Goal: Task Accomplishment & Management: Manage account settings

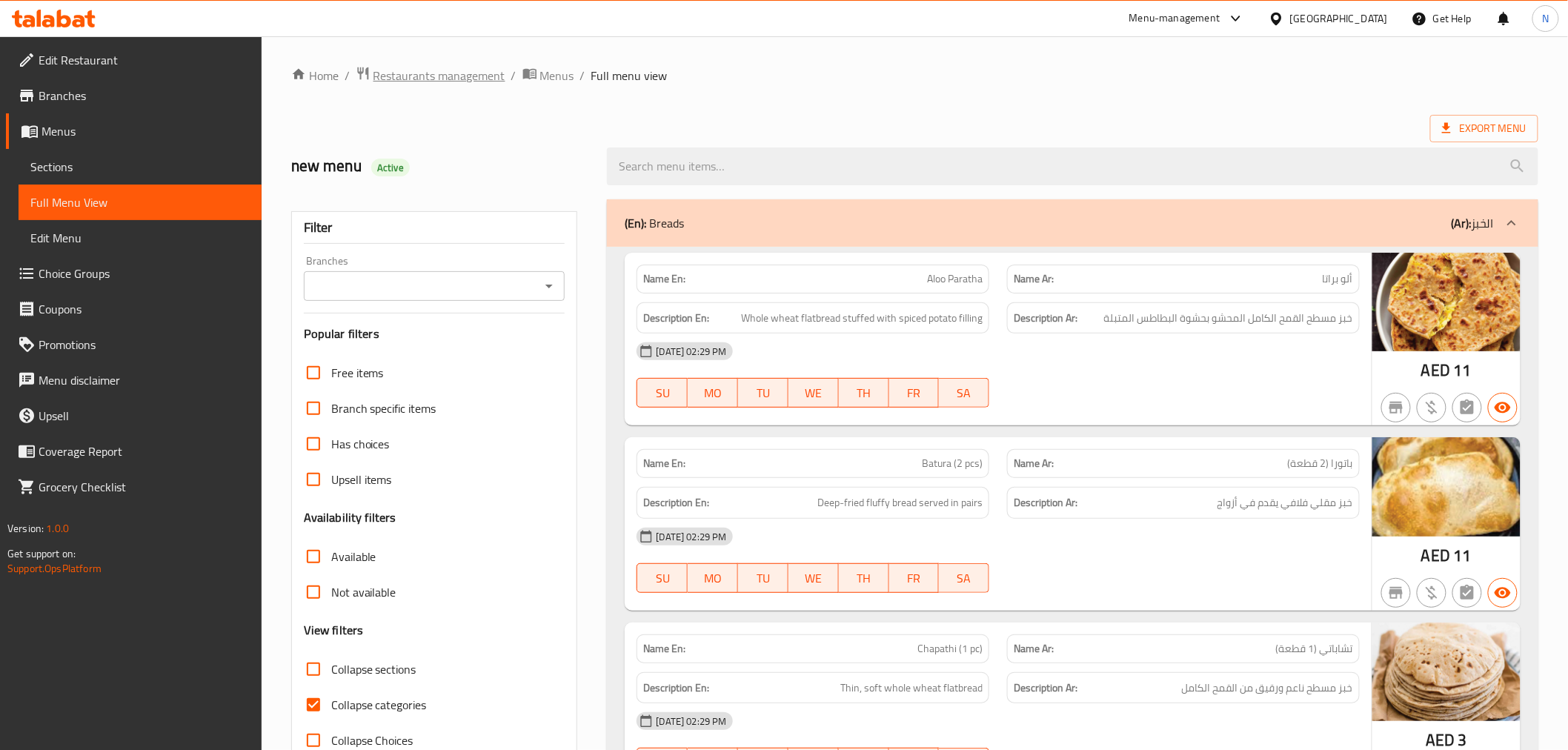
click at [468, 76] on span "Restaurants management" at bounding box center [439, 75] width 132 height 18
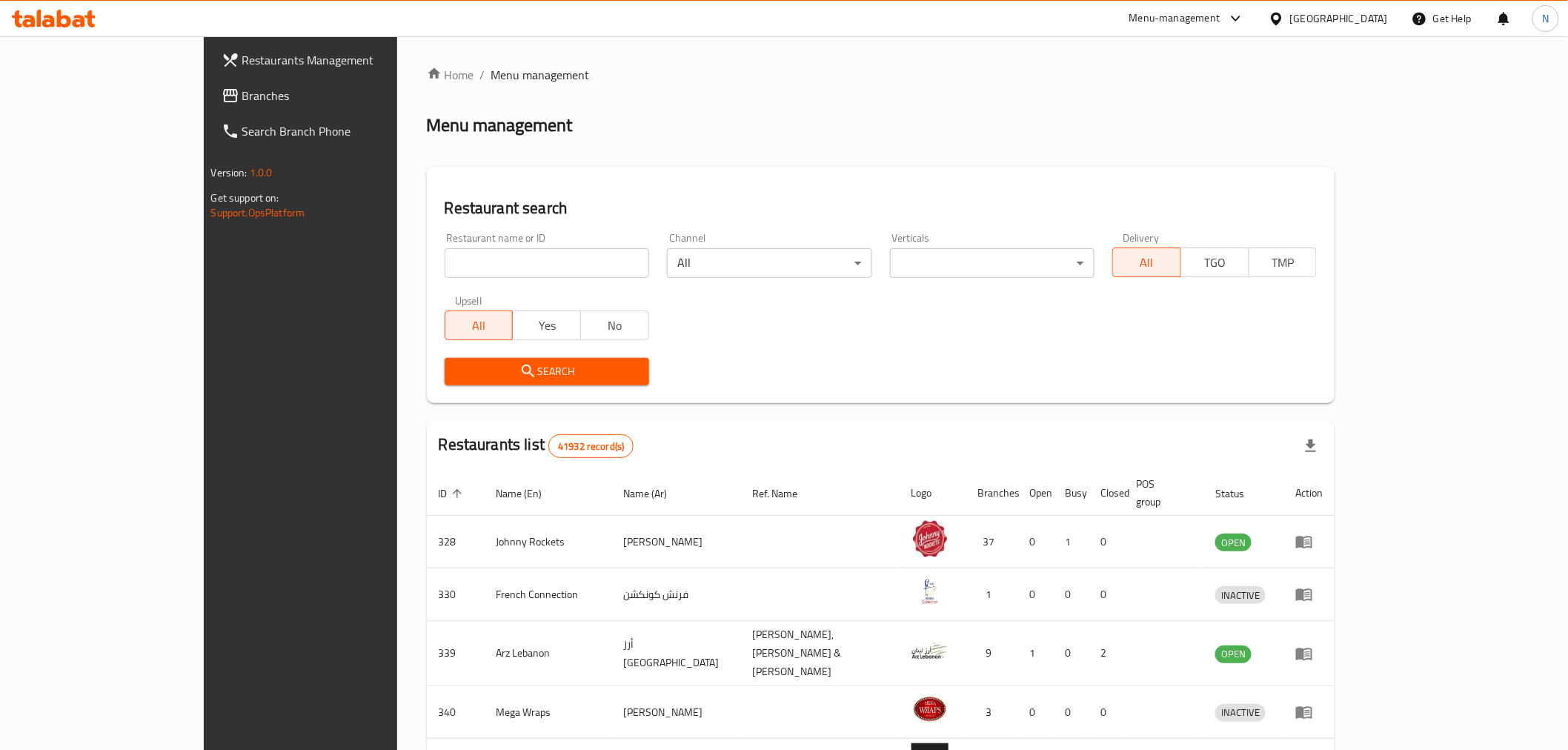
click at [1363, 5] on div "United Arab Emirates" at bounding box center [1328, 19] width 143 height 36
click at [1356, 17] on div "United Arab Emirates" at bounding box center [1339, 18] width 98 height 16
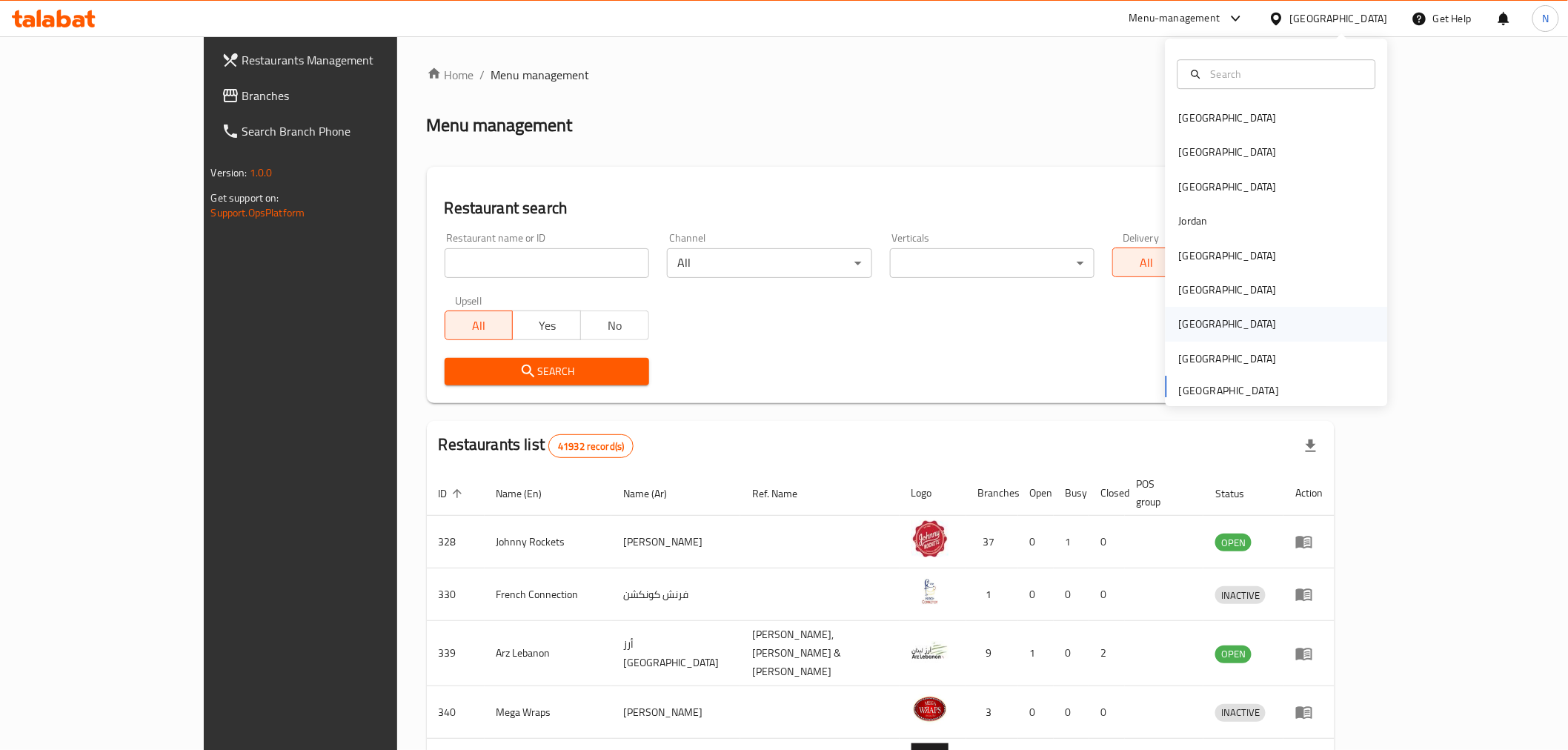
click at [1201, 321] on div "[GEOGRAPHIC_DATA]" at bounding box center [1227, 324] width 121 height 34
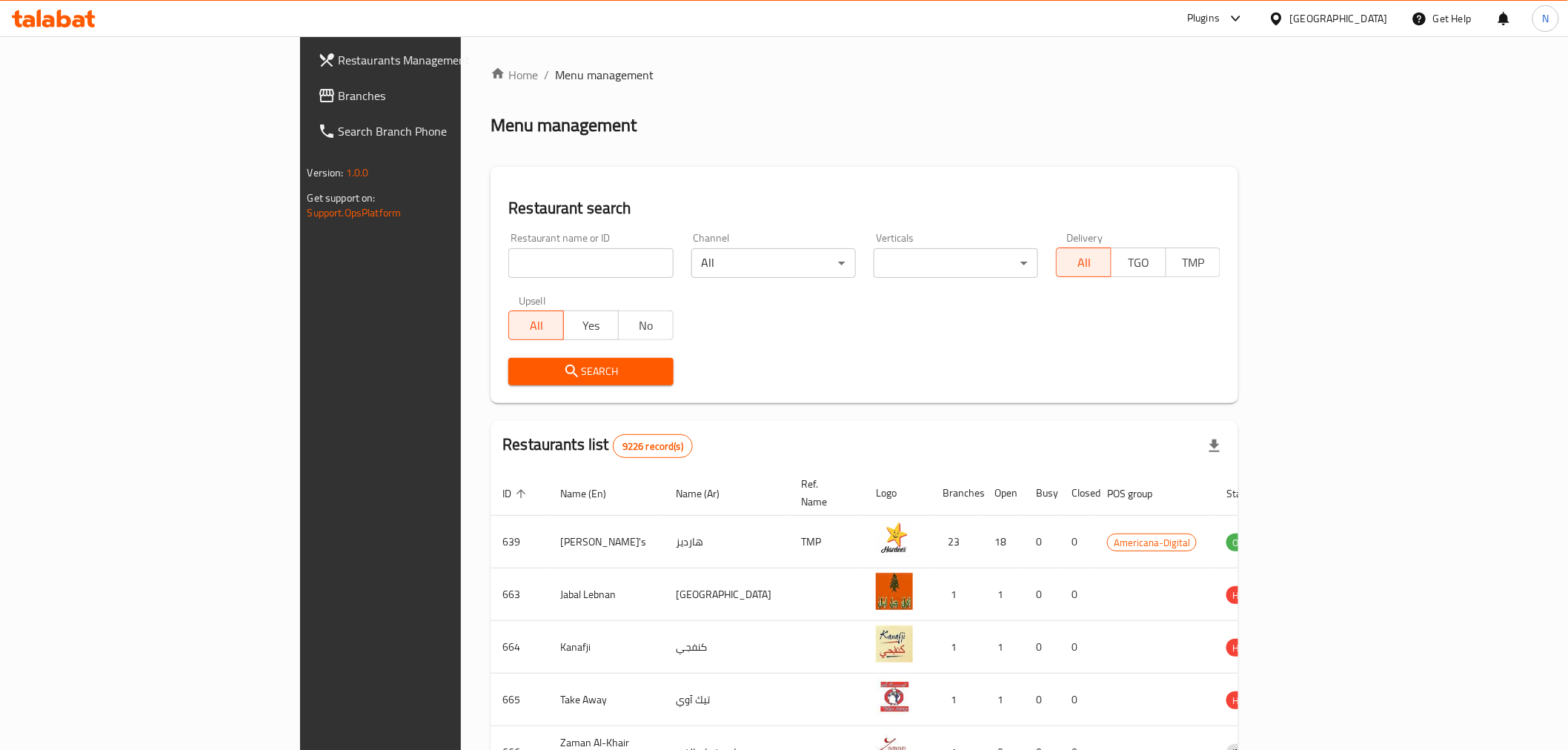
click at [339, 95] on span "Branches" at bounding box center [444, 95] width 211 height 18
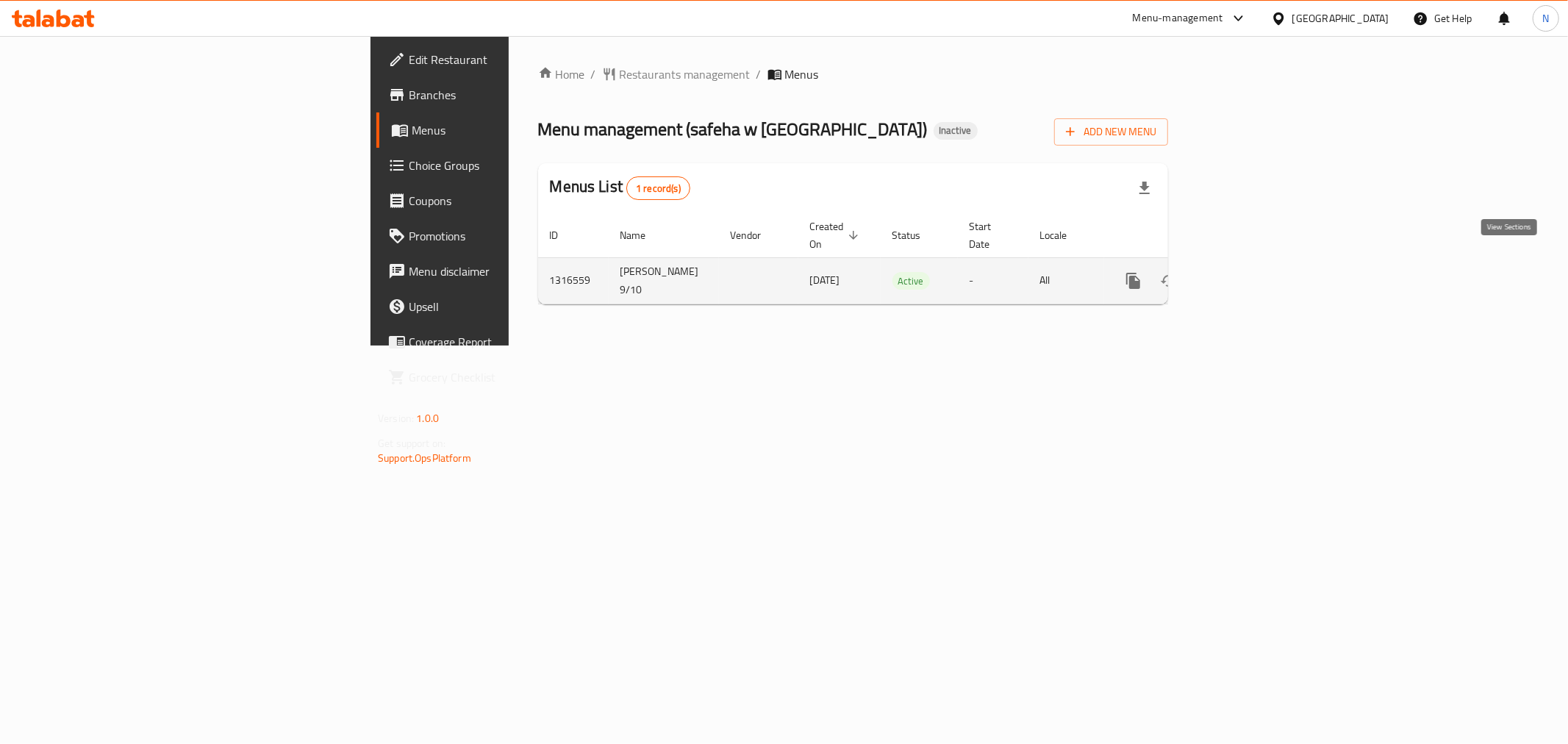
click at [1248, 272] on icon "enhanced table" at bounding box center [1239, 280] width 18 height 18
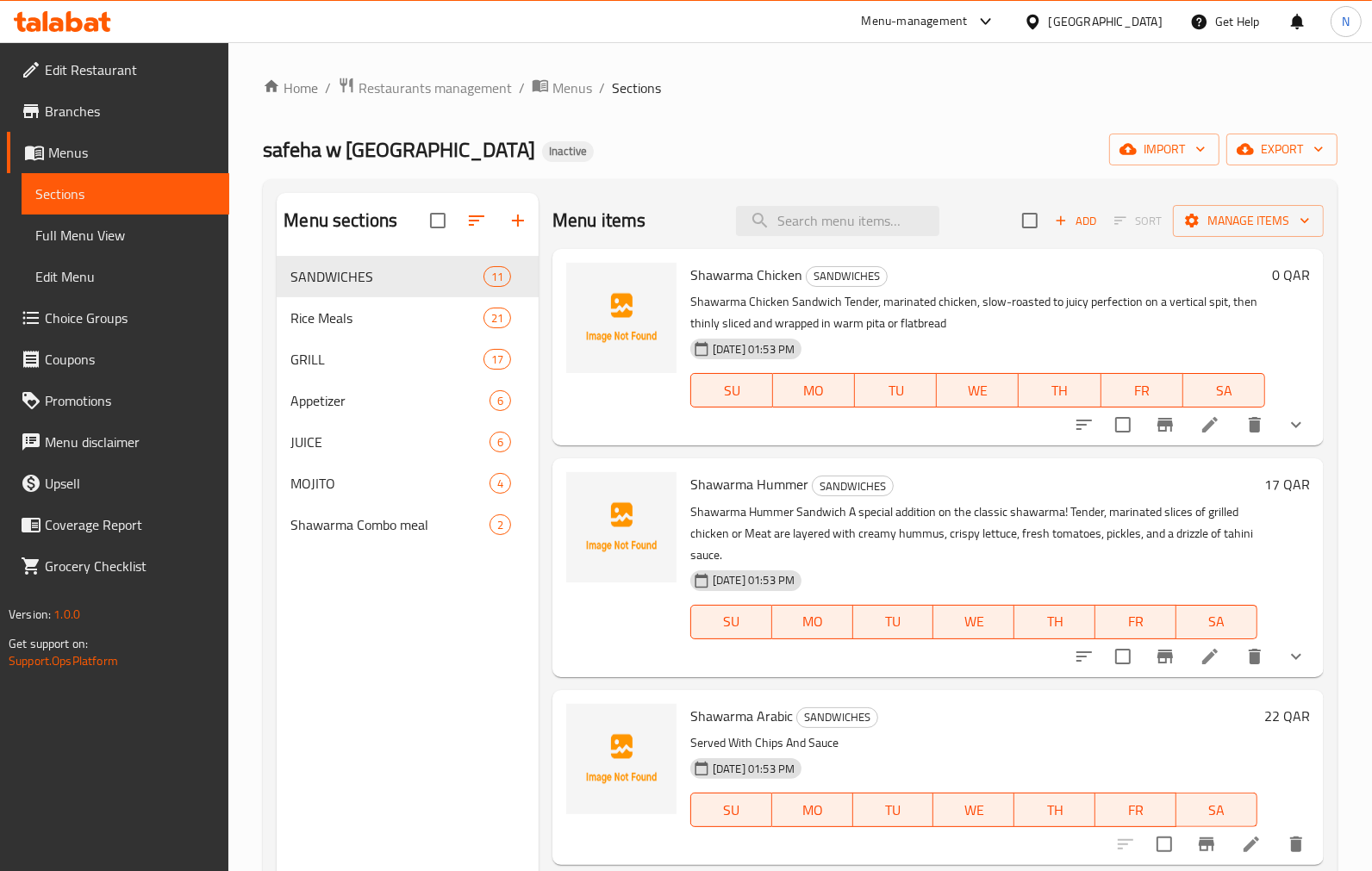
click at [718, 272] on span "Shawarma Chicken" at bounding box center [746, 275] width 112 height 26
copy h6 "Shawarma Chicken"
click at [720, 485] on span "Shawarma Hummer" at bounding box center [749, 484] width 118 height 26
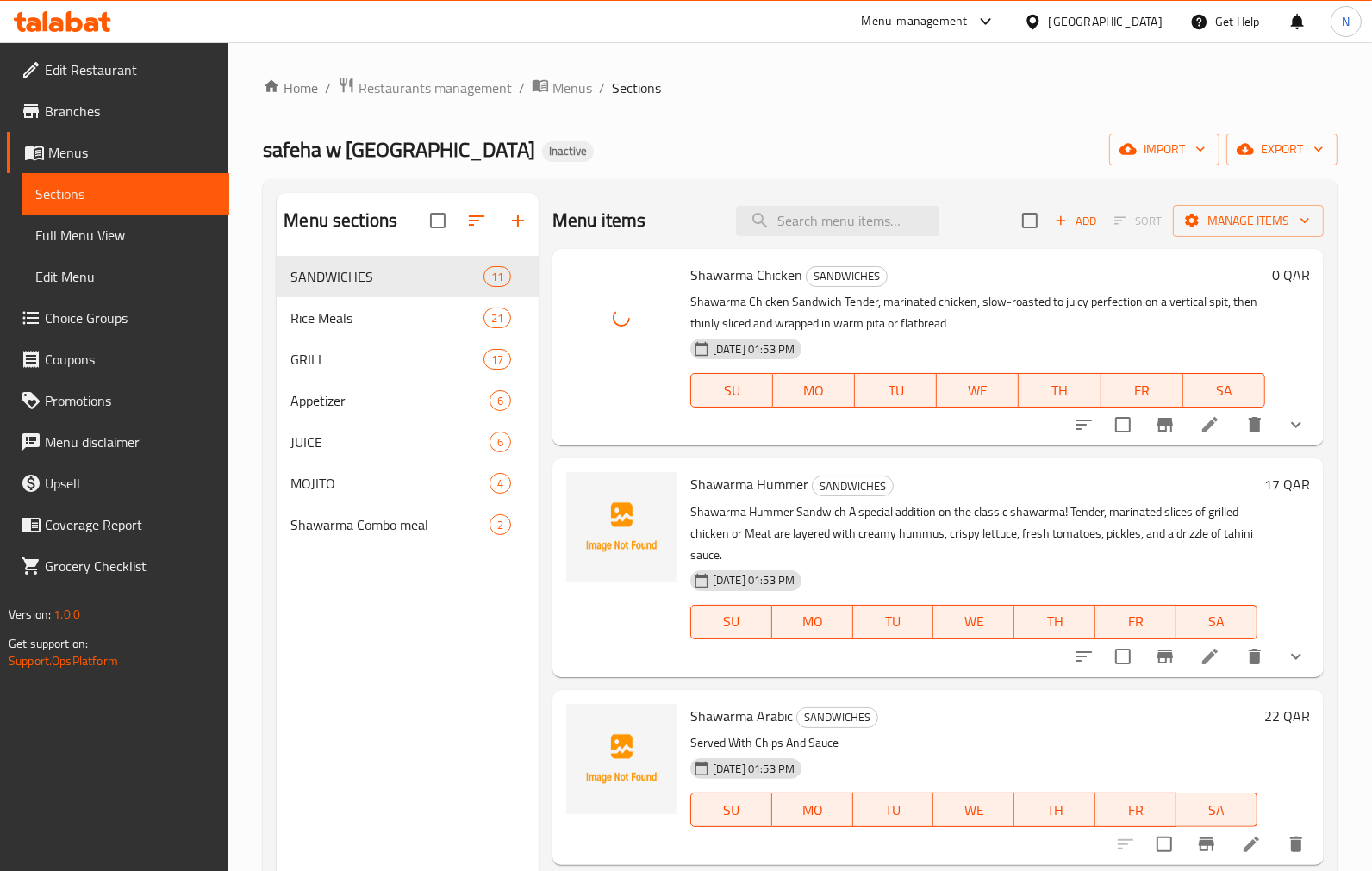
click at [720, 485] on span "Shawarma Hummer" at bounding box center [749, 484] width 118 height 26
copy h6 "Shawarma Hummer"
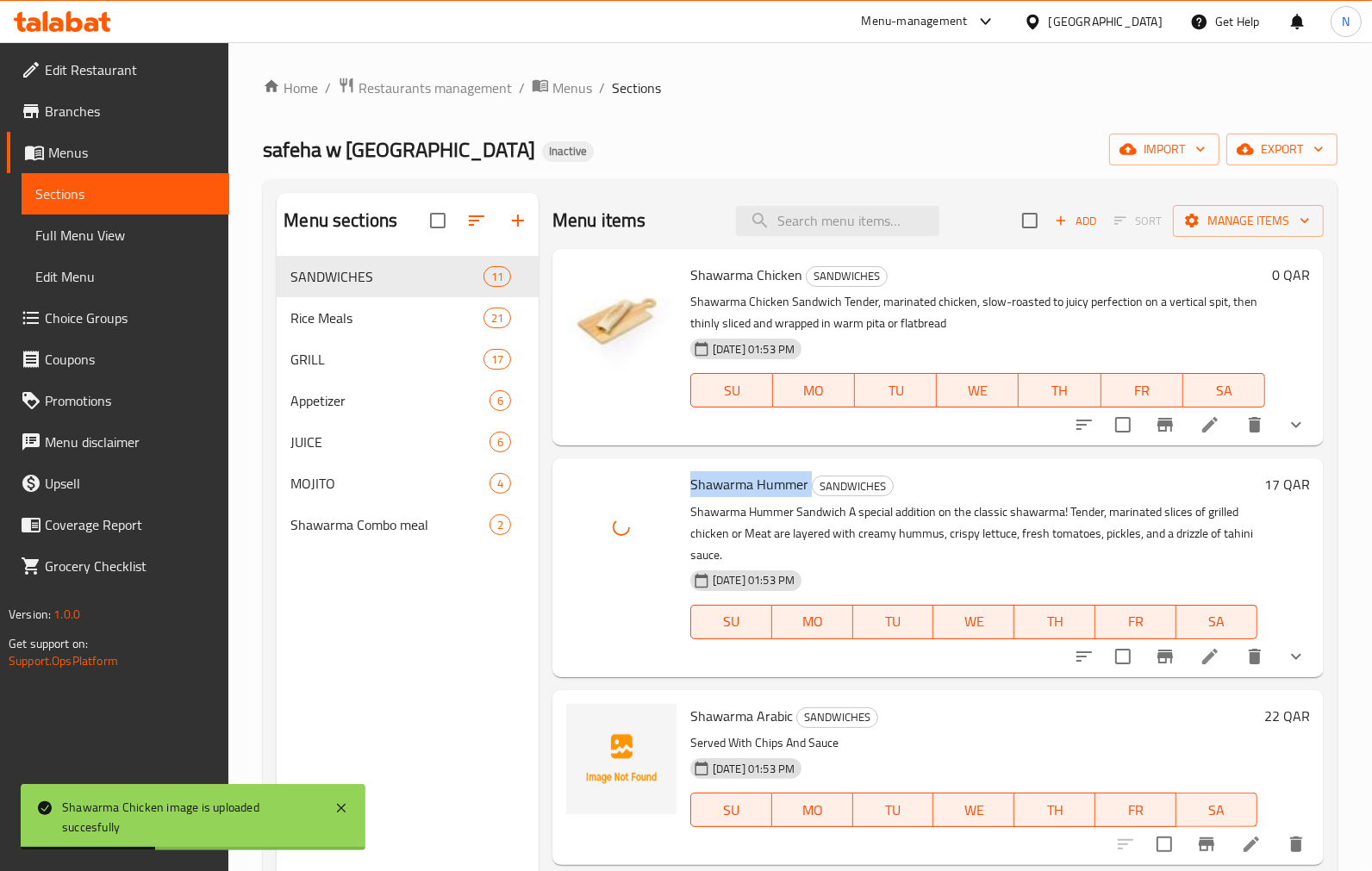
scroll to position [287, 0]
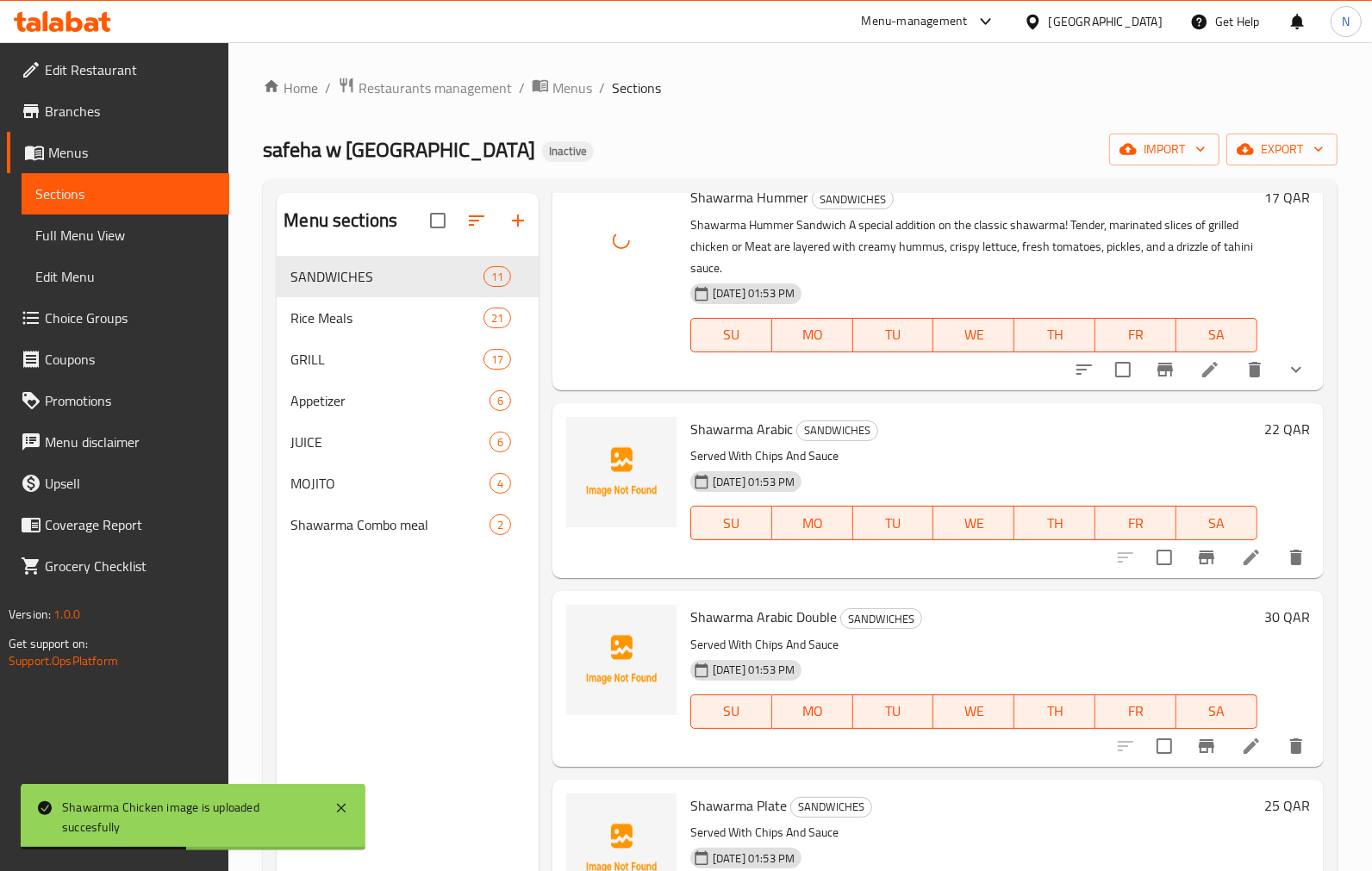
click at [719, 424] on span "Shawarma Arabic" at bounding box center [742, 429] width 102 height 26
copy span "Shawarma"
click at [712, 424] on span "Shawarma Arabic" at bounding box center [742, 429] width 102 height 26
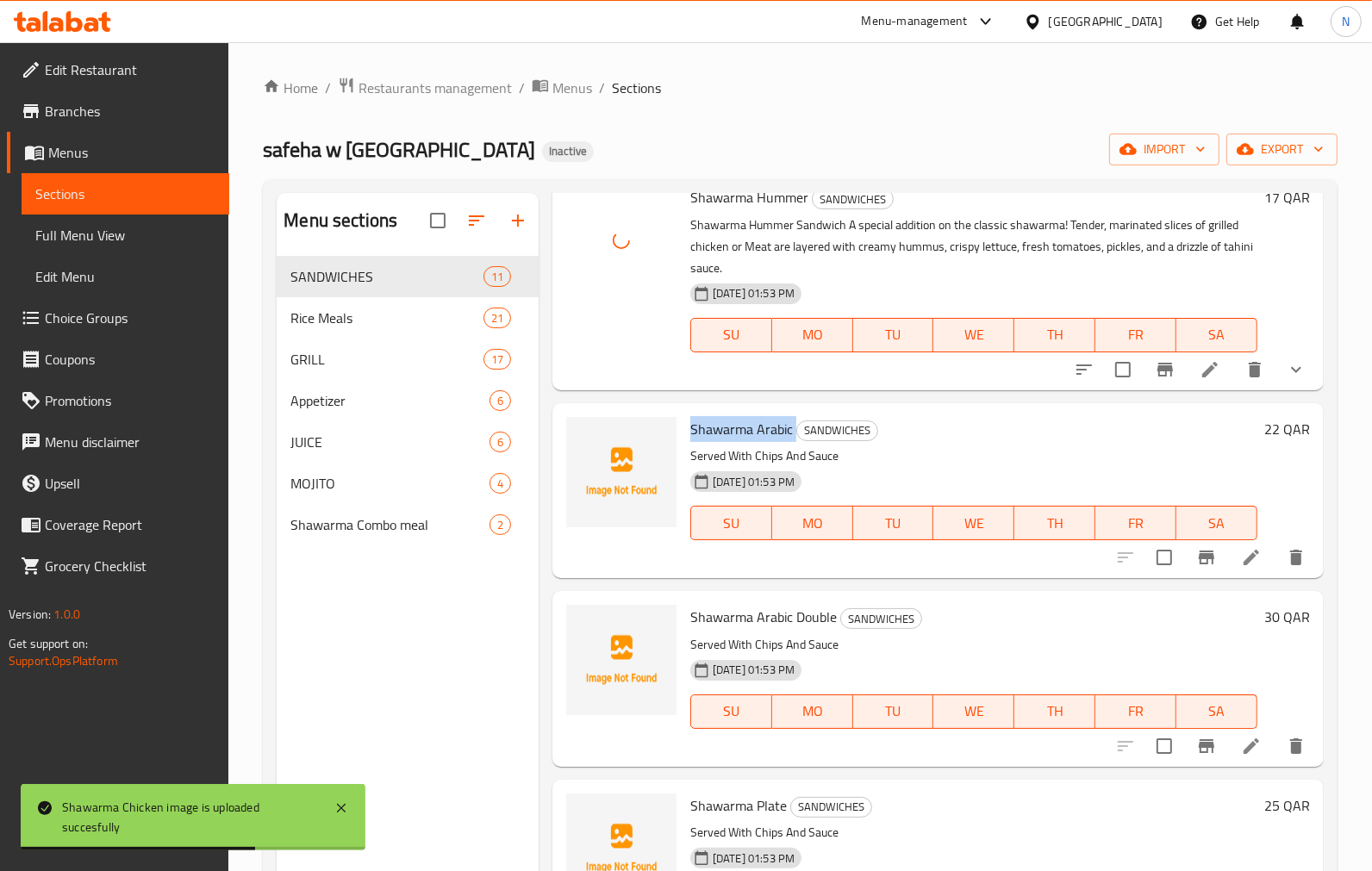
click at [712, 424] on span "Shawarma Arabic" at bounding box center [742, 429] width 102 height 26
copy h6 "Shawarma Arabic"
click at [717, 605] on span "Shawarma Arabic Double" at bounding box center [763, 617] width 146 height 26
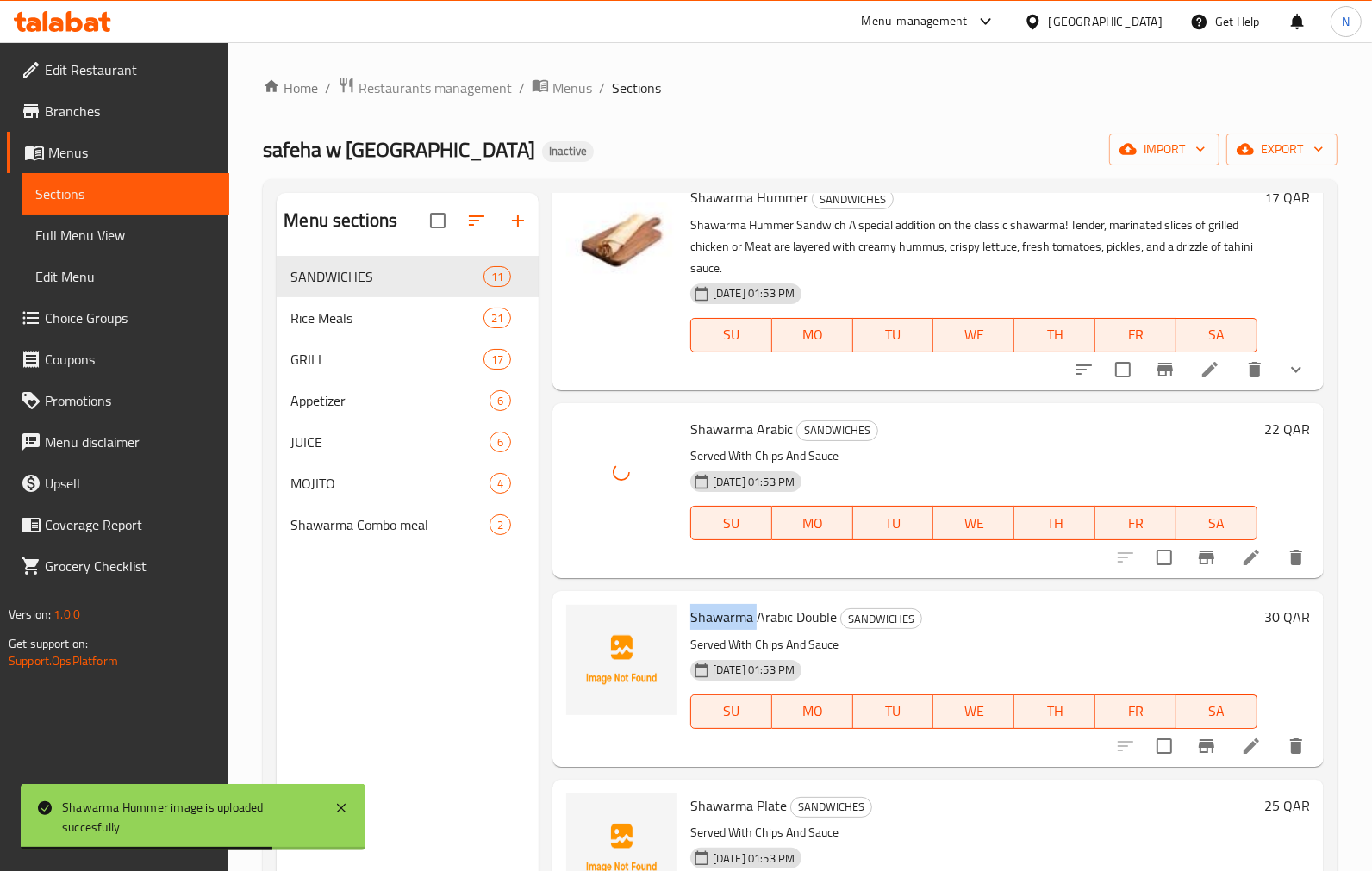
click at [717, 605] on span "Shawarma Arabic Double" at bounding box center [763, 617] width 146 height 26
copy h6 "Shawarma Arabic Double"
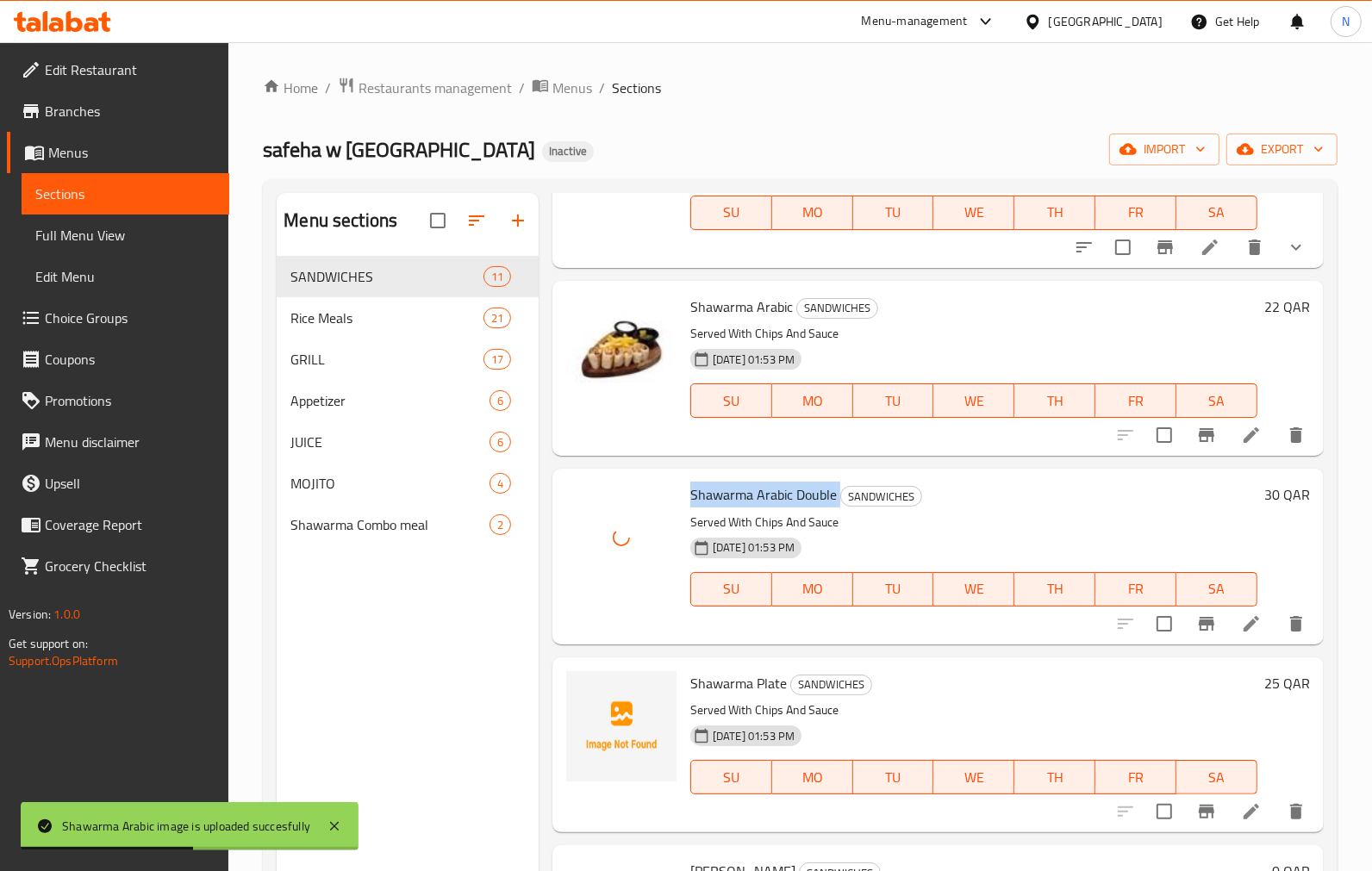
scroll to position [574, 0]
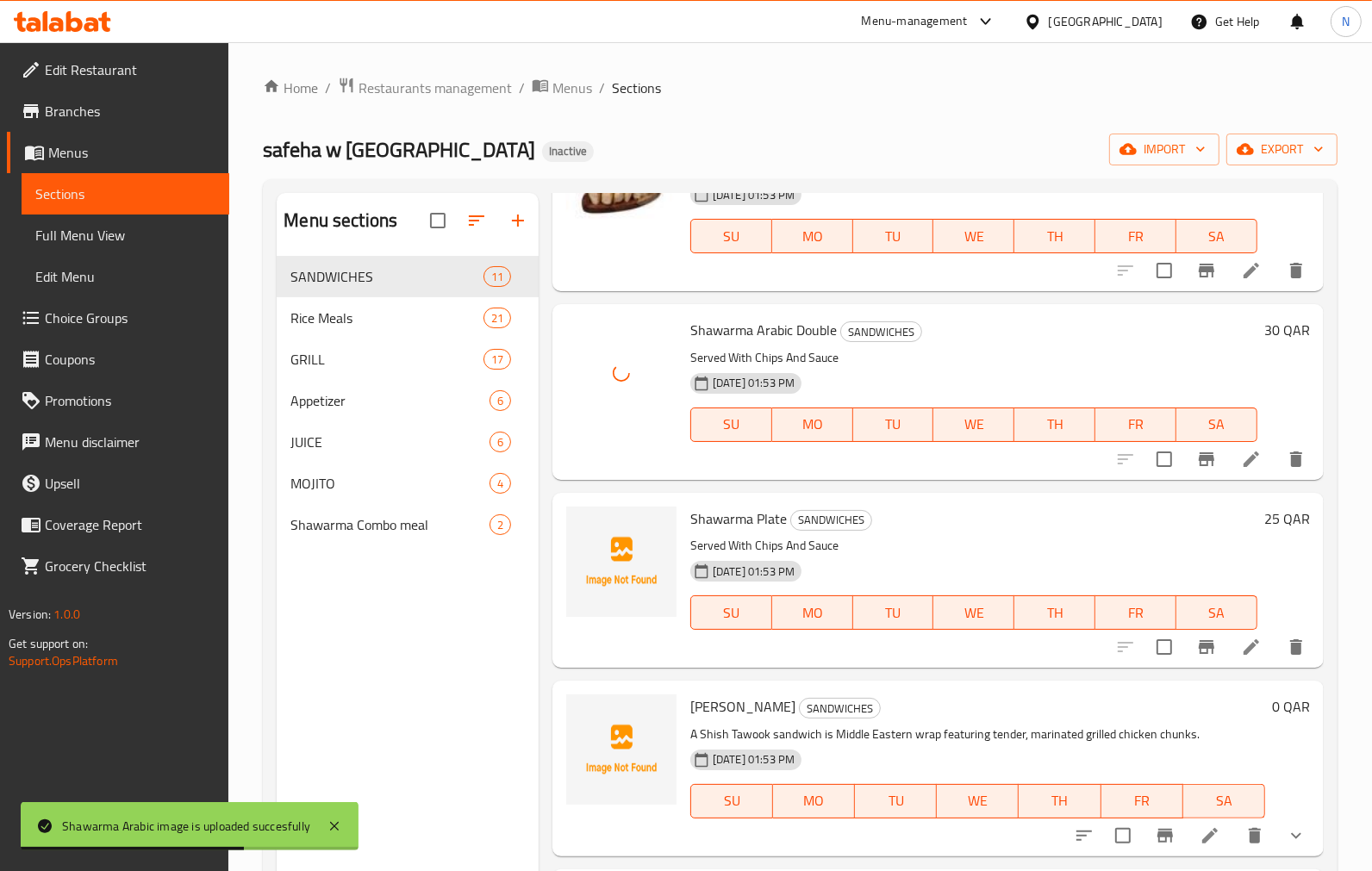
click at [760, 517] on span "Shawarma Plate" at bounding box center [738, 518] width 96 height 26
copy h6 "Shawarma Plate"
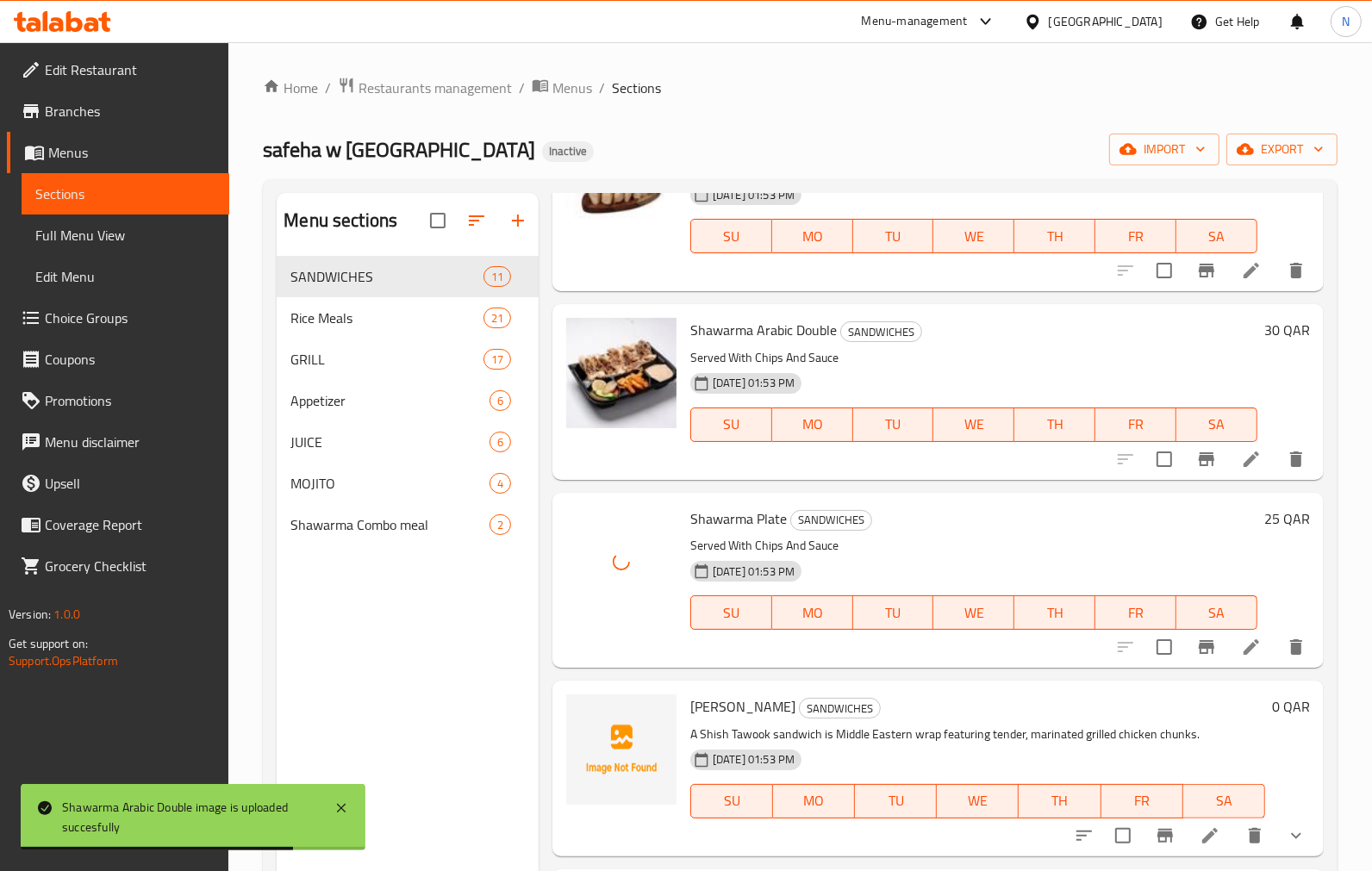
click at [719, 707] on span "[PERSON_NAME]" at bounding box center [743, 707] width 105 height 26
copy h6 "[PERSON_NAME]"
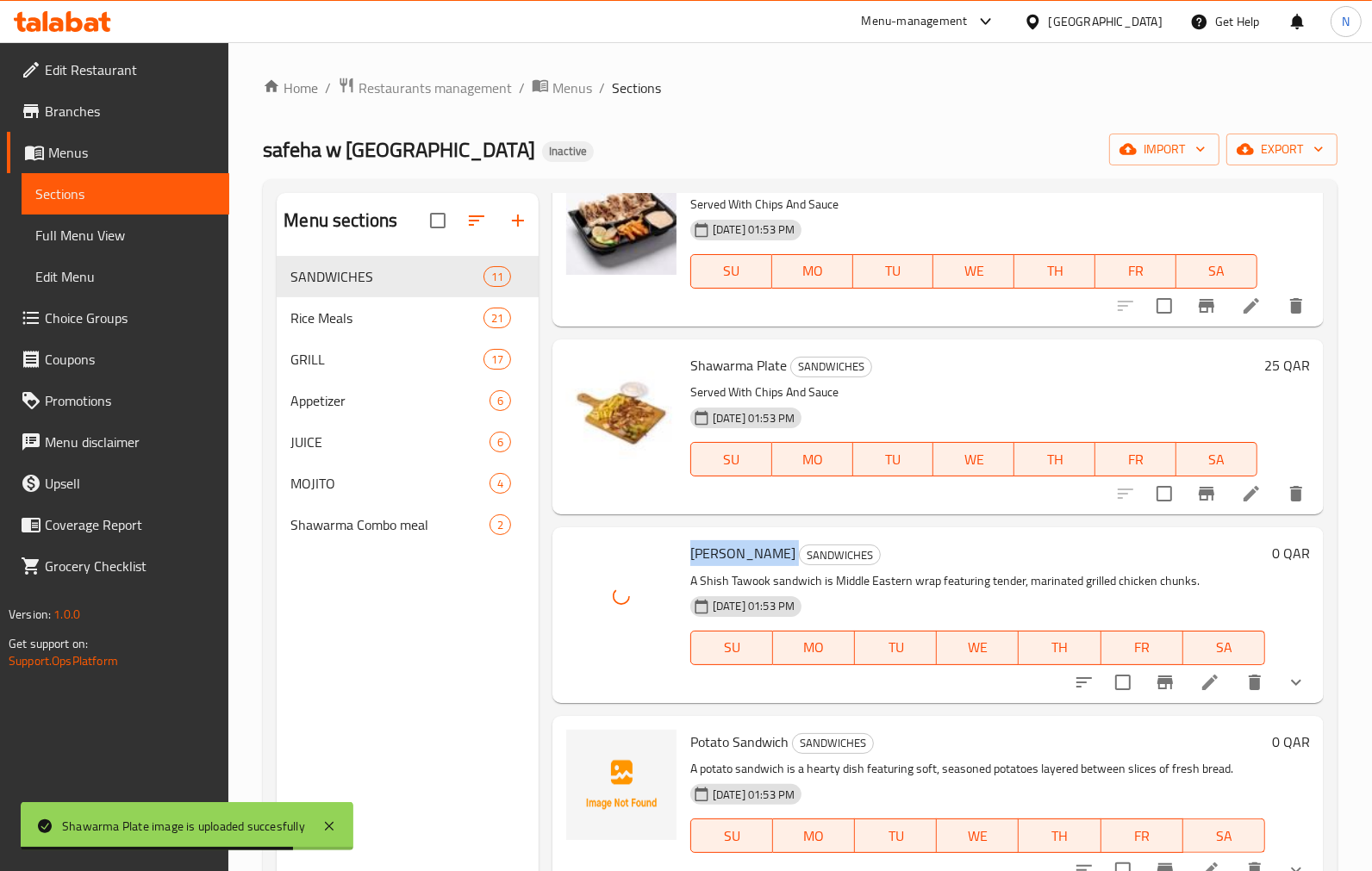
scroll to position [957, 0]
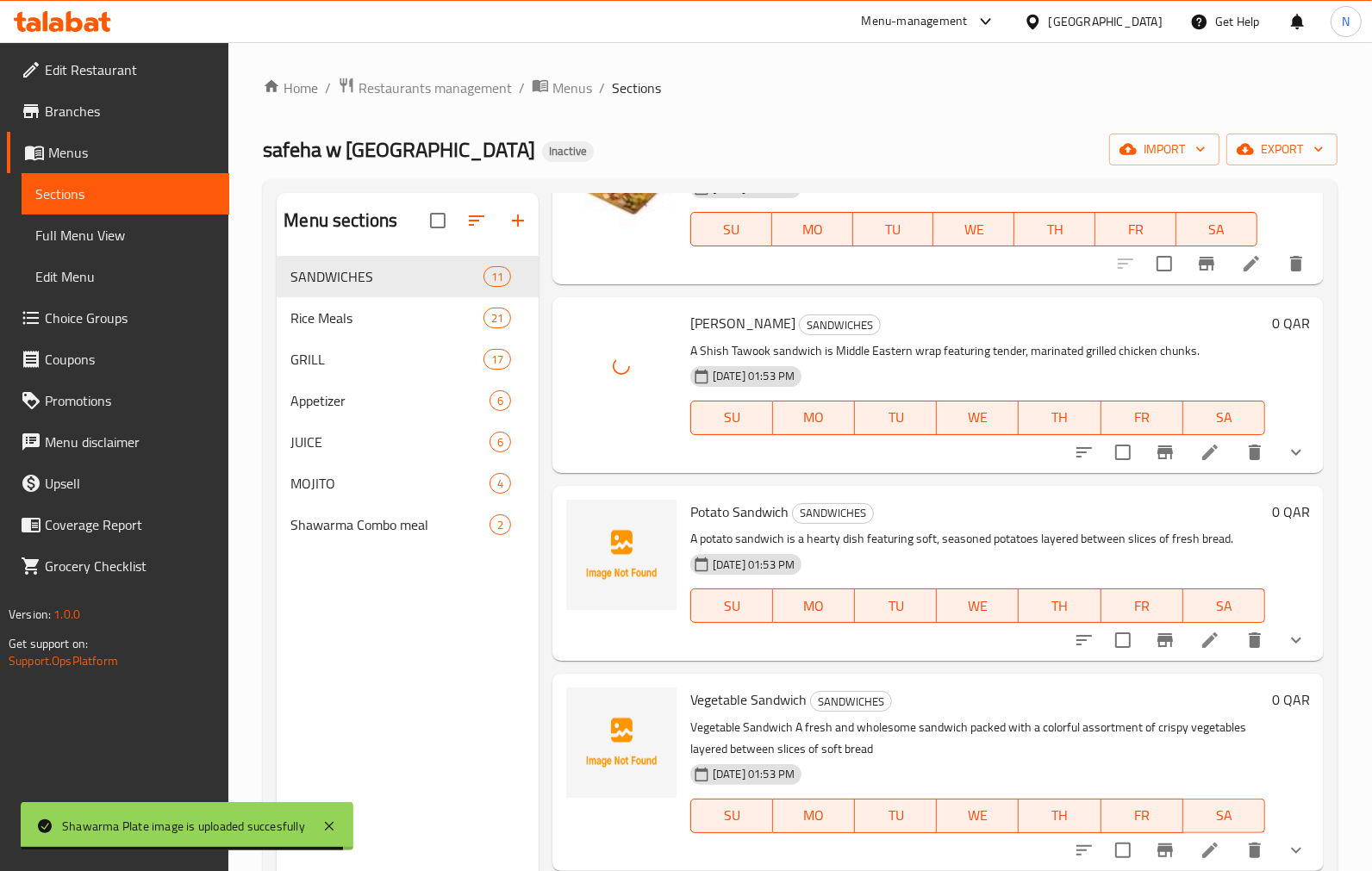
click at [724, 513] on span "Potato Sandwich" at bounding box center [739, 512] width 98 height 26
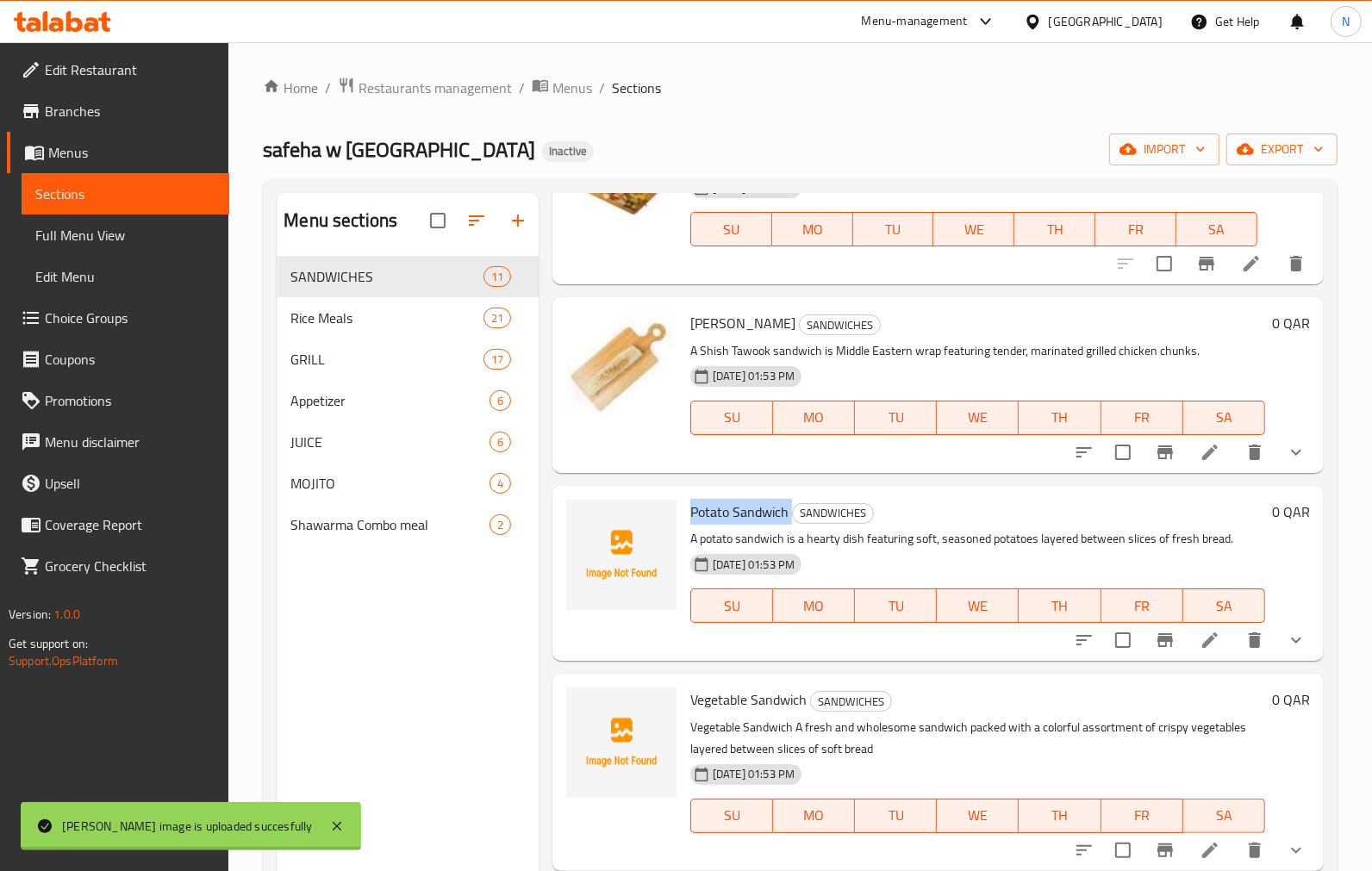
copy h6 "Potato Sandwich"
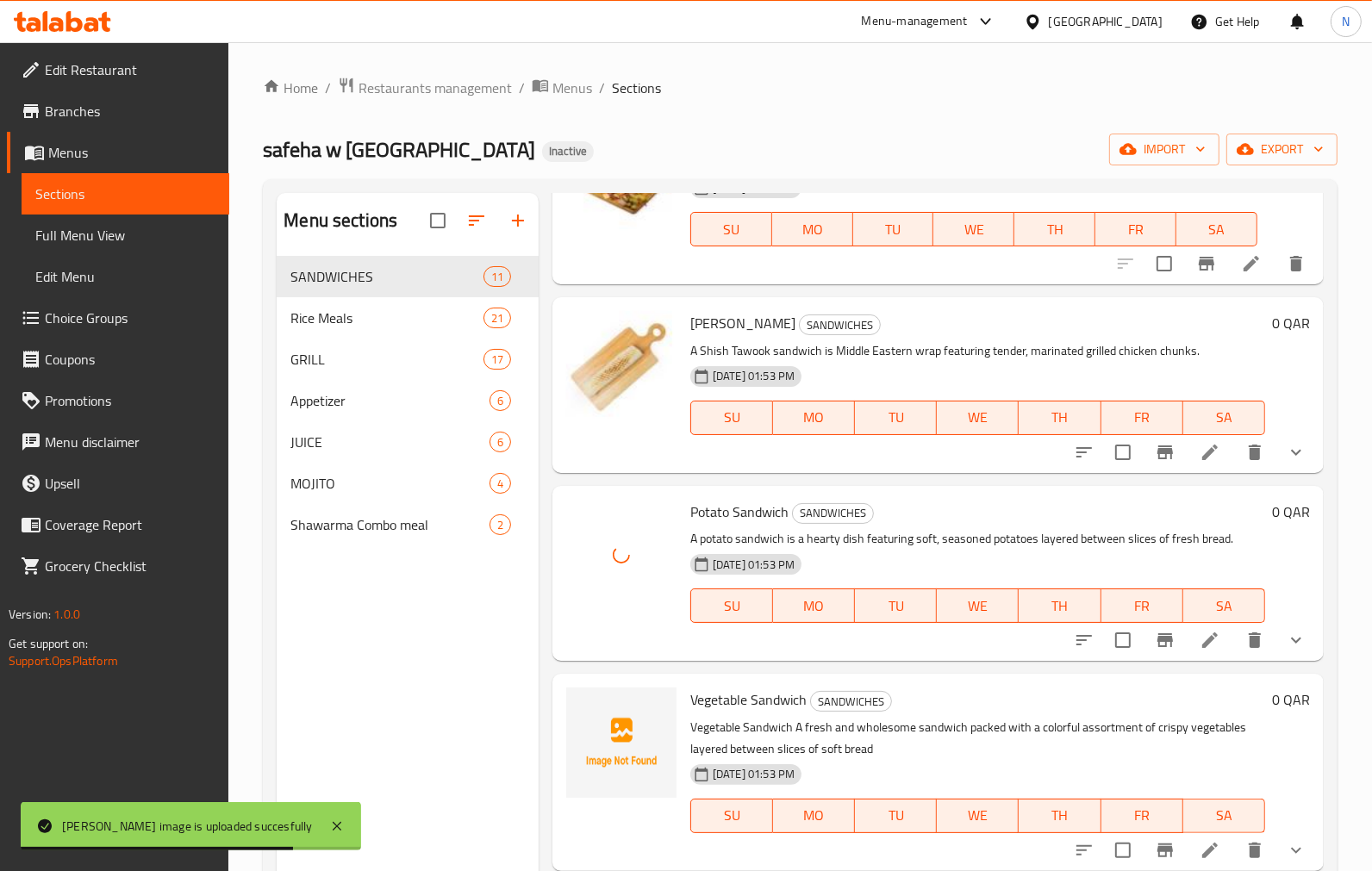
click at [745, 694] on span "Vegetable Sandwich" at bounding box center [749, 699] width 117 height 26
copy h6 "Vegetable Sandwich"
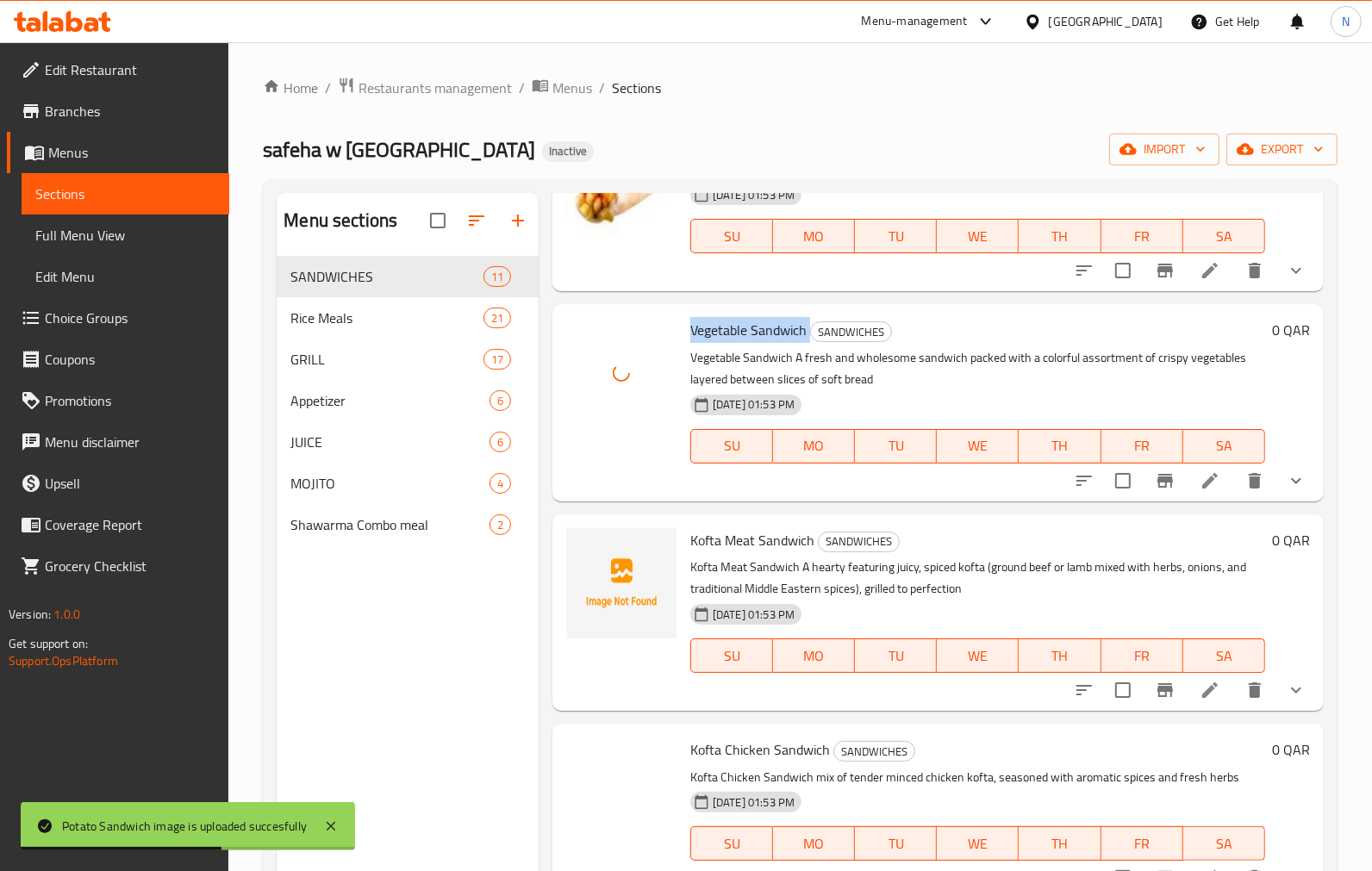
scroll to position [1340, 0]
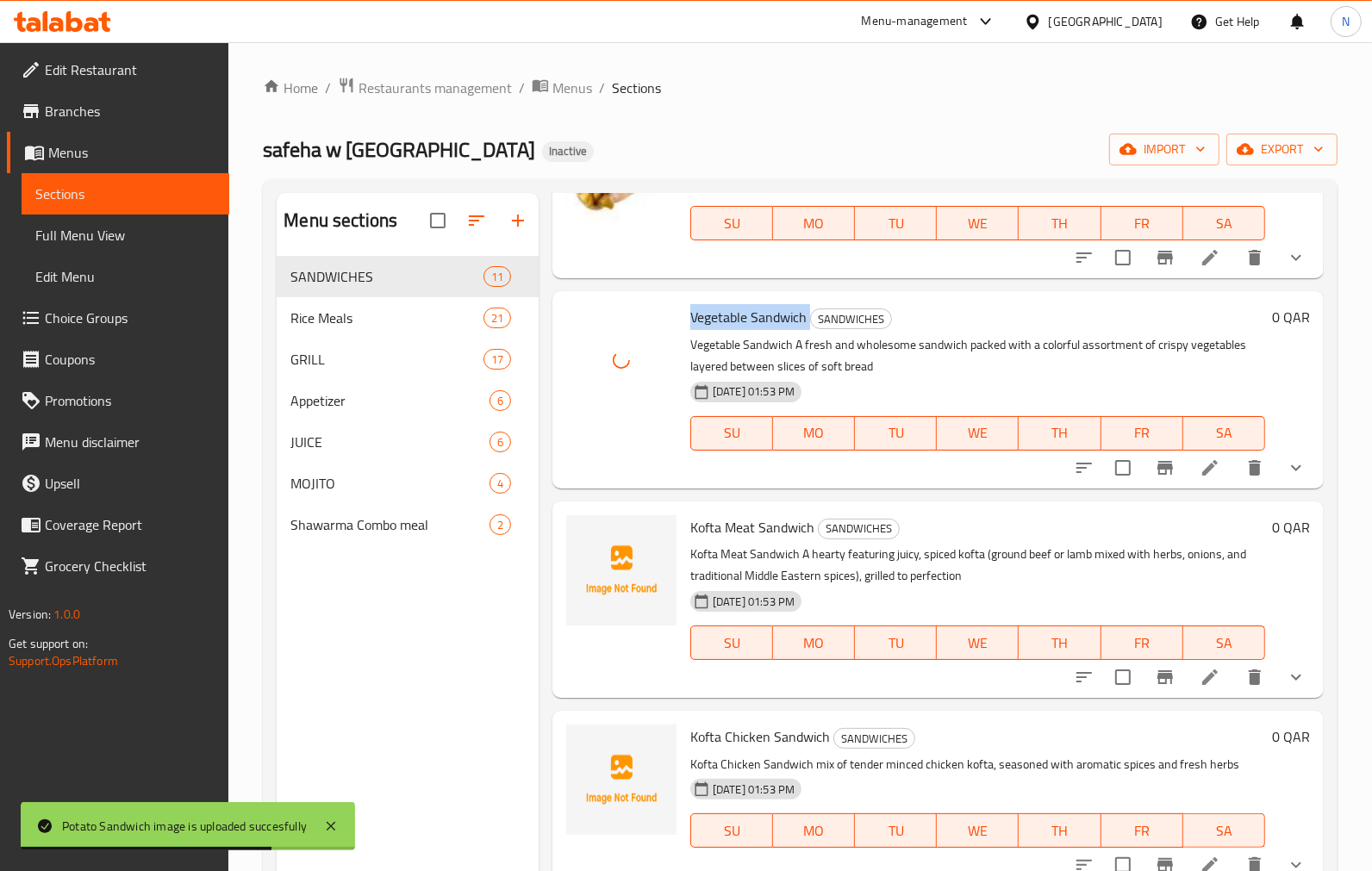
click at [730, 537] on div "Kofta Meat Sandwich SANDWICHES Kofta Meat Sandwich A hearty featuring juicy, sp…" at bounding box center [977, 599] width 588 height 182
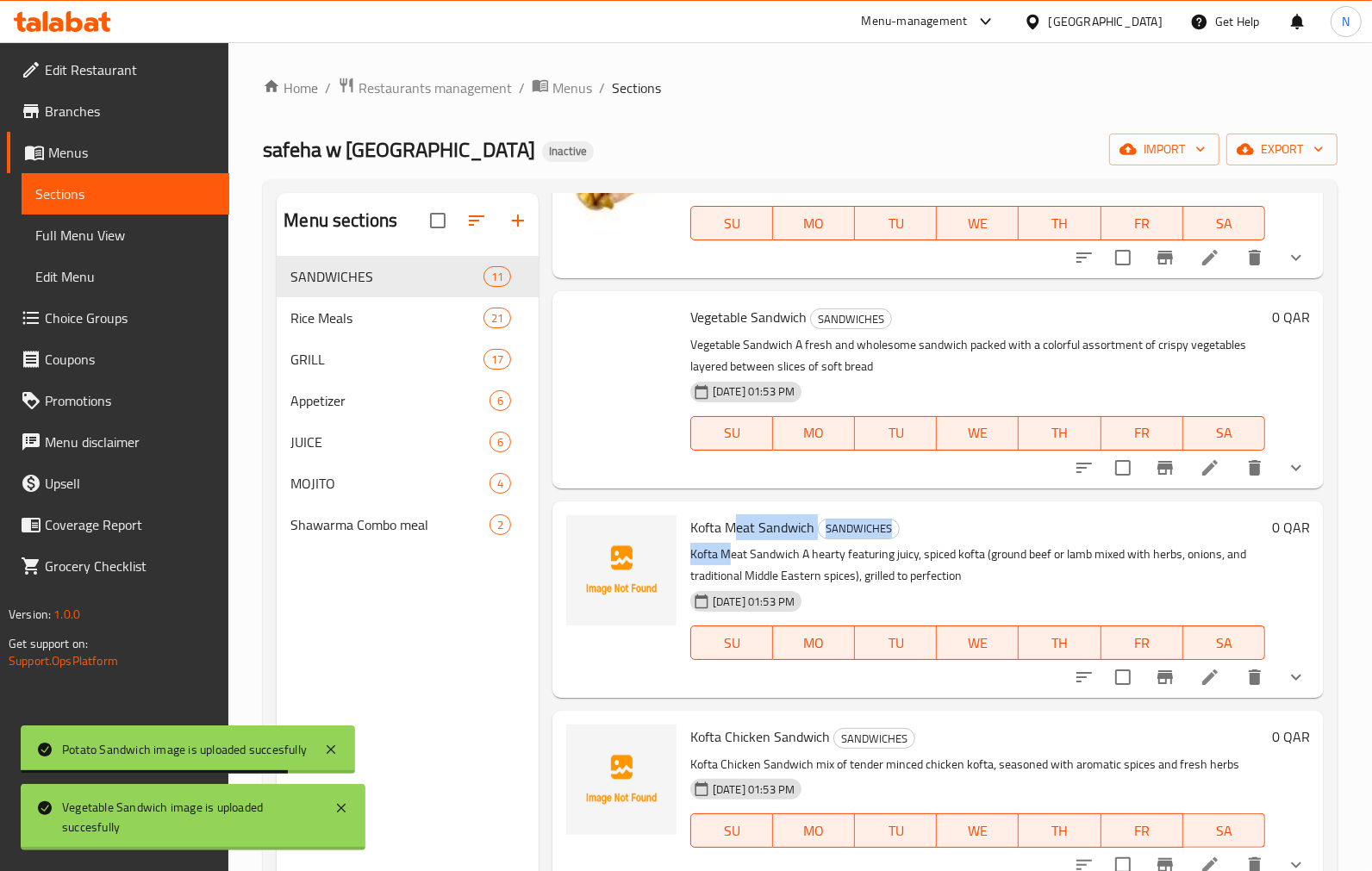
click at [730, 532] on span "Kofta Meat Sandwich" at bounding box center [752, 527] width 124 height 26
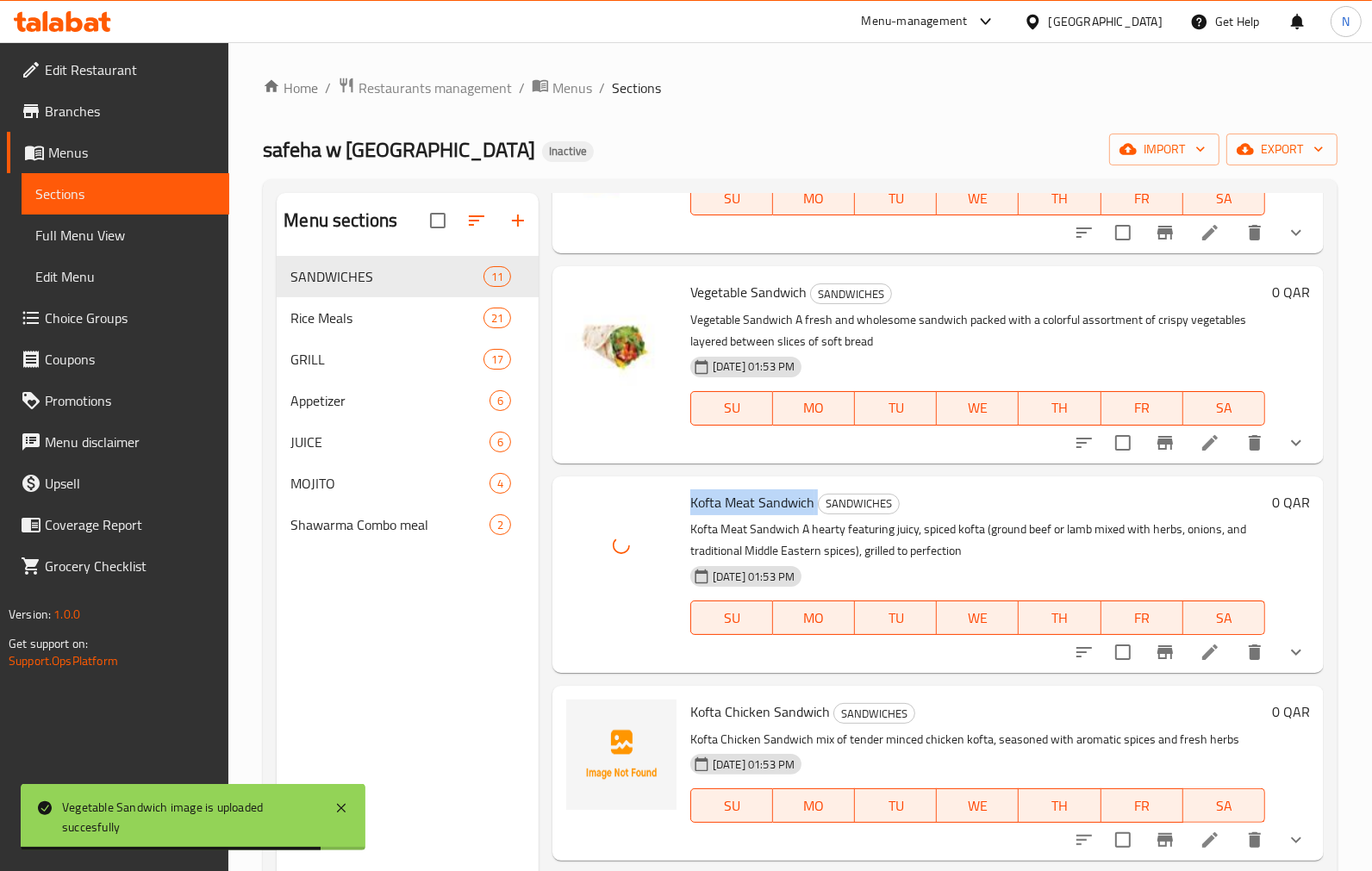
scroll to position [1370, 0]
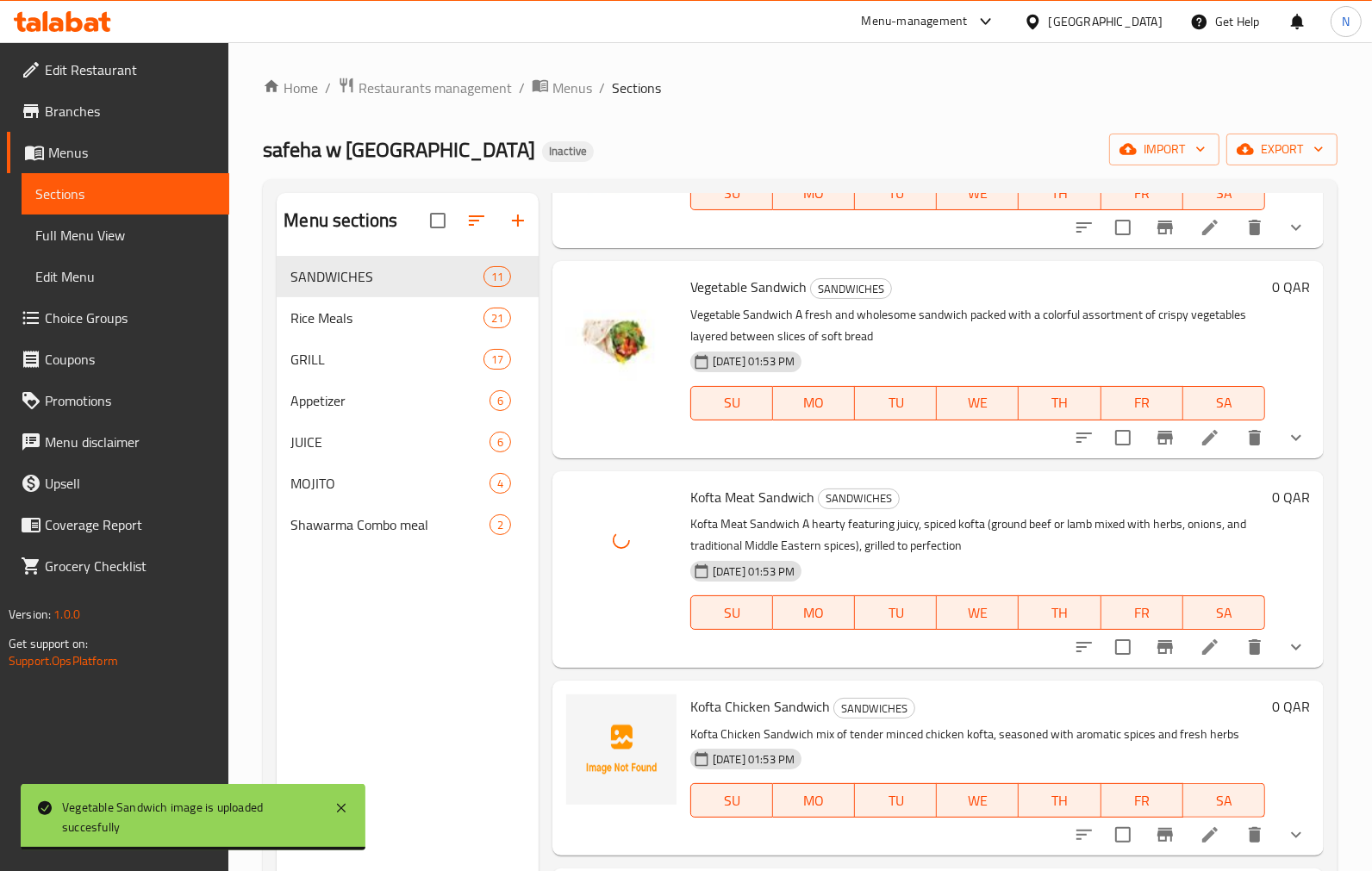
click at [721, 703] on span "Kofta Chicken Sandwich" at bounding box center [760, 707] width 139 height 26
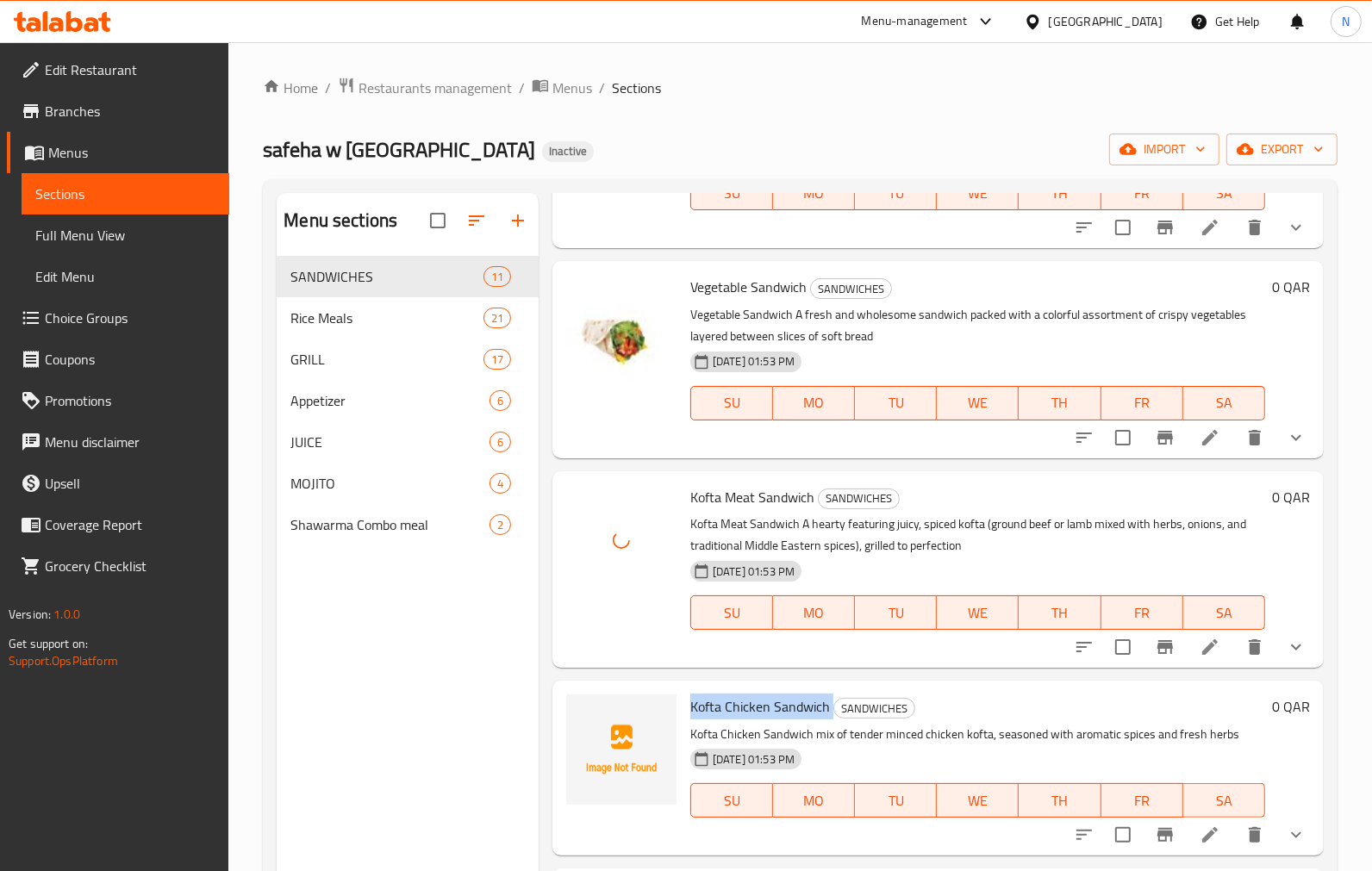
click at [721, 703] on span "Kofta Chicken Sandwich" at bounding box center [760, 707] width 139 height 26
copy h6 "Kofta Chicken Sandwich"
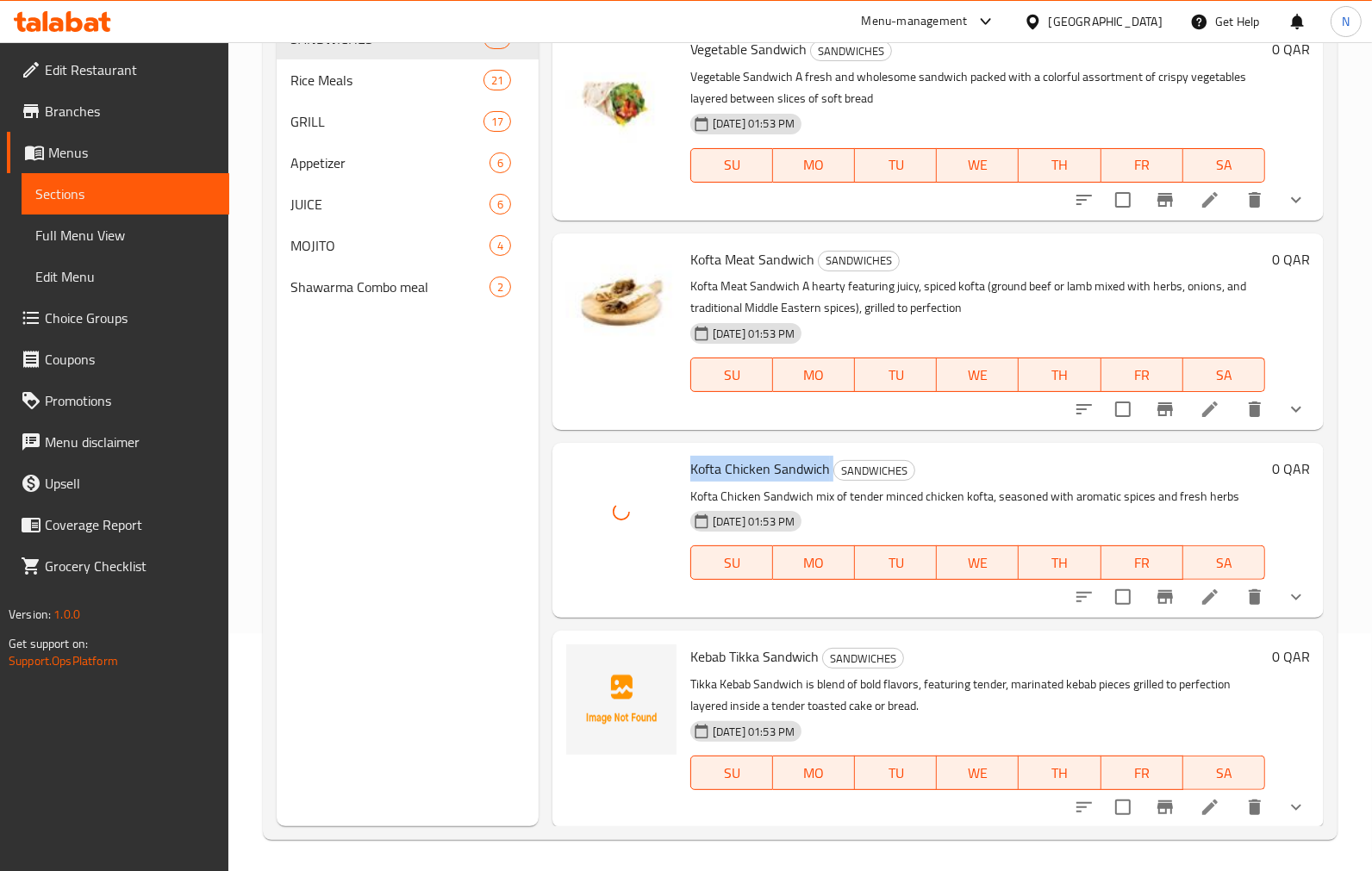
scroll to position [242, 0]
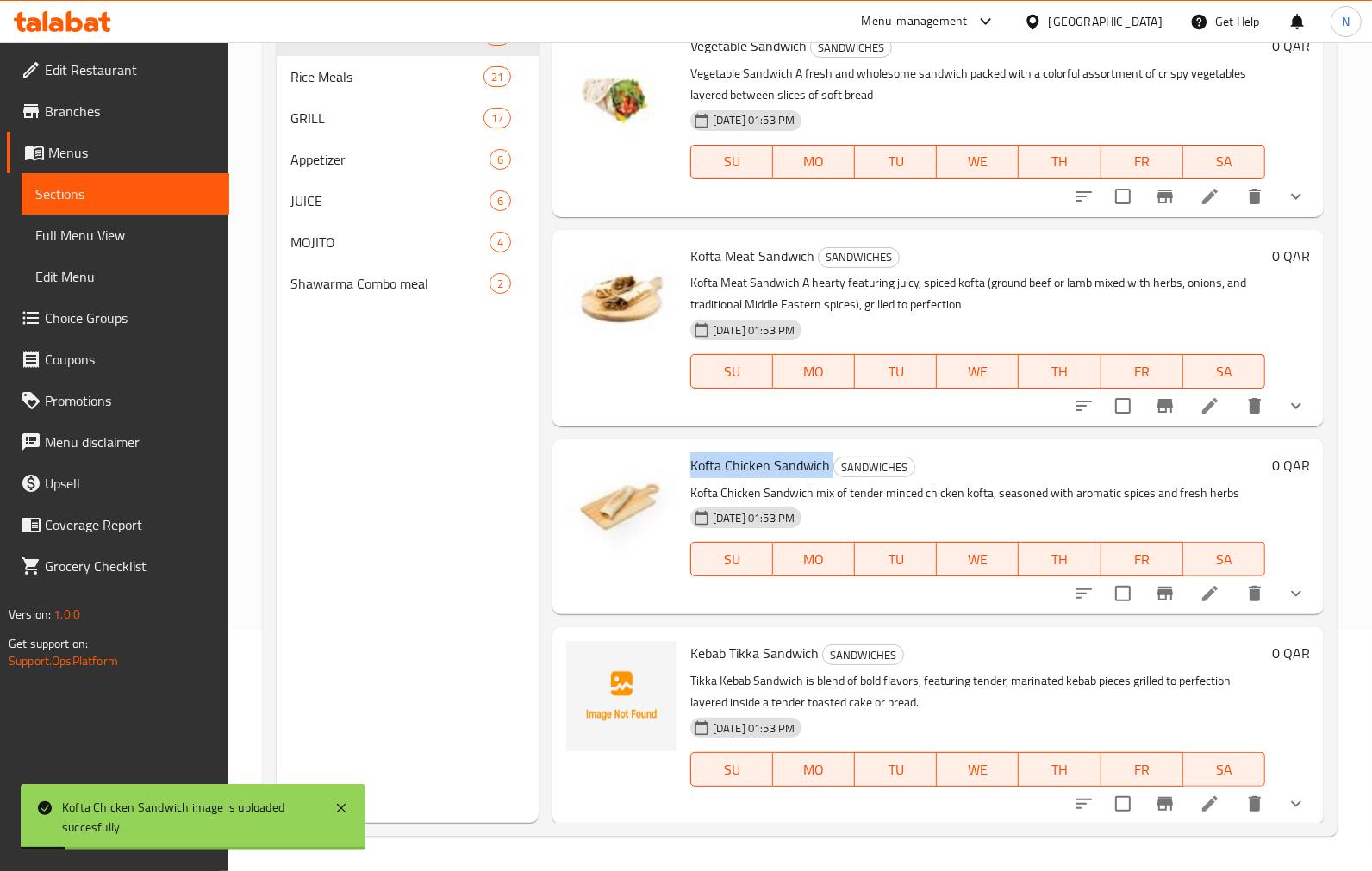
click at [734, 652] on span "Kebab Tikka Sandwich" at bounding box center [754, 653] width 128 height 26
click at [734, 652] on span "Kebab Tikka Sandwich" at bounding box center [754, 653] width 128 height 26
click at [731, 652] on span "Kebab Tikka Sandwich" at bounding box center [754, 653] width 128 height 26
click at [721, 647] on span "Kebab Tikka Sandwich" at bounding box center [754, 653] width 128 height 26
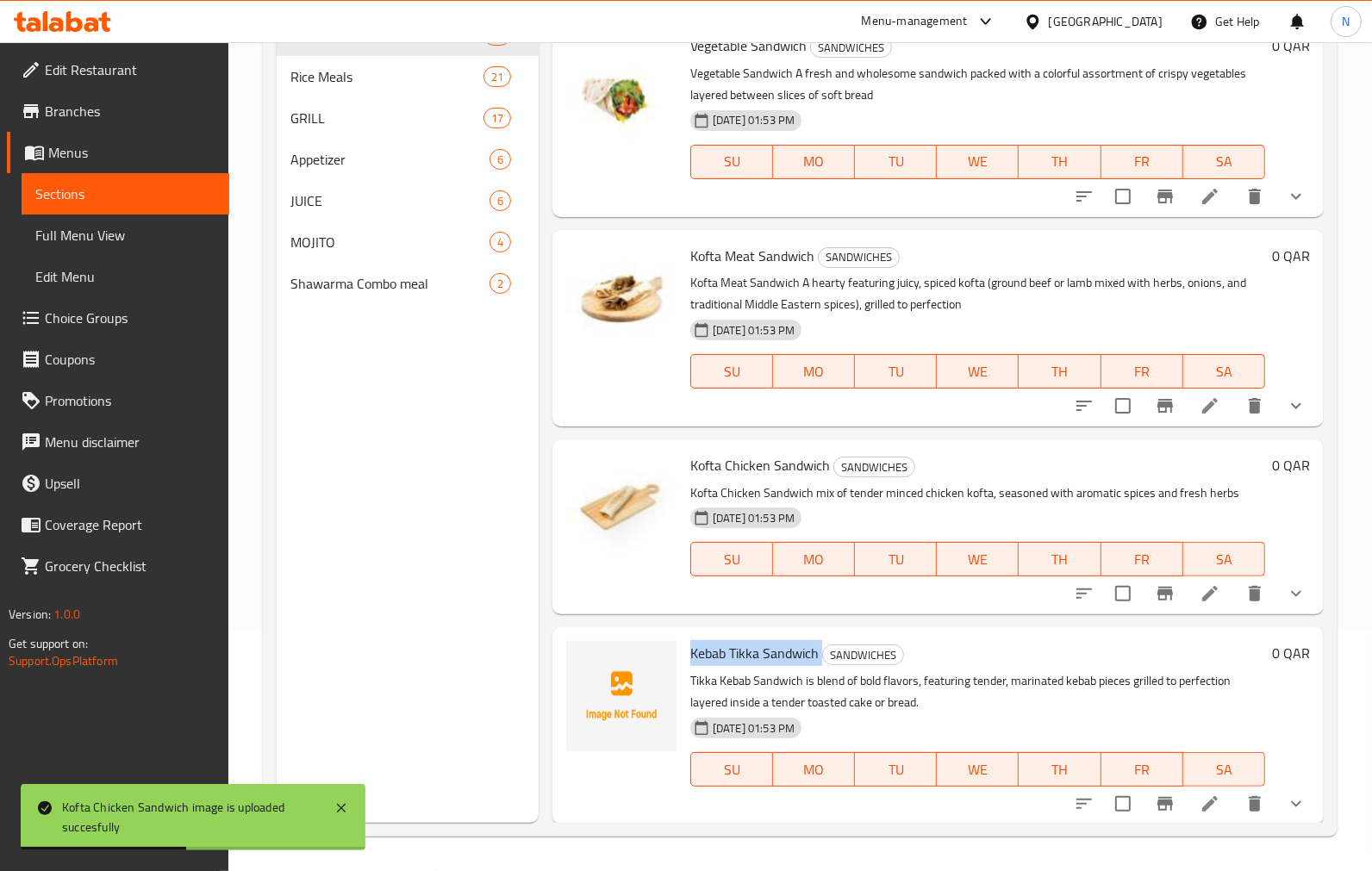
click at [721, 647] on span "Kebab Tikka Sandwich" at bounding box center [754, 653] width 128 height 26
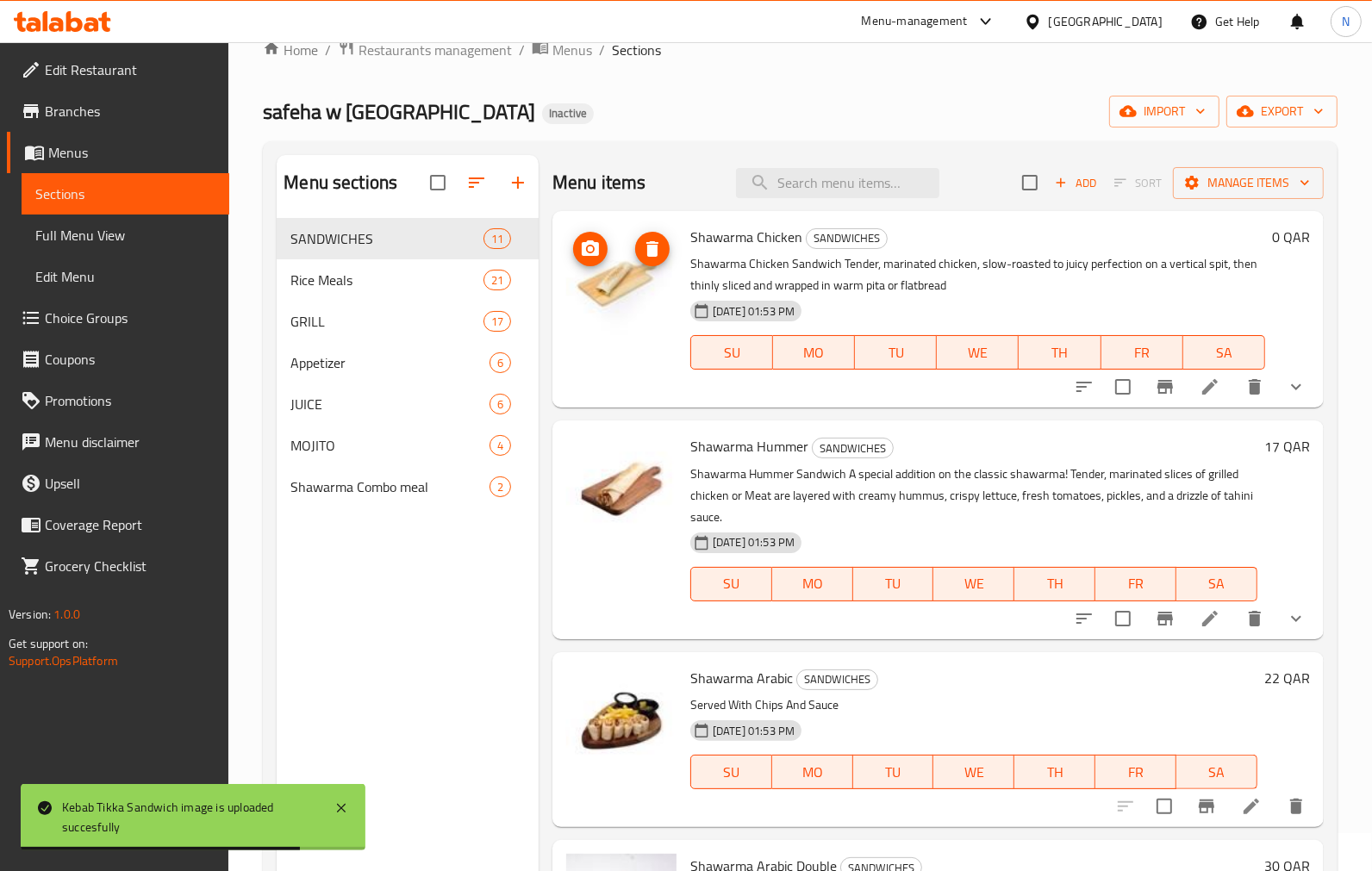
scroll to position [0, 0]
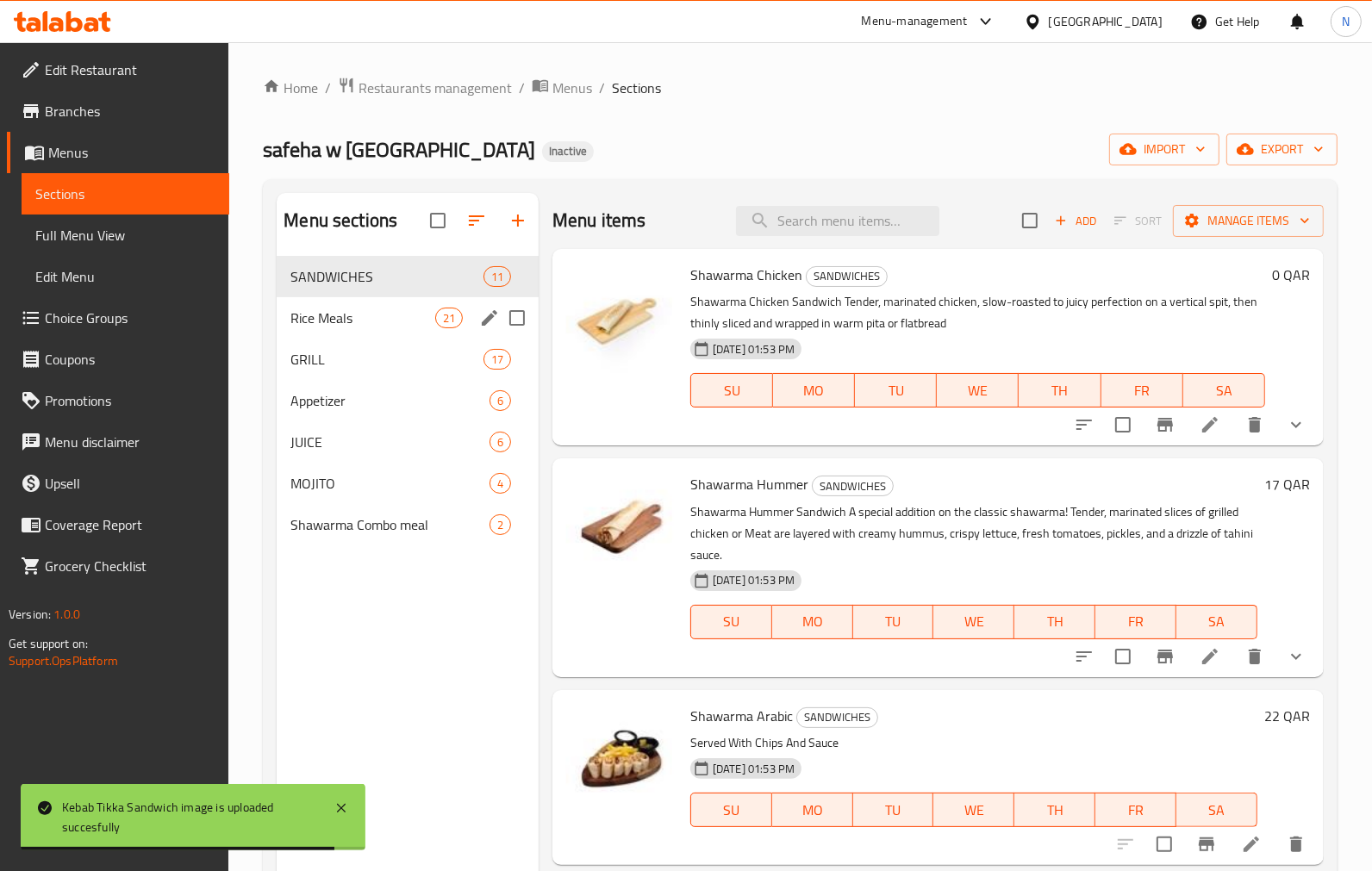
click at [374, 309] on span "Rice Meals" at bounding box center [362, 318] width 144 height 21
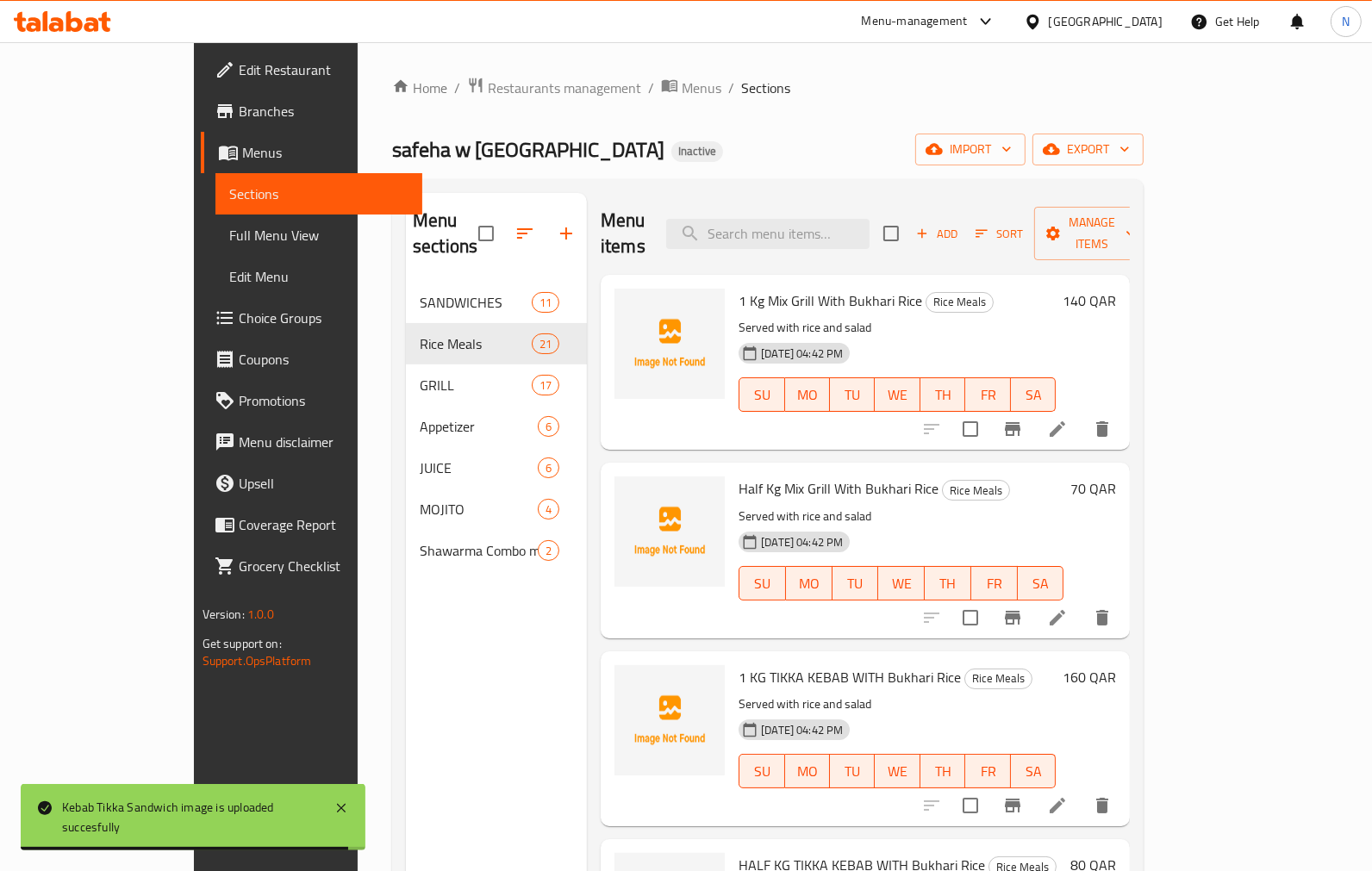
click at [738, 288] on span "1 Kg Mix Grill With Bukhari Rice" at bounding box center [830, 301] width 183 height 26
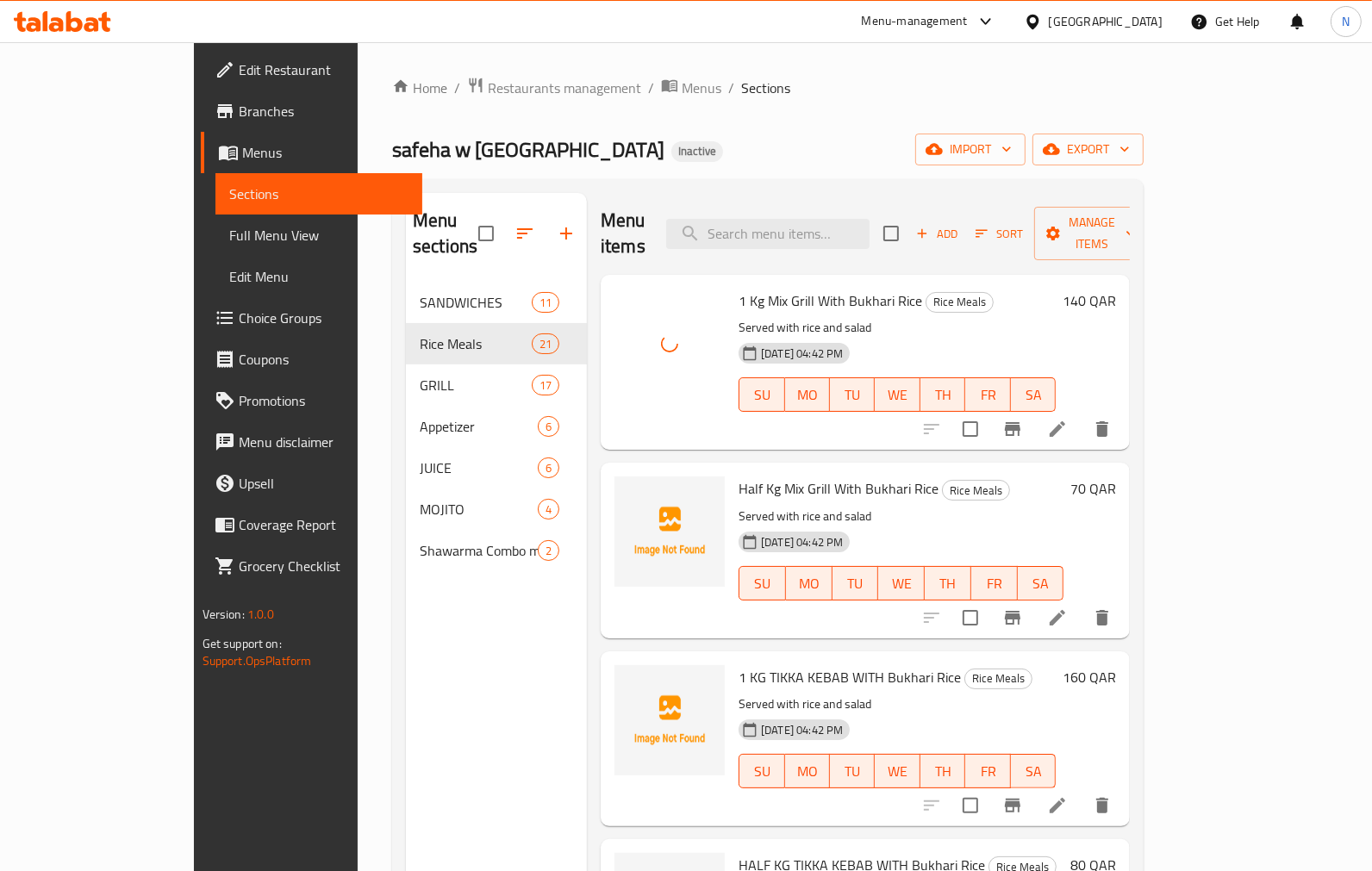
click at [738, 476] on span "Half Kg Mix Grill With Bukhari Rice" at bounding box center [838, 488] width 200 height 26
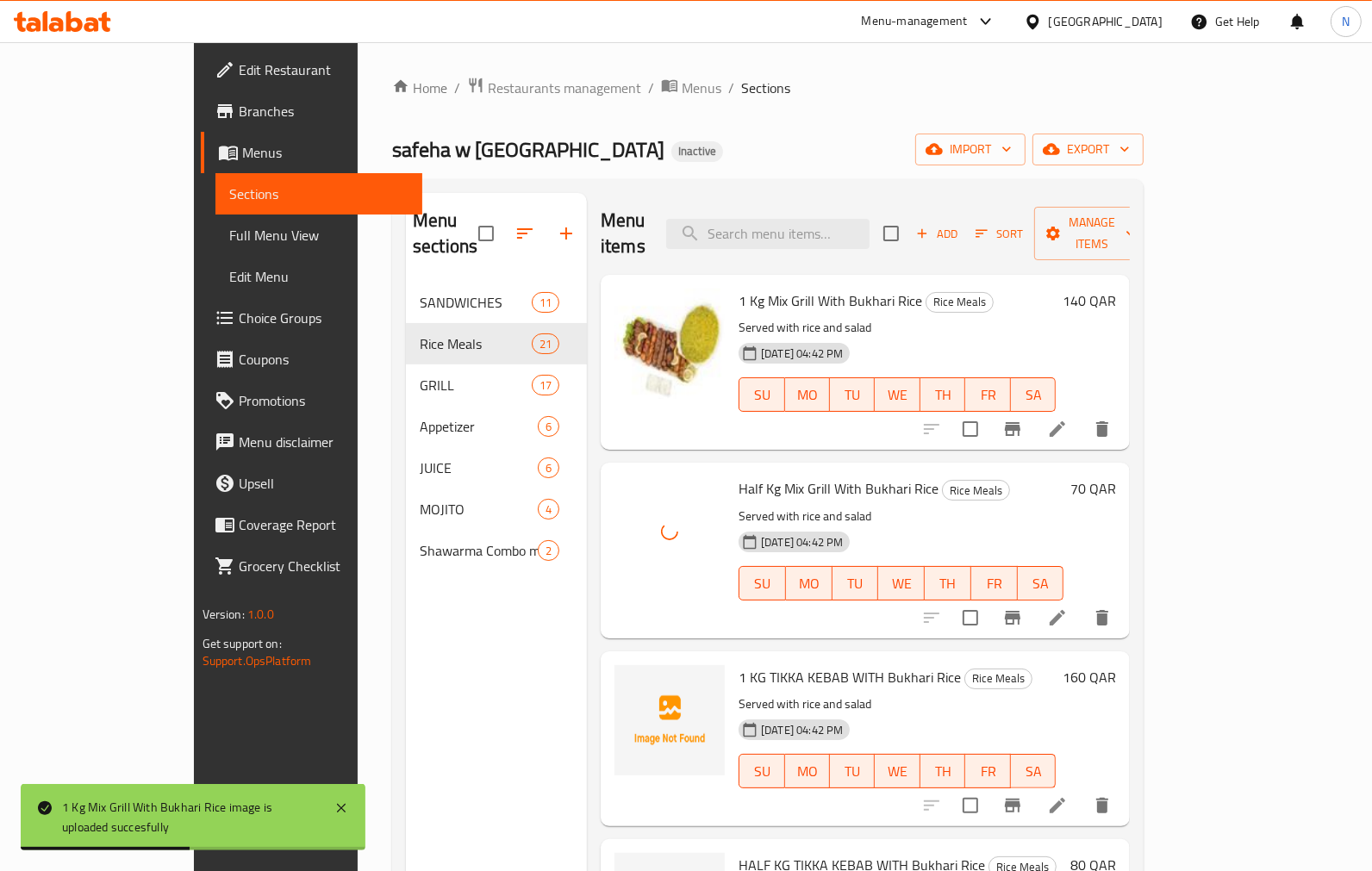
click at [732, 658] on div "1 KG TIKKA KEBAB WITH Bukhari Rice Rice Meals Served with rice and salad [DATE]…" at bounding box center [897, 738] width 330 height 161
click at [738, 664] on span "1 KG TIKKA KEBAB WITH Bukhari Rice" at bounding box center [849, 677] width 223 height 26
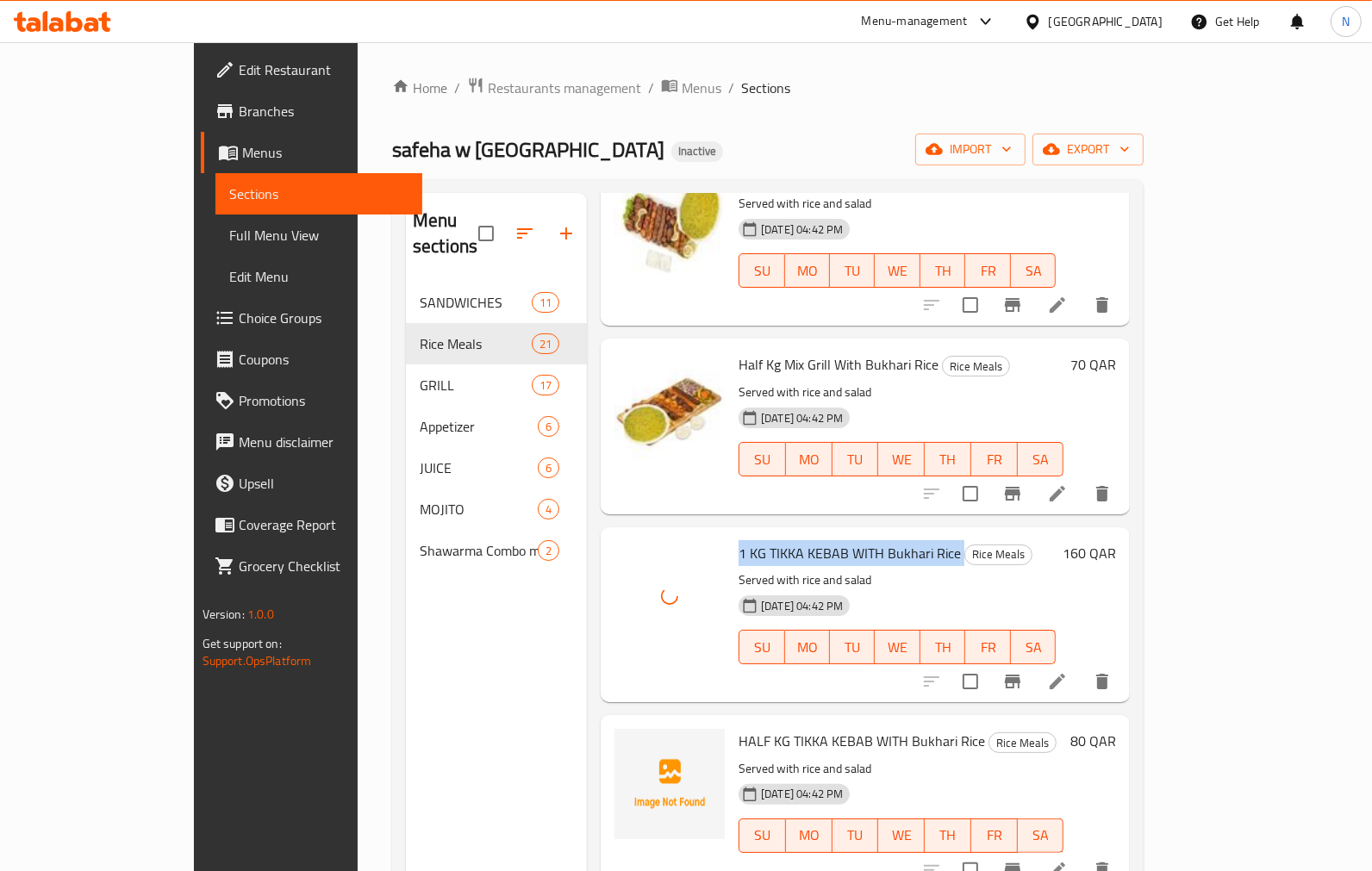
scroll to position [287, 0]
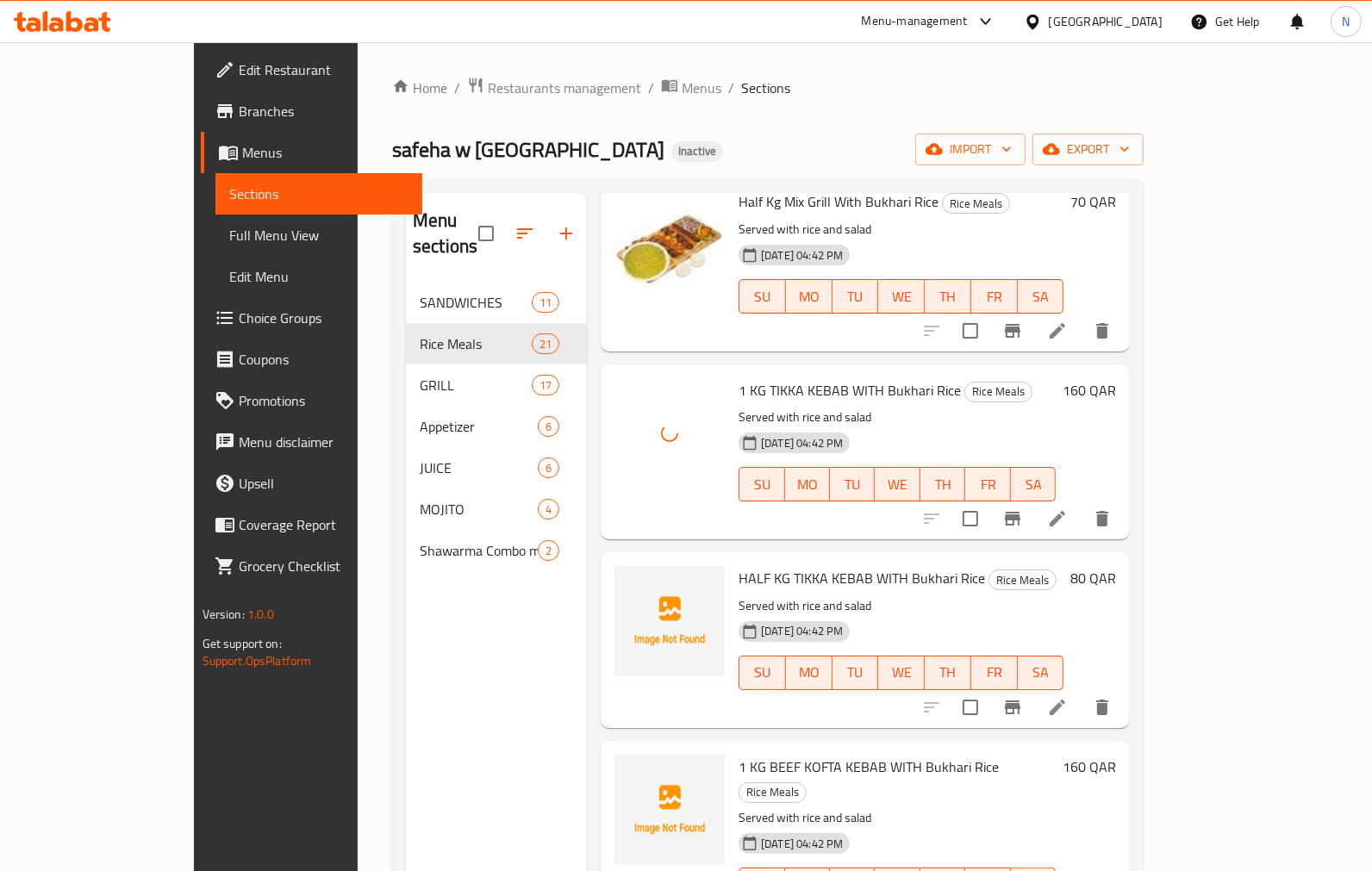
click at [738, 566] on span "HALF KG TIKKA KEBAB WITH Bukhari Rice" at bounding box center [861, 578] width 246 height 26
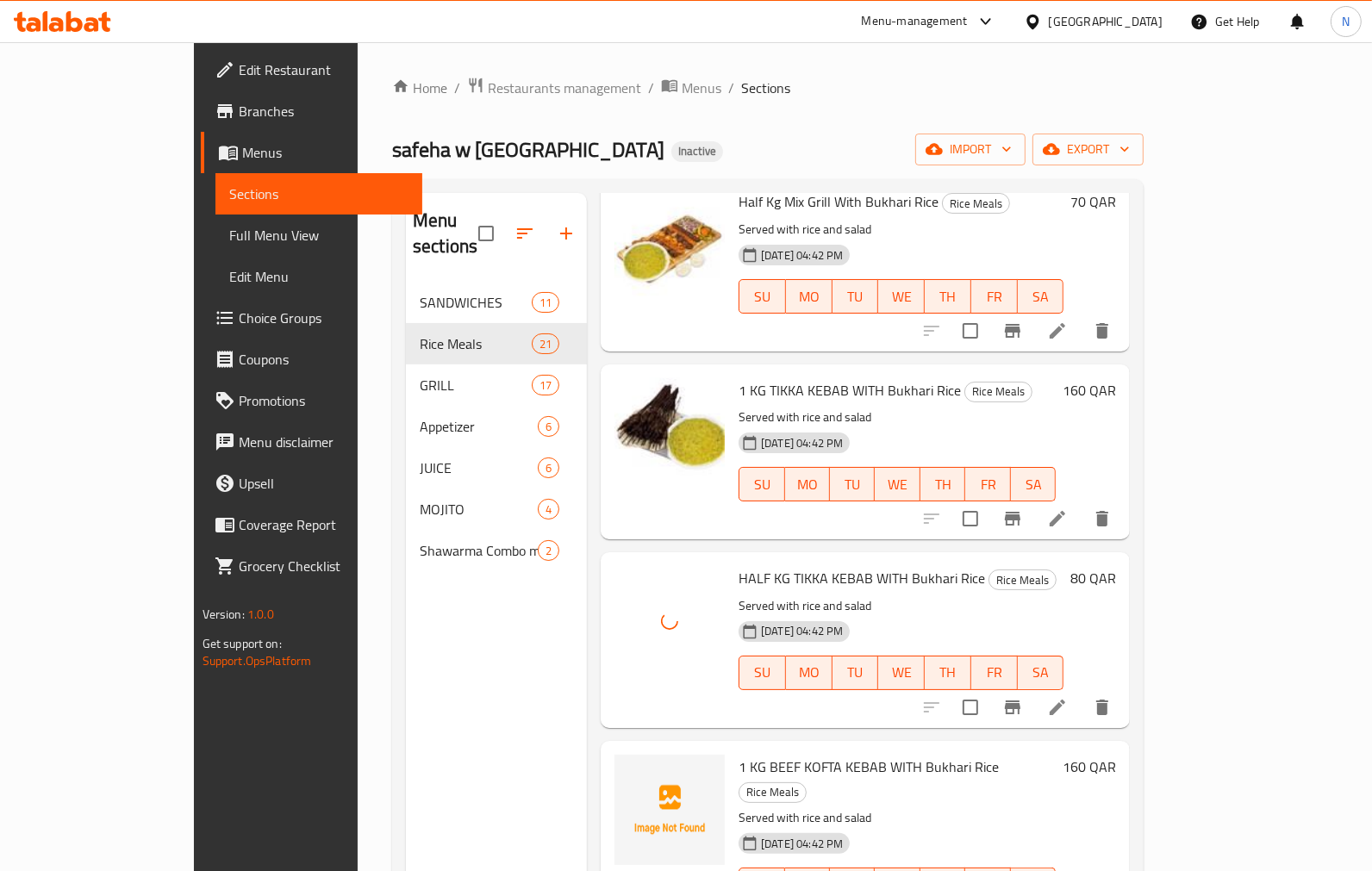
click at [738, 754] on span "1 KG BEEF KOFTA KEBAB WITH Bukhari Rice" at bounding box center [868, 767] width 260 height 26
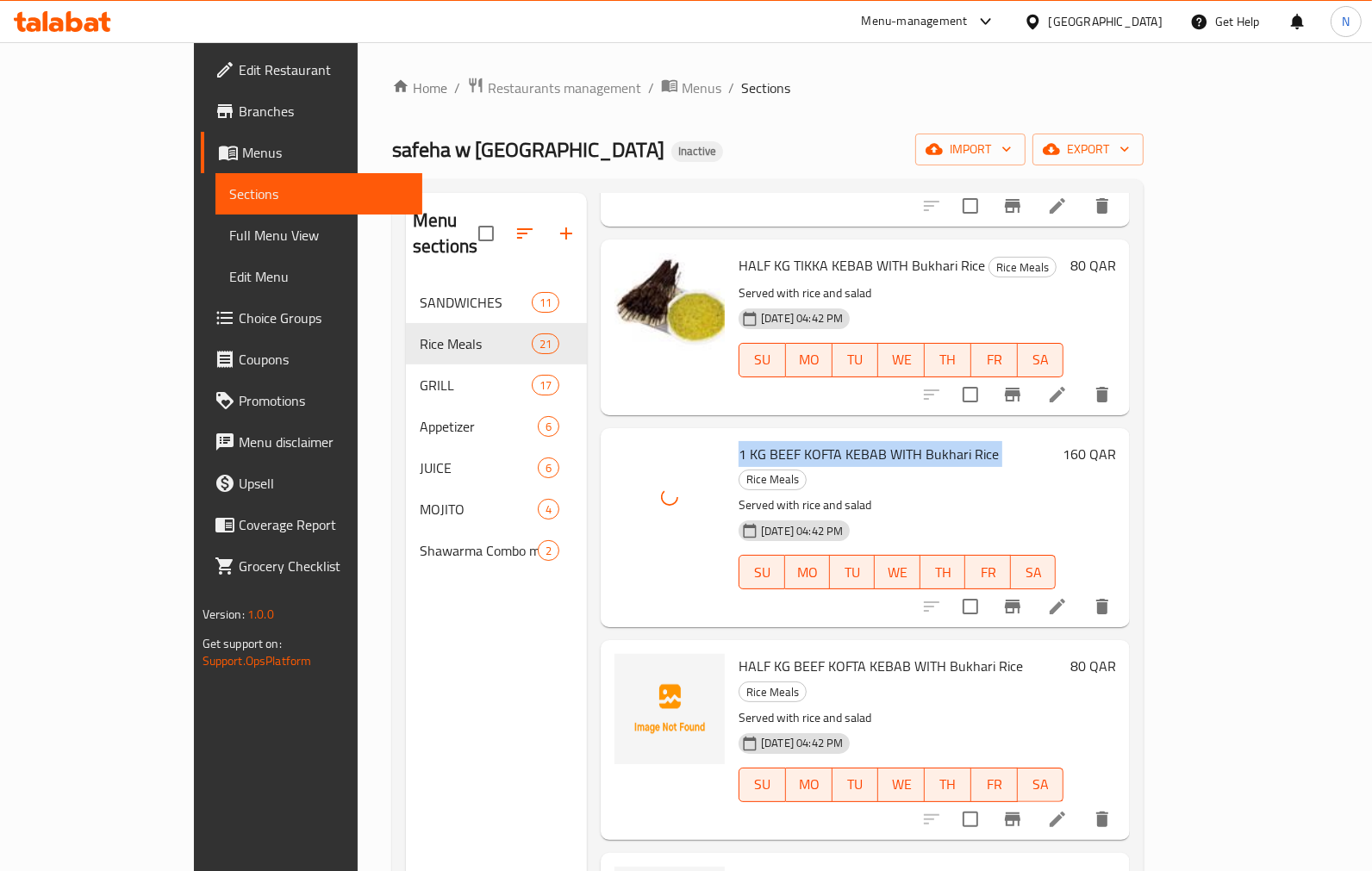
scroll to position [574, 0]
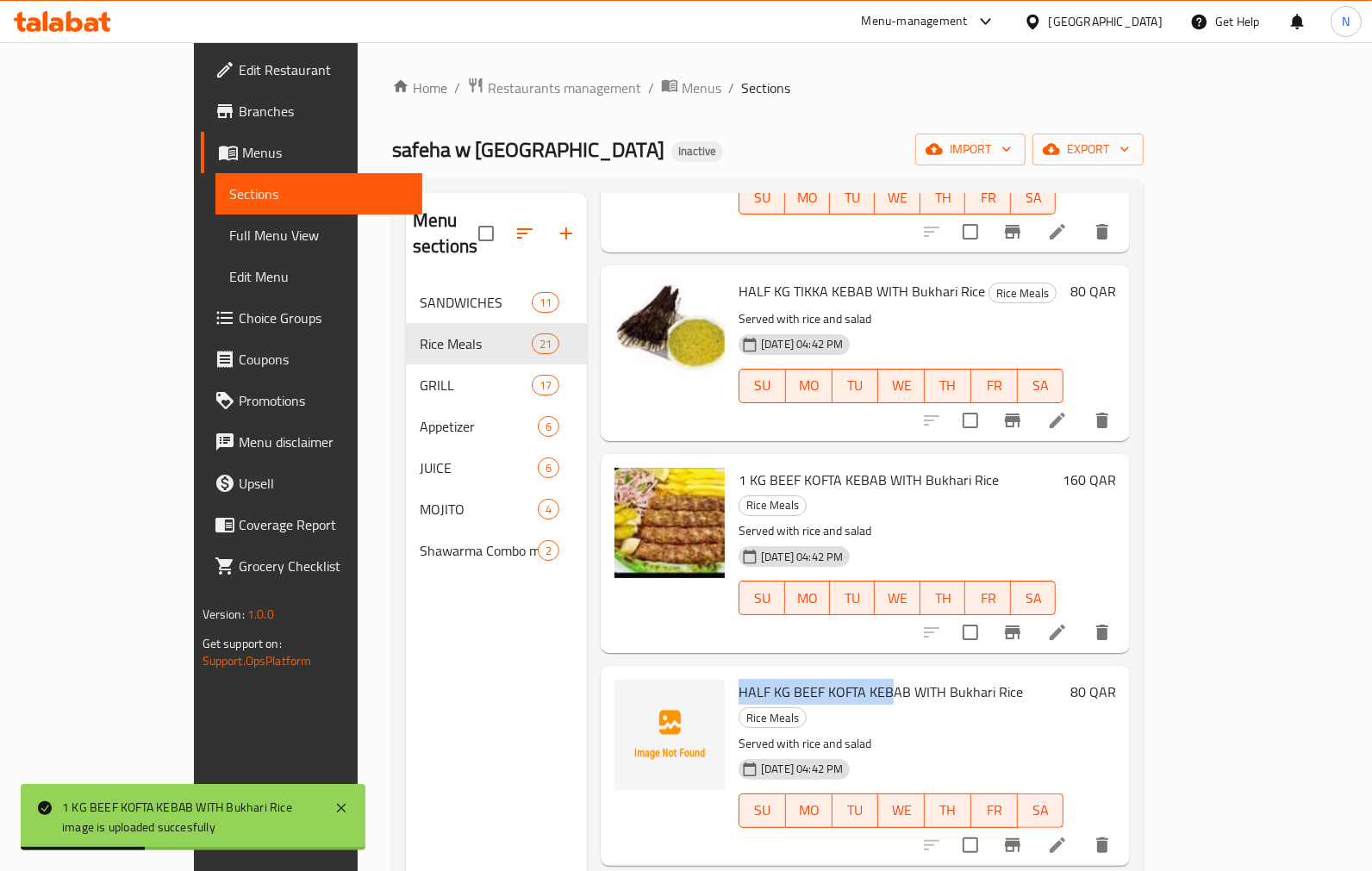
drag, startPoint x: 690, startPoint y: 638, endPoint x: 842, endPoint y: 640, distance: 152.0
click at [842, 679] on span "HALF KG BEEF KOFTA KEBAB WITH Bukhari Rice" at bounding box center [880, 691] width 285 height 26
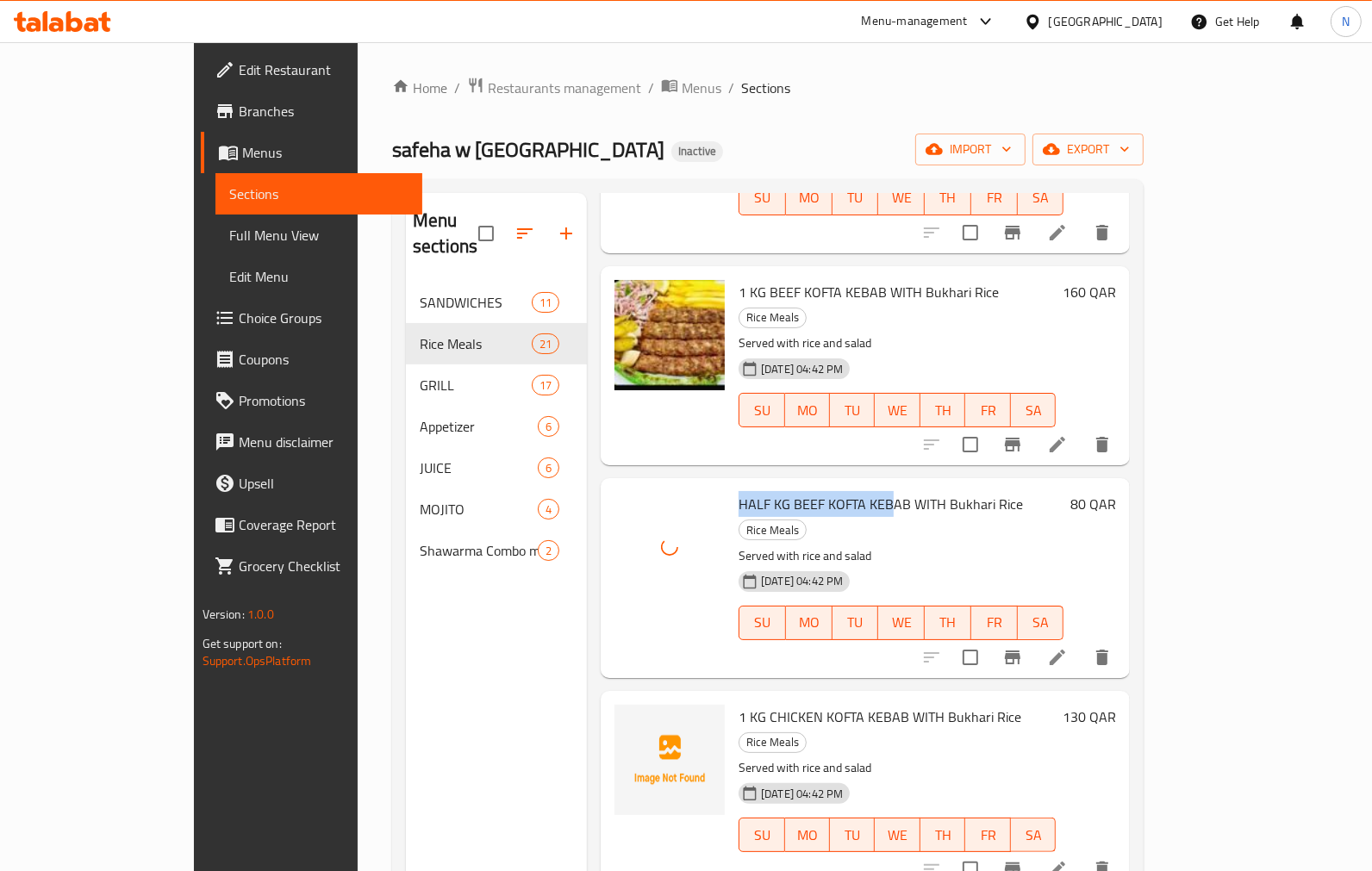
scroll to position [765, 0]
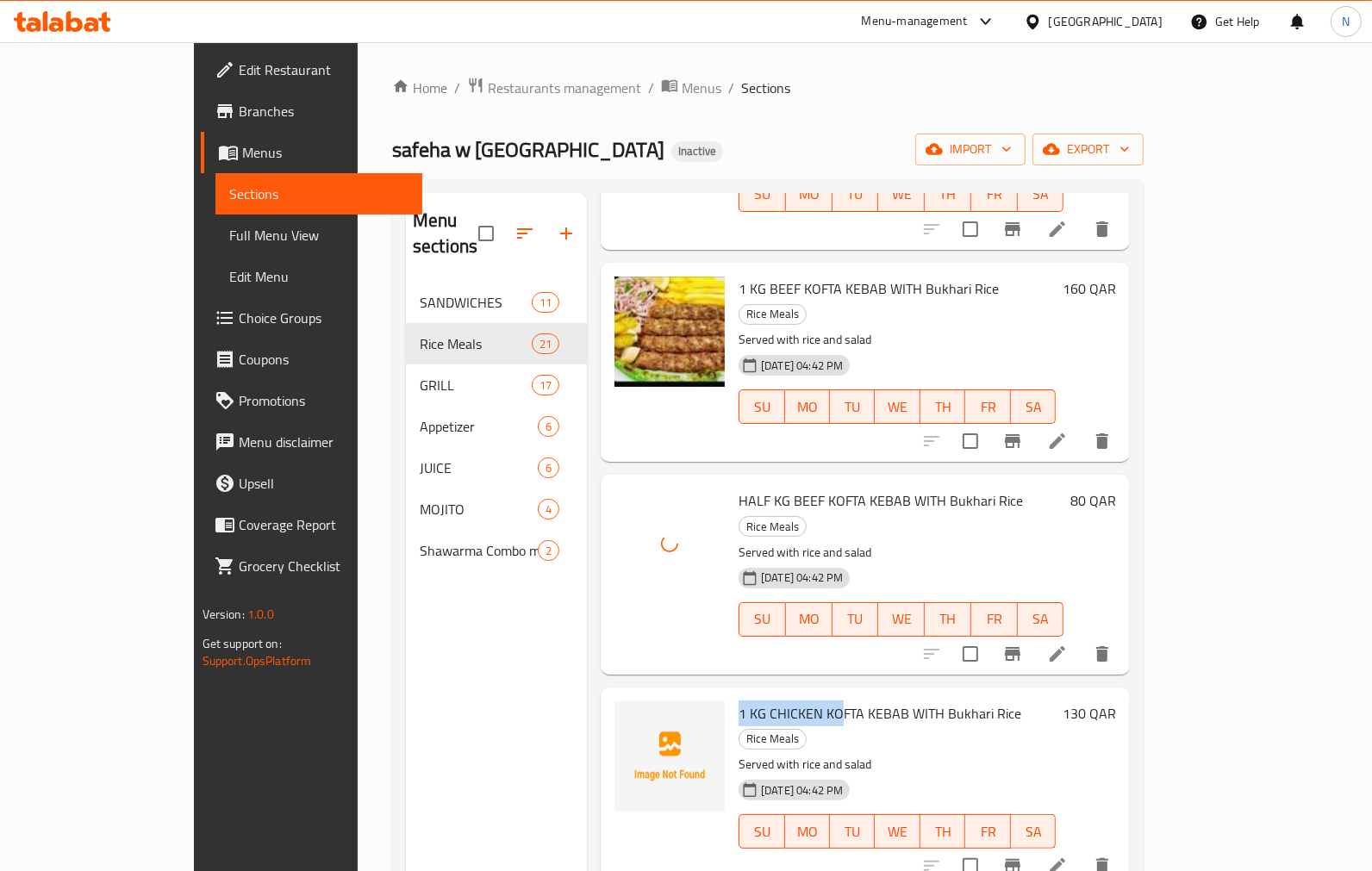
drag, startPoint x: 691, startPoint y: 642, endPoint x: 796, endPoint y: 638, distance: 105.1
click at [796, 700] on span "1 KG CHICKEN KOFTA KEBAB WITH Bukhari Rice" at bounding box center [879, 713] width 283 height 26
click at [784, 700] on span "1 KG CHICKEN KOFTA KEBAB WITH Bukhari Rice" at bounding box center [879, 713] width 283 height 26
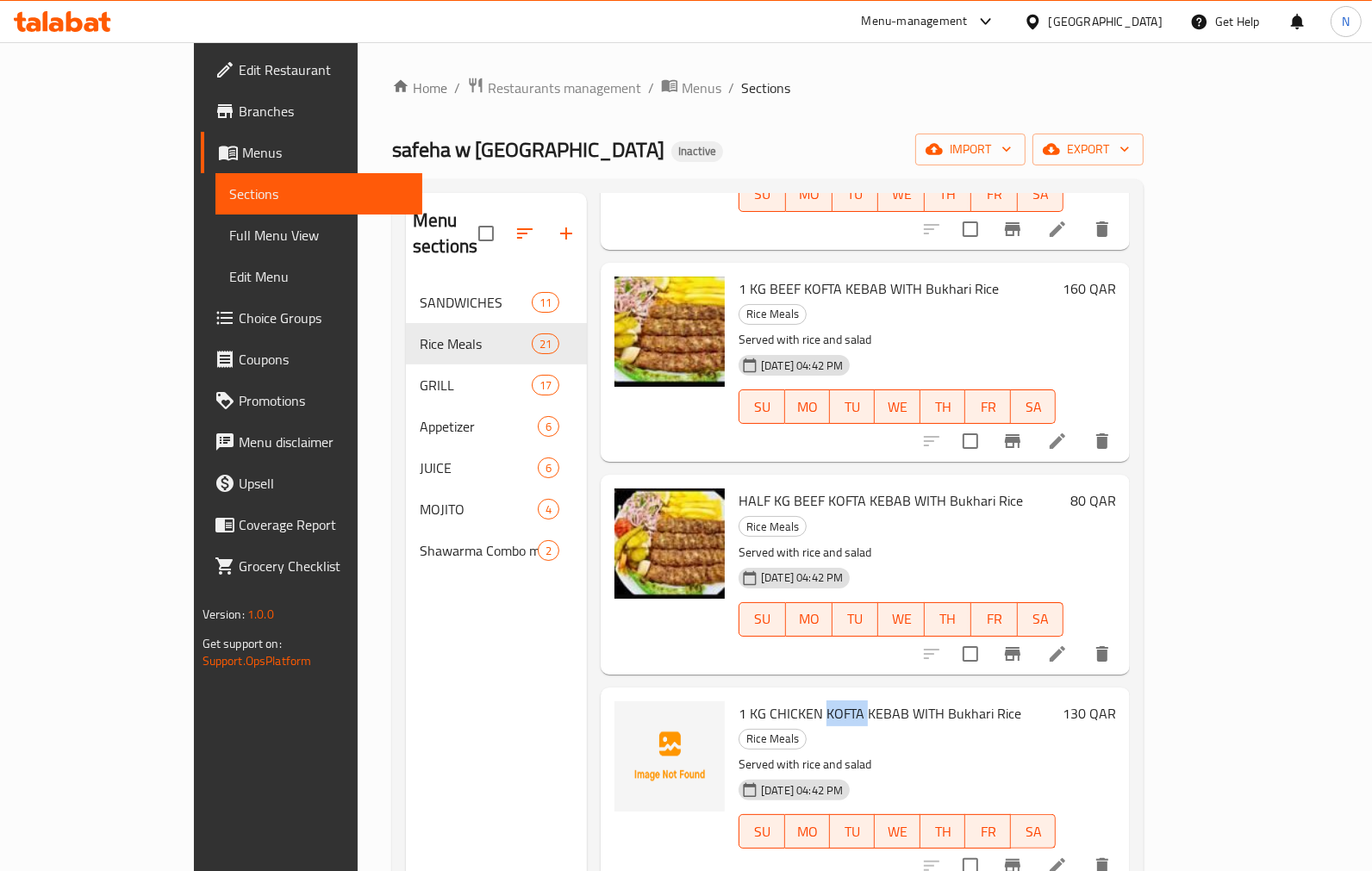
click at [784, 700] on span "1 KG CHICKEN KOFTA KEBAB WITH Bukhari Rice" at bounding box center [879, 713] width 283 height 26
click at [755, 700] on span "1 KG CHICKEN KOFTA KEBAB WITH Bukhari Rice" at bounding box center [879, 713] width 283 height 26
click at [754, 700] on span "1 KG CHICKEN KOFTA KEBAB WITH Bukhari Rice" at bounding box center [879, 713] width 283 height 26
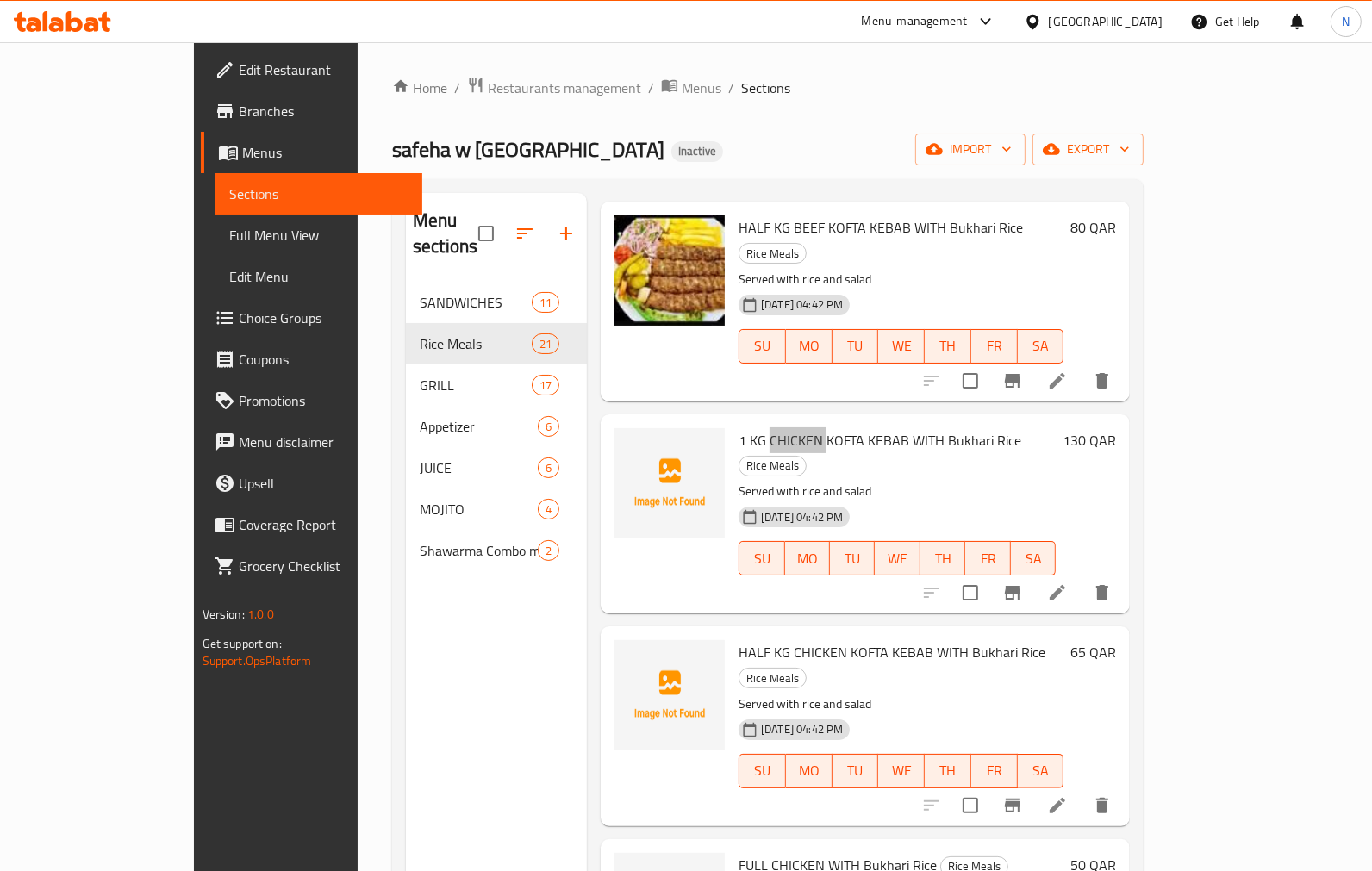
scroll to position [1053, 0]
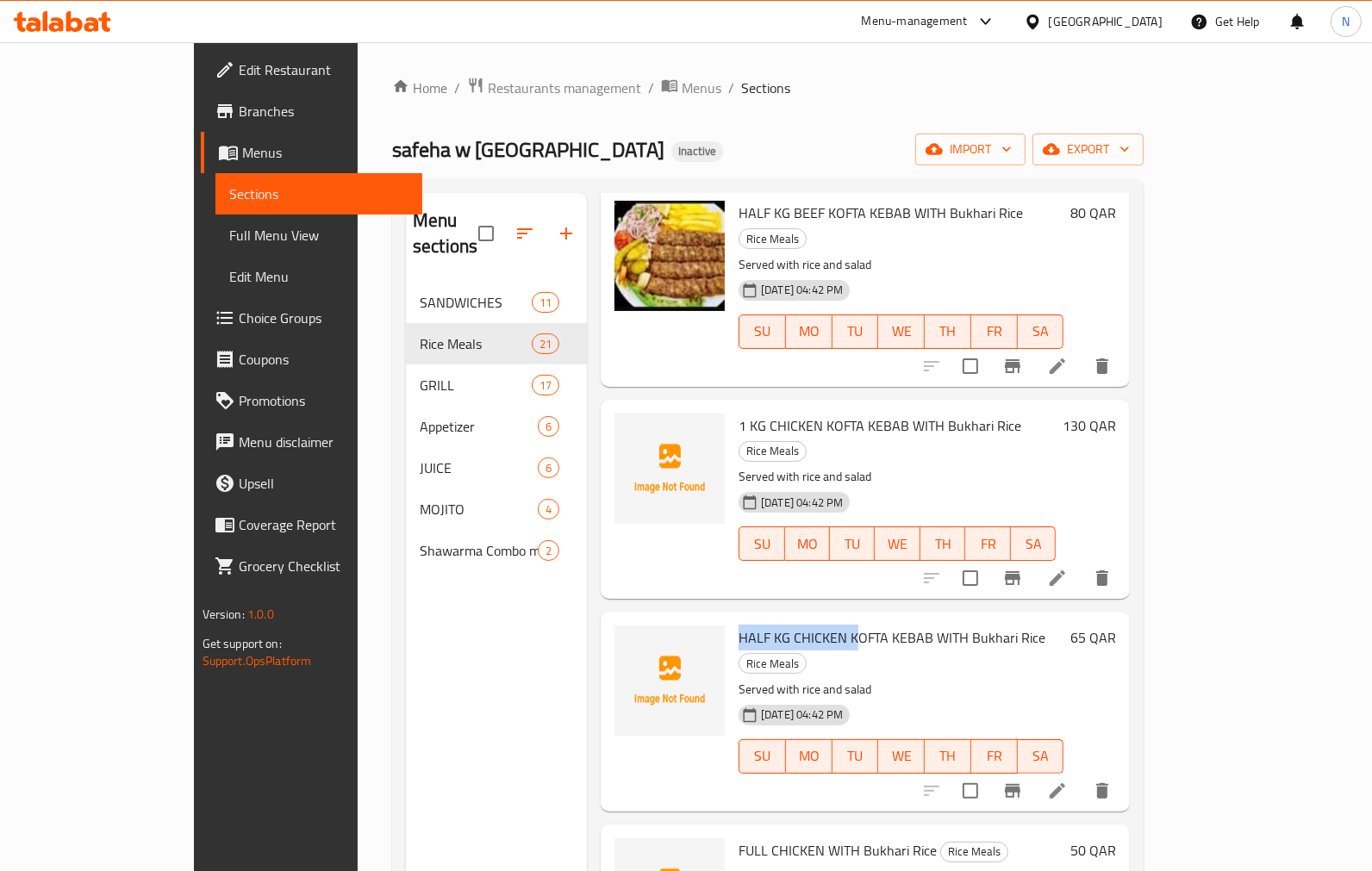
drag, startPoint x: 690, startPoint y: 538, endPoint x: 811, endPoint y: 548, distance: 121.4
click at [811, 625] on span "HALF KG CHICKEN KOFTA KEBAB WITH Bukhari Rice" at bounding box center [892, 638] width 307 height 26
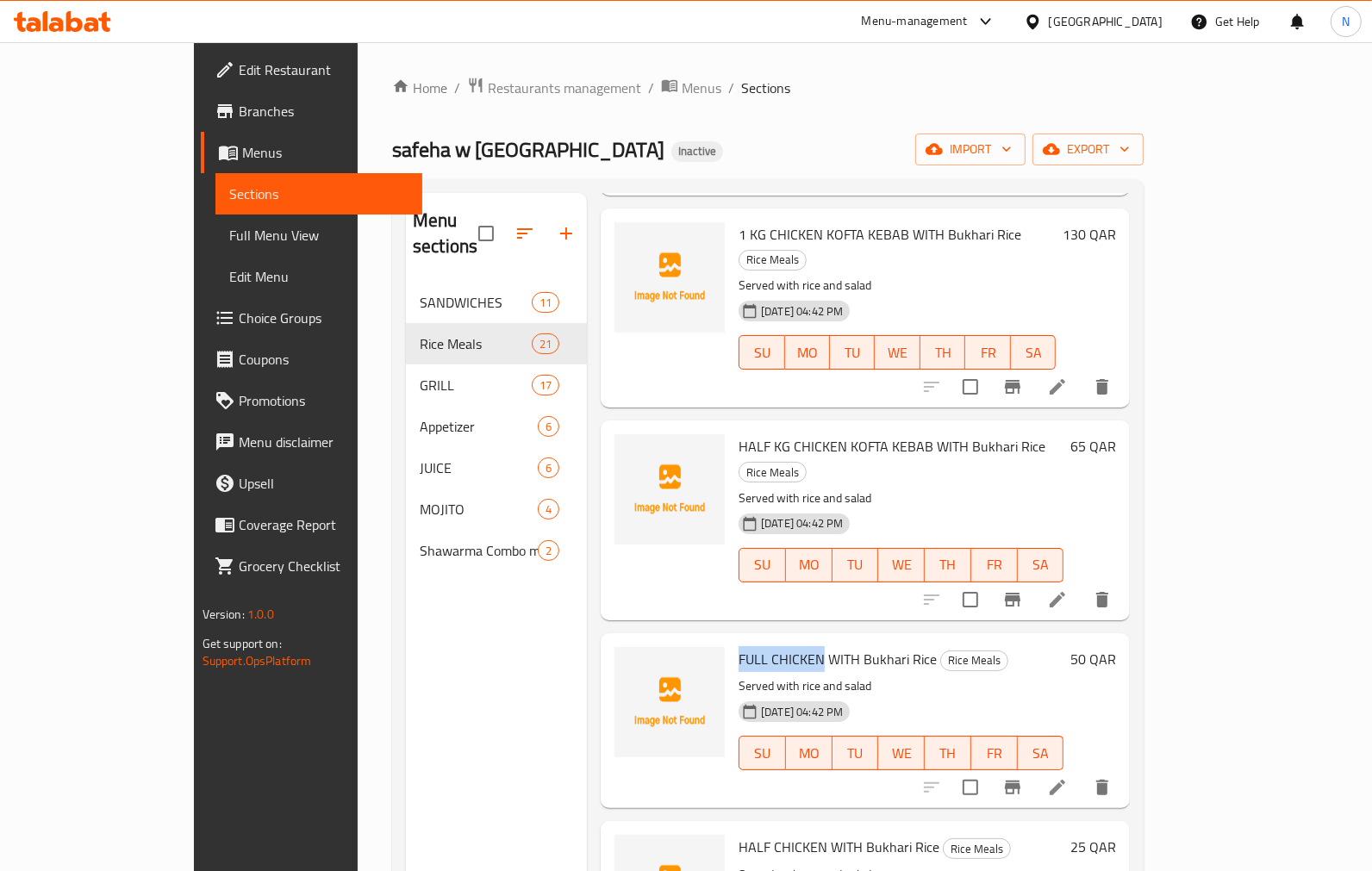
drag, startPoint x: 690, startPoint y: 531, endPoint x: 774, endPoint y: 523, distance: 84.4
click at [774, 647] on span "FULL CHICKEN WITH Bukhari Rice" at bounding box center [837, 659] width 198 height 26
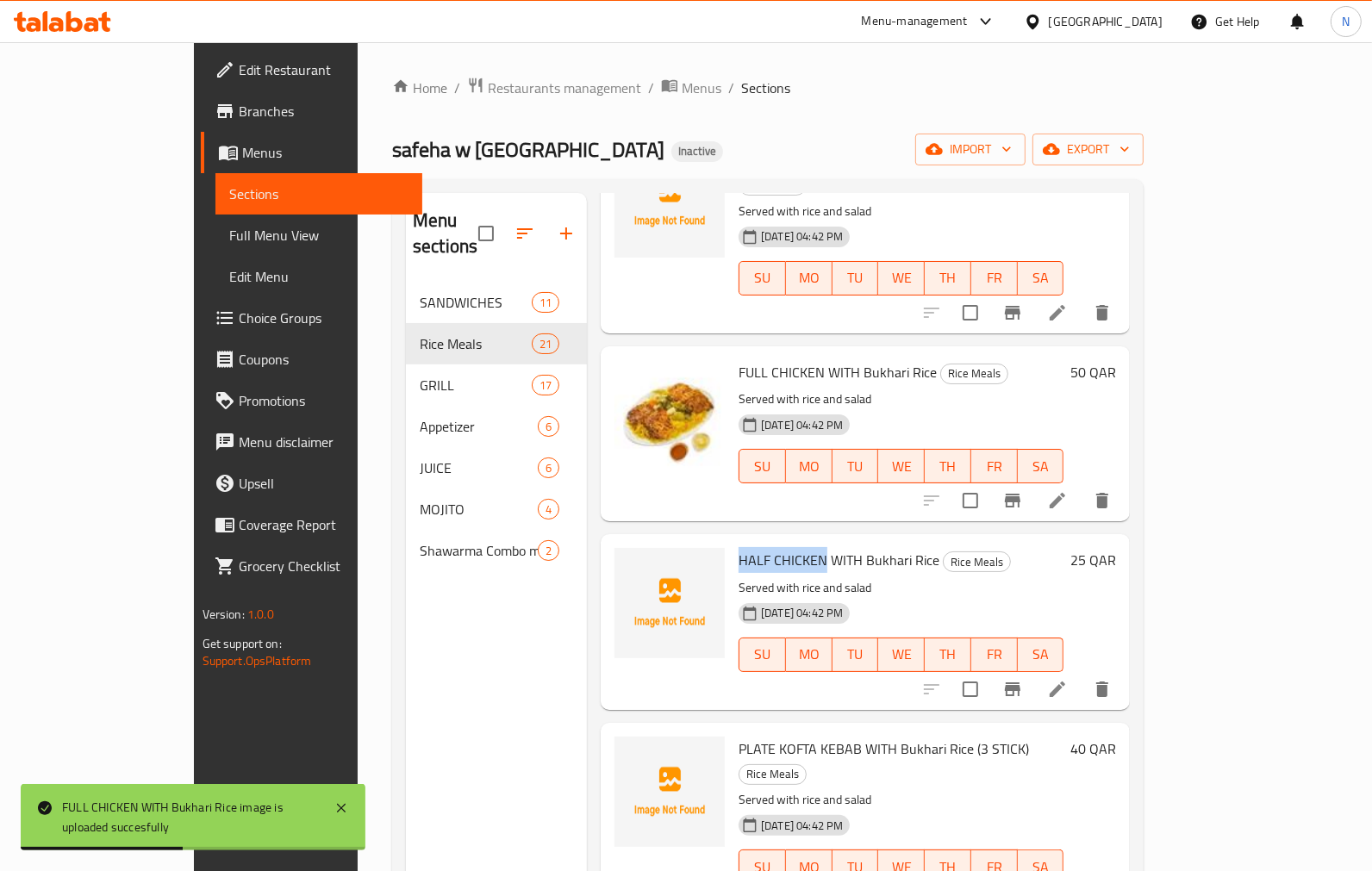
drag, startPoint x: 688, startPoint y: 433, endPoint x: 776, endPoint y: 429, distance: 88.1
click at [776, 541] on div "HALF CHICKEN WITH Bukhari Rice Rice Meals Served with rice and salad [DATE] 04:…" at bounding box center [901, 621] width 339 height 161
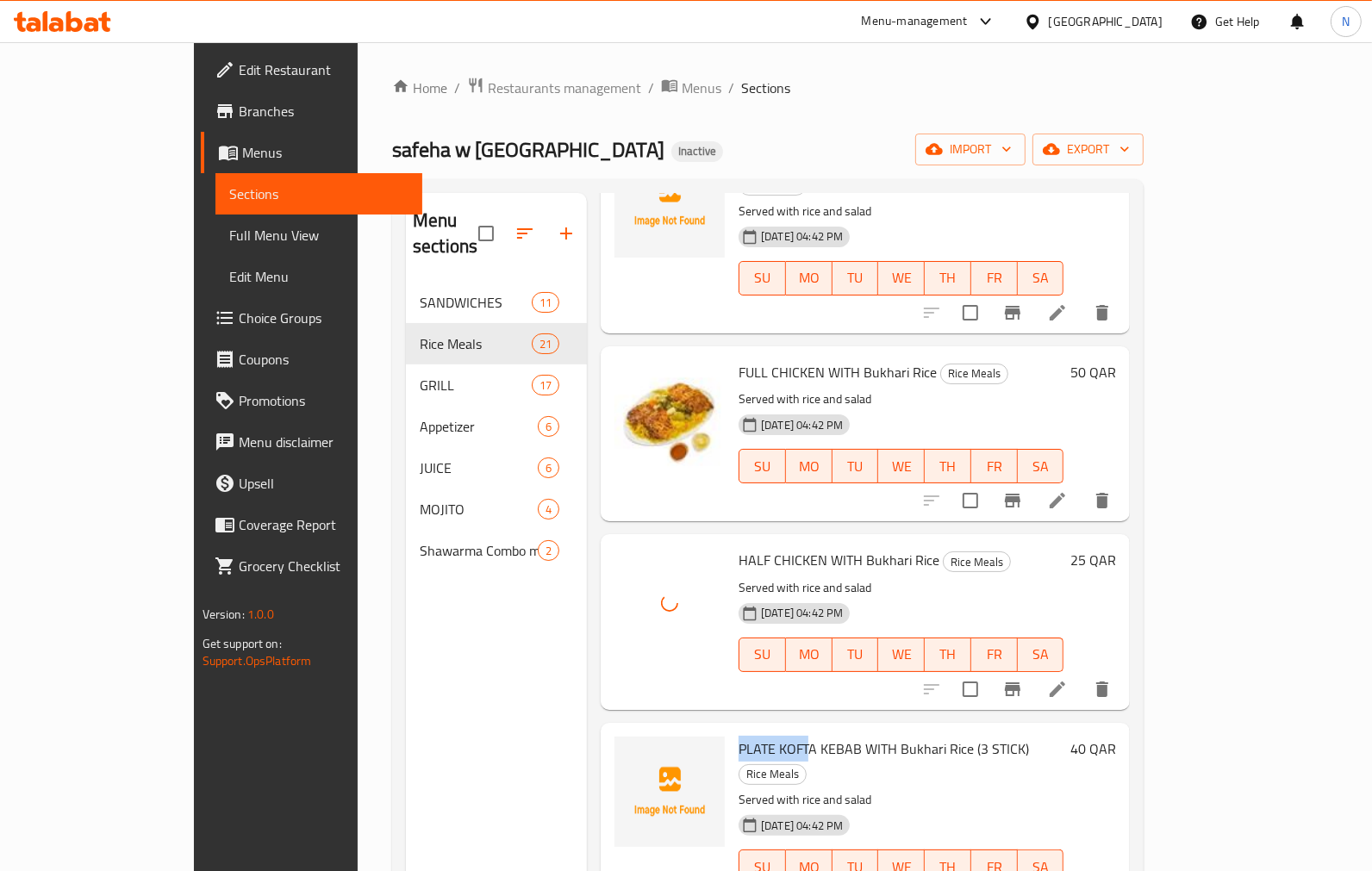
drag, startPoint x: 683, startPoint y: 621, endPoint x: 759, endPoint y: 624, distance: 76.1
click at [759, 730] on div "PLATE KOFTA KEBAB WITH Bukhari Rice (3 STICK) Rice Meals Served with rice and s…" at bounding box center [901, 823] width 339 height 185
click at [779, 736] on span "PLATE KOFTA KEBAB WITH Bukhari Rice (3 STICK)" at bounding box center [883, 749] width 290 height 26
drag, startPoint x: 923, startPoint y: 621, endPoint x: 685, endPoint y: 616, distance: 238.1
click at [732, 730] on div "PLATE KOFTA KEBAB WITH Bukhari Rice (3 STICK) Rice Meals Served with rice and s…" at bounding box center [901, 823] width 339 height 185
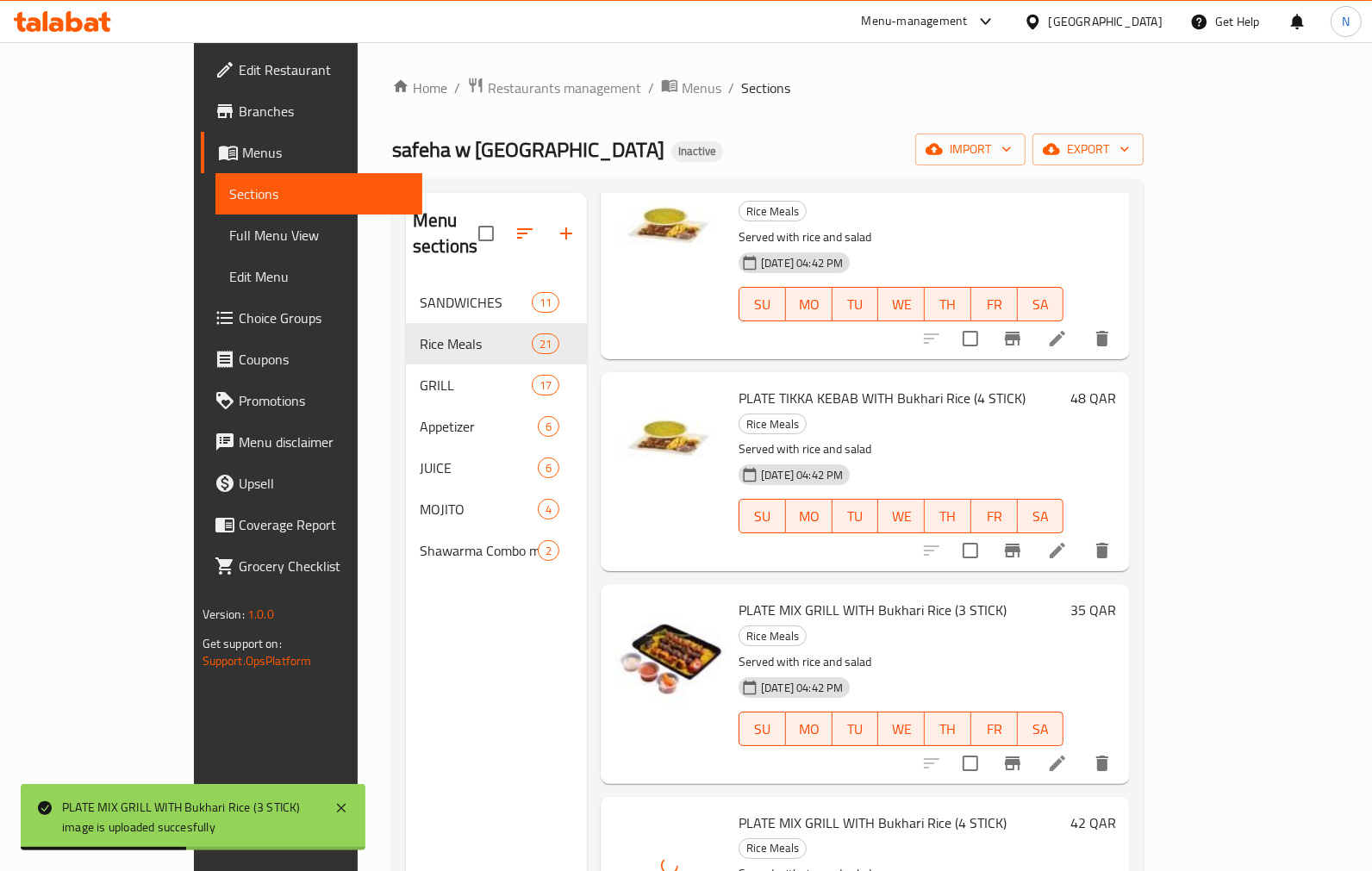
scroll to position [3123, 0]
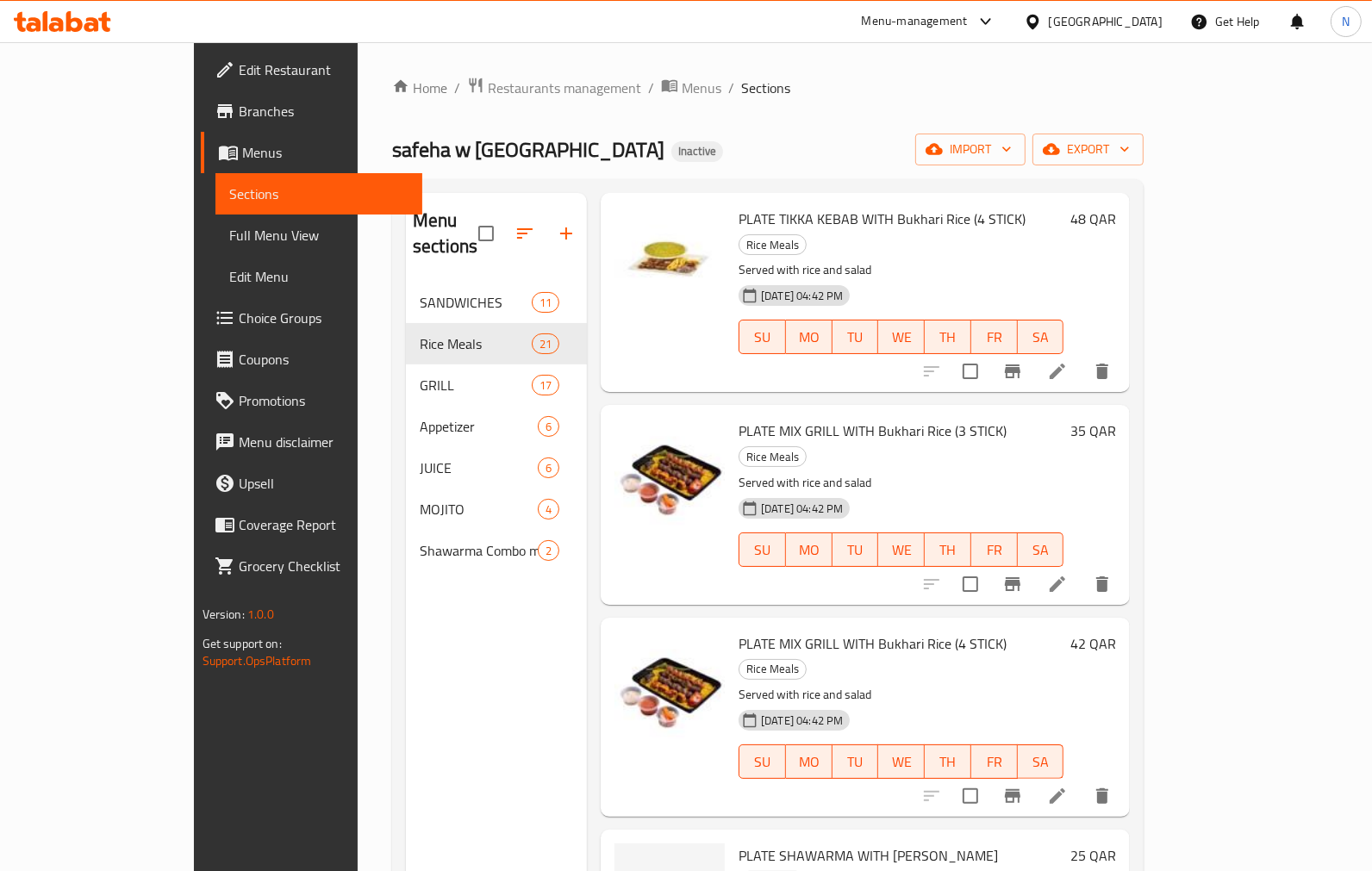
click at [757, 843] on span "PLATE SHAWARMA WITH [PERSON_NAME]" at bounding box center [867, 856] width 259 height 26
click at [784, 843] on span "PLATE SHAWARMA WITH [PERSON_NAME]" at bounding box center [867, 856] width 259 height 26
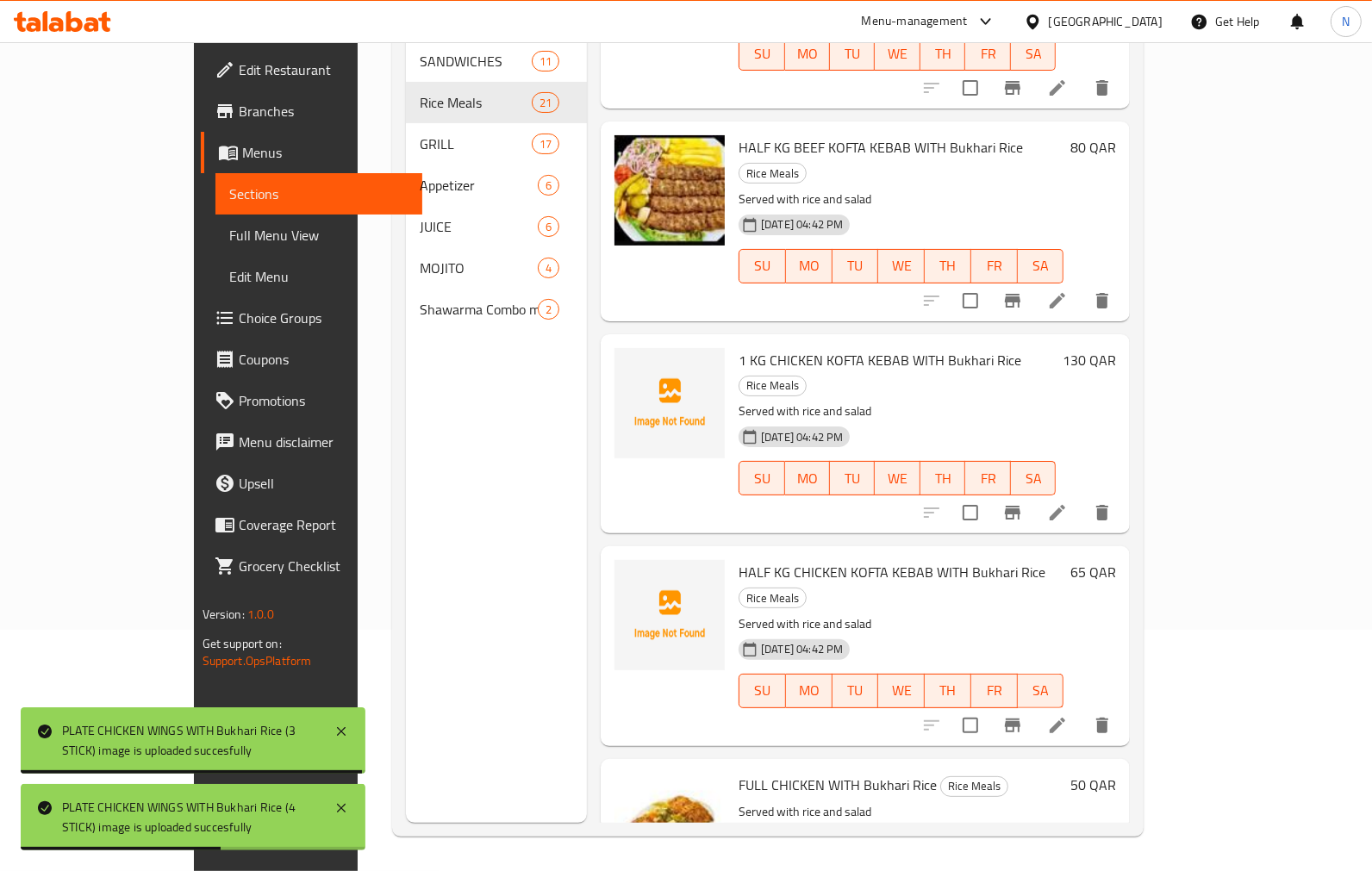
scroll to position [824, 0]
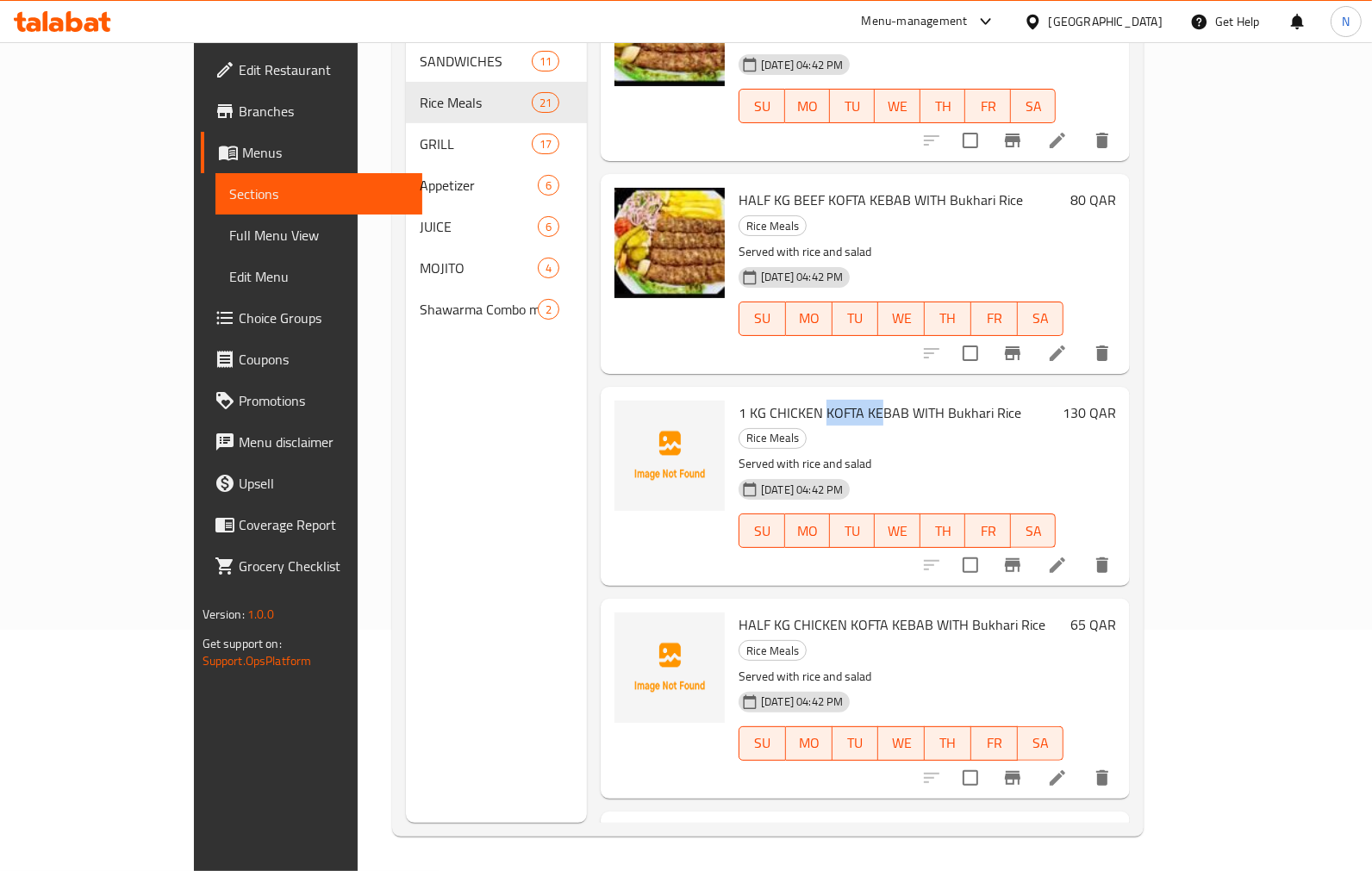
drag, startPoint x: 777, startPoint y: 332, endPoint x: 831, endPoint y: 338, distance: 54.3
click at [831, 400] on span "1 KG CHICKEN KOFTA KEBAB WITH Bukhari Rice" at bounding box center [879, 412] width 283 height 26
click at [844, 400] on span "1 KG CHICKEN KOFTA KEBAB WITH Bukhari Rice" at bounding box center [879, 412] width 283 height 26
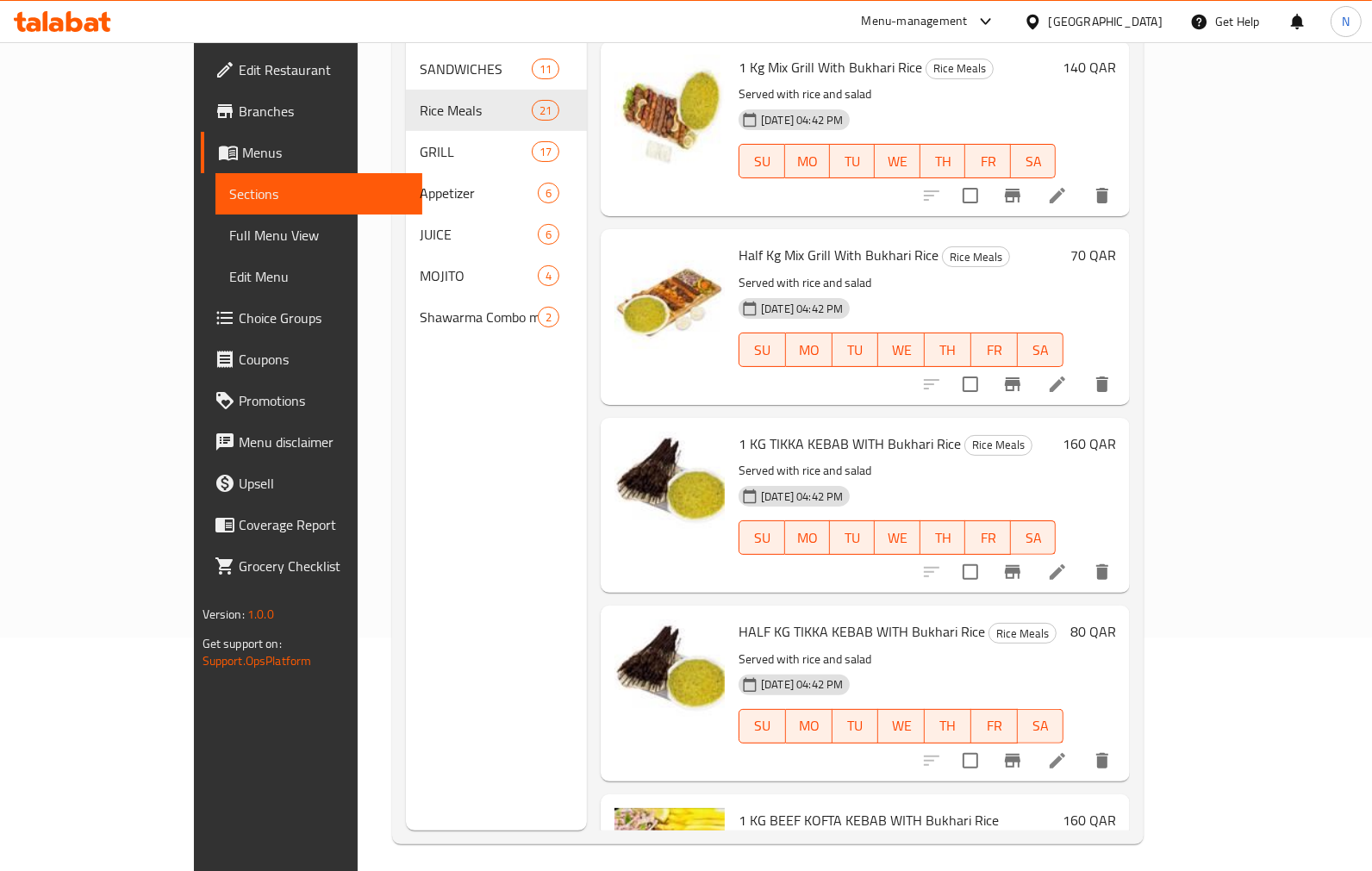
scroll to position [0, 0]
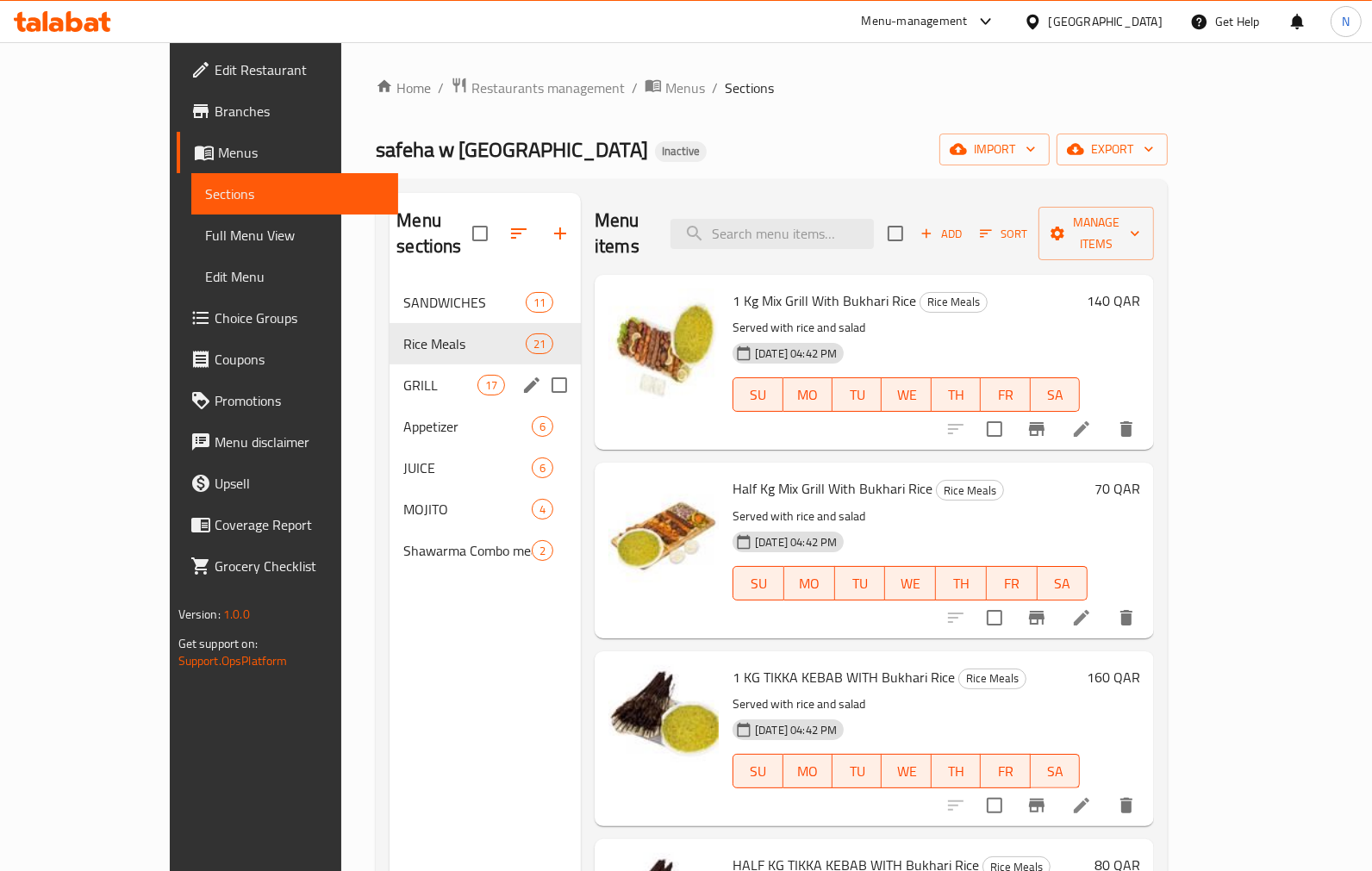
click at [403, 374] on span "GRILL" at bounding box center [440, 384] width 74 height 21
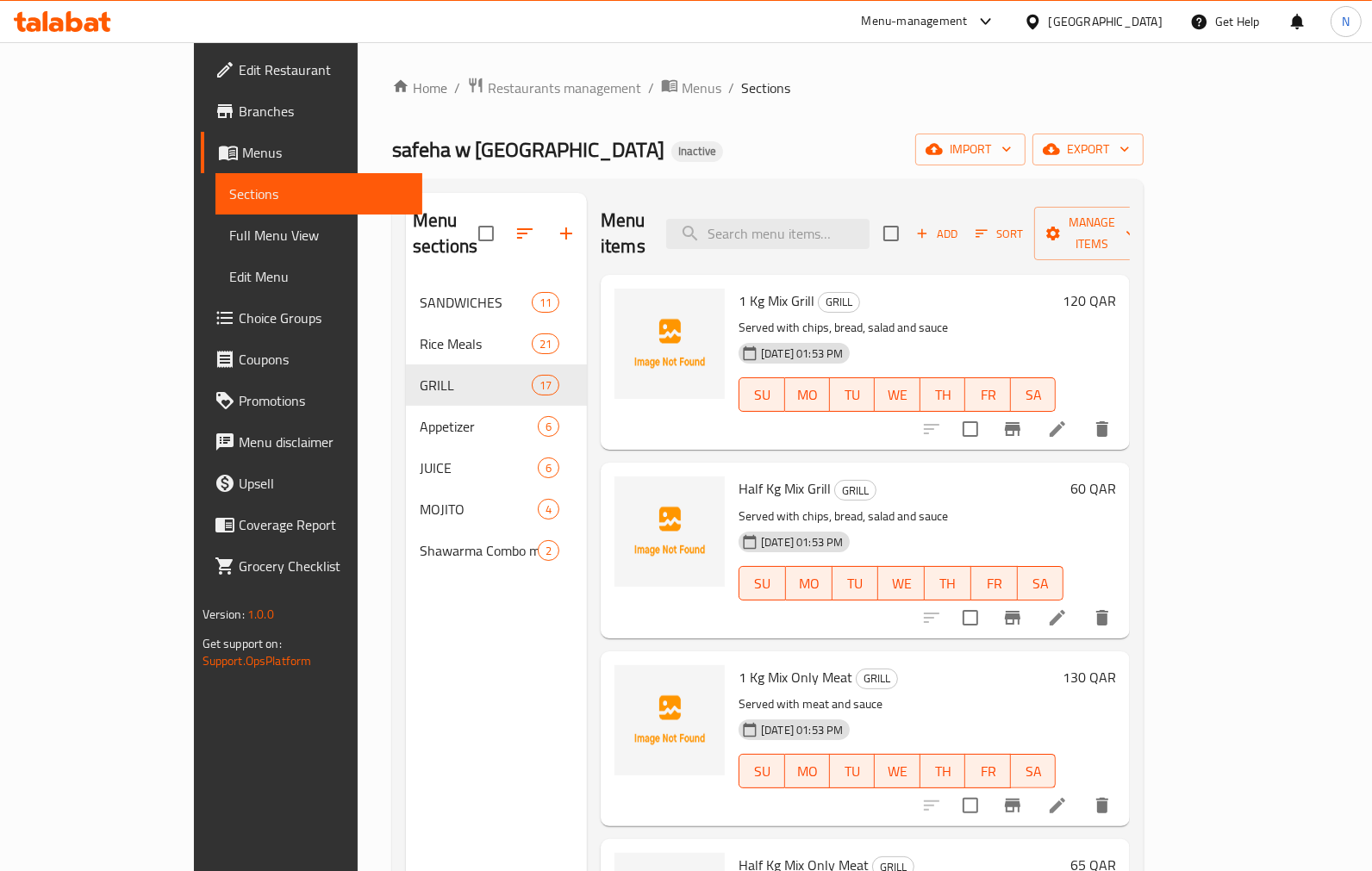
click at [738, 288] on span "1 Kg Mix Grill" at bounding box center [776, 301] width 75 height 26
click at [738, 476] on span "Half Kg Mix Grill" at bounding box center [784, 488] width 92 height 26
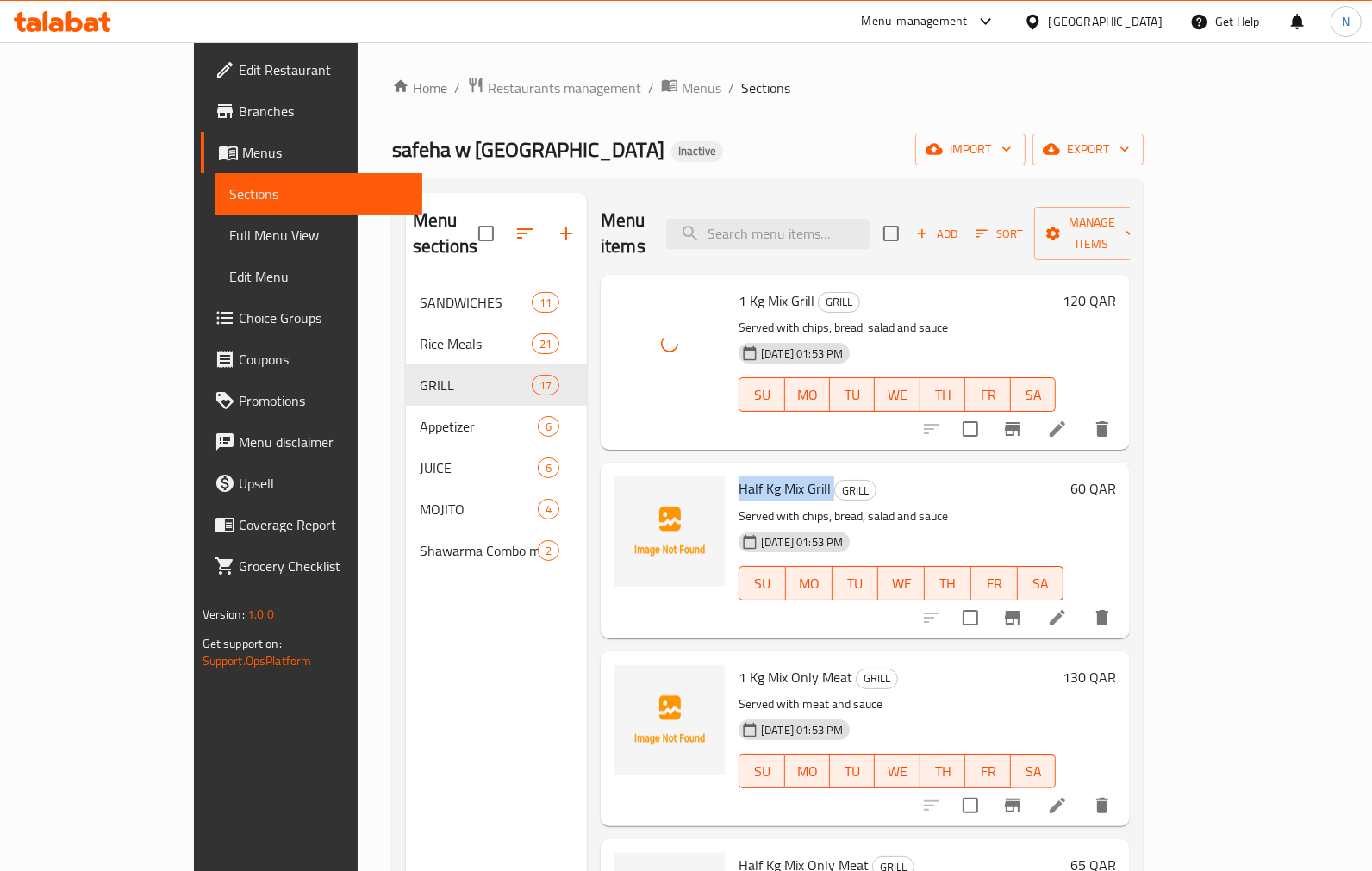
click at [738, 476] on span "Half Kg Mix Grill" at bounding box center [784, 488] width 92 height 26
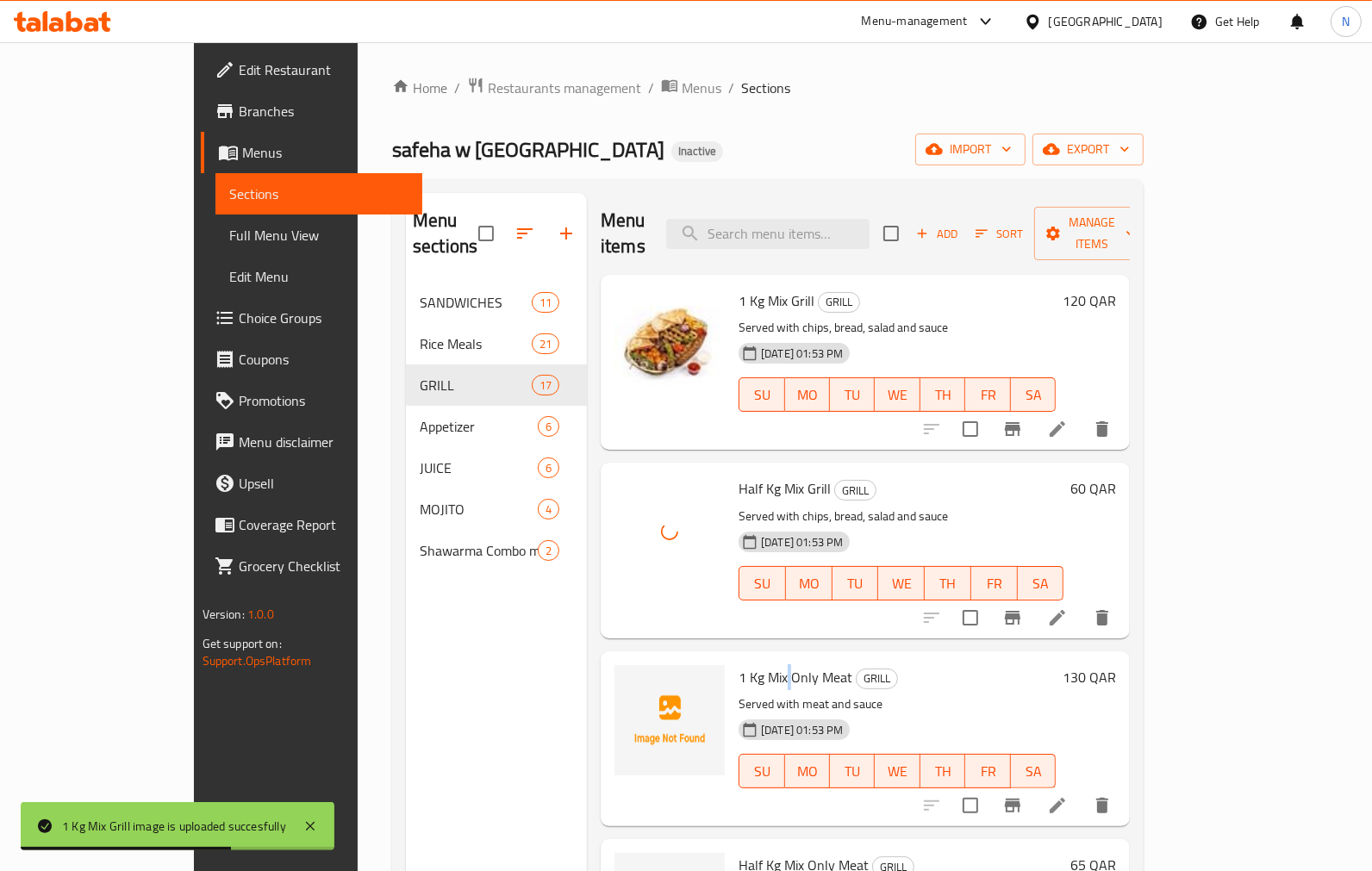
click at [743, 664] on span "1 Kg Mix Only Meat" at bounding box center [795, 677] width 114 height 26
click at [743, 664] on span "1 Kg Mix Only Meat" at bounding box center [795, 677] width 114 height 26
drag, startPoint x: 743, startPoint y: 645, endPoint x: 569, endPoint y: 601, distance: 179.5
click at [743, 664] on span "1 Kg Mix Only Meat" at bounding box center [795, 677] width 114 height 26
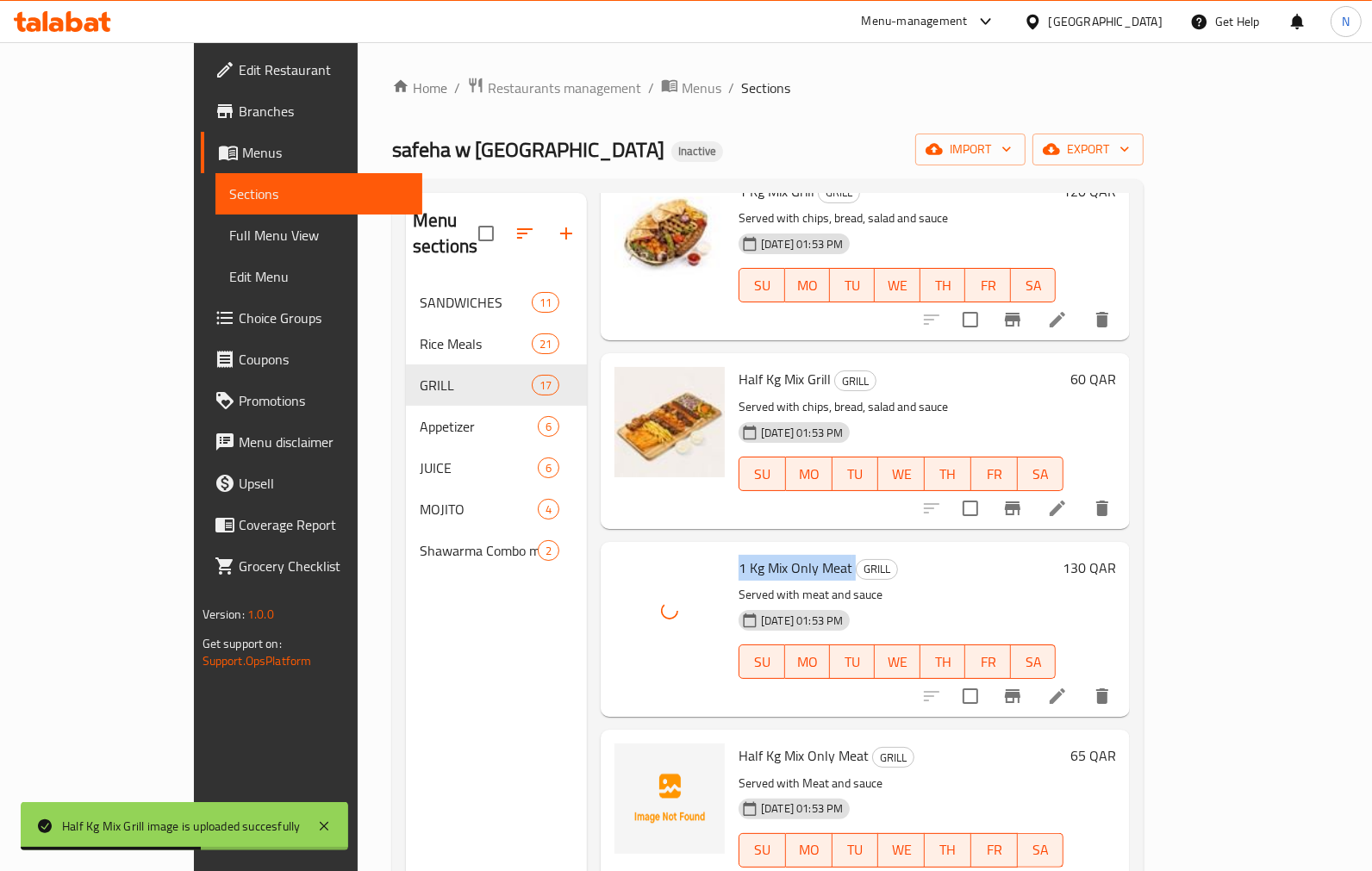
scroll to position [191, 0]
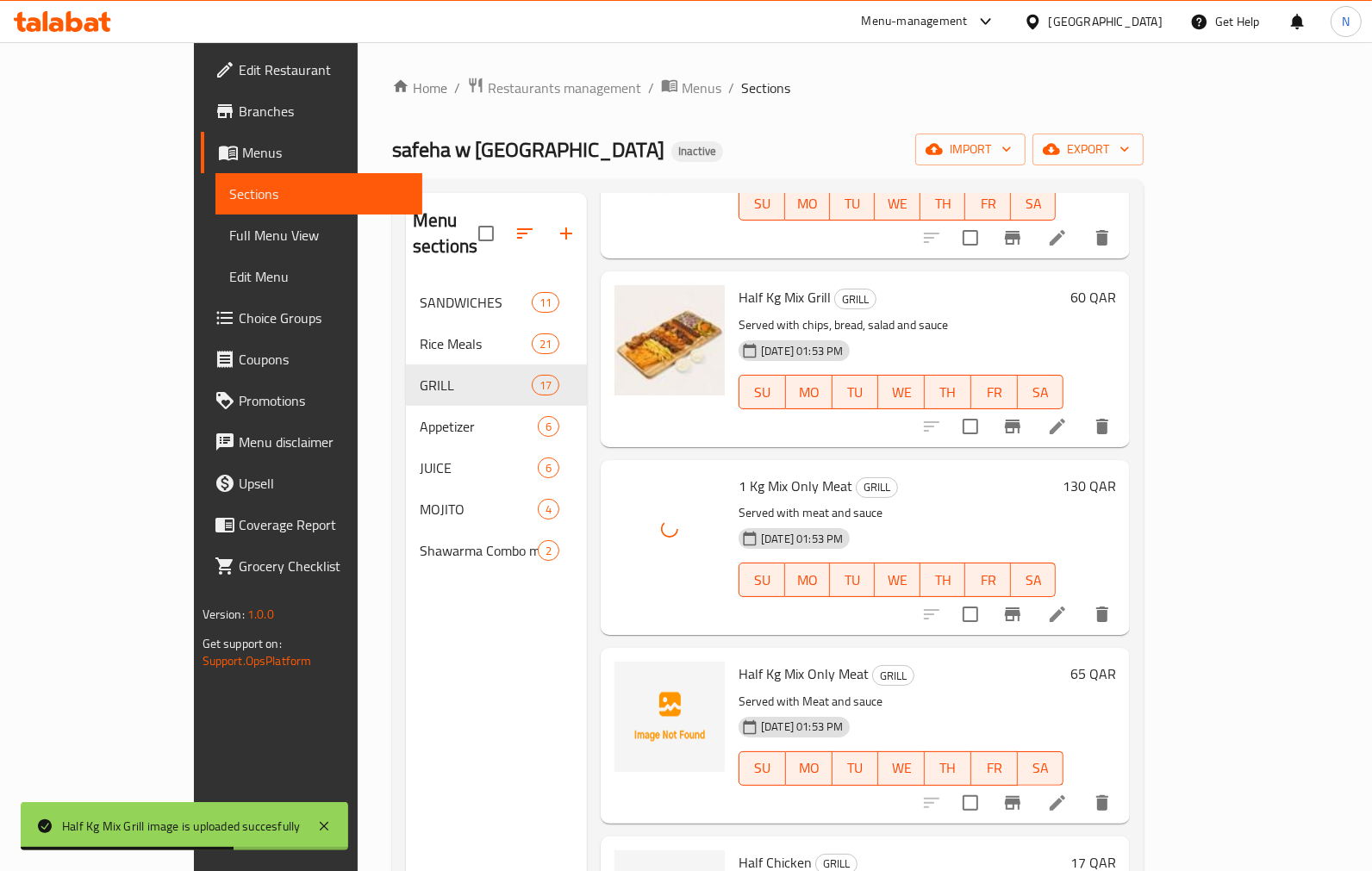
click at [738, 661] on span "Half Kg Mix Only Meat" at bounding box center [803, 673] width 130 height 26
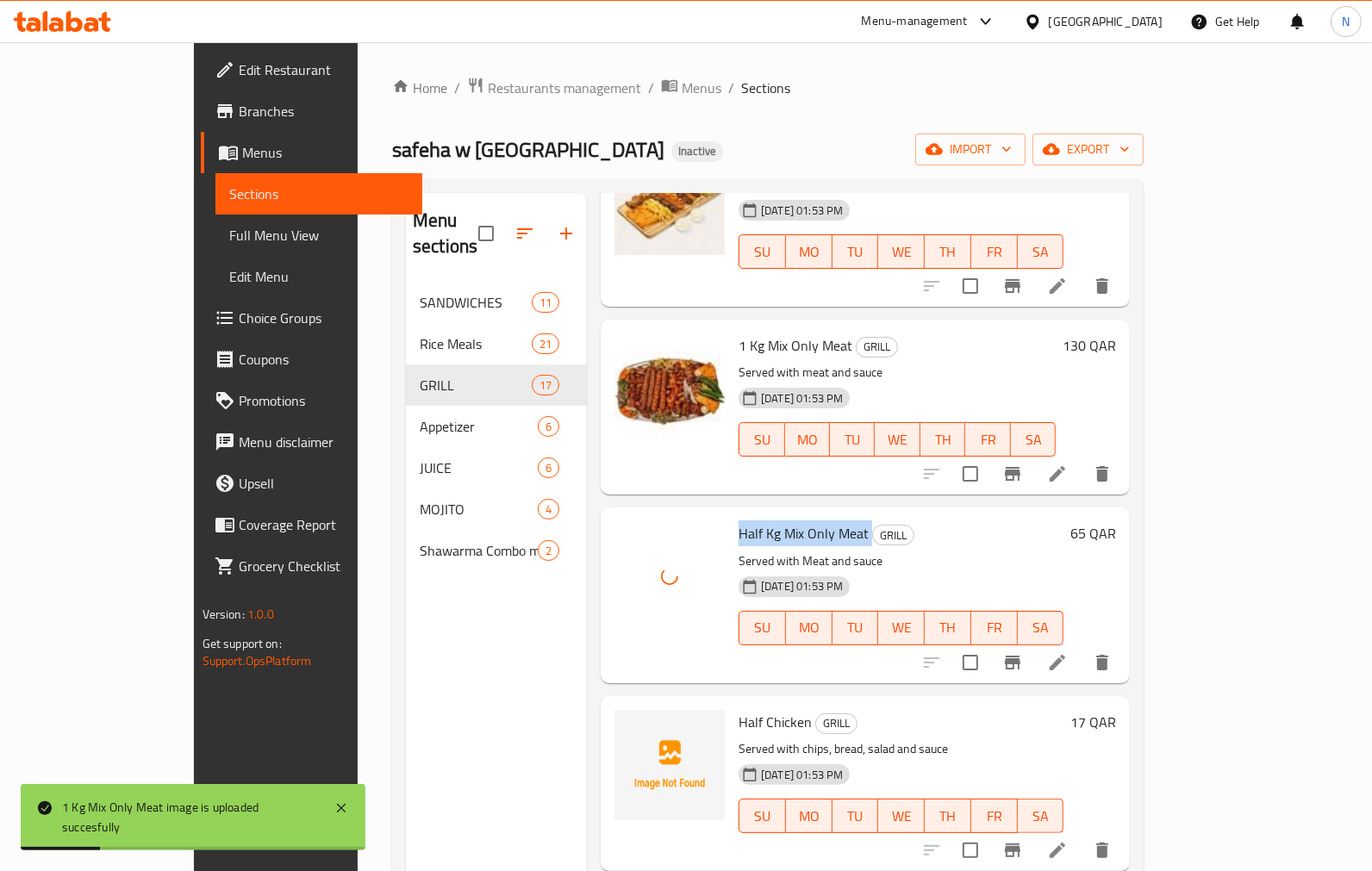
scroll to position [574, 0]
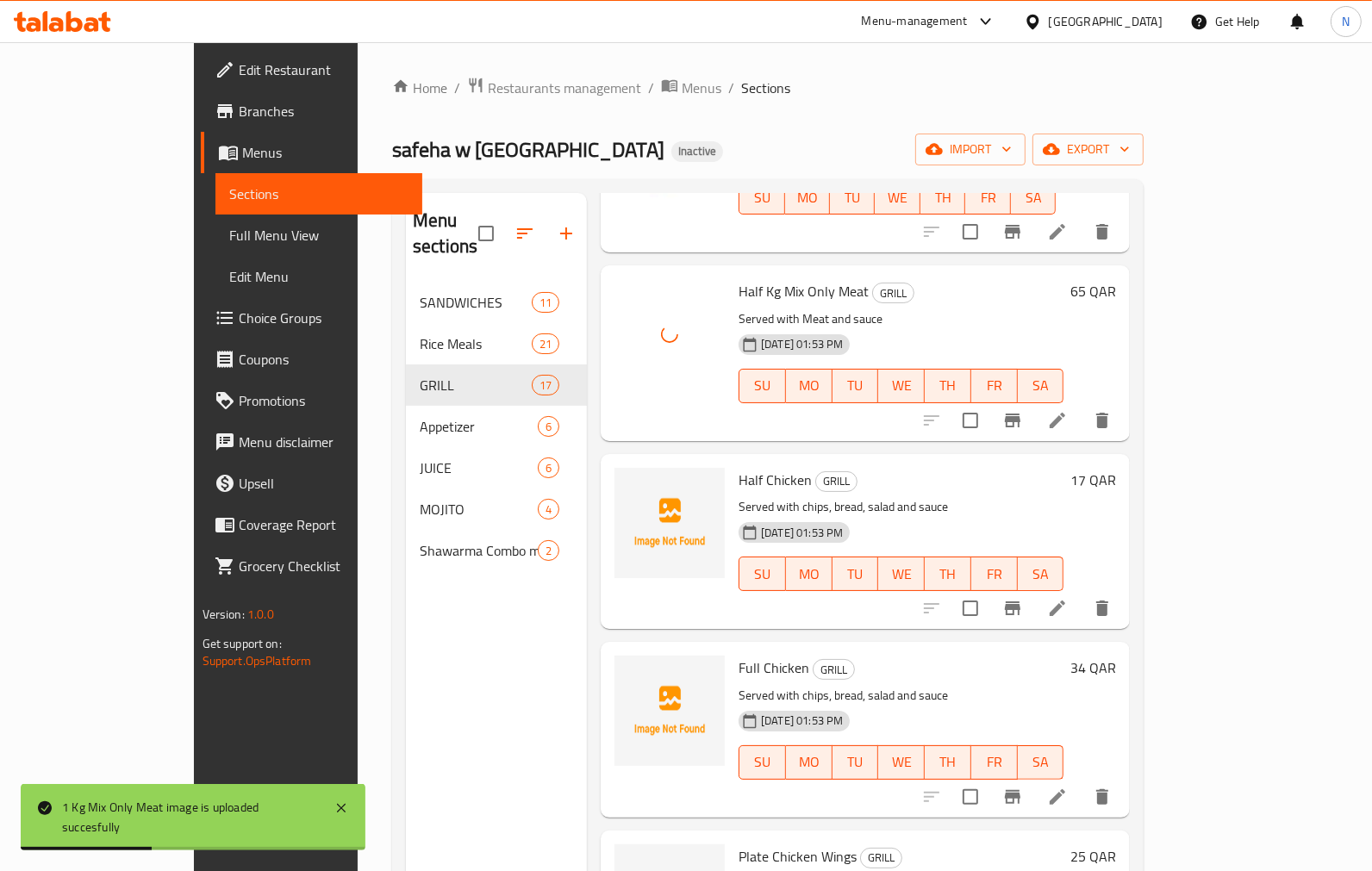
click at [738, 467] on span "Half Chicken" at bounding box center [775, 479] width 74 height 26
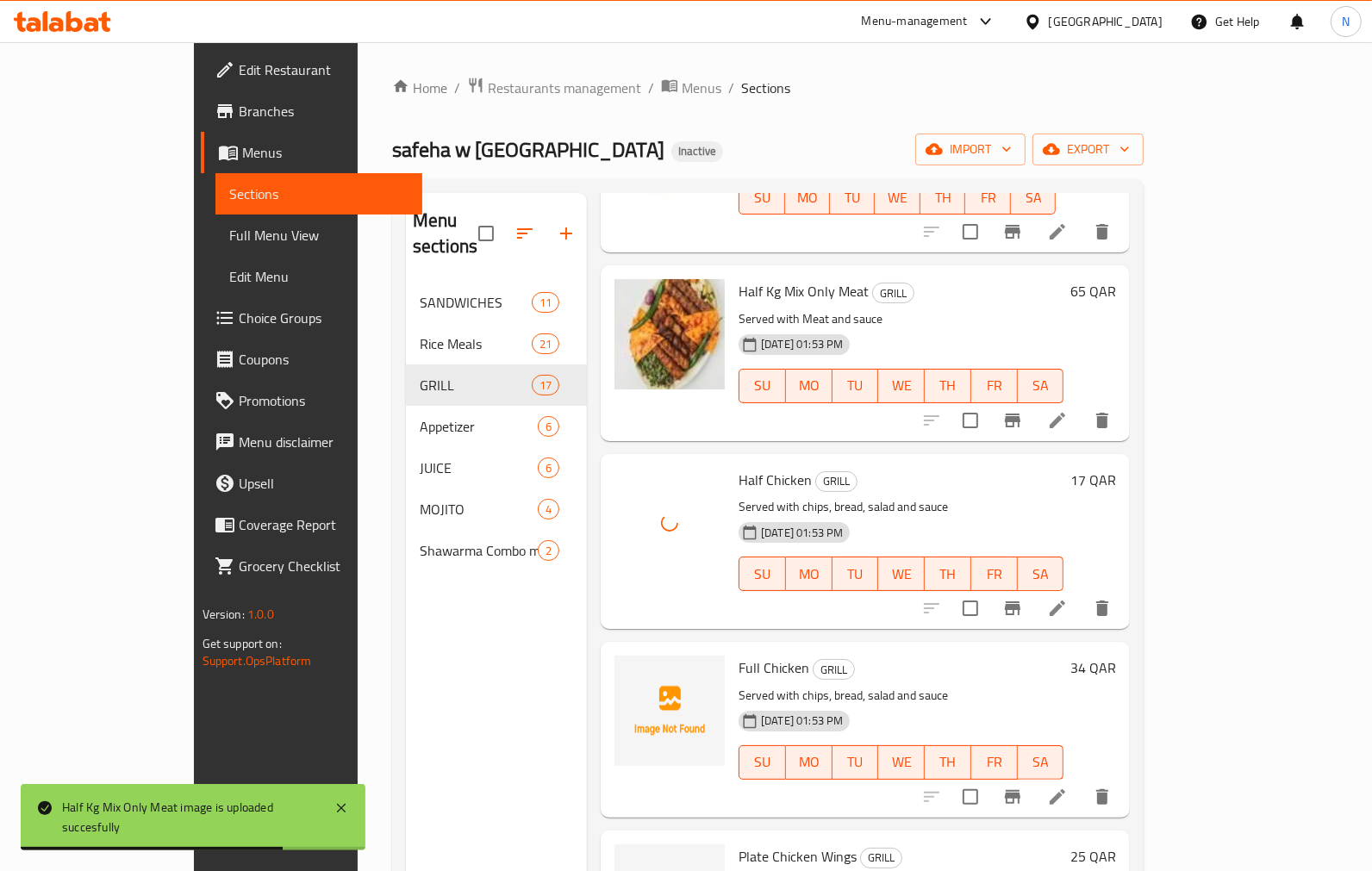
click at [738, 655] on span "Full Chicken" at bounding box center [773, 667] width 71 height 26
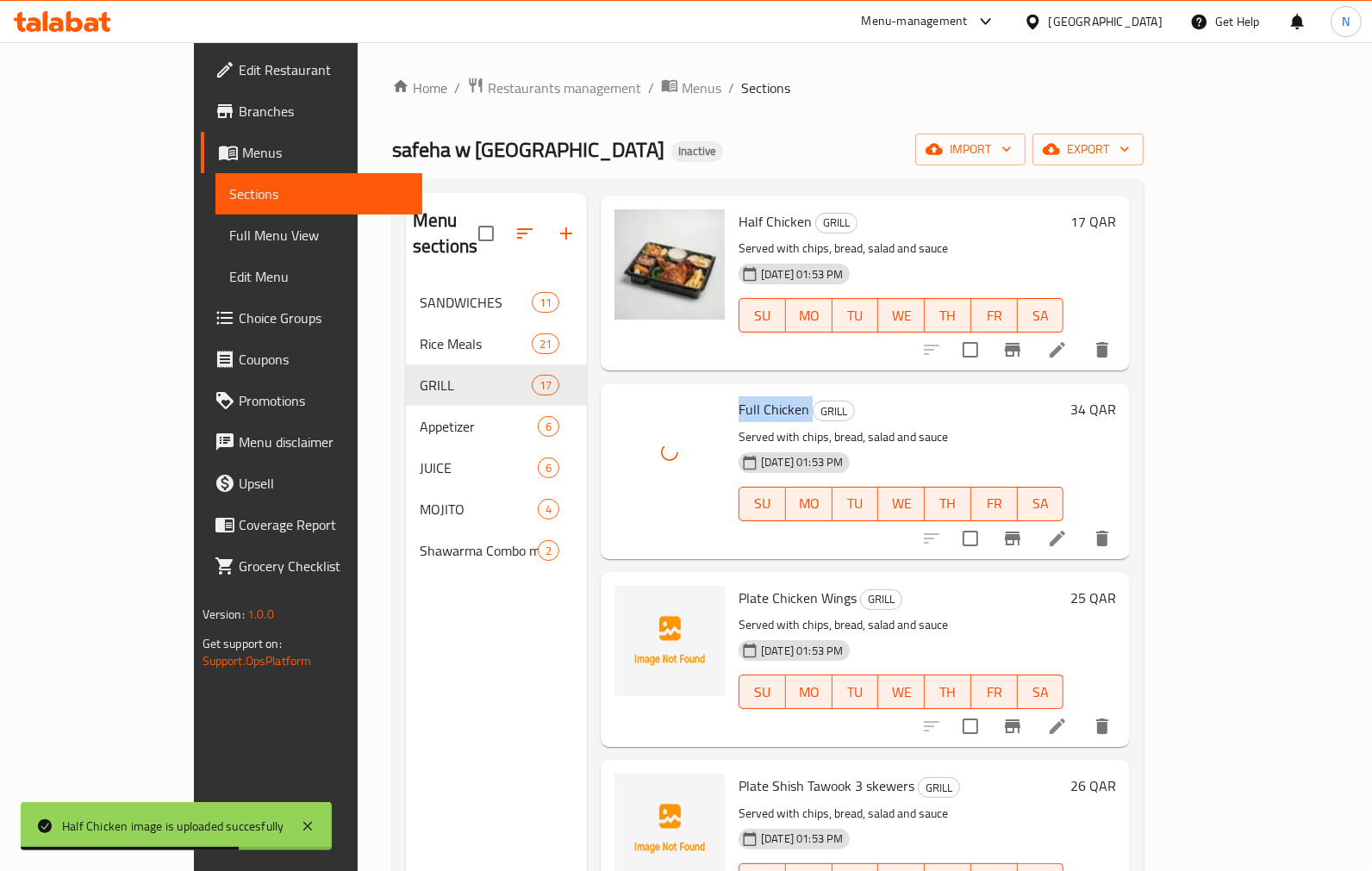
scroll to position [862, 0]
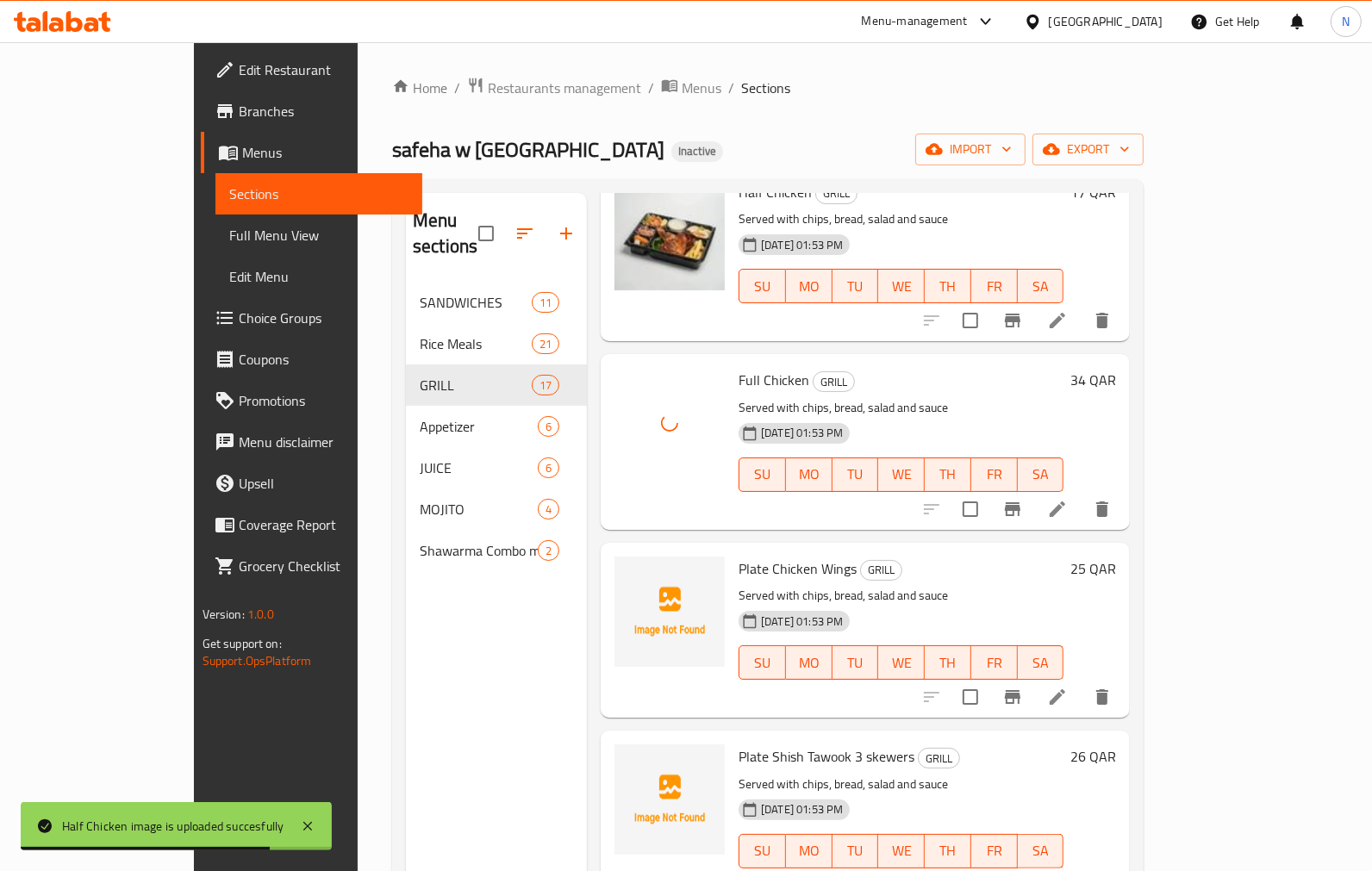
click at [738, 556] on span "Plate Chicken Wings" at bounding box center [796, 568] width 118 height 26
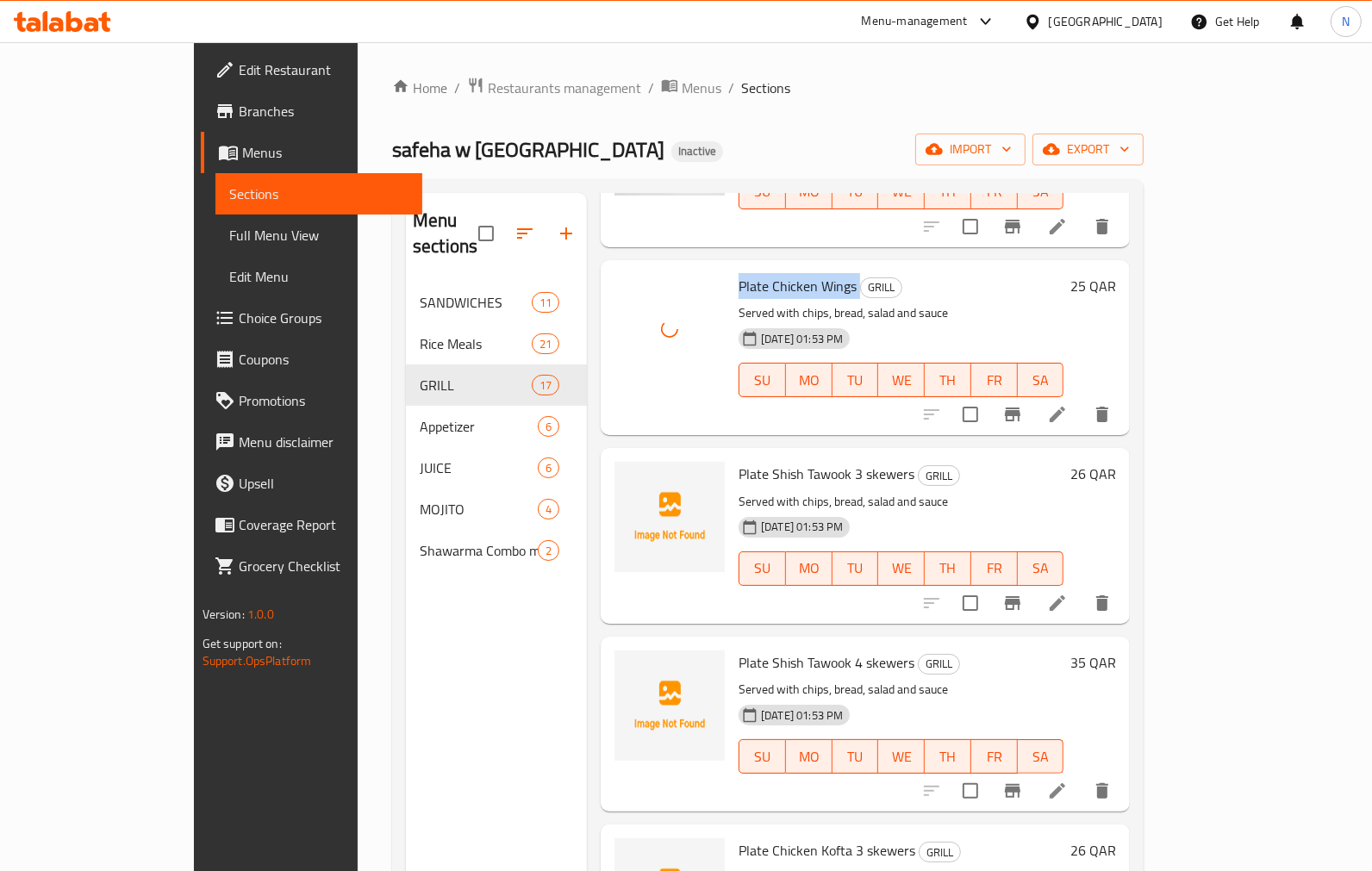
scroll to position [1148, 0]
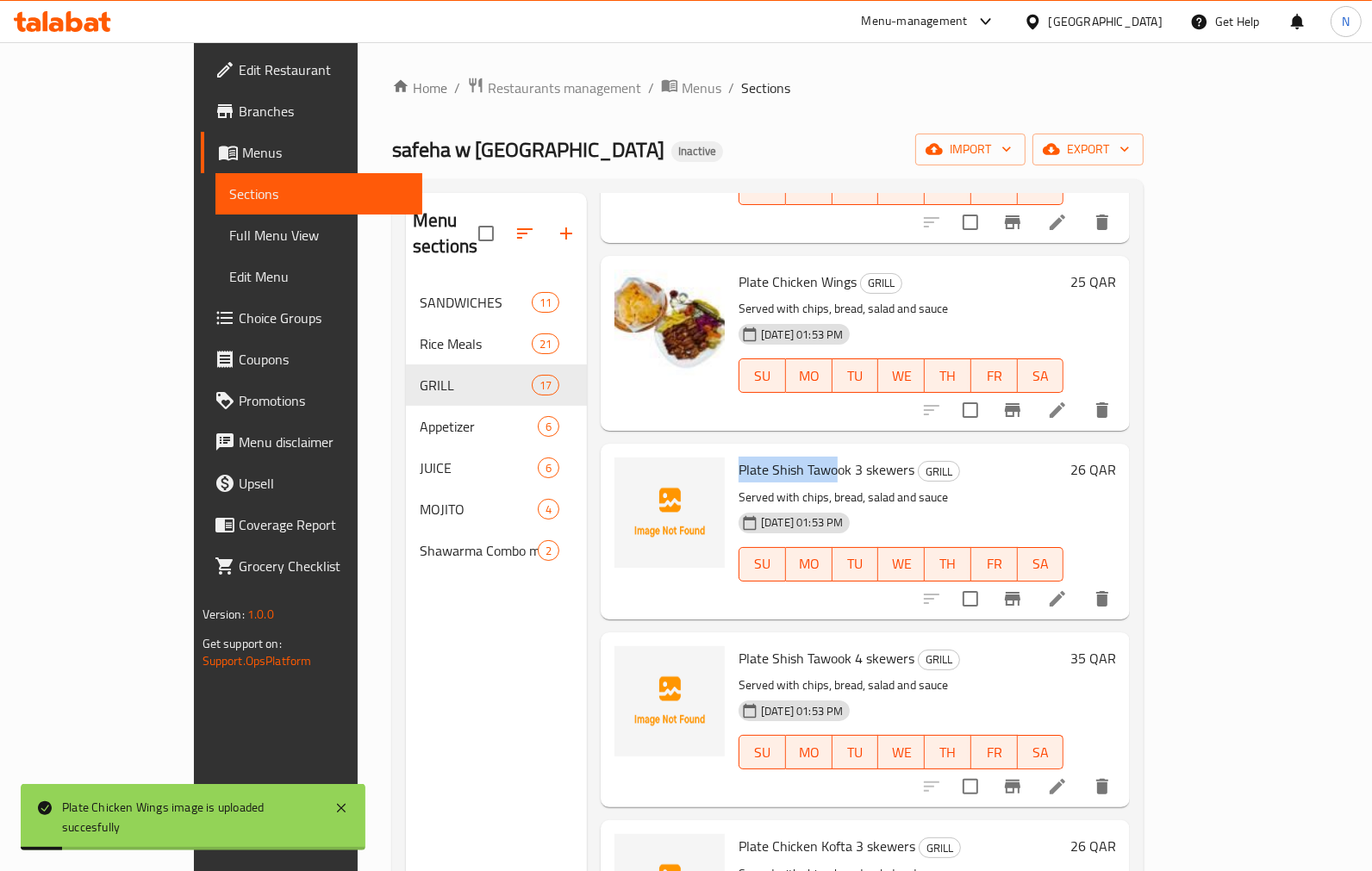
drag, startPoint x: 694, startPoint y: 440, endPoint x: 791, endPoint y: 445, distance: 97.1
click at [791, 457] on span "Plate Shish Tawook 3 skewers" at bounding box center [826, 470] width 176 height 26
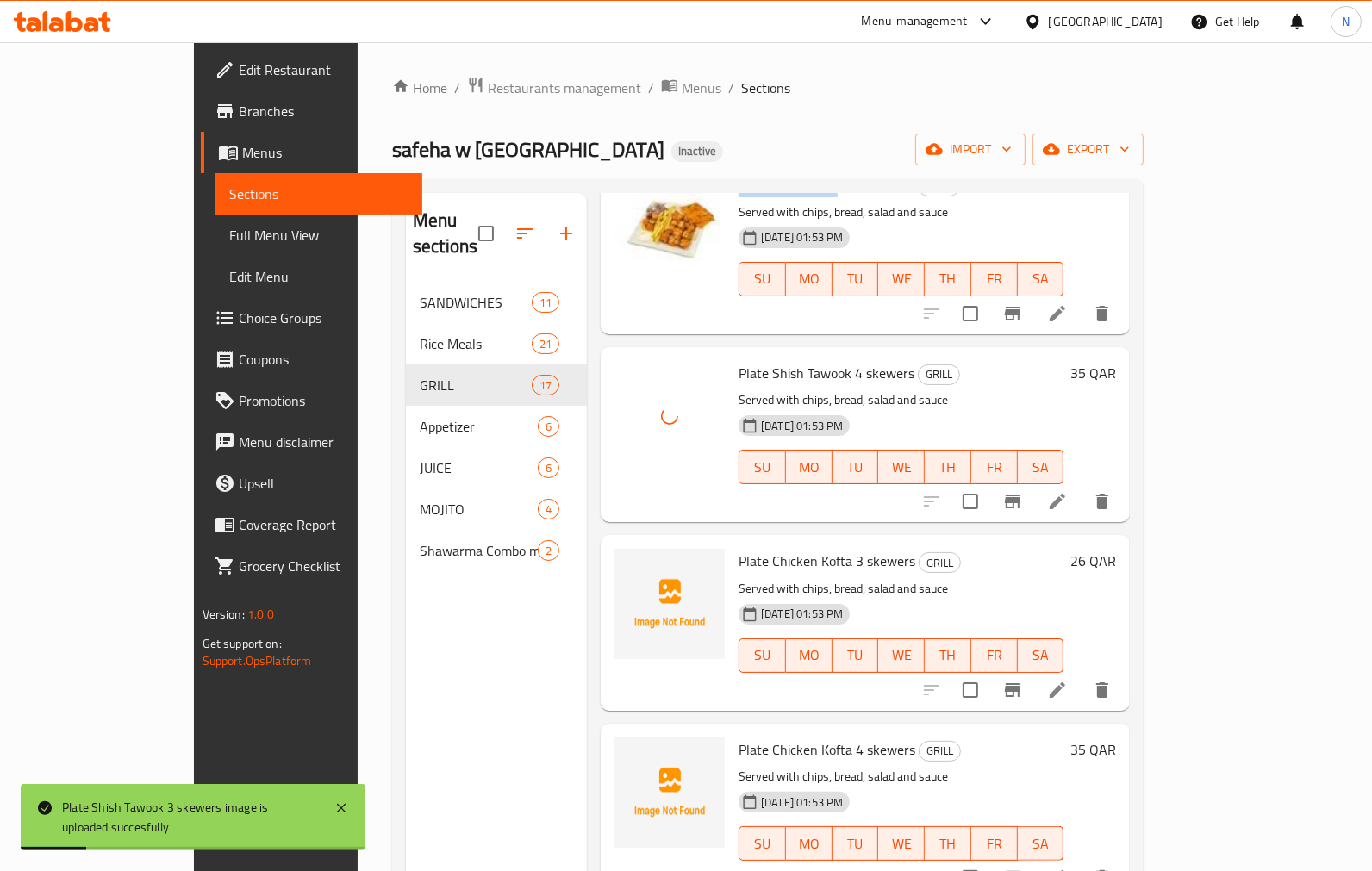
scroll to position [1436, 0]
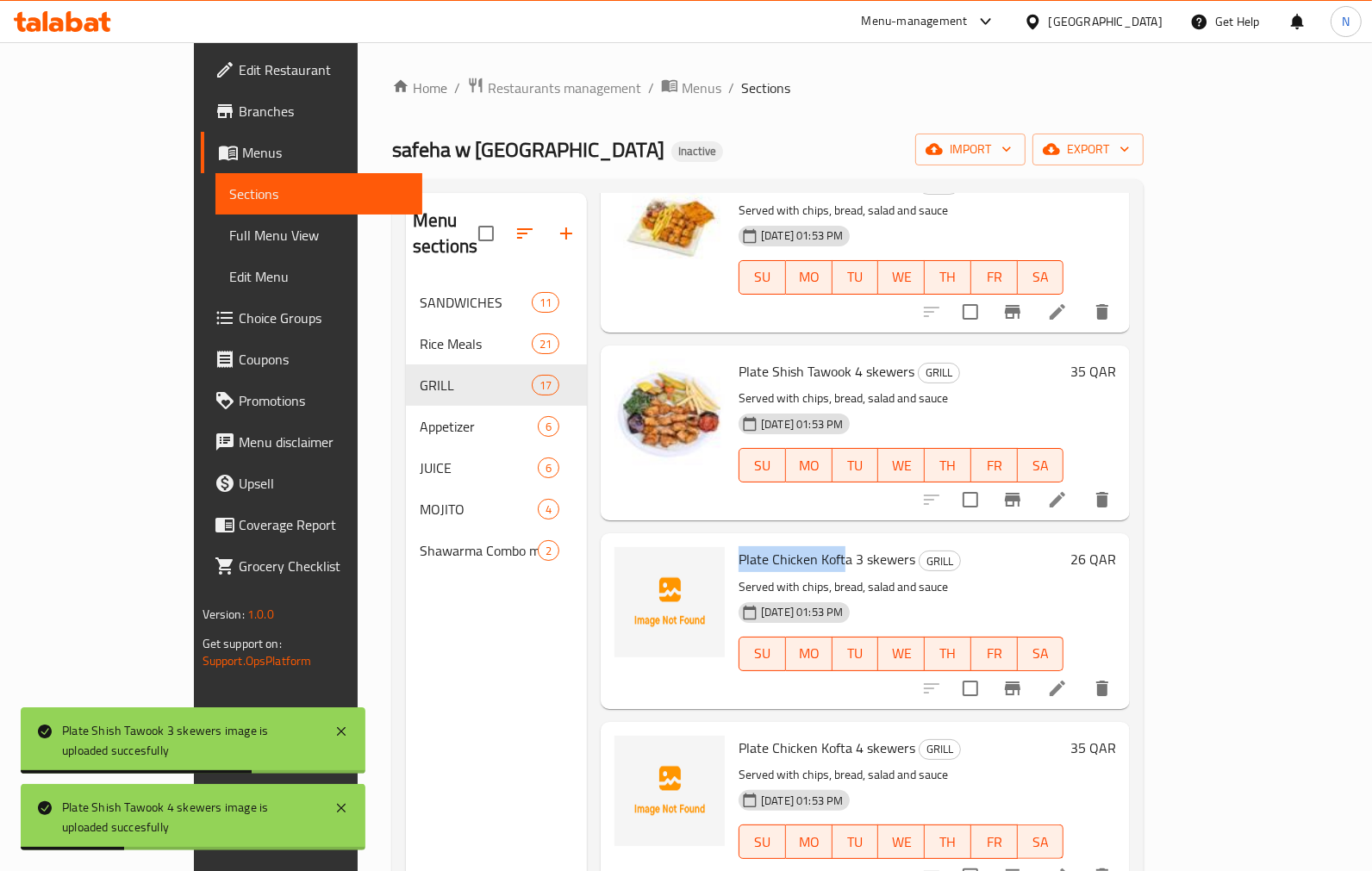
drag, startPoint x: 683, startPoint y: 532, endPoint x: 796, endPoint y: 537, distance: 113.1
click at [796, 541] on div "Plate Chicken Kofta 3 skewers GRILL Served with chips, bread, salad and sauce […" at bounding box center [901, 620] width 339 height 161
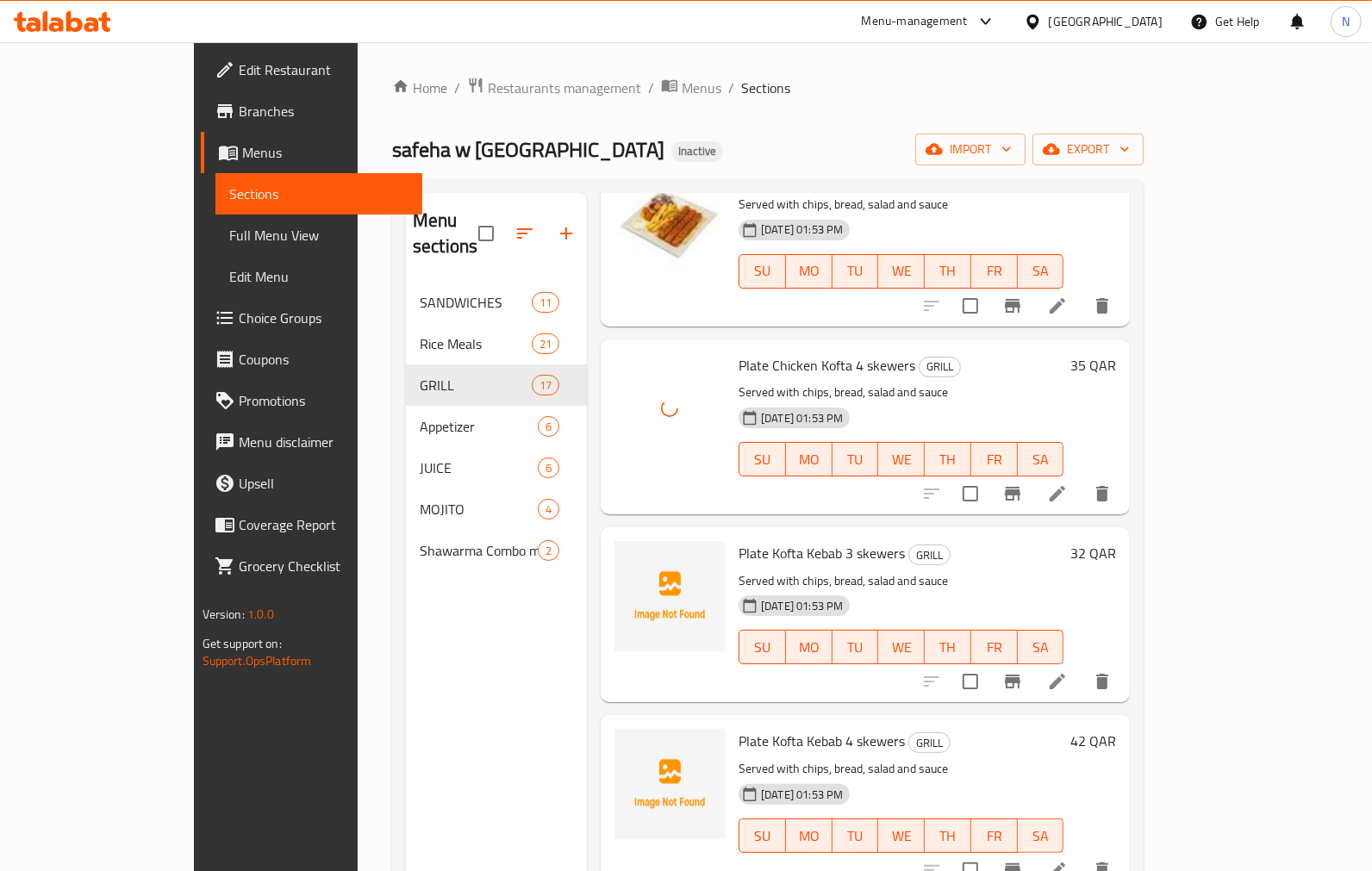
scroll to position [1819, 0]
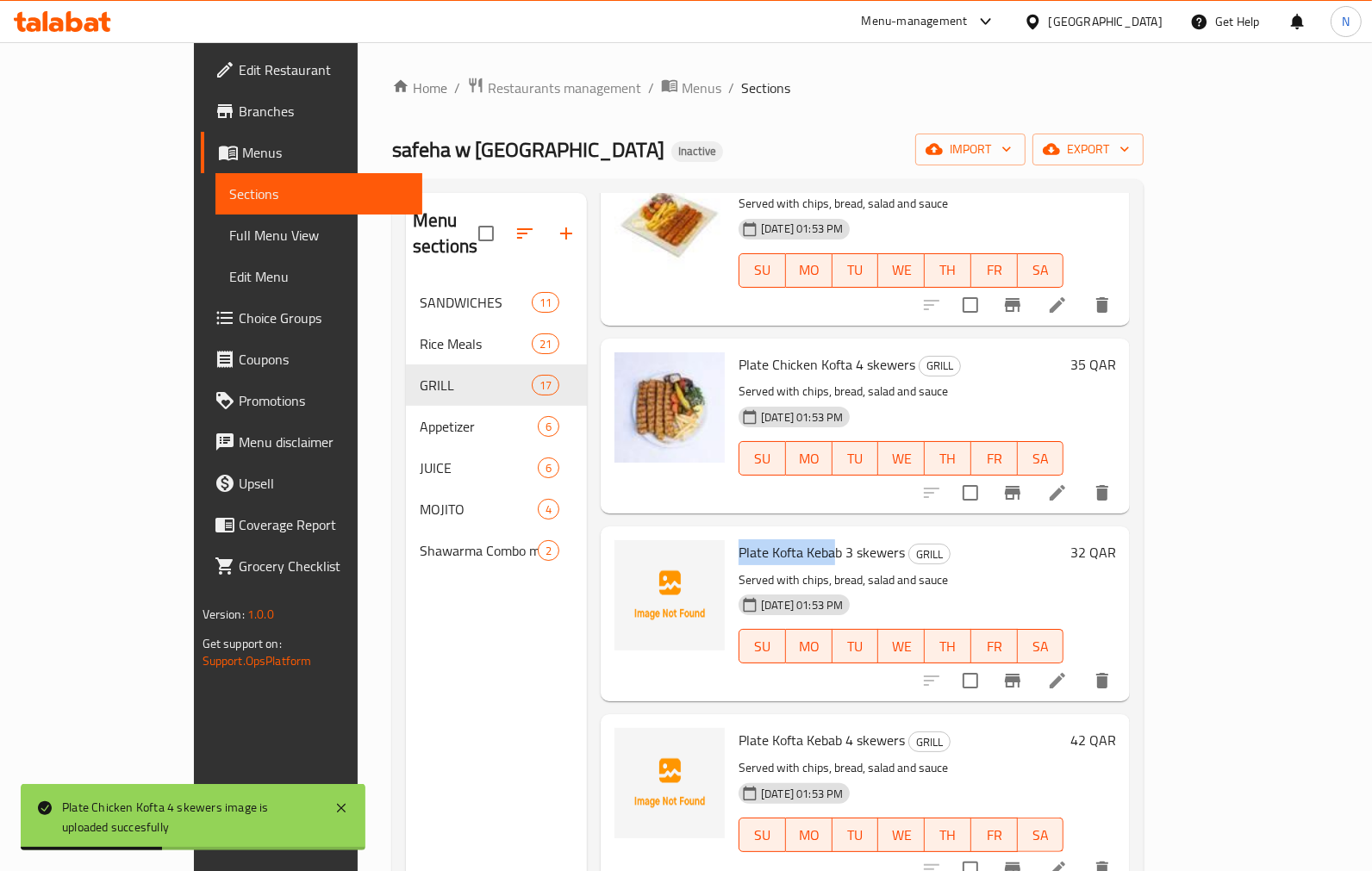
drag, startPoint x: 690, startPoint y: 532, endPoint x: 784, endPoint y: 534, distance: 94.0
click at [784, 540] on span "Plate Kofta Kebab 3 skewers" at bounding box center [821, 552] width 166 height 26
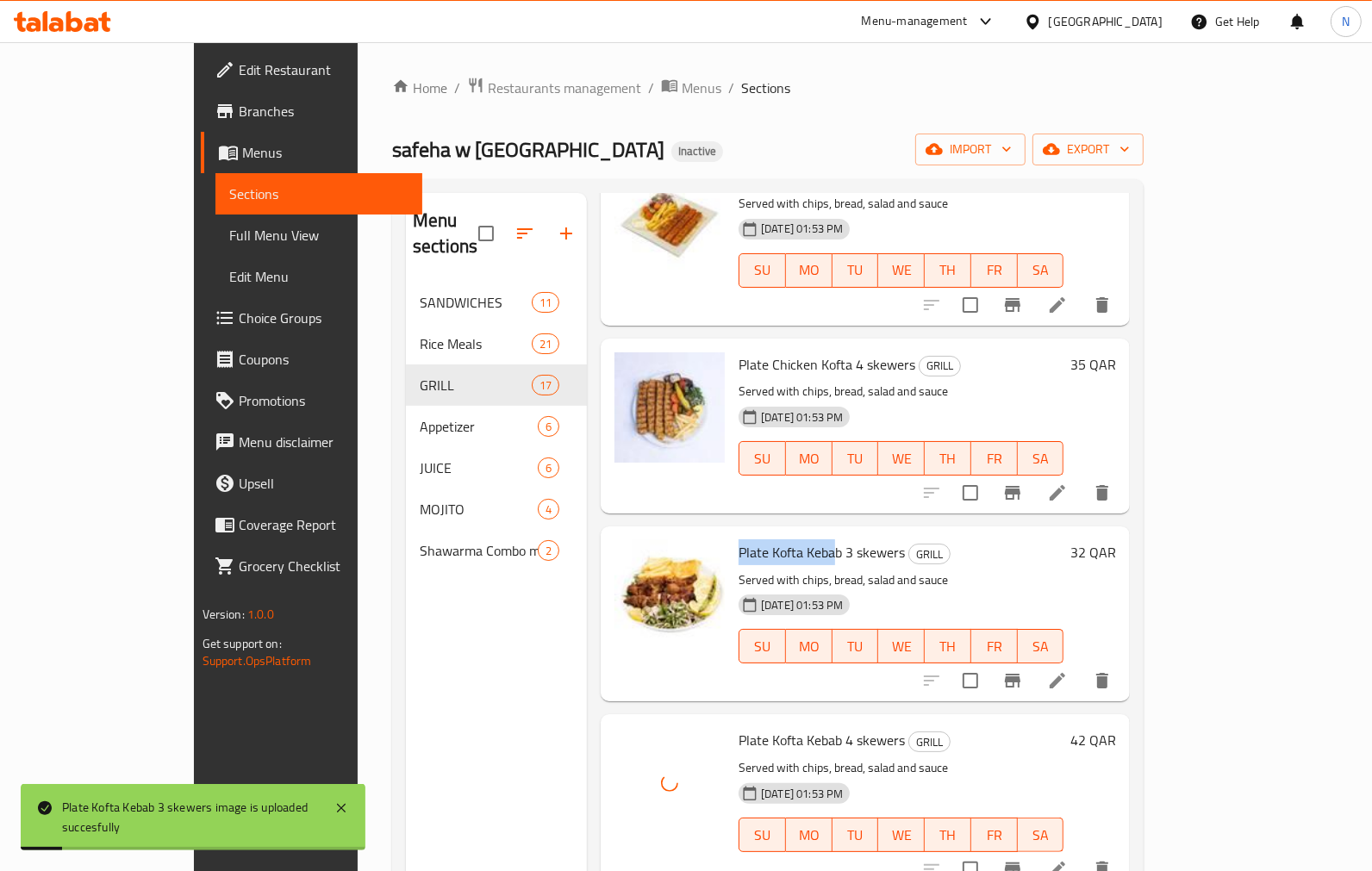
scroll to position [2202, 0]
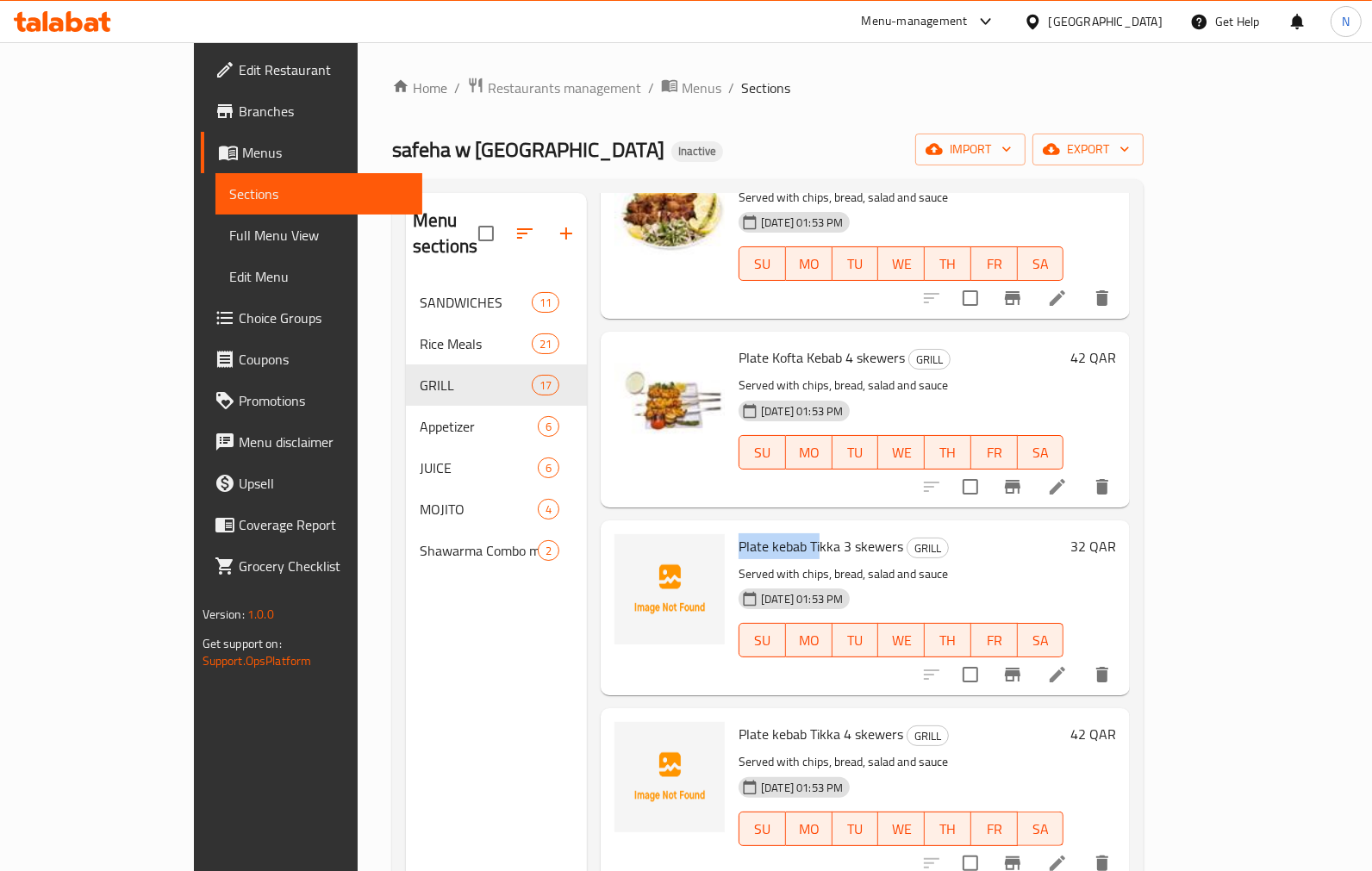
drag, startPoint x: 690, startPoint y: 521, endPoint x: 773, endPoint y: 529, distance: 83.4
click at [773, 533] on span "Plate kebab Tikka 3 skewers" at bounding box center [820, 546] width 164 height 26
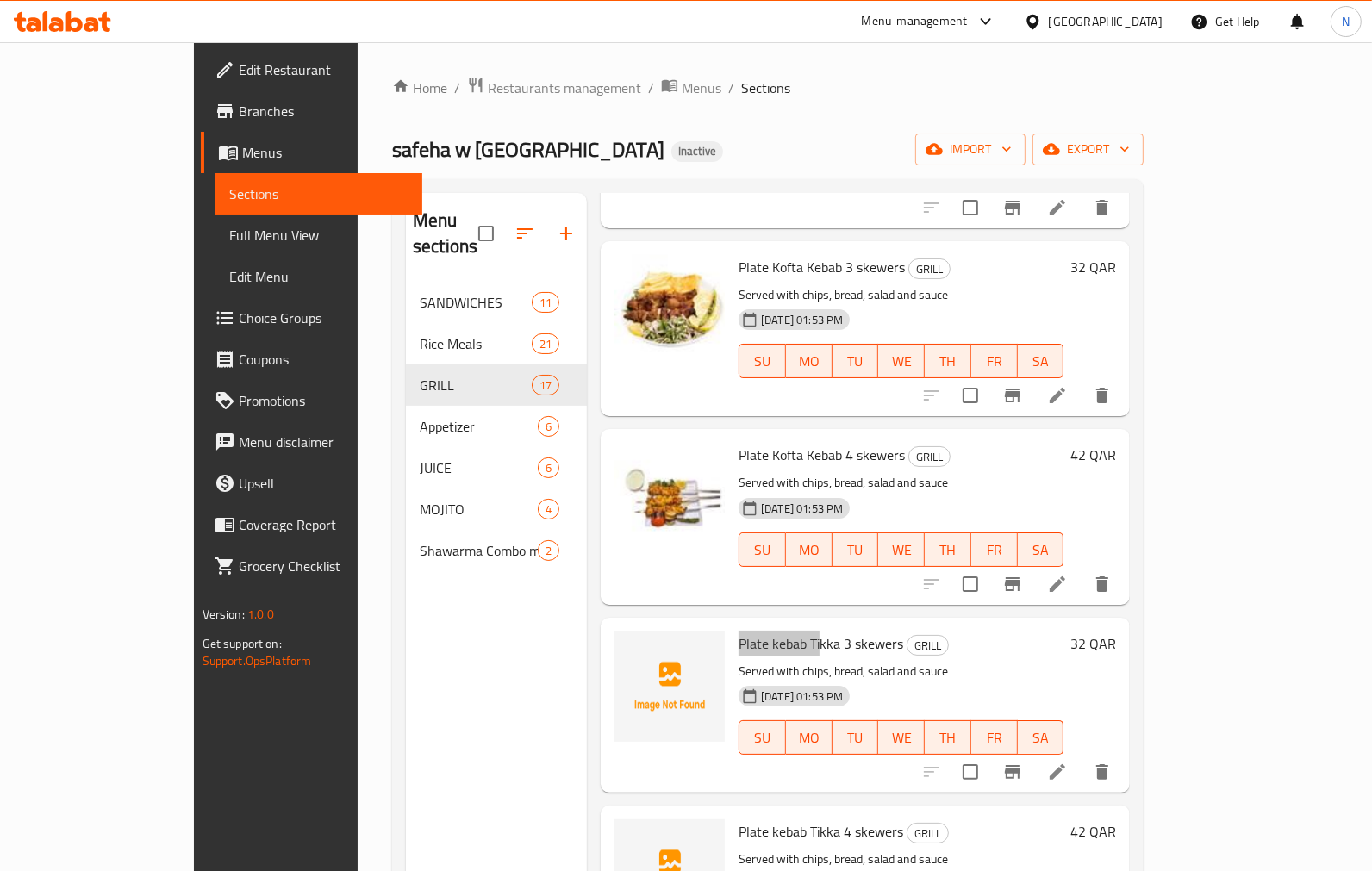
scroll to position [2106, 0]
click at [738, 629] on span "Plate kebab Tikka 3 skewers" at bounding box center [820, 642] width 164 height 26
drag, startPoint x: 684, startPoint y: 613, endPoint x: 780, endPoint y: 611, distance: 96.0
click at [780, 623] on div "Plate kebab Tikka 3 skewers GRILL Served with chips, bread, salad and sauce [DA…" at bounding box center [901, 703] width 339 height 161
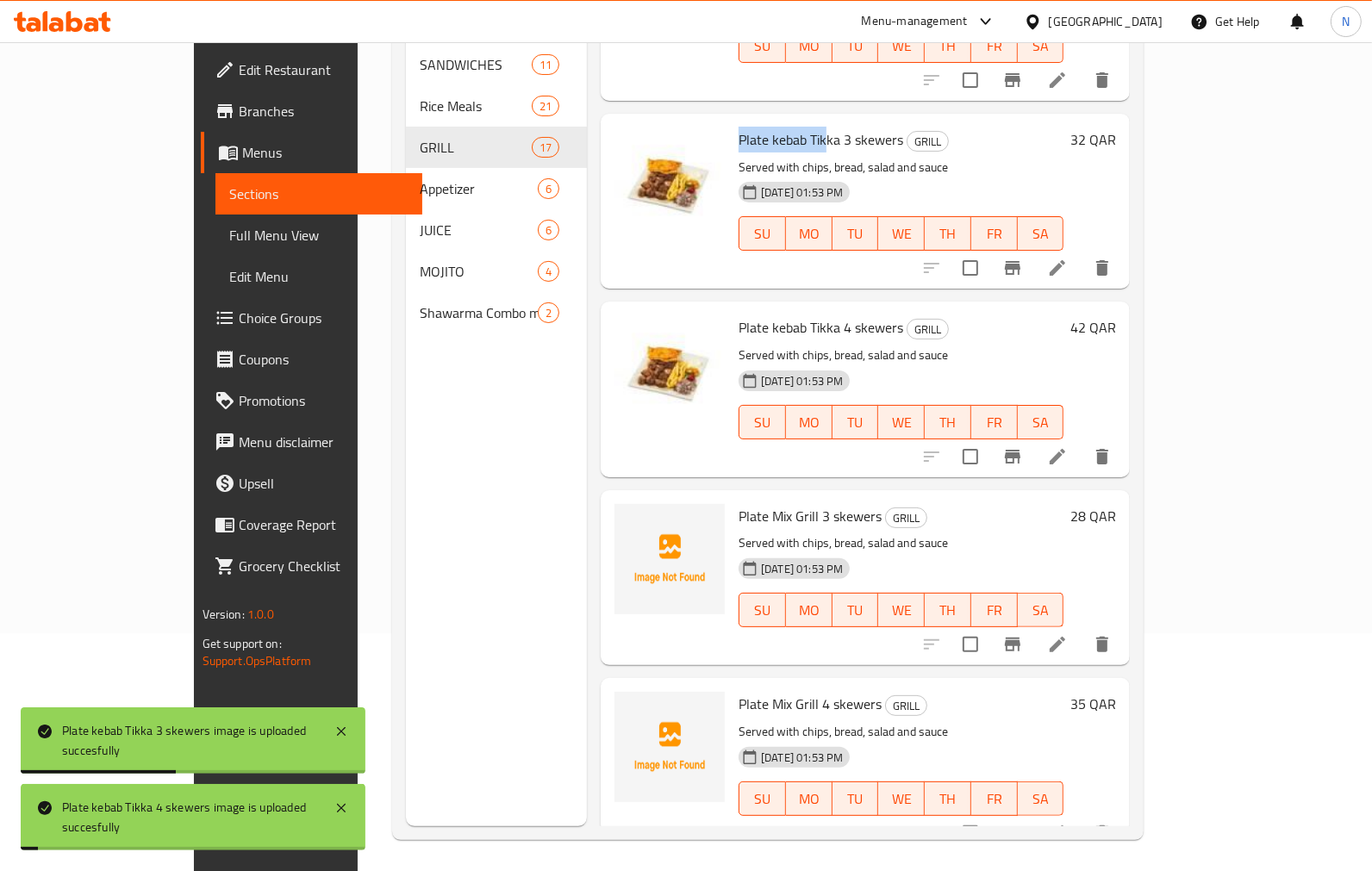
scroll to position [242, 0]
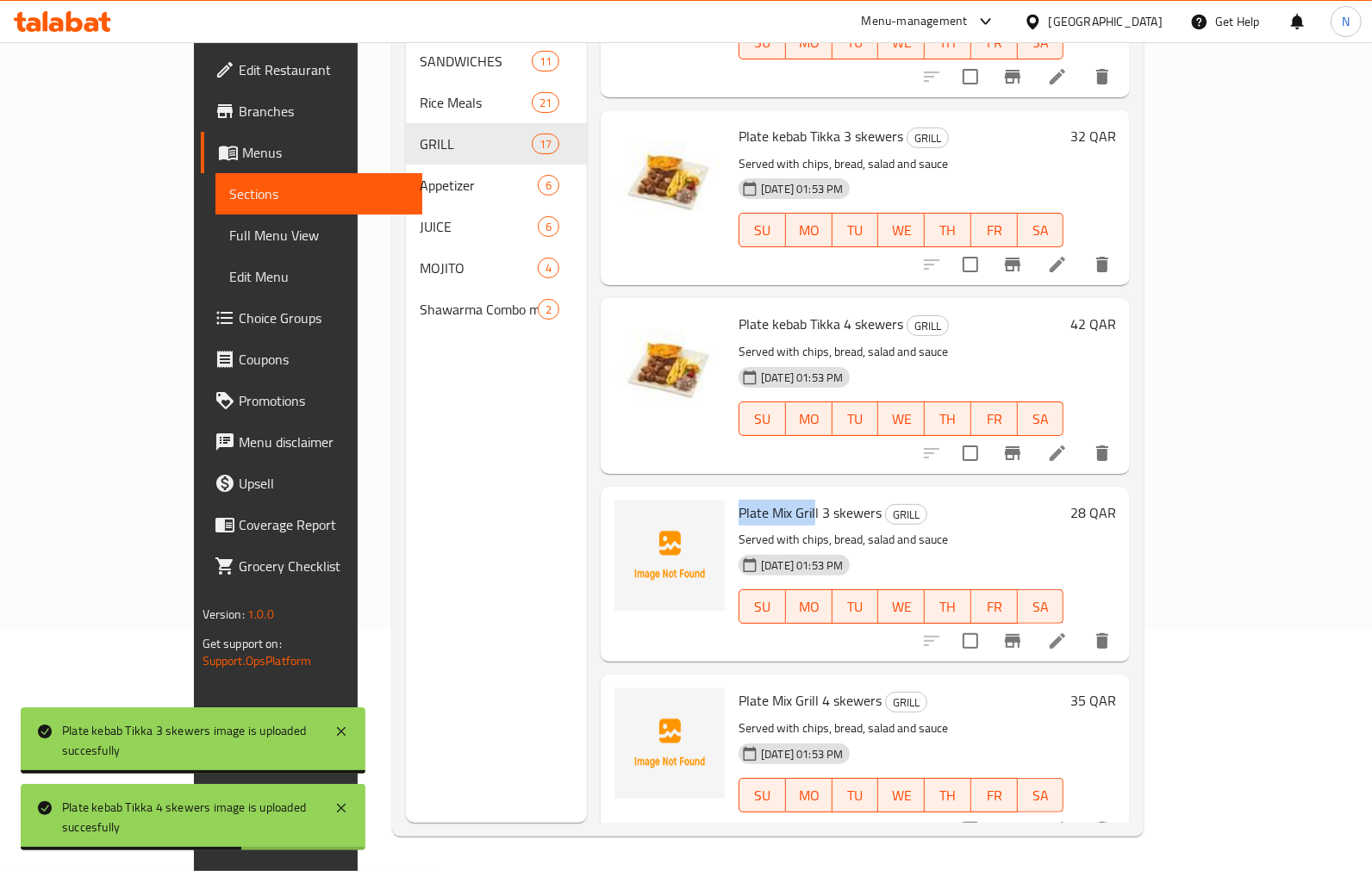
drag, startPoint x: 682, startPoint y: 479, endPoint x: 768, endPoint y: 488, distance: 86.5
click at [768, 494] on div "Plate Mix Grill 3 skewers GRILL Served with chips, bread, salad and sauce [DATE…" at bounding box center [901, 574] width 339 height 161
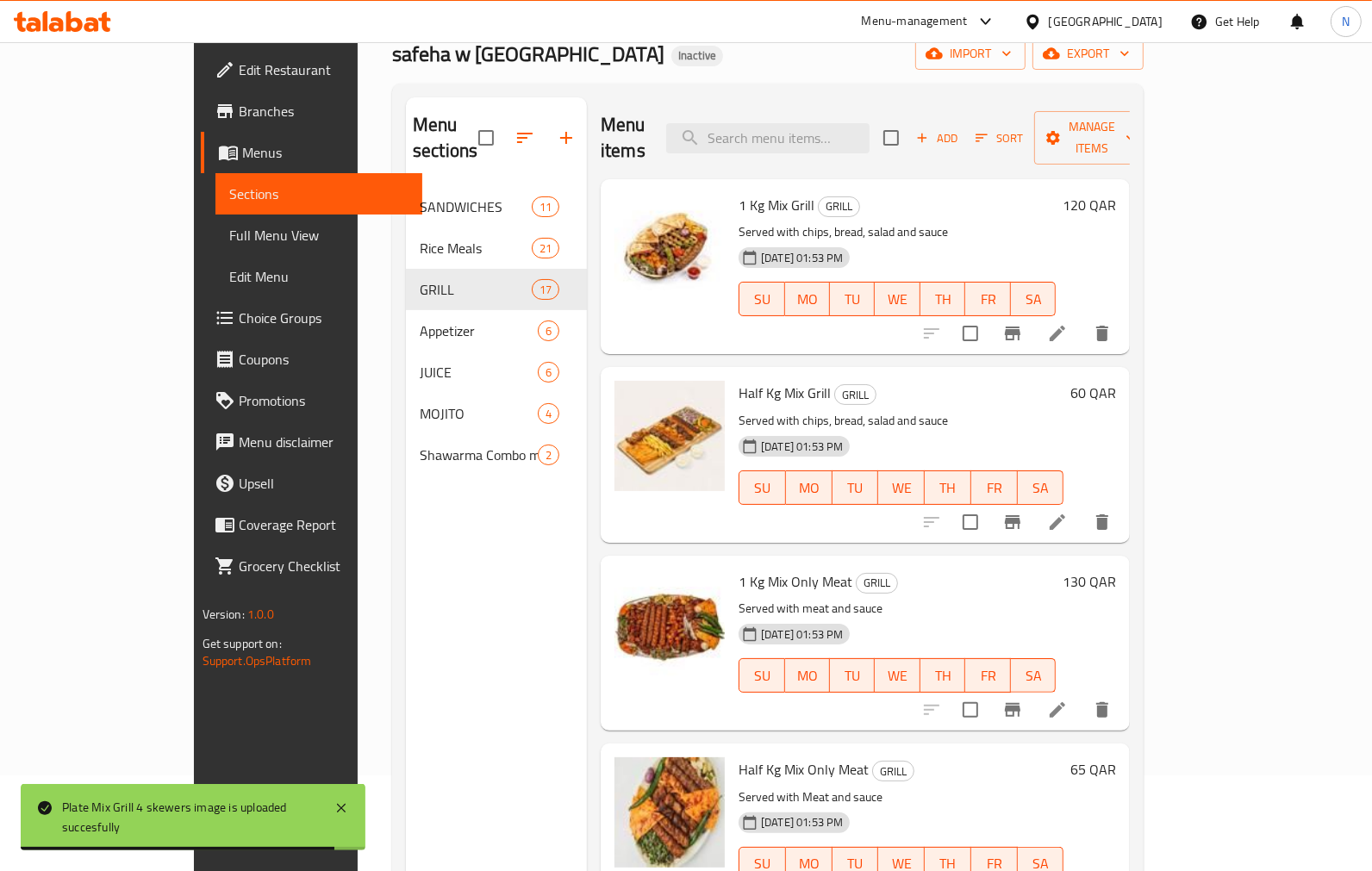
scroll to position [0, 0]
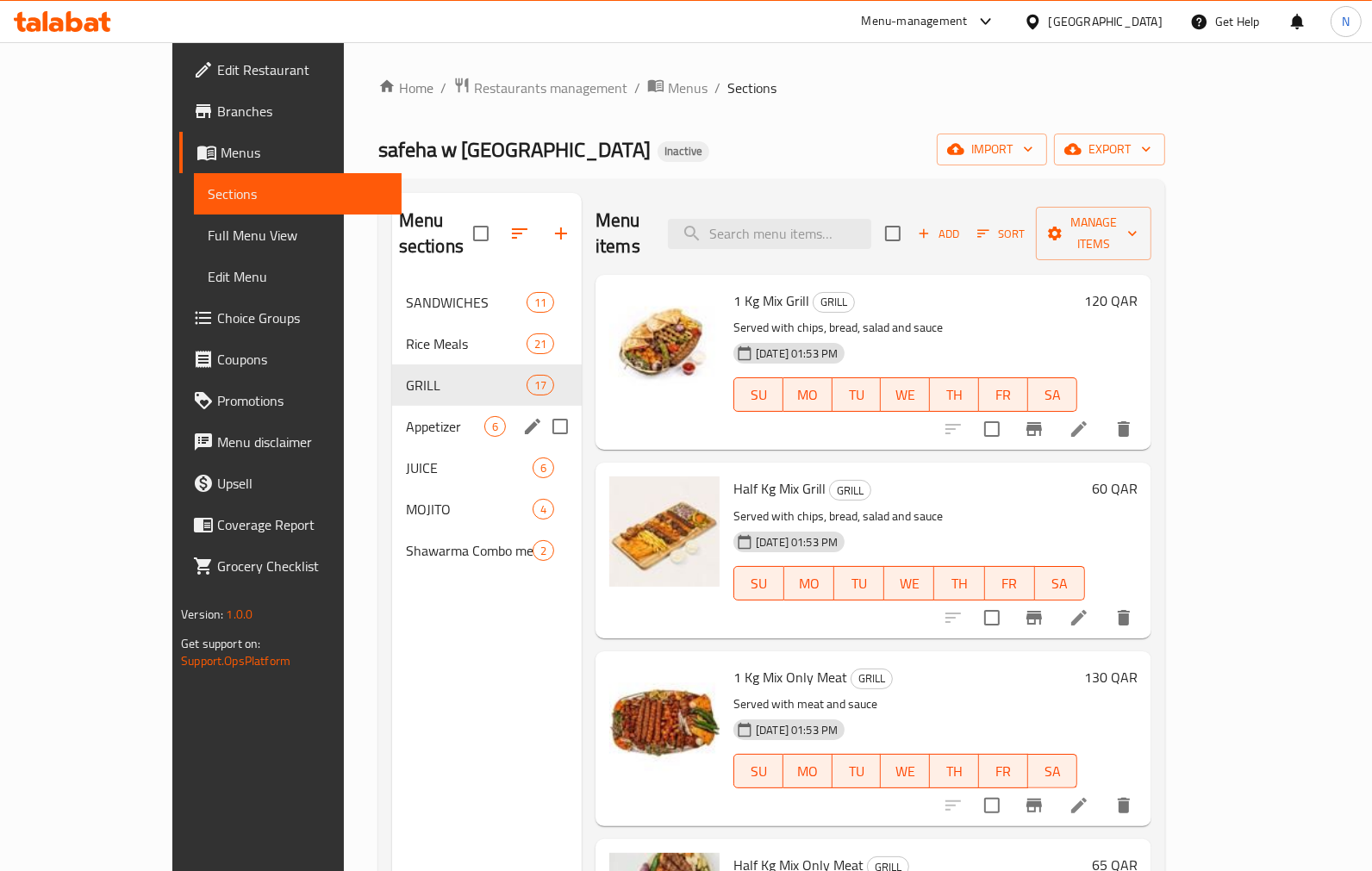
click at [406, 417] on span "Appetizer" at bounding box center [444, 427] width 78 height 21
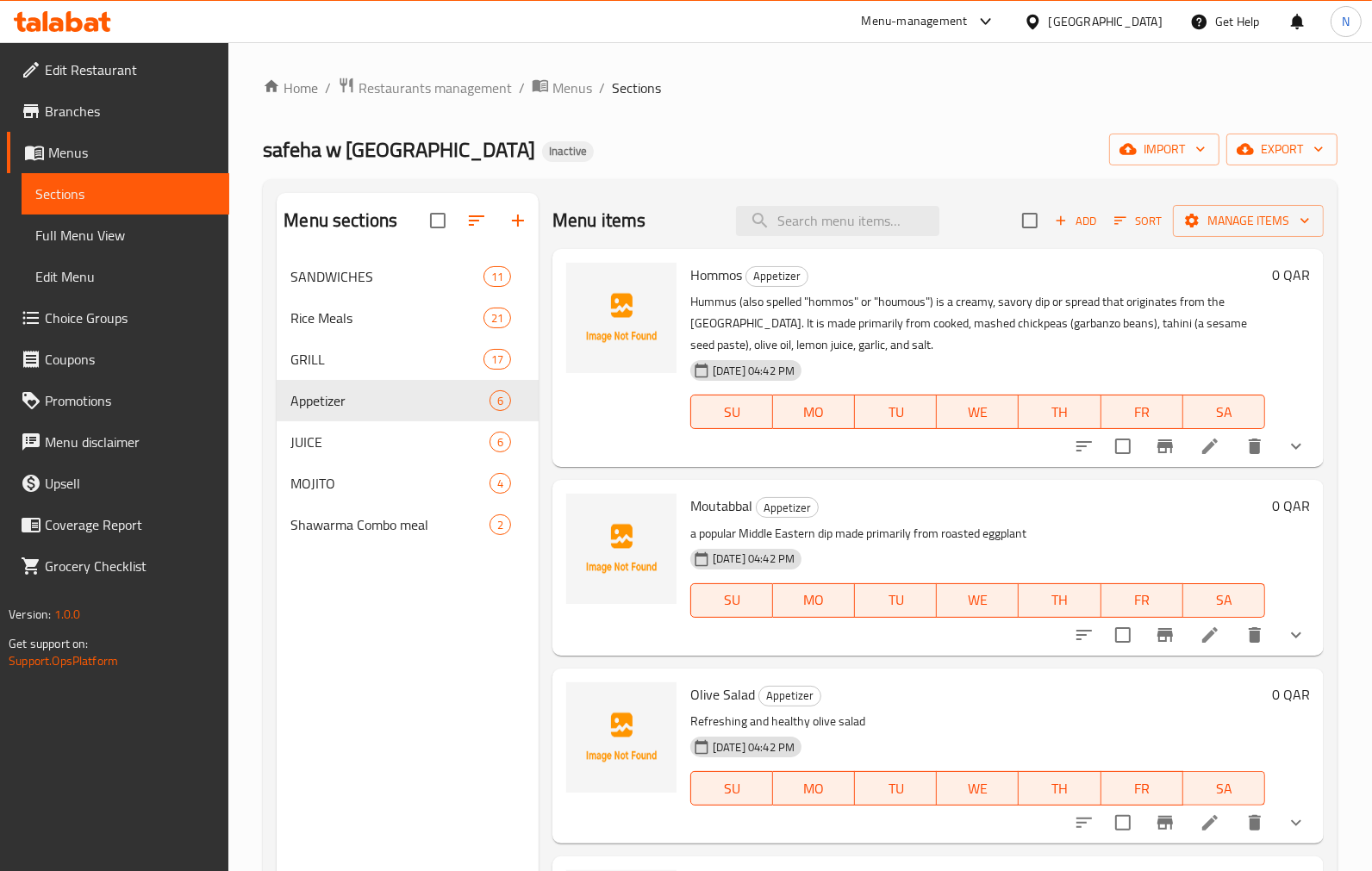
click at [725, 280] on span "Hommos" at bounding box center [717, 275] width 52 height 26
click at [734, 501] on span "Moutabbal" at bounding box center [721, 506] width 62 height 26
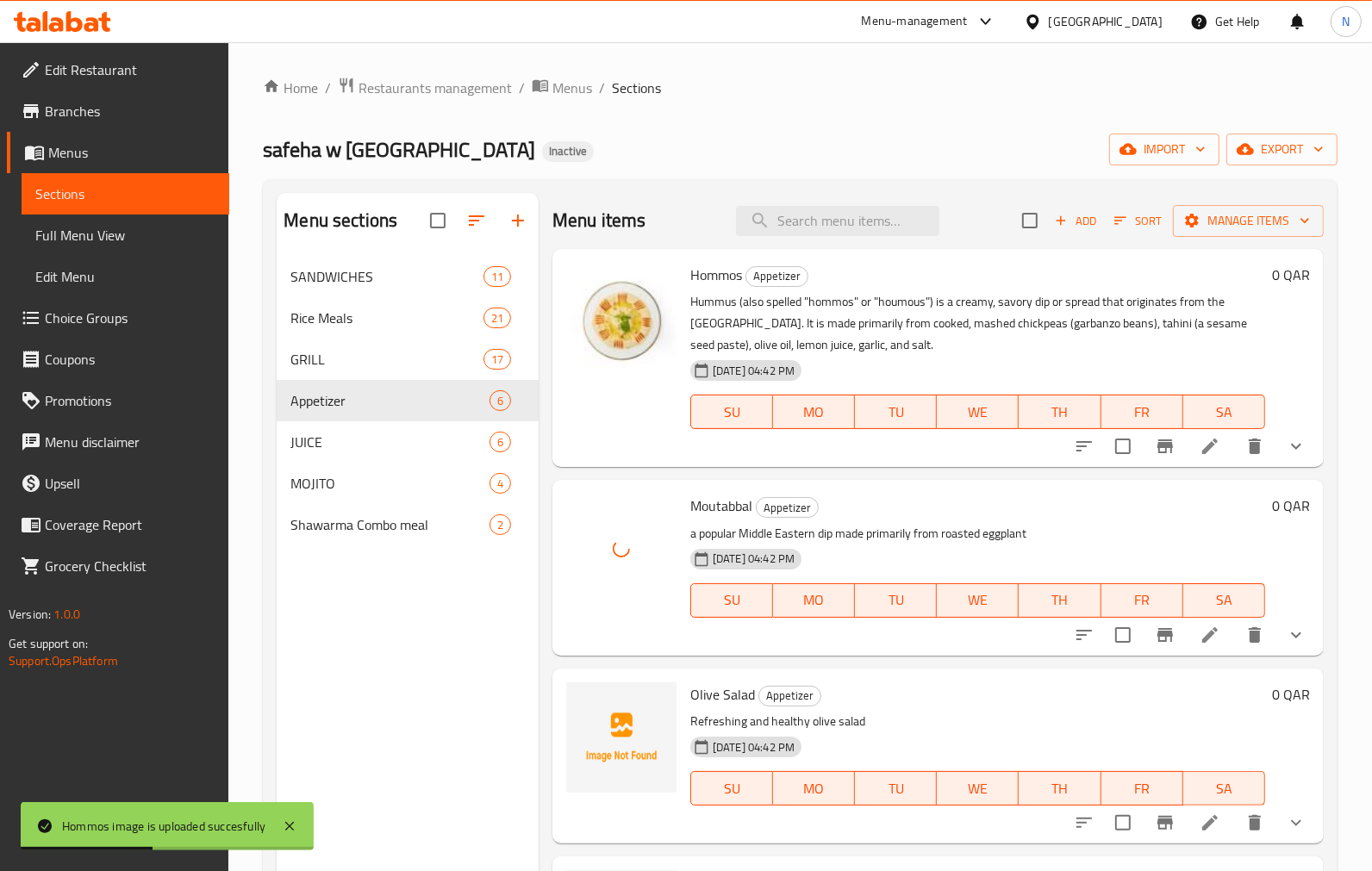
click at [707, 698] on span "Olive Salad" at bounding box center [723, 694] width 65 height 26
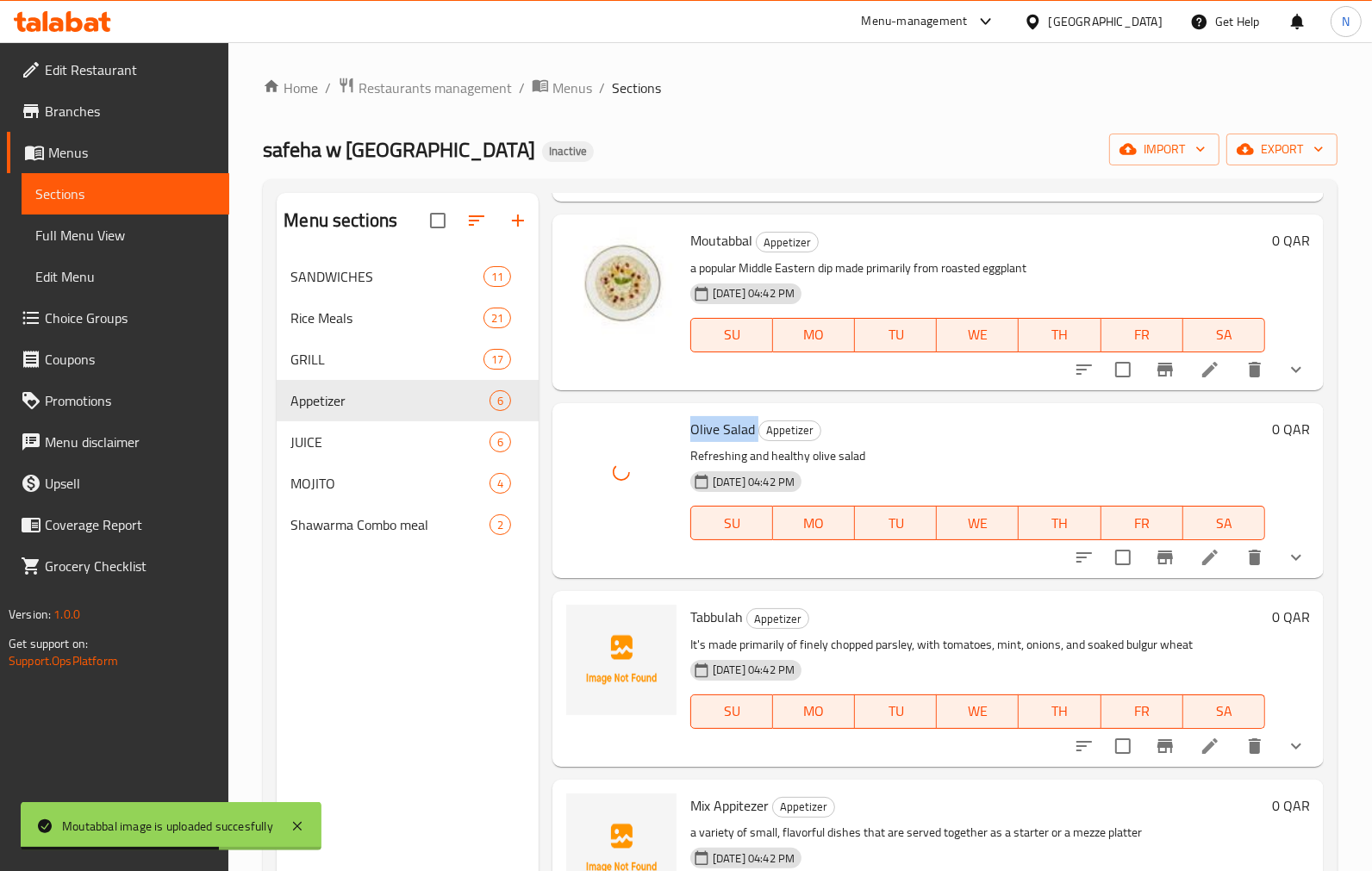
scroll to position [343, 0]
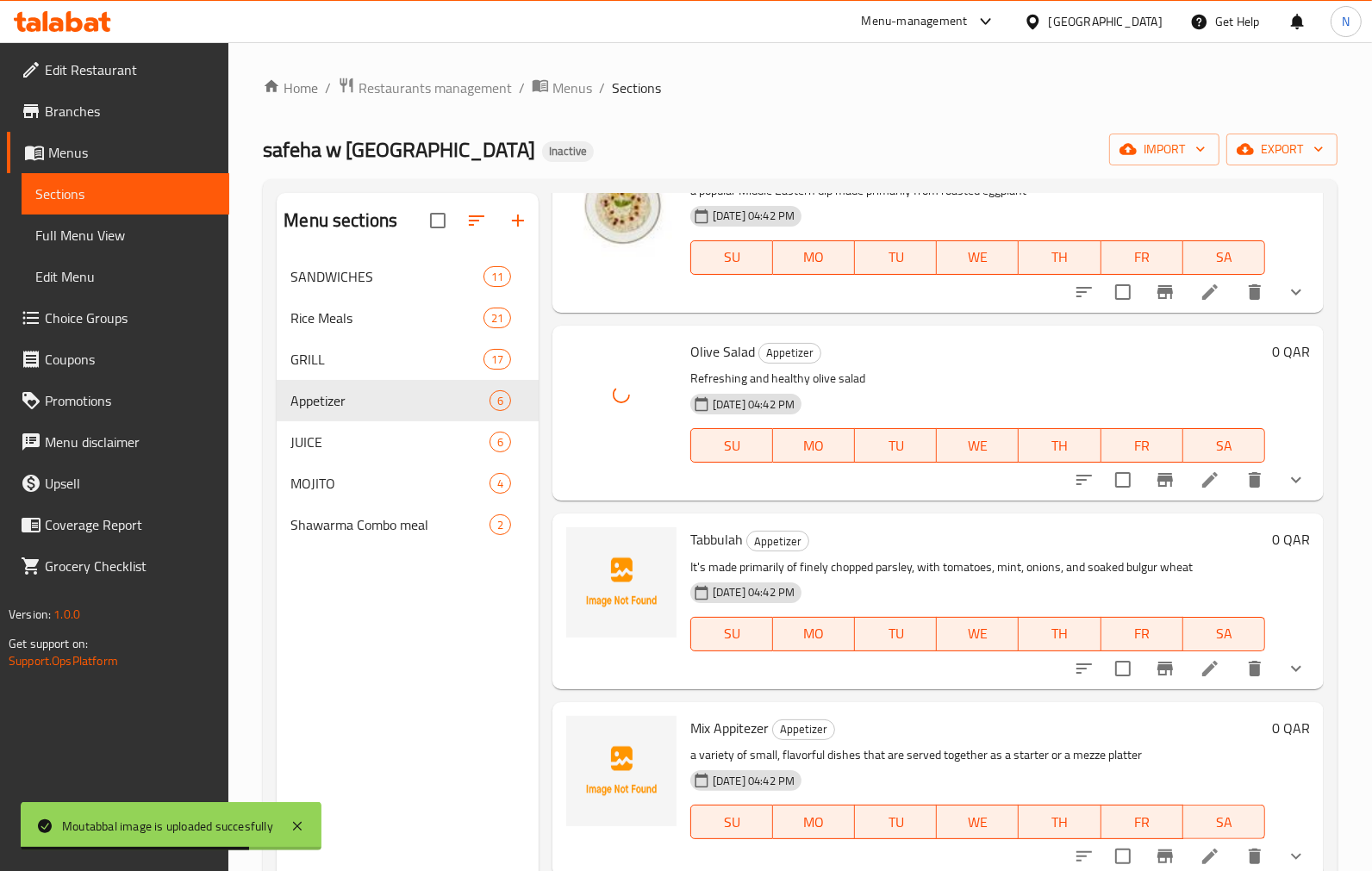
click at [709, 526] on span "Tabbulah" at bounding box center [717, 539] width 53 height 26
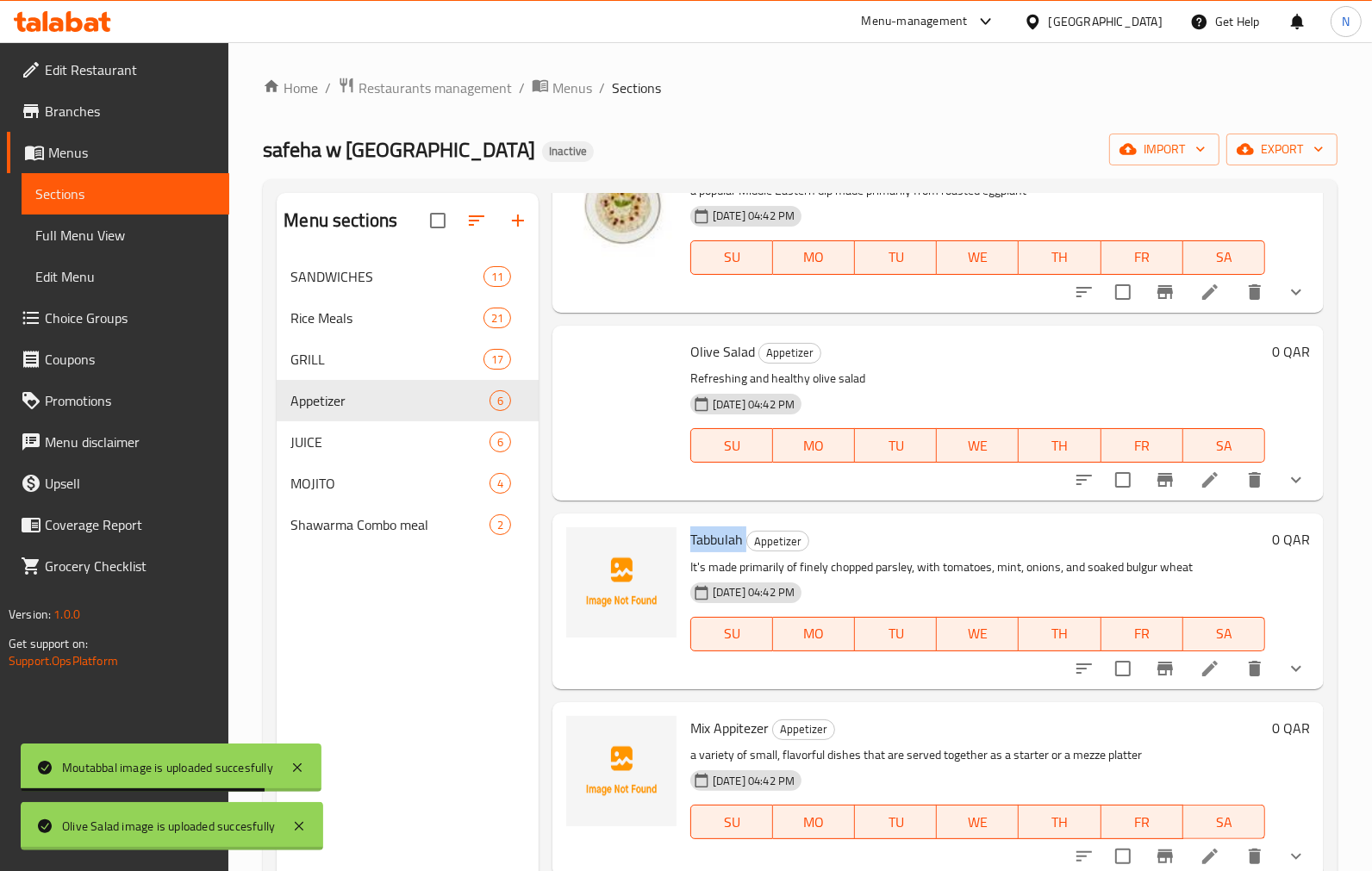
click at [709, 526] on span "Tabbulah" at bounding box center [717, 539] width 53 height 26
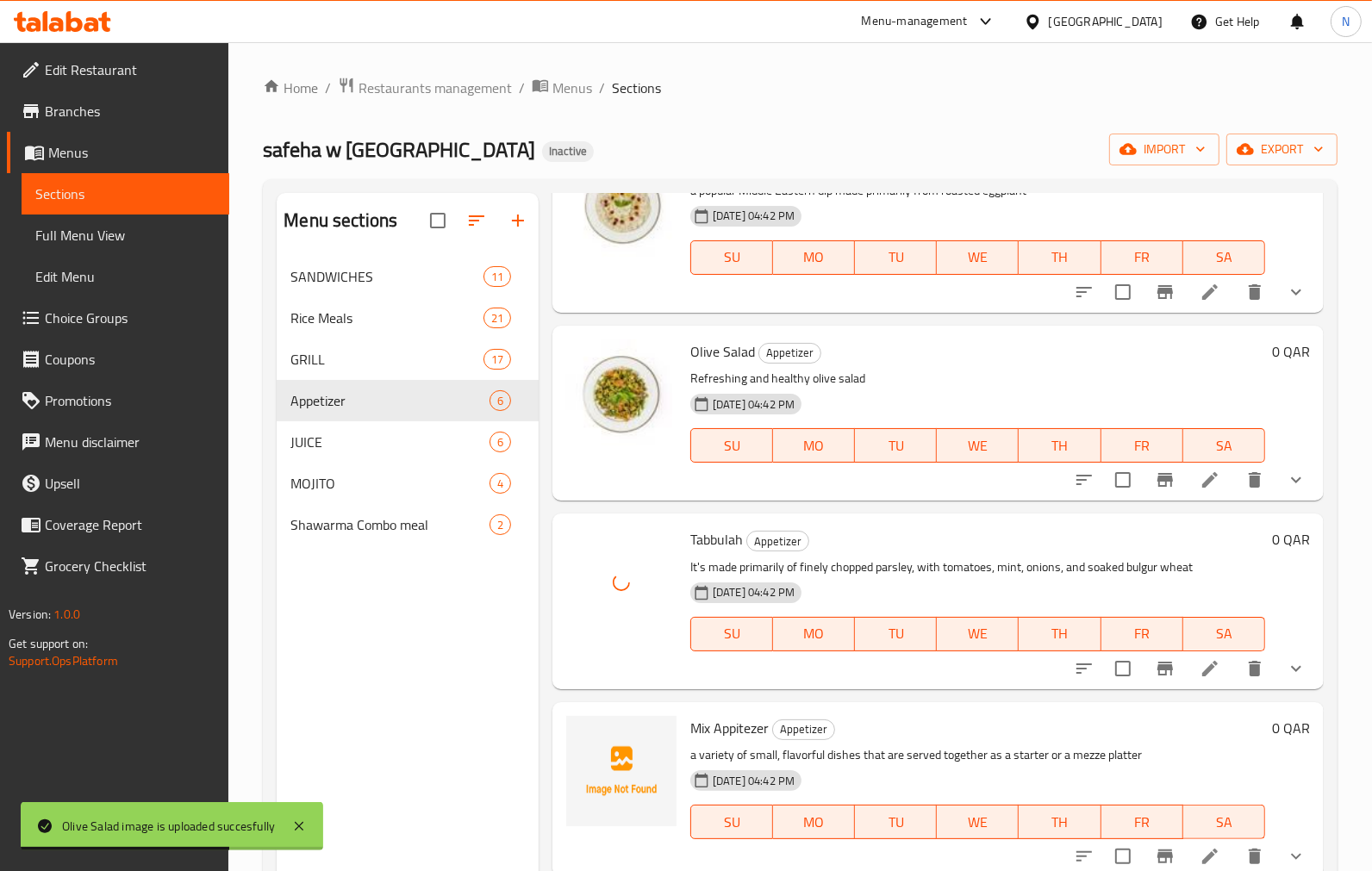
click at [725, 729] on span "Mix Appitezer" at bounding box center [729, 727] width 78 height 26
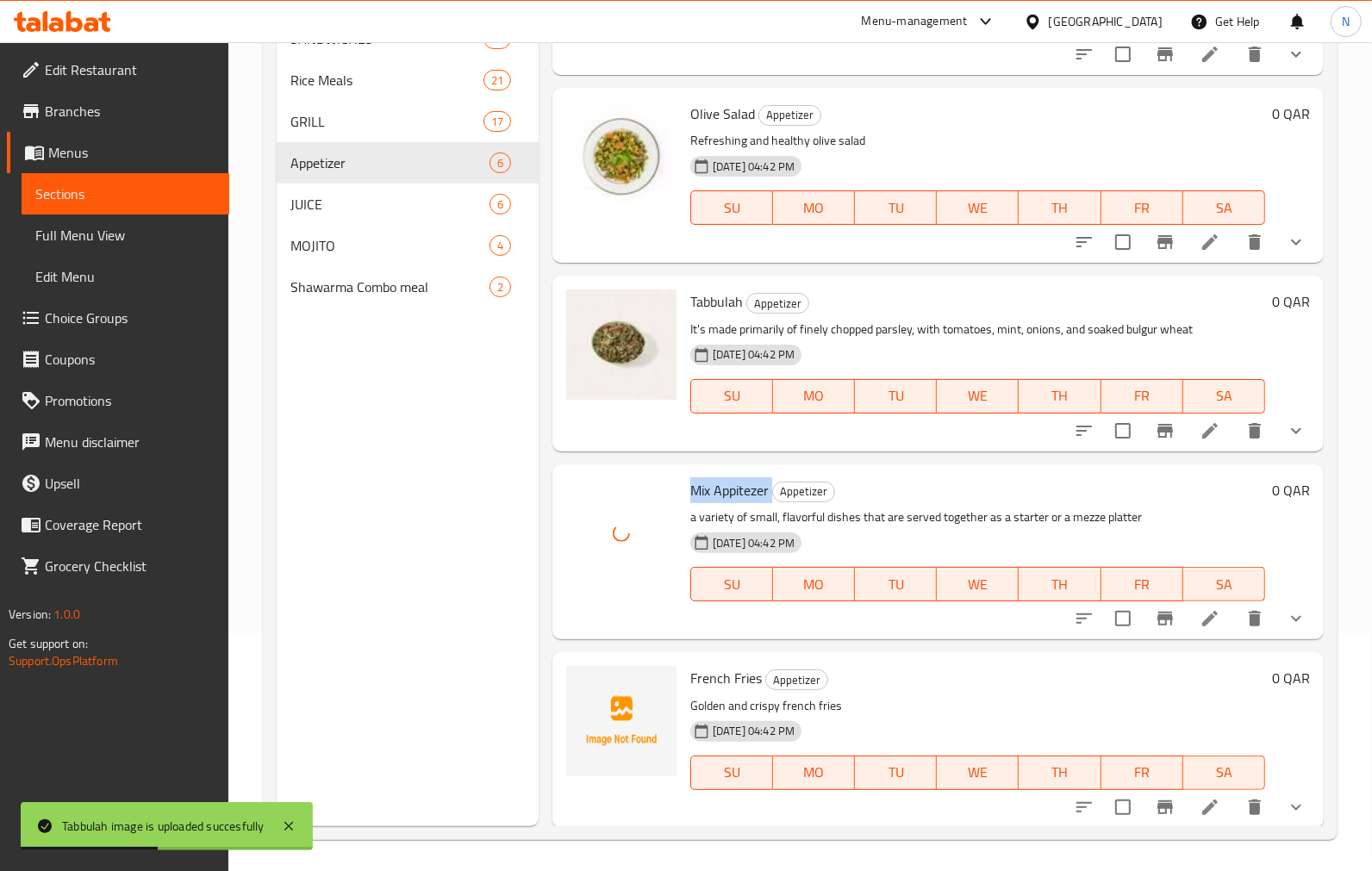
scroll to position [242, 0]
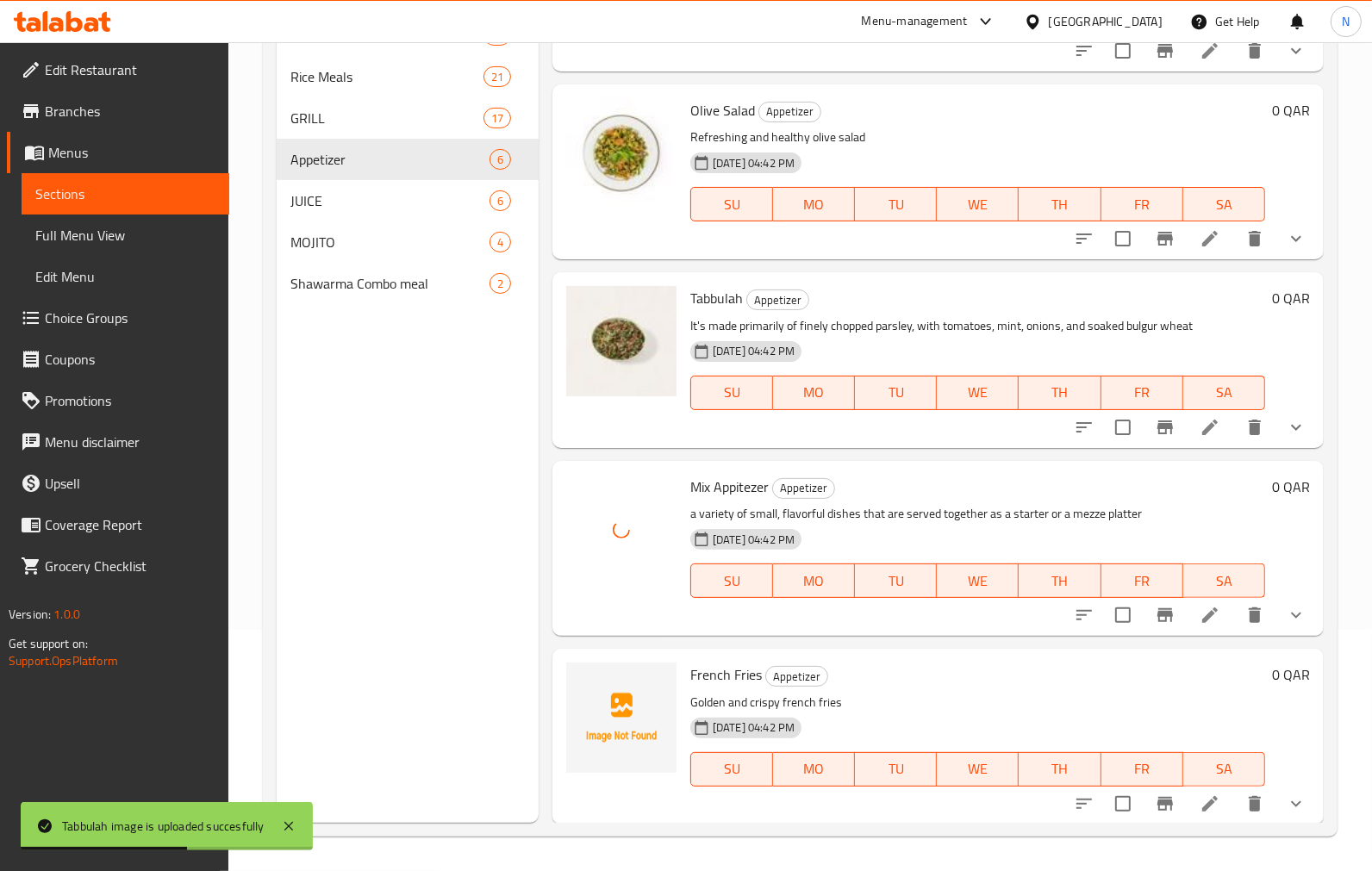
click at [721, 678] on span "French Fries" at bounding box center [726, 674] width 72 height 26
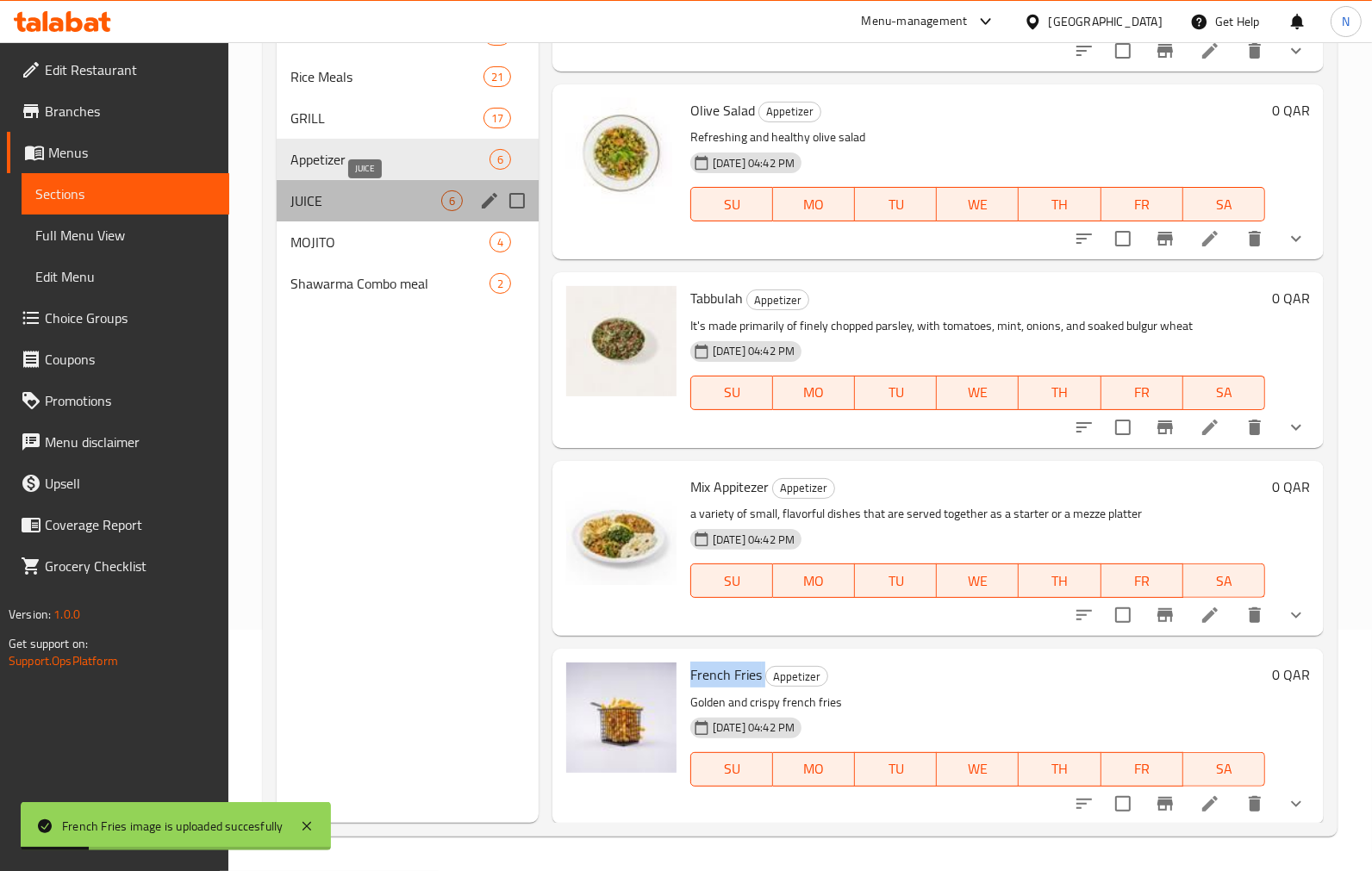
click at [340, 203] on span "JUICE" at bounding box center [365, 200] width 151 height 21
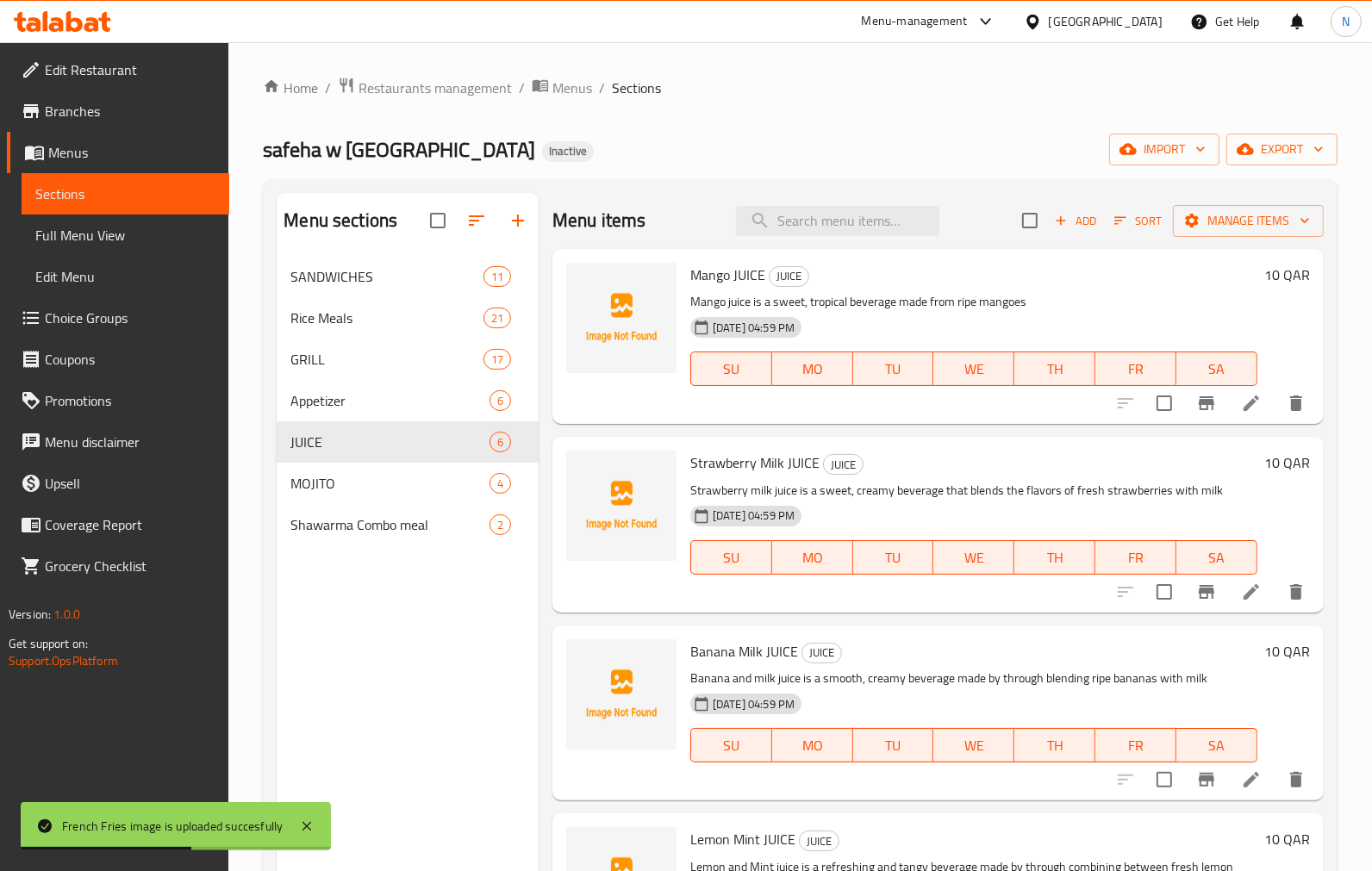
click at [724, 274] on span "Mango JUICE" at bounding box center [727, 275] width 75 height 26
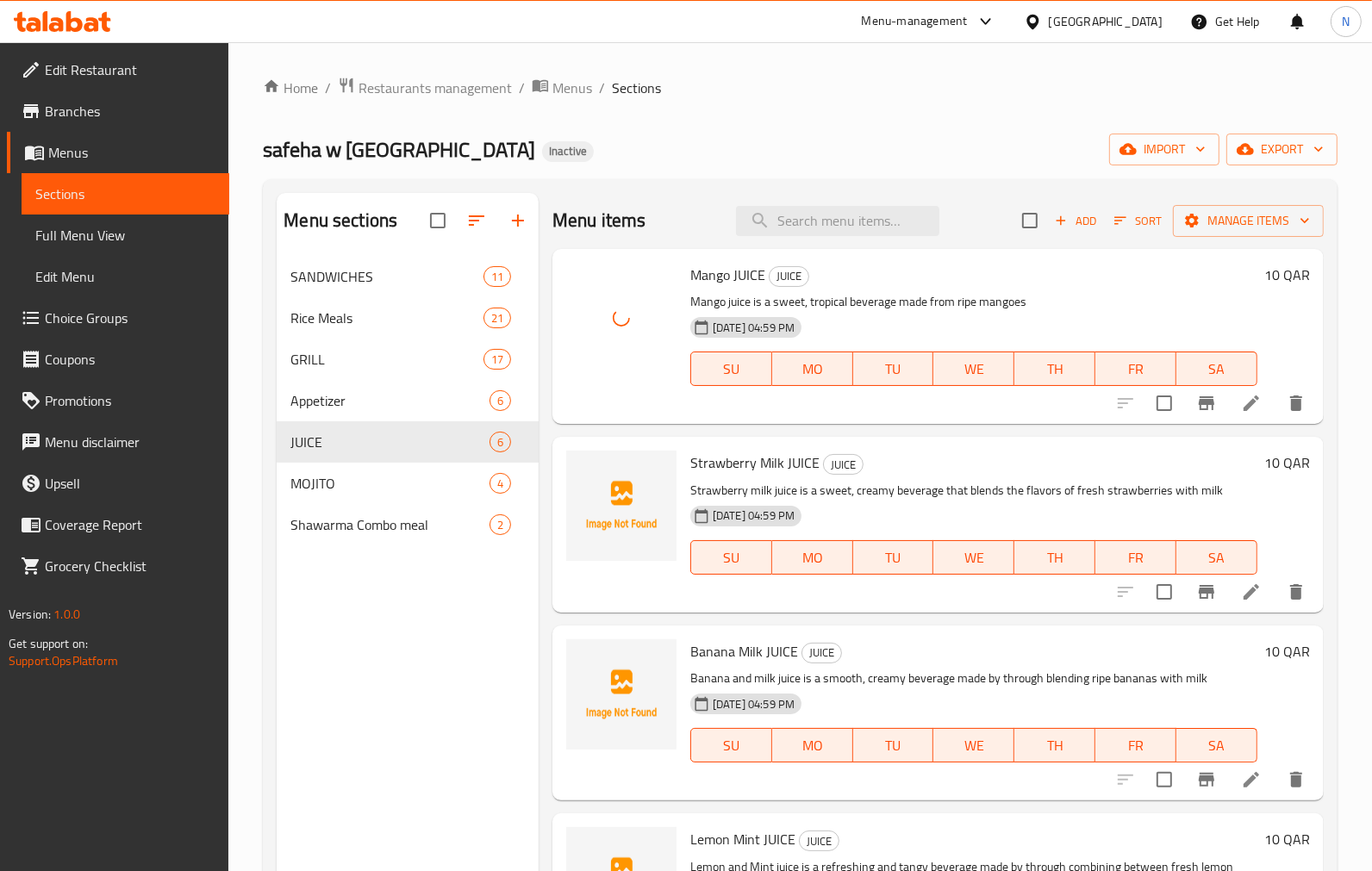
click at [712, 459] on span "Strawberry Milk JUICE" at bounding box center [755, 462] width 129 height 26
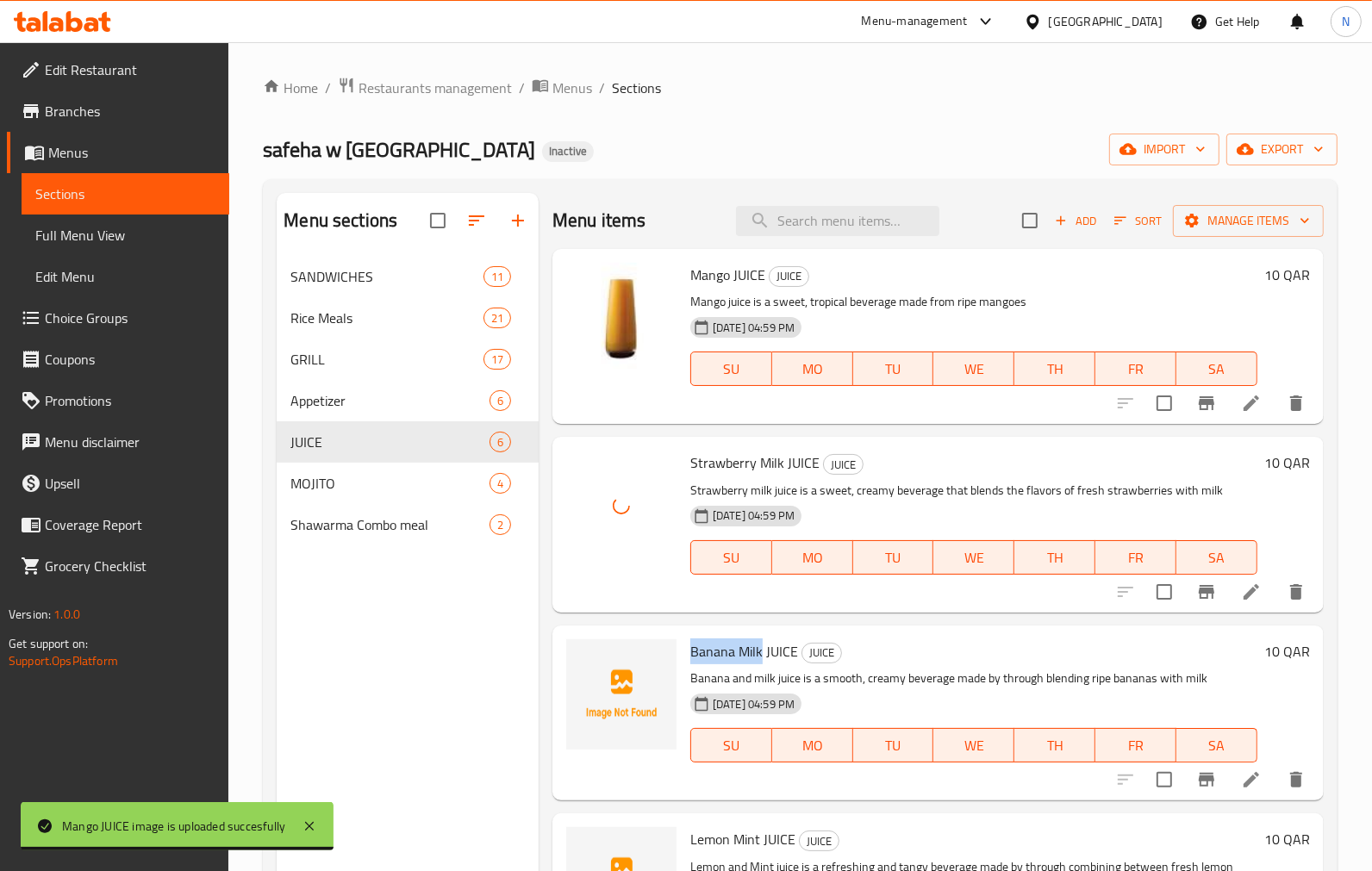
drag, startPoint x: 690, startPoint y: 647, endPoint x: 735, endPoint y: 640, distance: 45.5
click at [758, 651] on span "Banana Milk JUICE" at bounding box center [744, 651] width 108 height 26
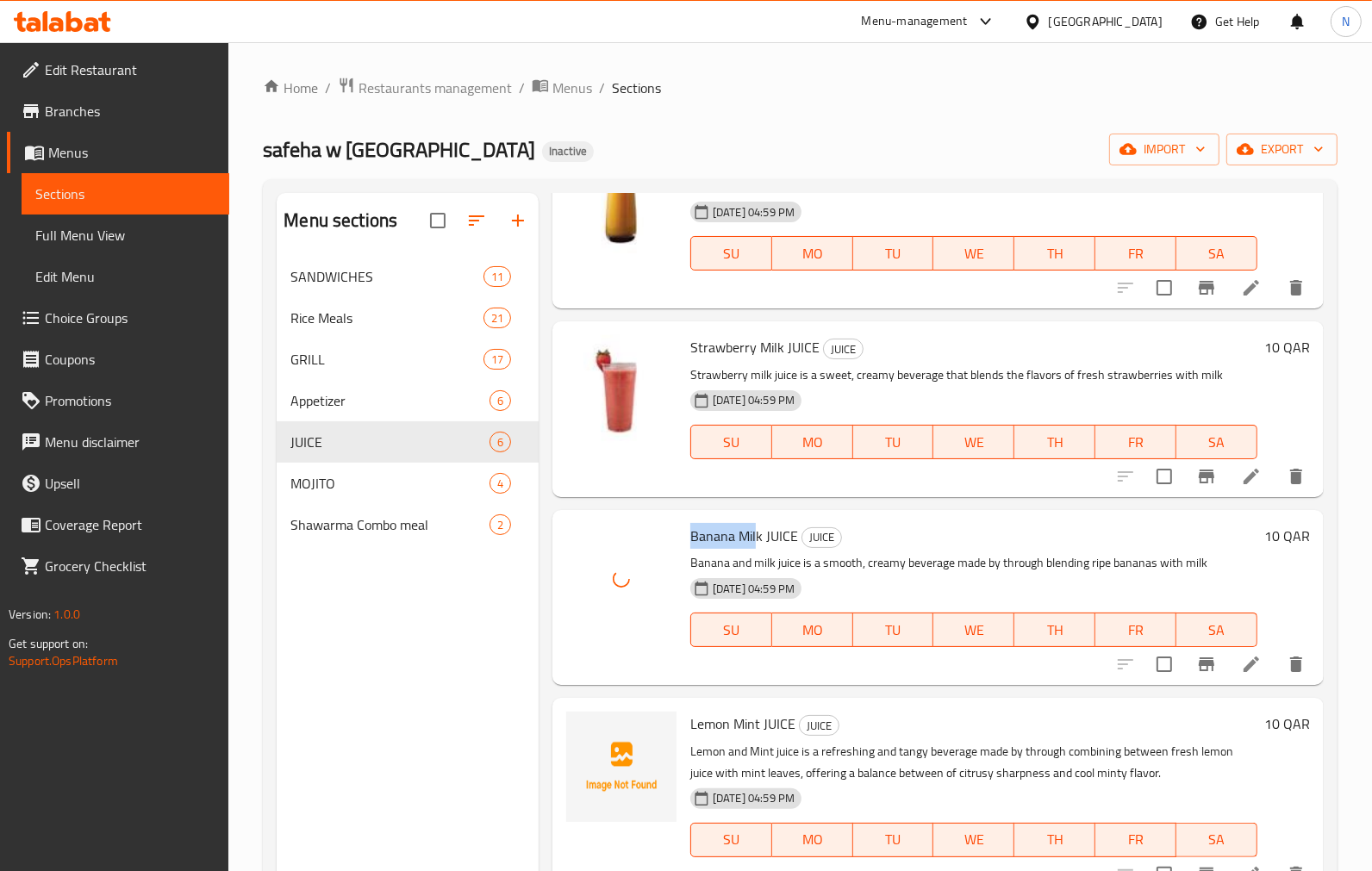
scroll to position [287, 0]
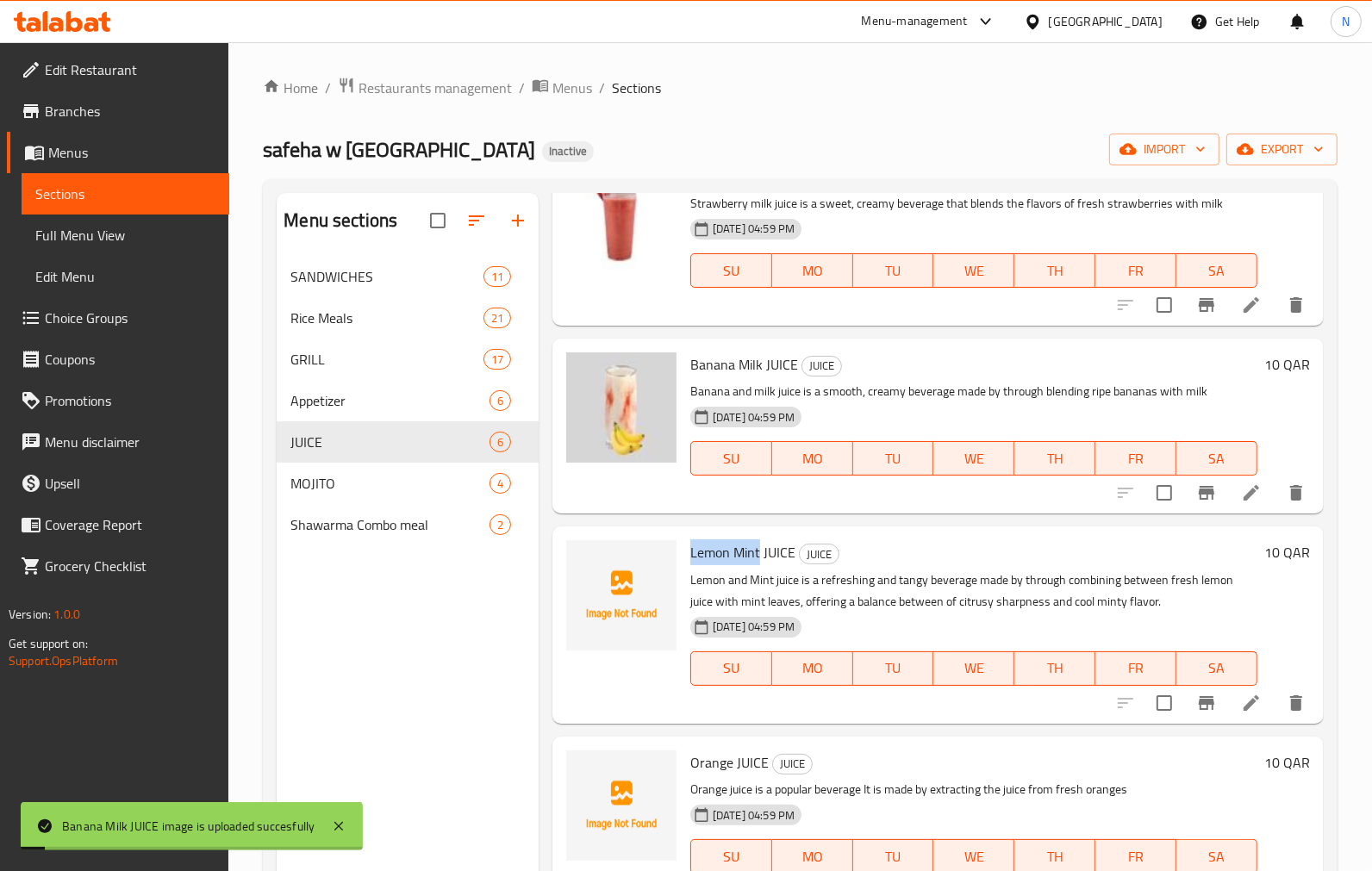
drag, startPoint x: 684, startPoint y: 553, endPoint x: 759, endPoint y: 556, distance: 75.1
click at [759, 556] on div "Lemon Mint JUICE JUICE Lemon and Mint juice is a refreshing and tangy beverage …" at bounding box center [973, 624] width 581 height 182
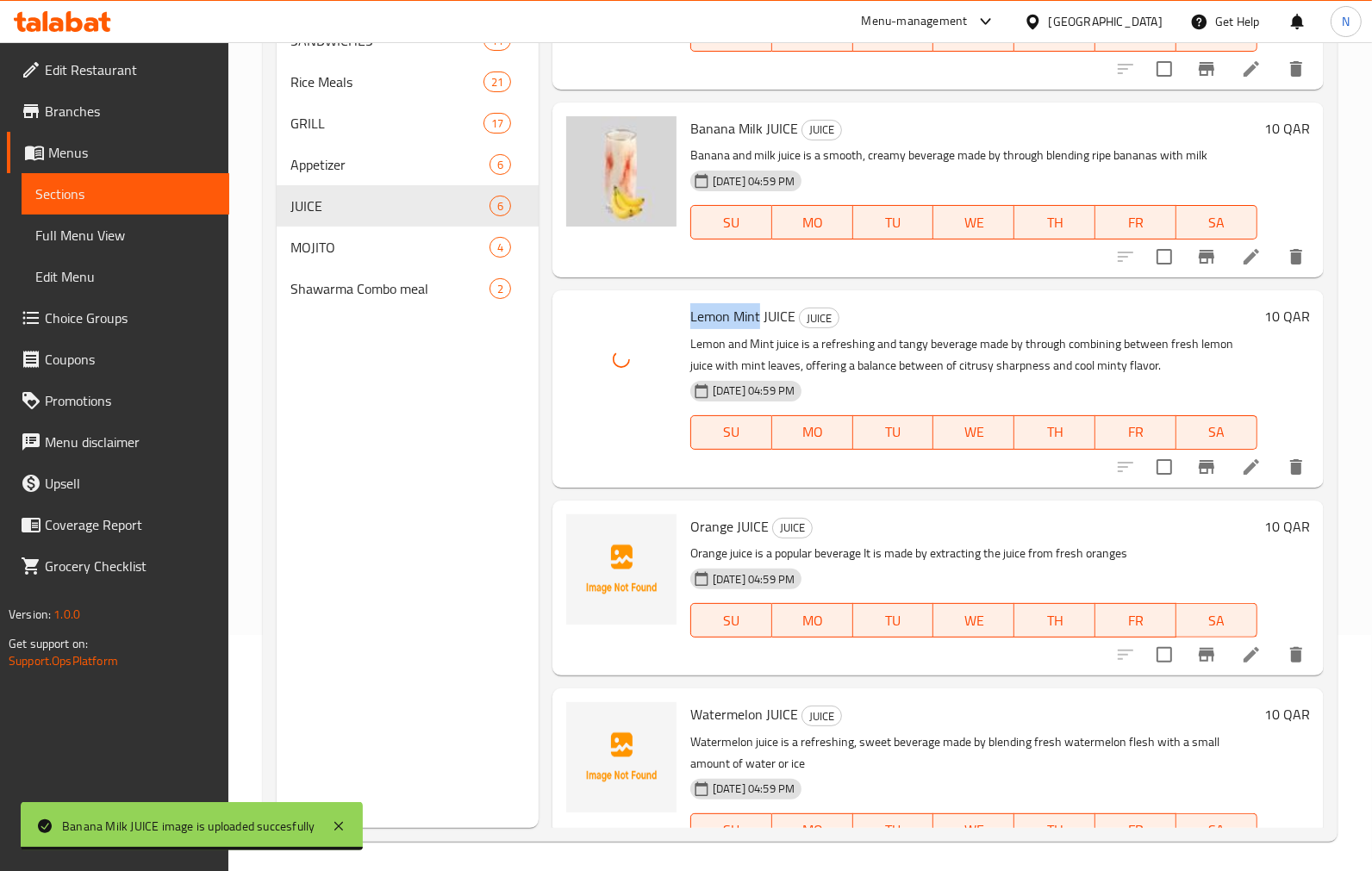
scroll to position [242, 0]
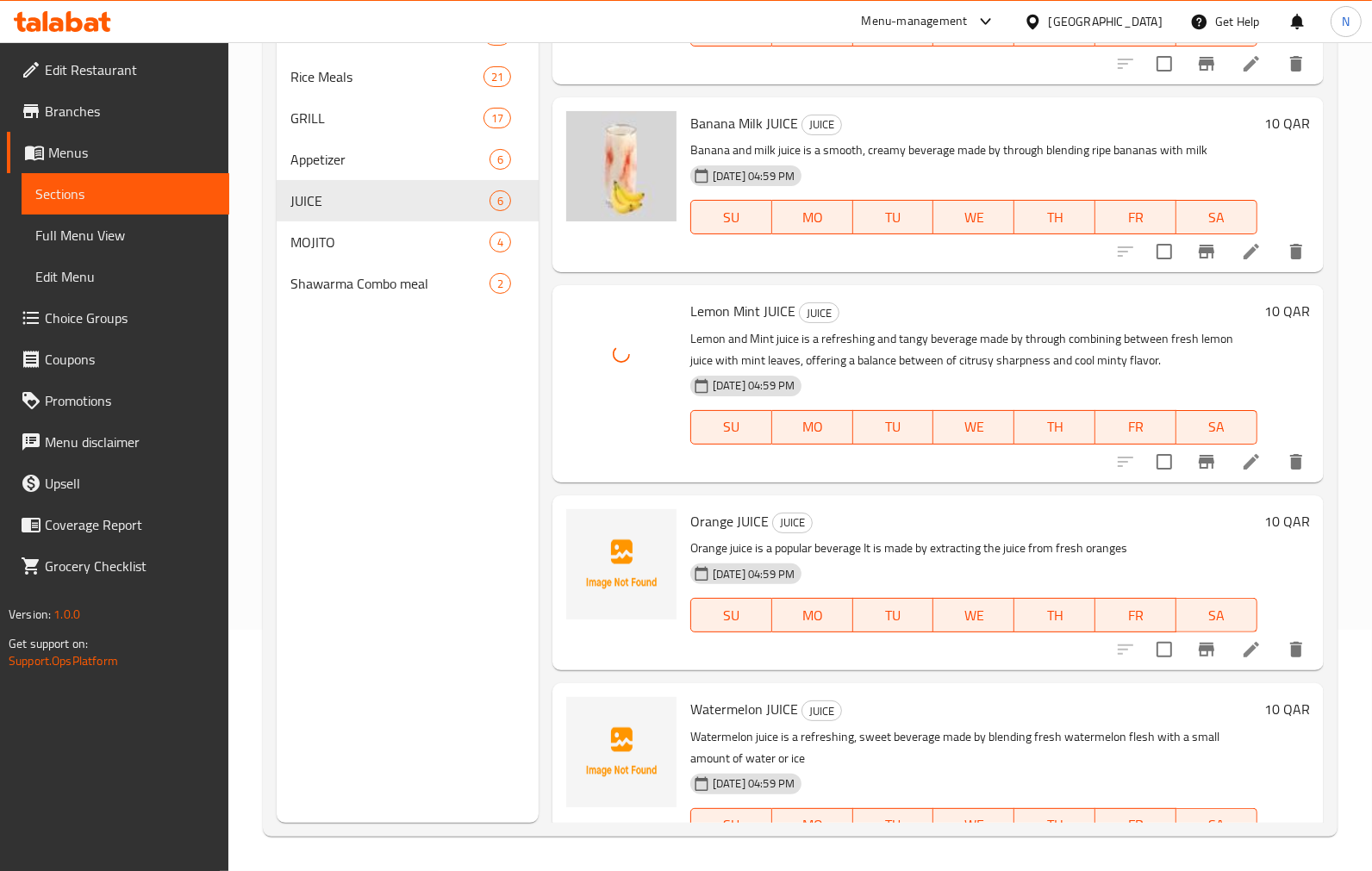
click at [720, 517] on span "Orange JUICE" at bounding box center [729, 521] width 78 height 26
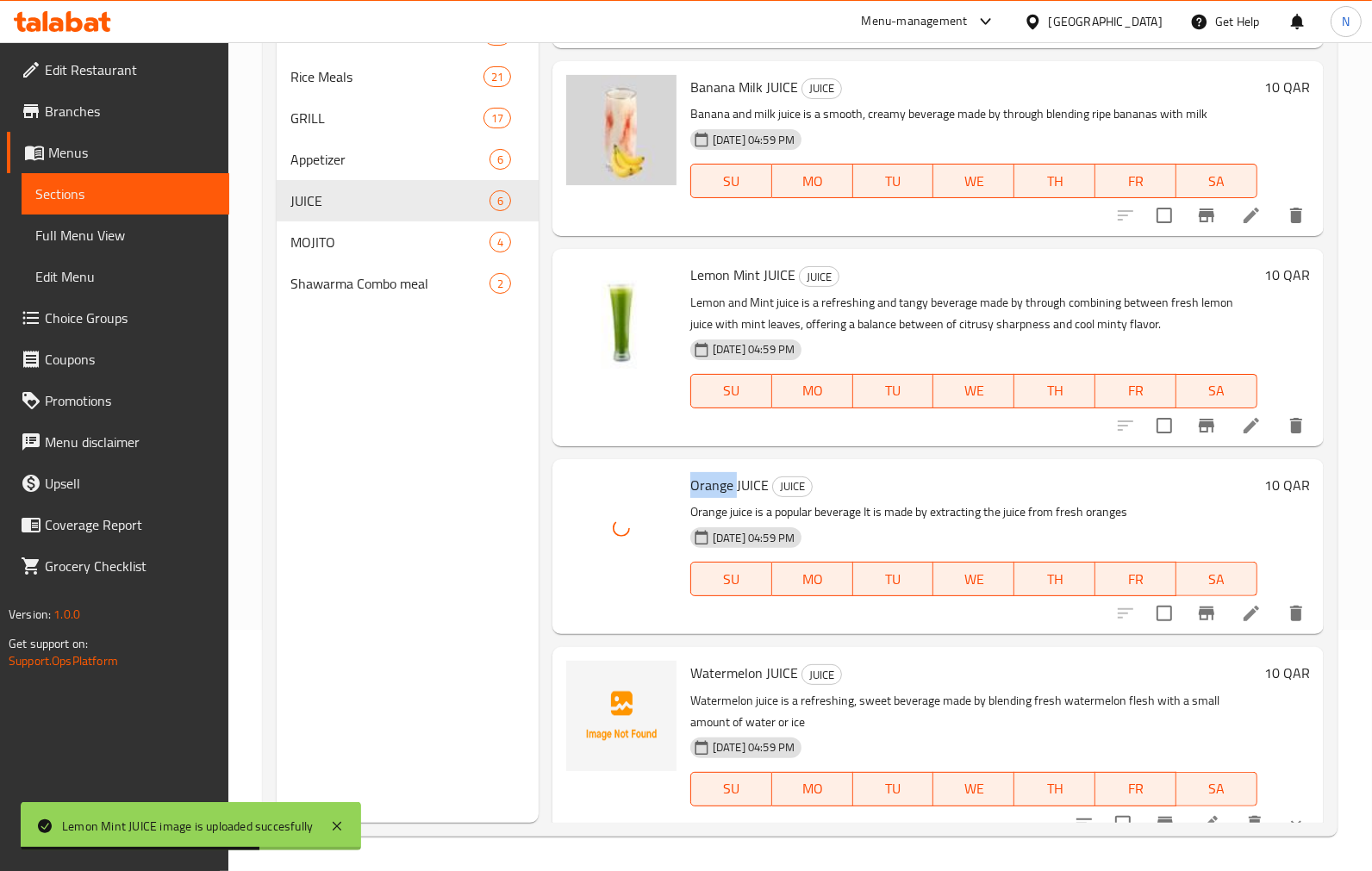
scroll to position [343, 0]
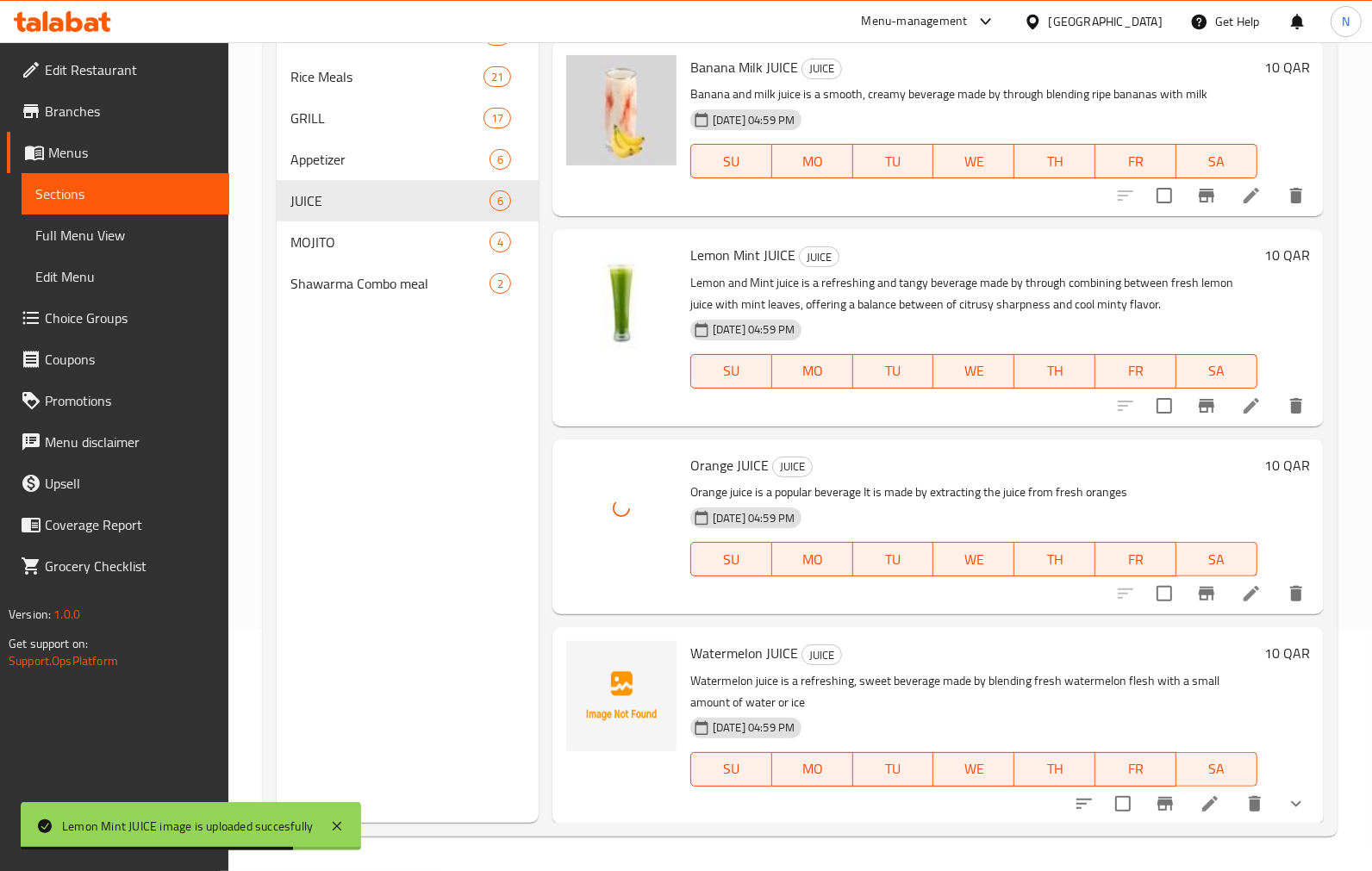
click at [704, 647] on span "Watermelon JUICE" at bounding box center [744, 653] width 108 height 26
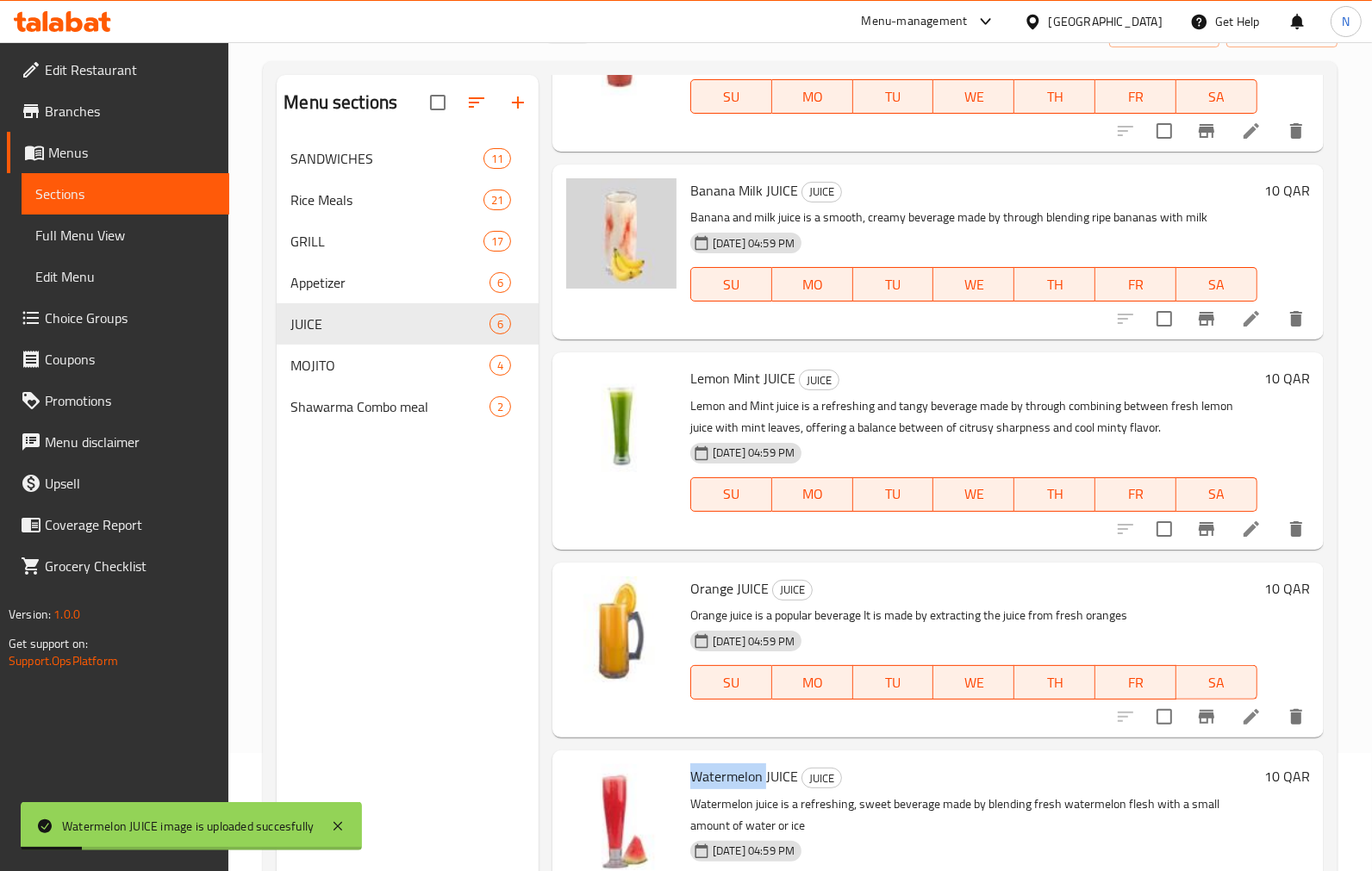
scroll to position [242, 0]
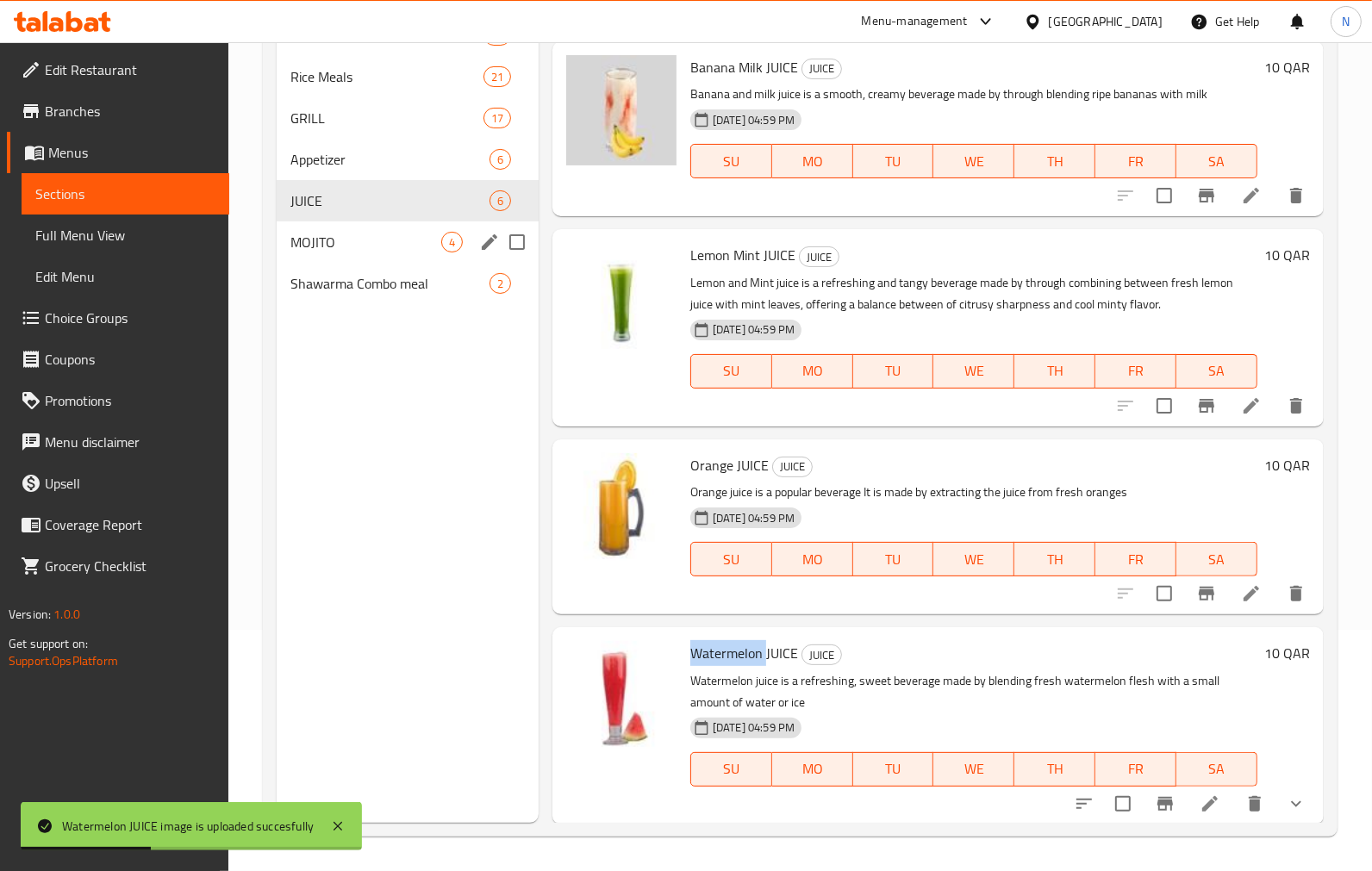
click at [320, 245] on span "MOJITO" at bounding box center [365, 242] width 151 height 21
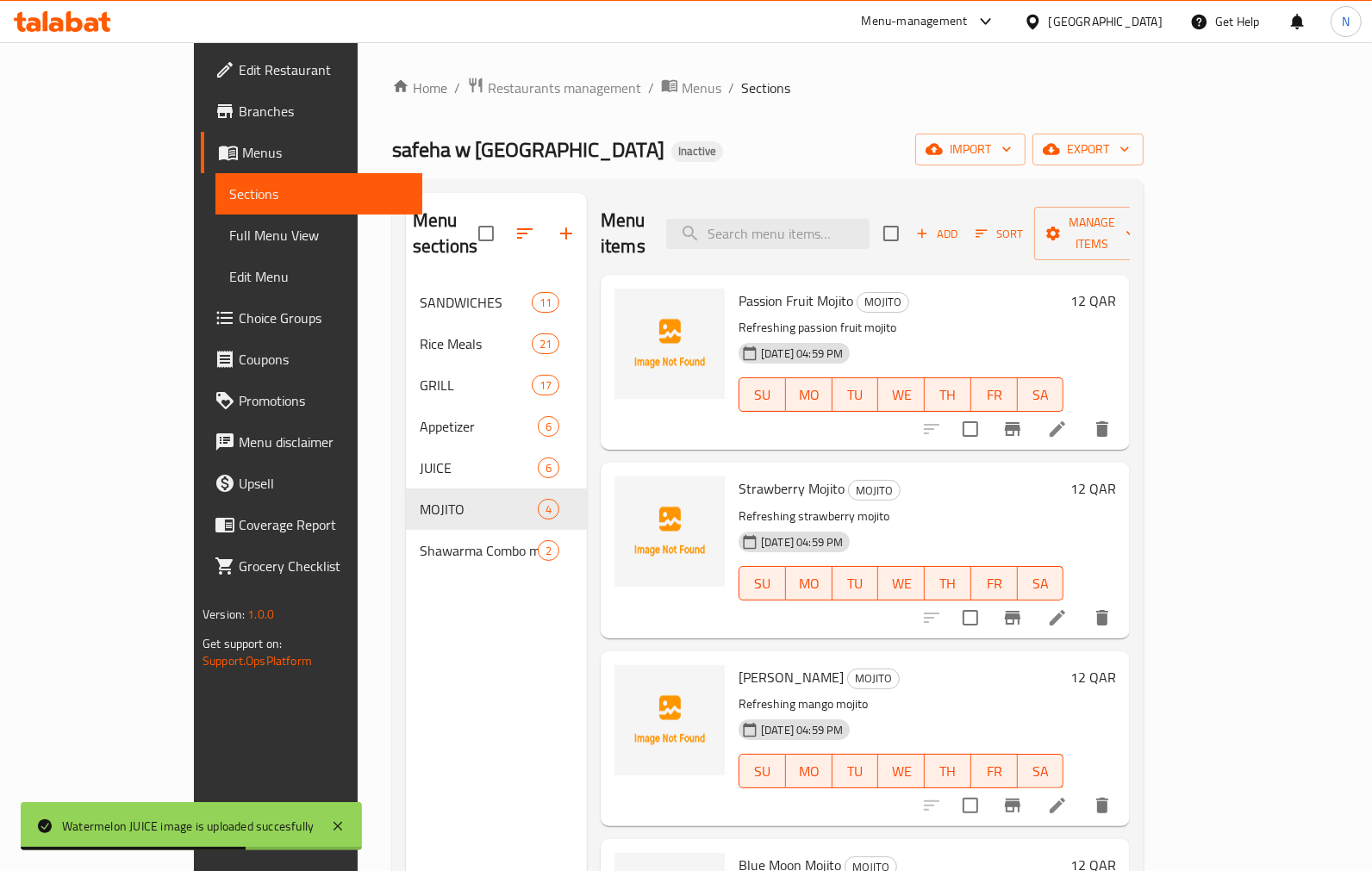
click at [738, 288] on span "Passion Fruit Mojito" at bounding box center [796, 301] width 115 height 26
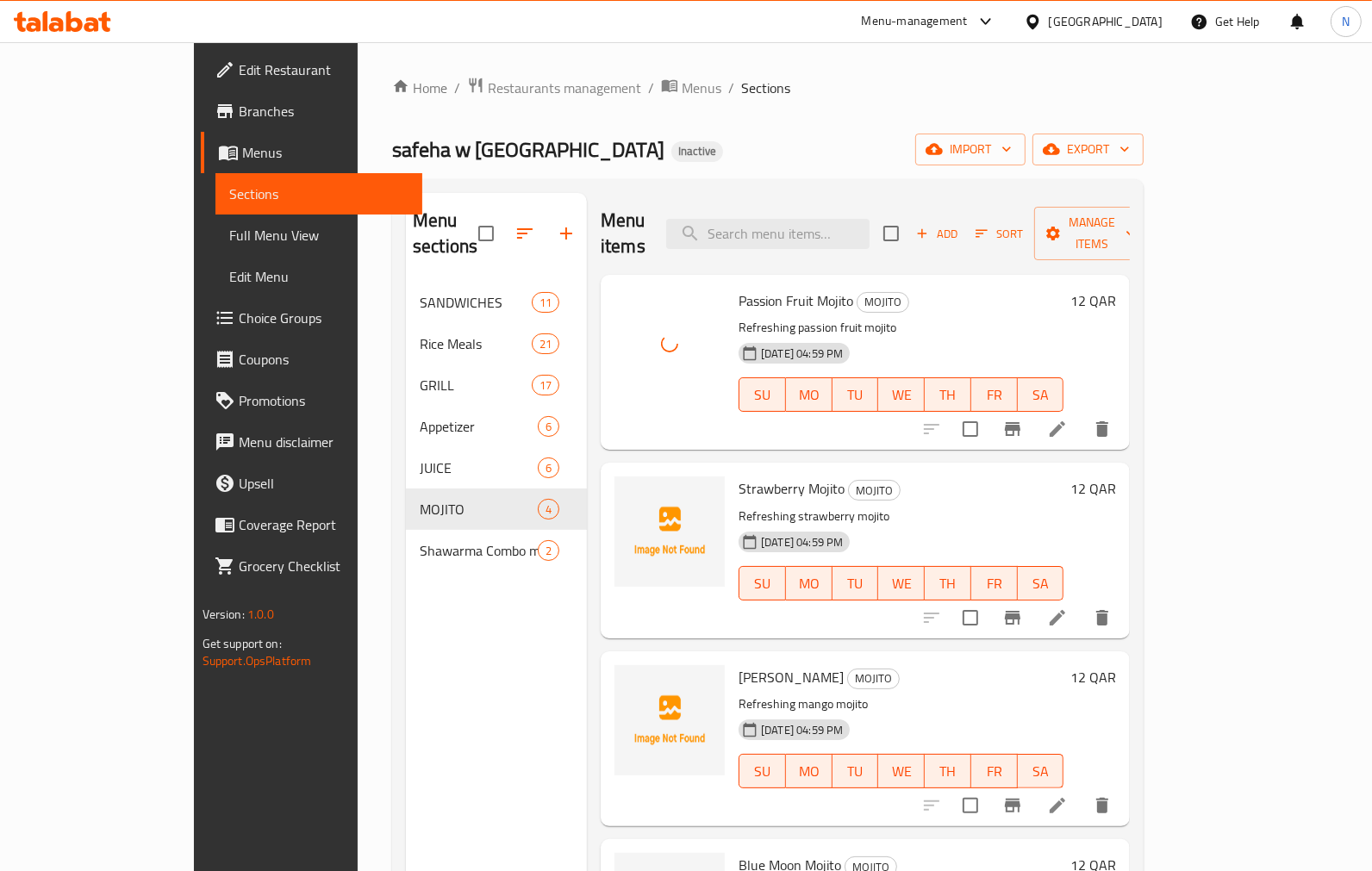
click at [738, 476] on span "Strawberry Mojito" at bounding box center [791, 488] width 106 height 26
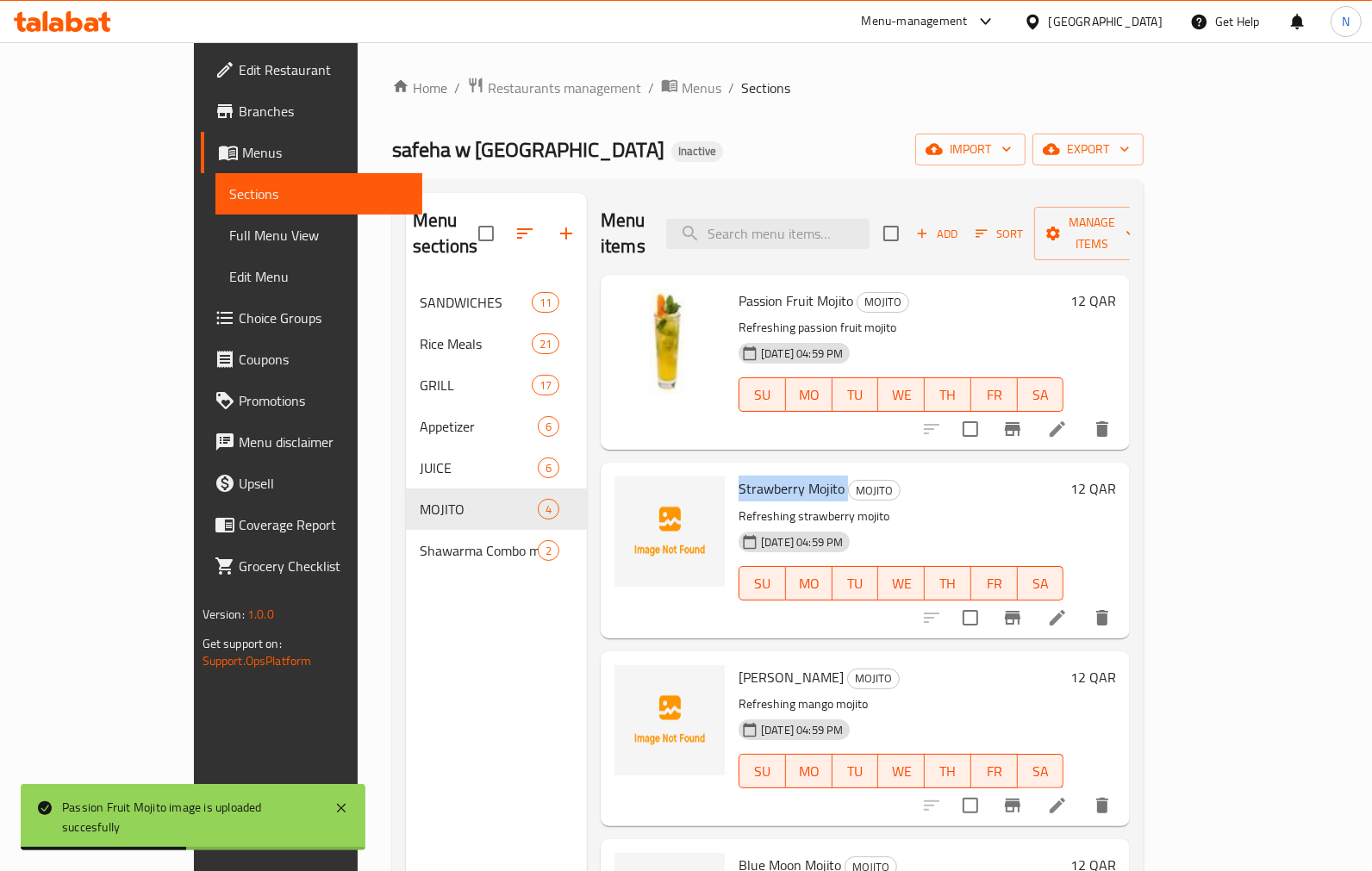
click at [764, 476] on span "Strawberry Mojito" at bounding box center [791, 488] width 106 height 26
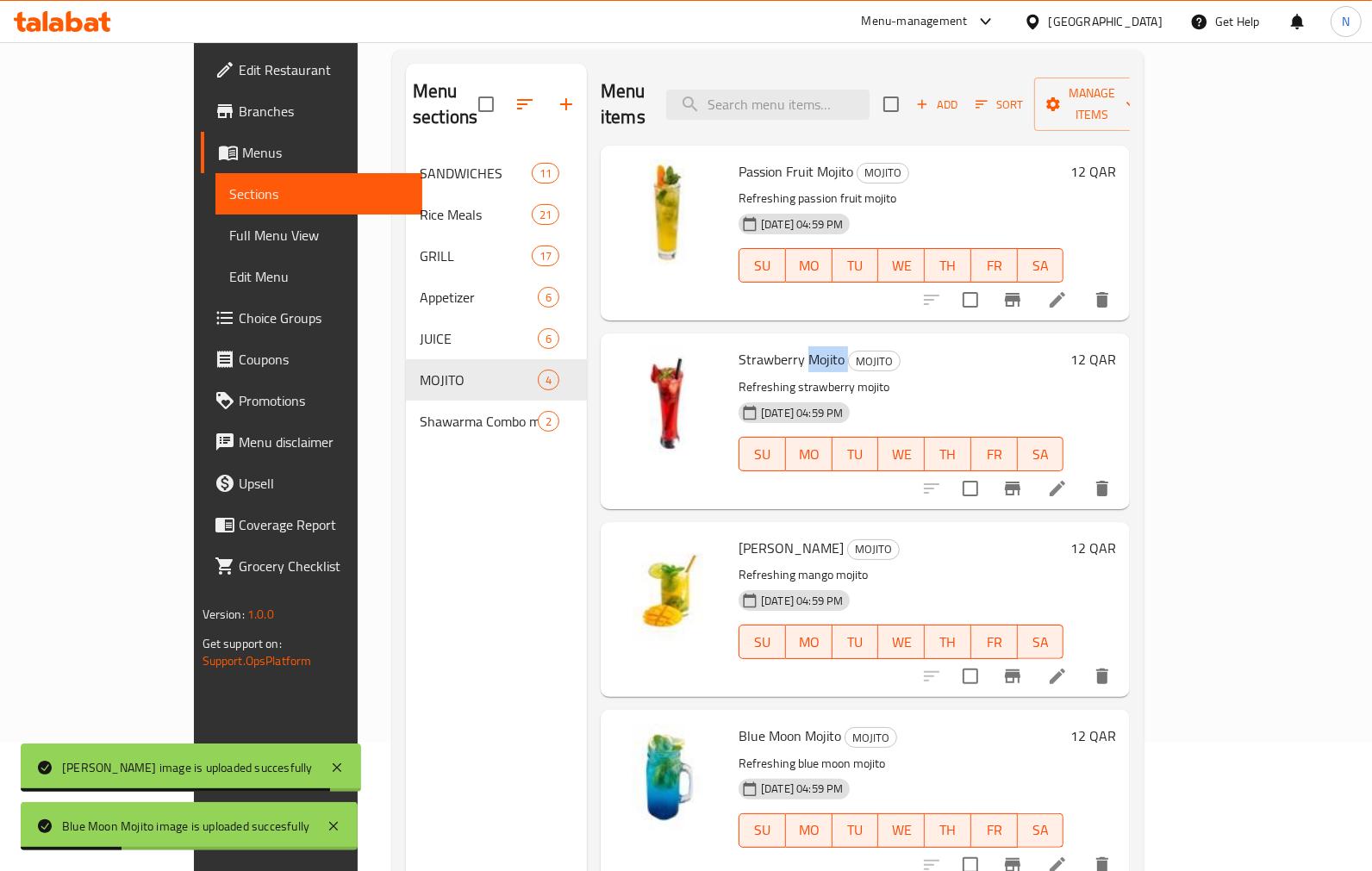
scroll to position [242, 0]
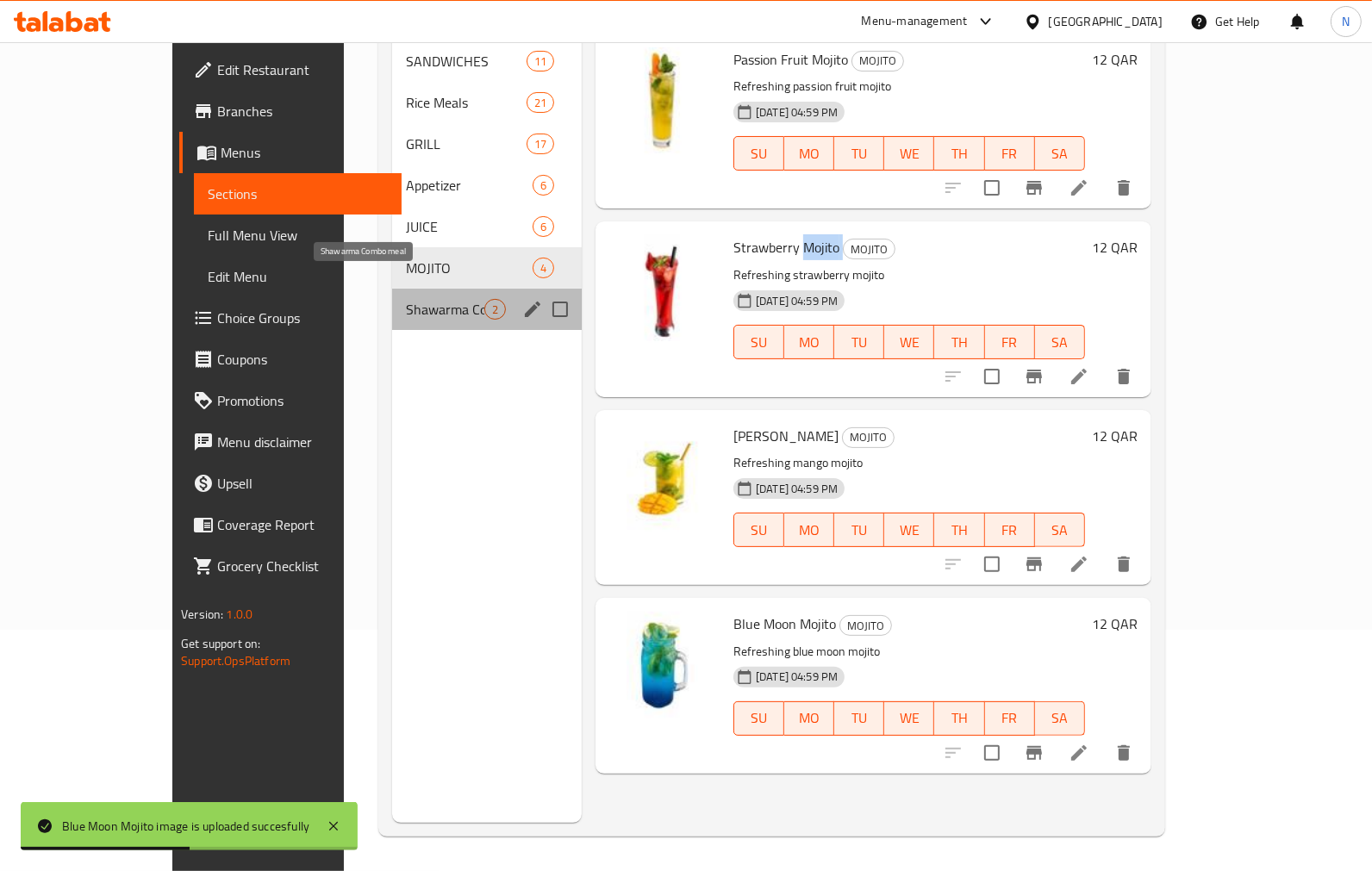
click at [406, 299] on span "Shawarma Combo meal" at bounding box center [444, 309] width 78 height 21
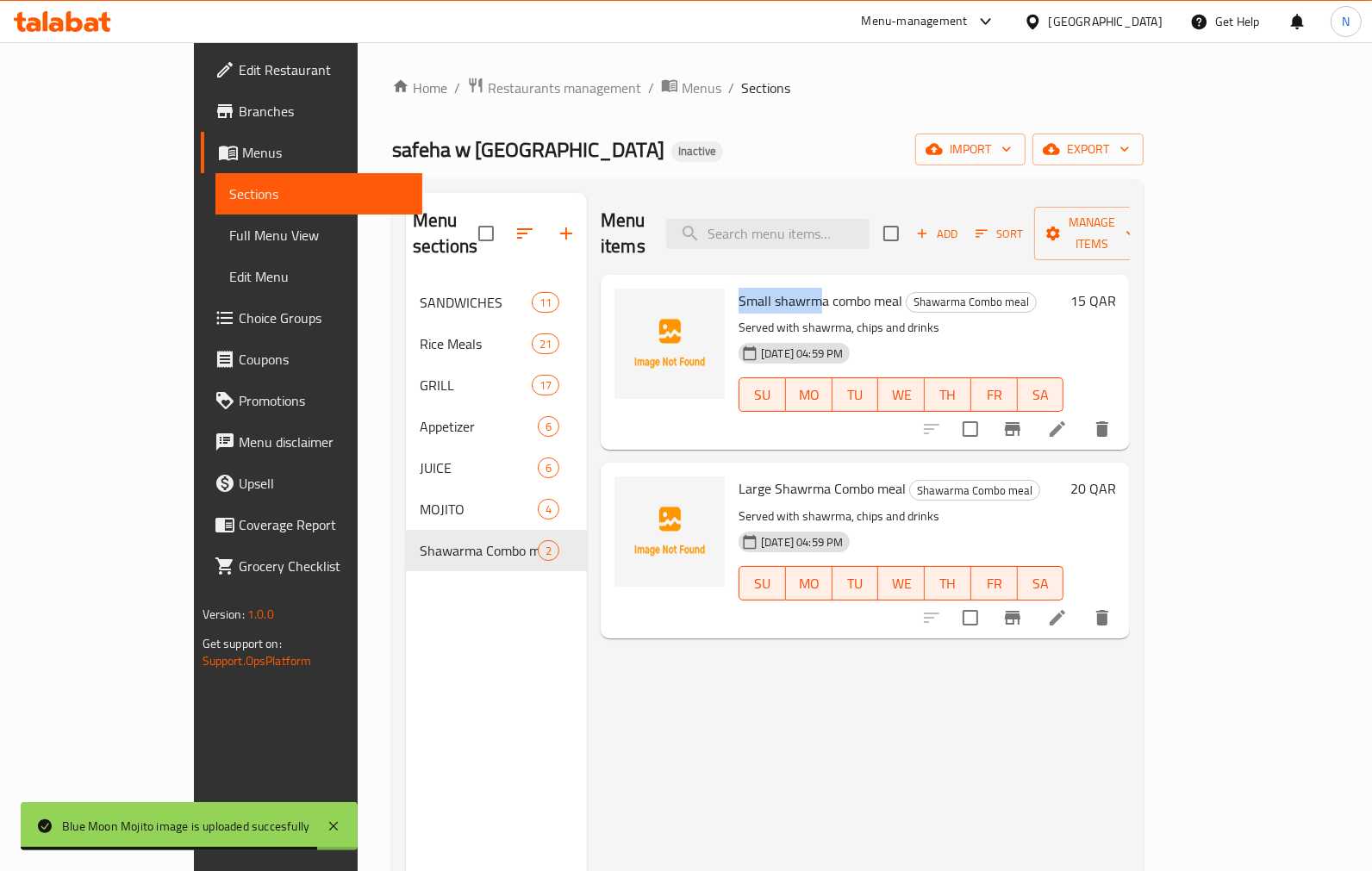
drag, startPoint x: 691, startPoint y: 268, endPoint x: 776, endPoint y: 272, distance: 85.1
click at [776, 288] on span "Small shawrma combo meal" at bounding box center [820, 301] width 163 height 26
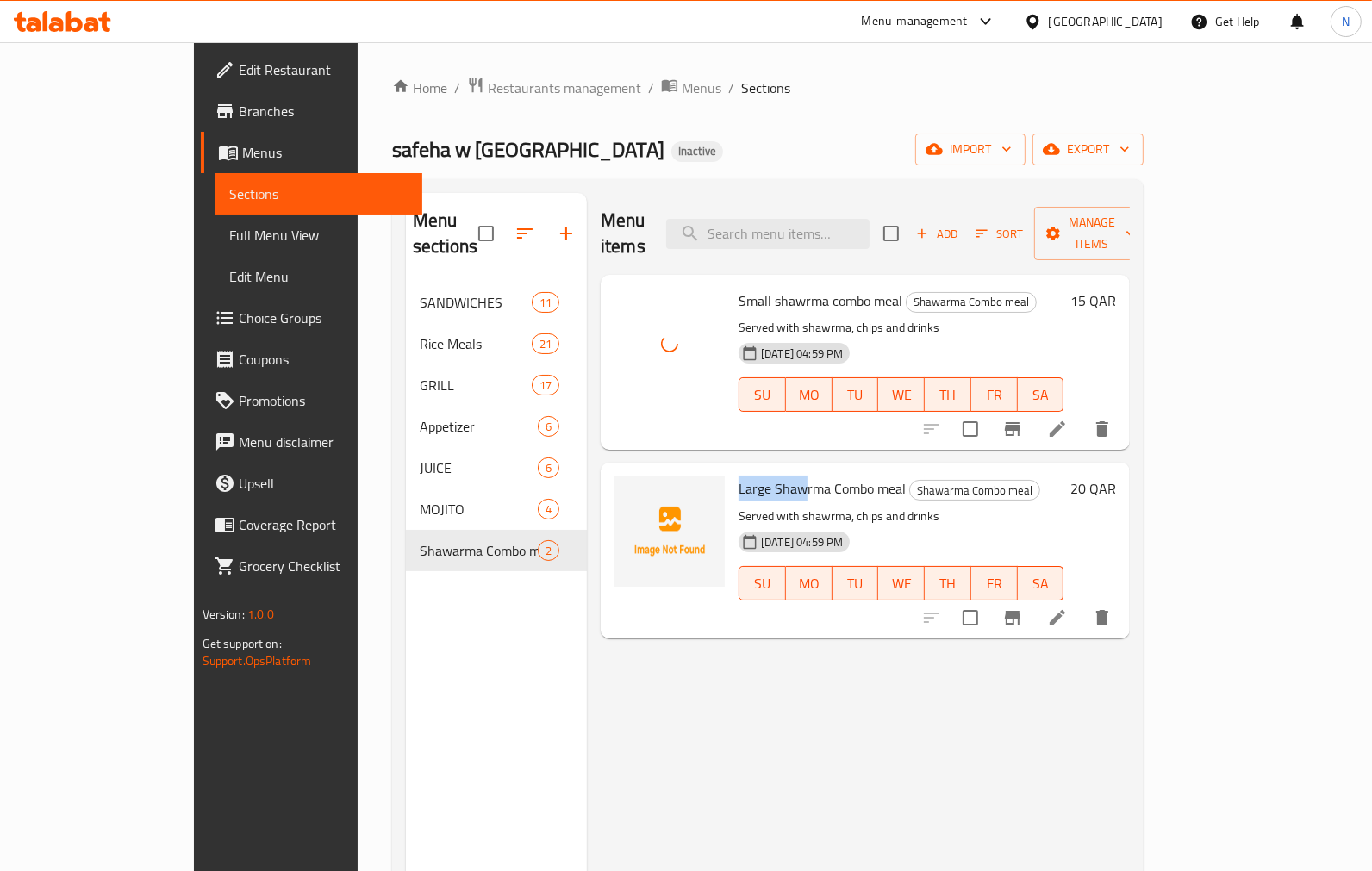
drag, startPoint x: 686, startPoint y: 469, endPoint x: 757, endPoint y: 476, distance: 71.3
click at [757, 476] on div "Large Shawrma Combo meal Shawarma Combo meal Served with shawrma, chips and dri…" at bounding box center [901, 550] width 339 height 161
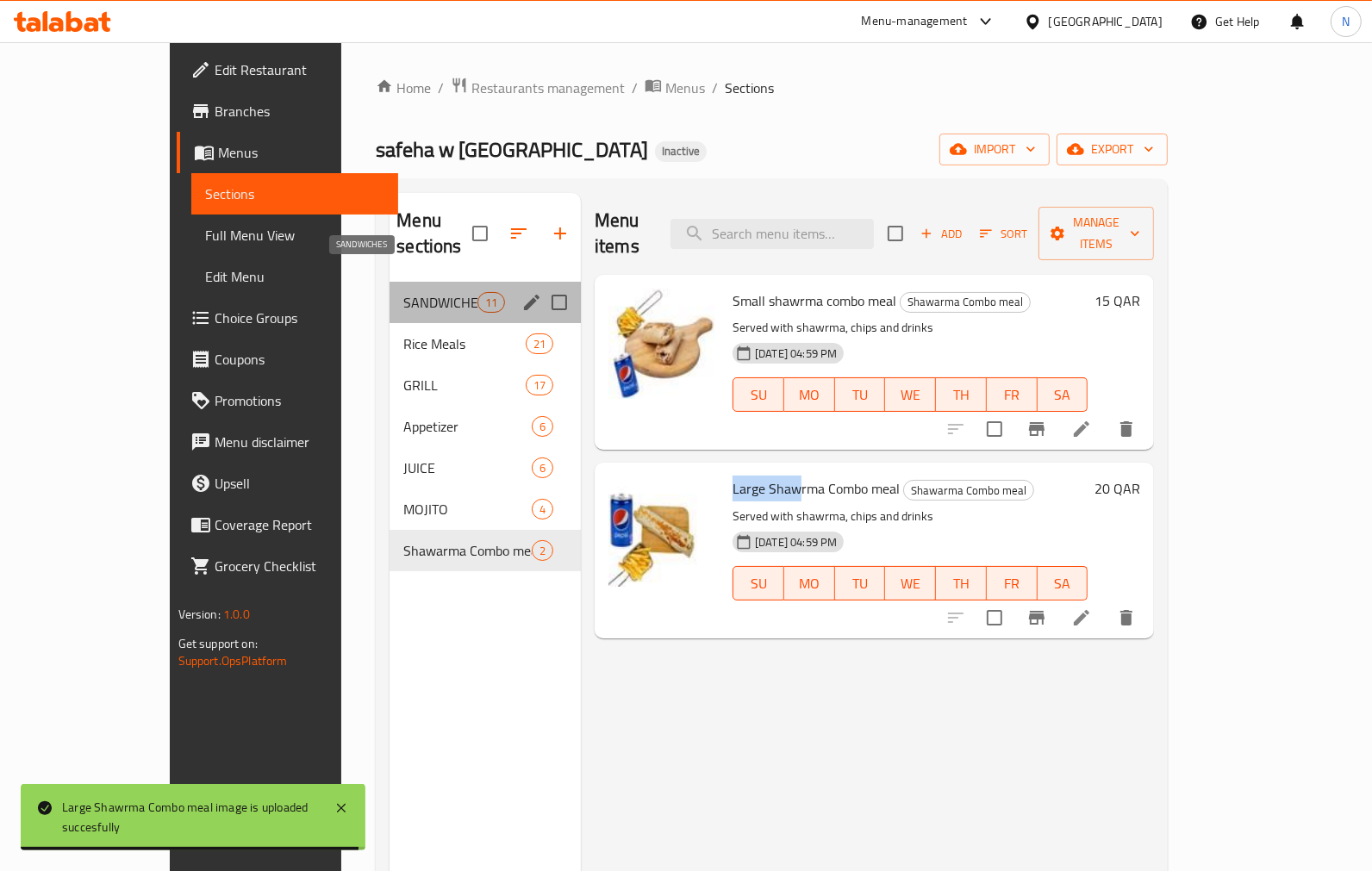
click at [403, 292] on span "SANDWICHES" at bounding box center [440, 302] width 74 height 21
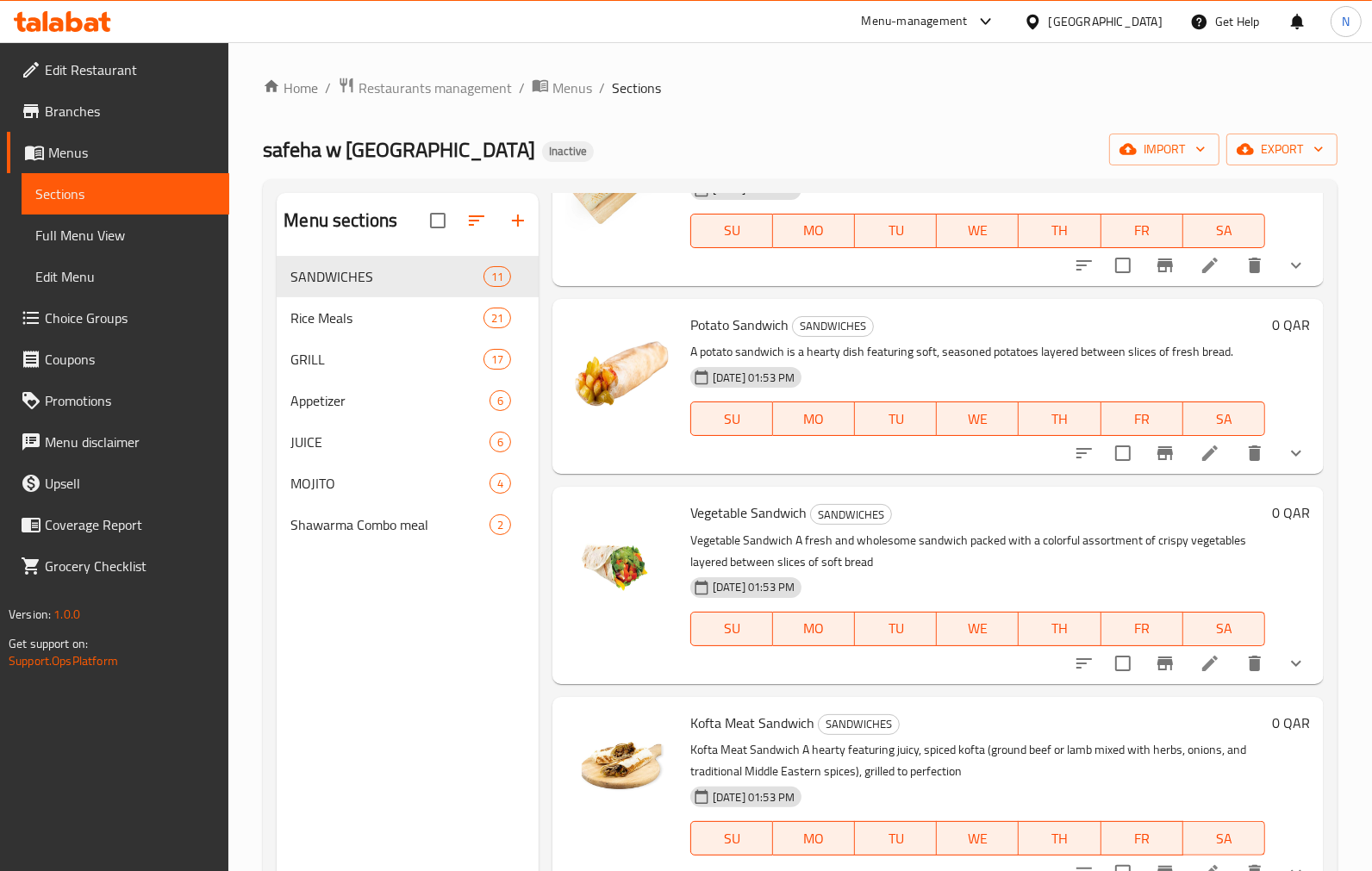
scroll to position [1370, 0]
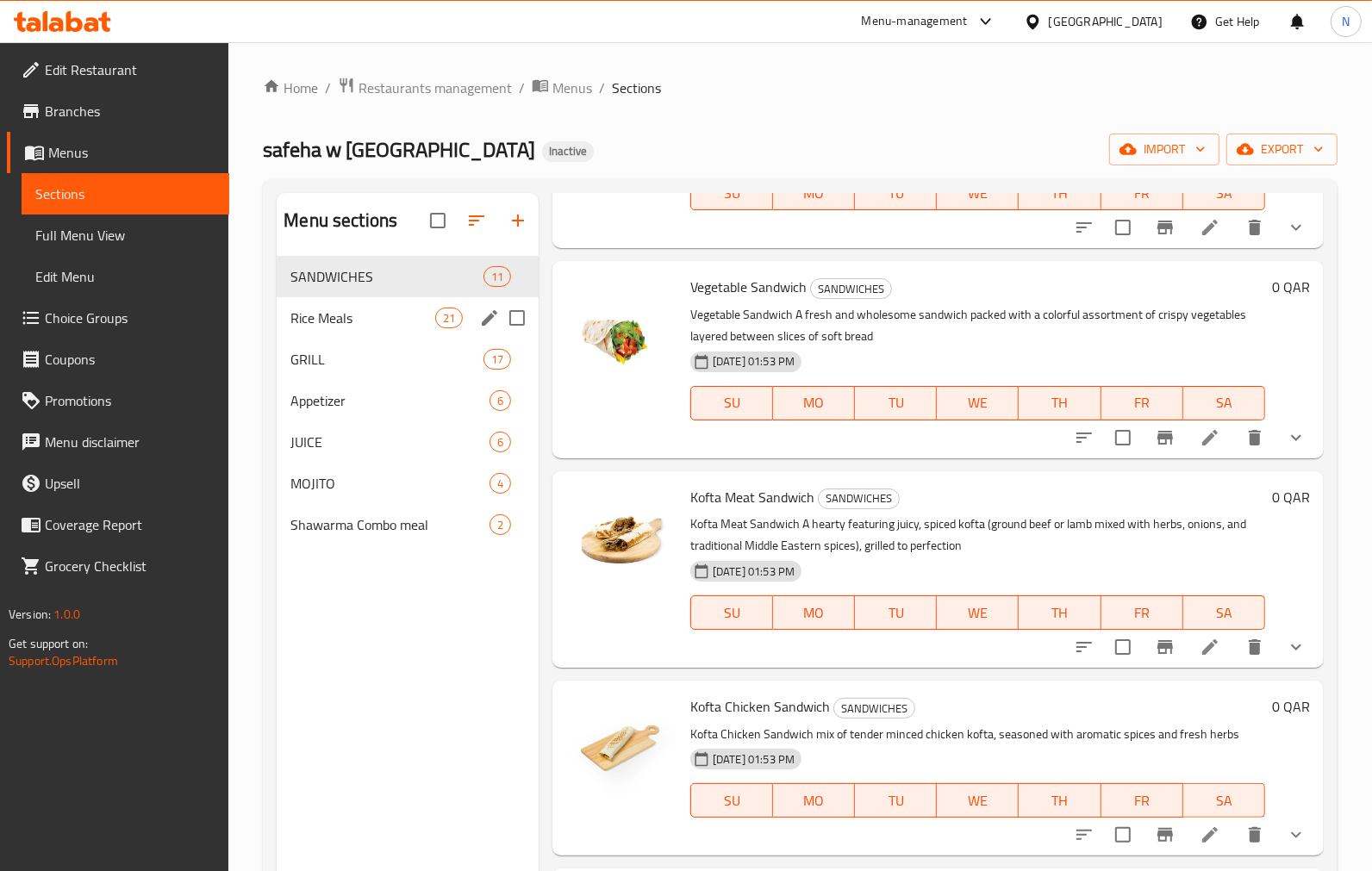
click at [383, 317] on span "Rice Meals" at bounding box center [362, 318] width 144 height 21
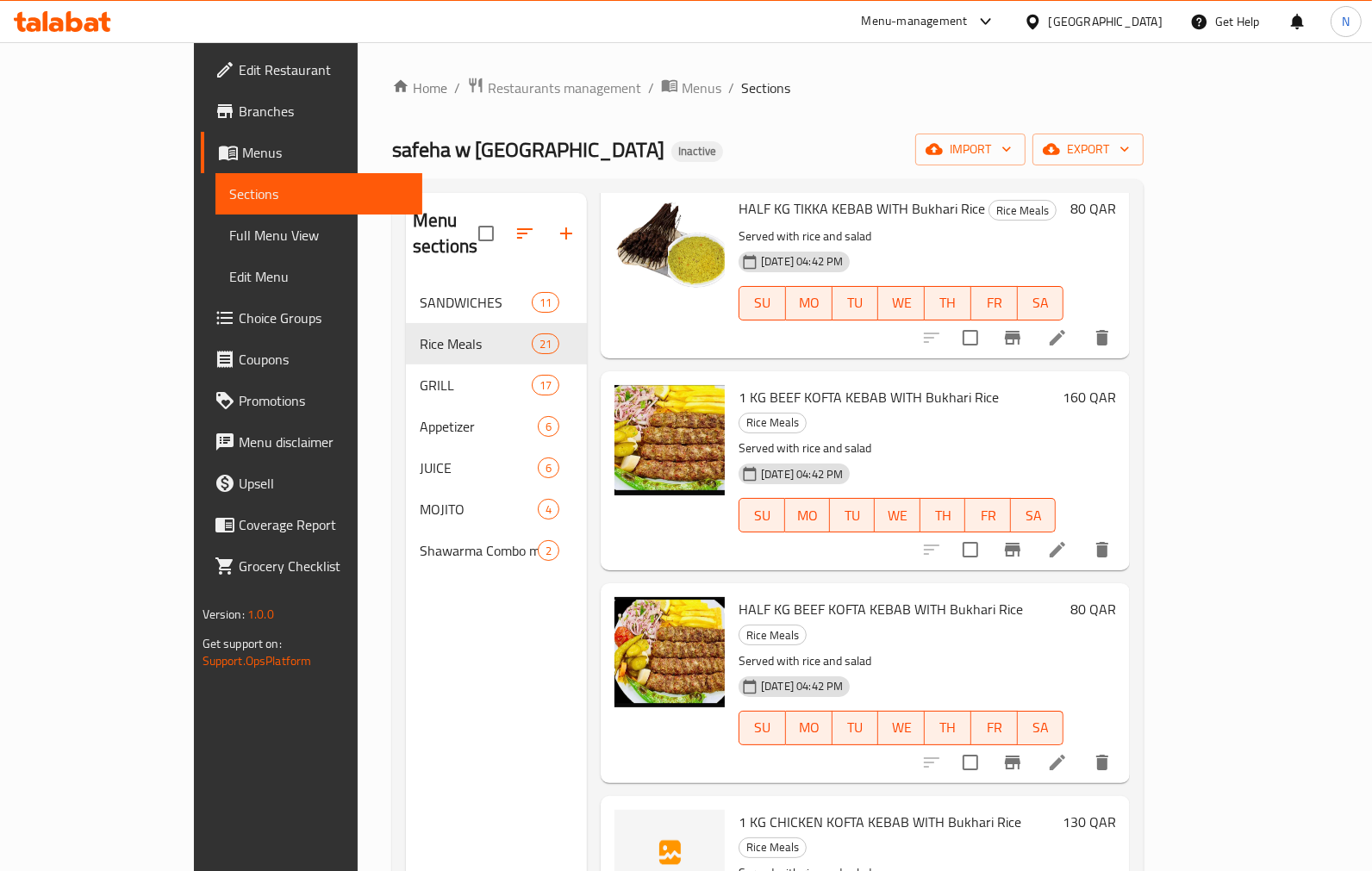
scroll to position [670, 0]
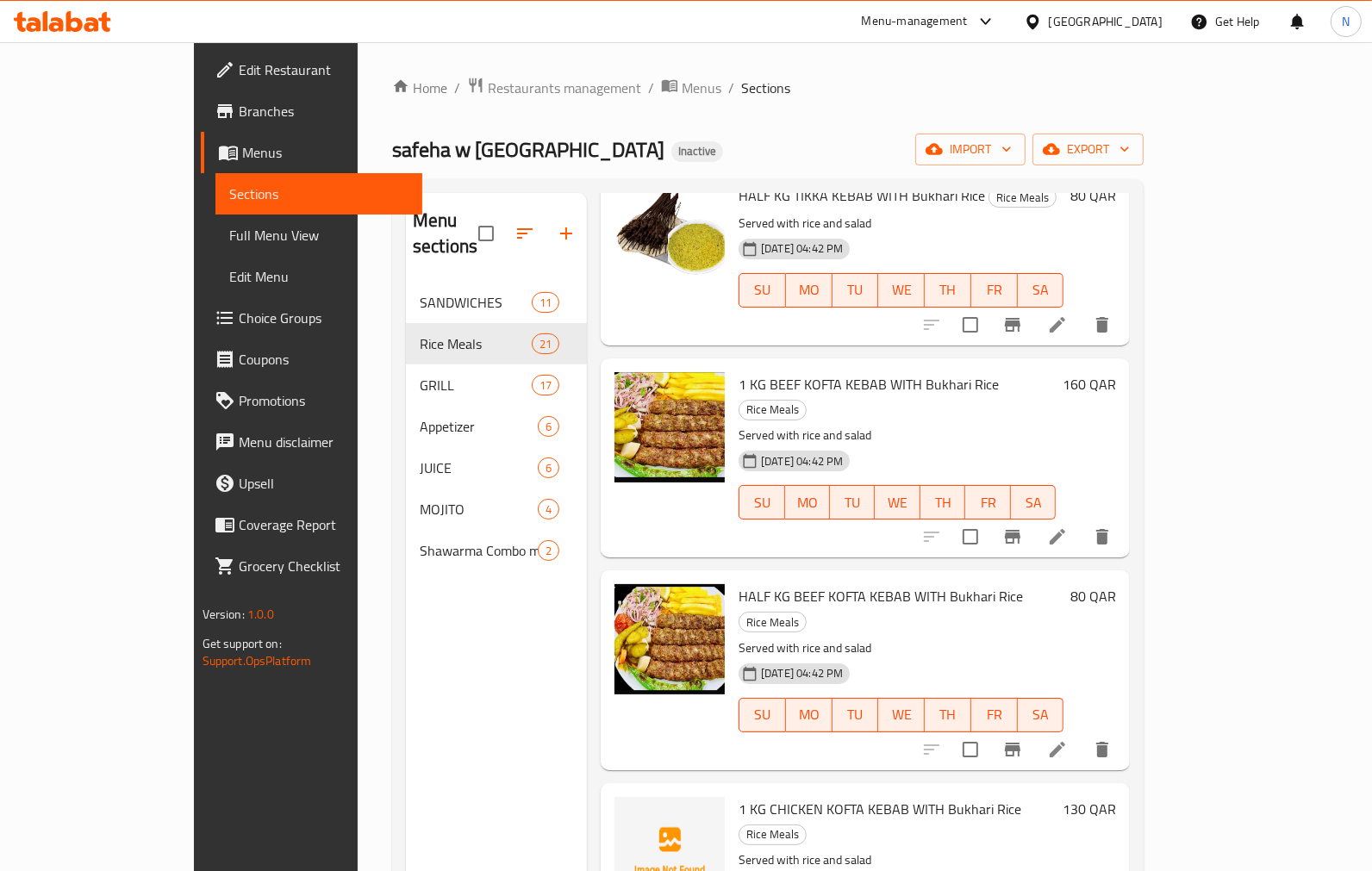
click at [762, 372] on span "1 KG BEEF KOFTA KEBAB WITH Bukhari Rice" at bounding box center [868, 384] width 260 height 26
click at [406, 685] on div "Menu sections SANDWICHES 11 Rice Meals 21 GRILL 17 Appetizer 6 JUICE 6 MOJITO 4…" at bounding box center [497, 629] width 181 height 871
click at [738, 584] on span "HALF KG BEEF KOFTA KEBAB WITH Bukhari Rice" at bounding box center [880, 596] width 285 height 26
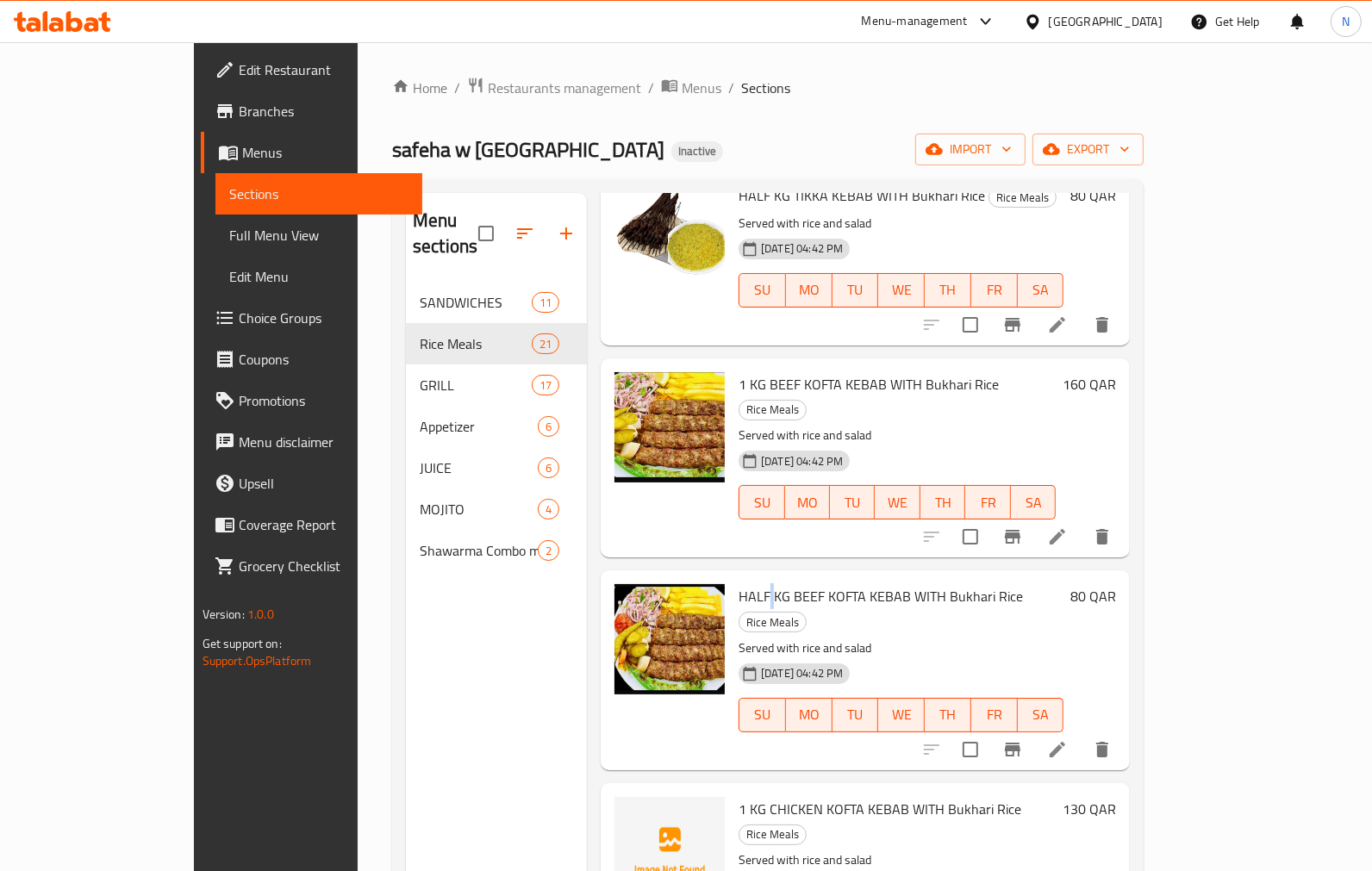
click at [738, 584] on span "HALF KG BEEF KOFTA KEBAB WITH Bukhari Rice" at bounding box center [880, 596] width 285 height 26
click at [433, 681] on div "Menu sections SANDWICHES 11 Rice Meals 21 GRILL 17 Appetizer 6 JUICE 6 MOJITO 4…" at bounding box center [497, 629] width 181 height 871
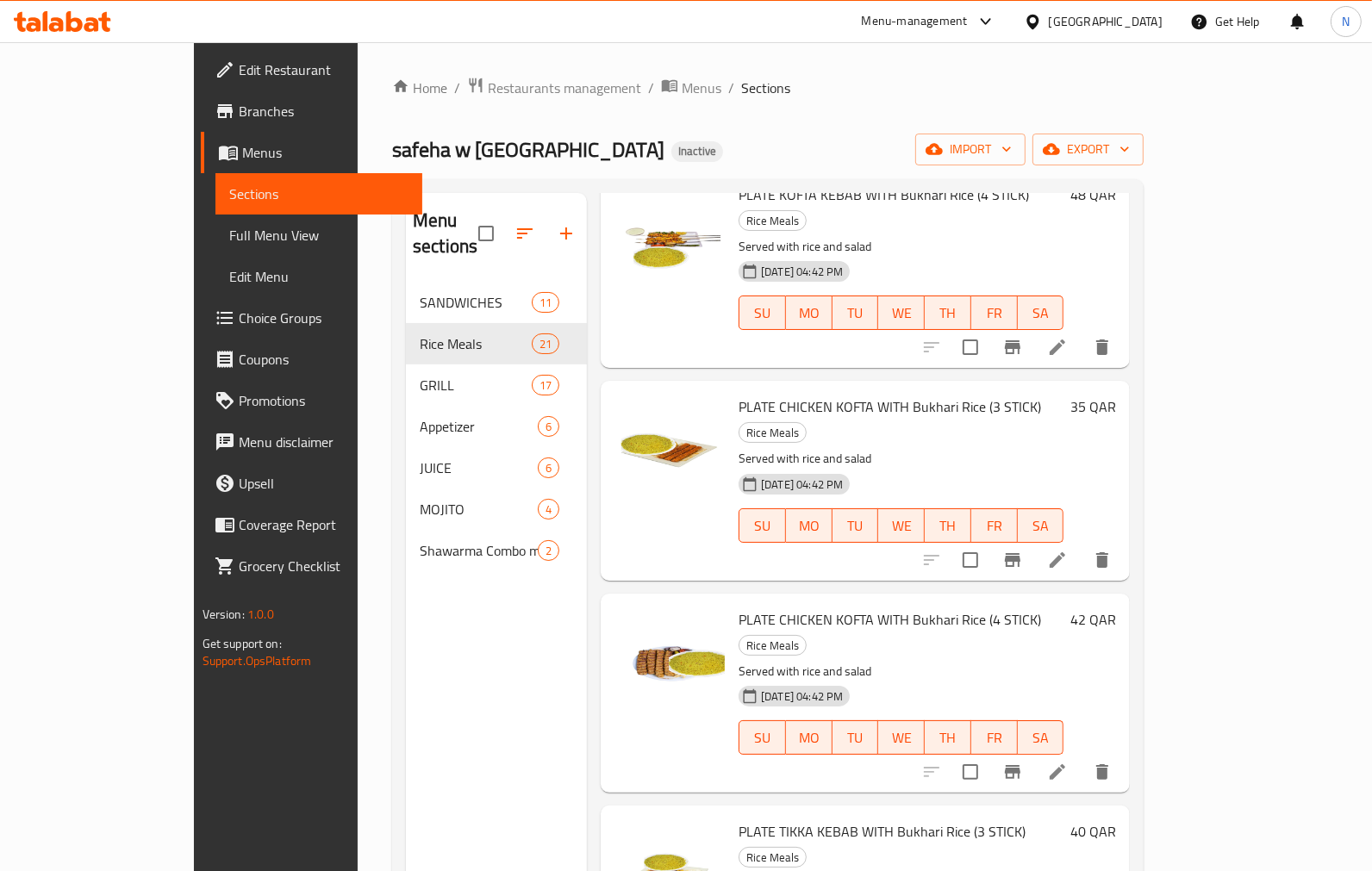
scroll to position [2585, 0]
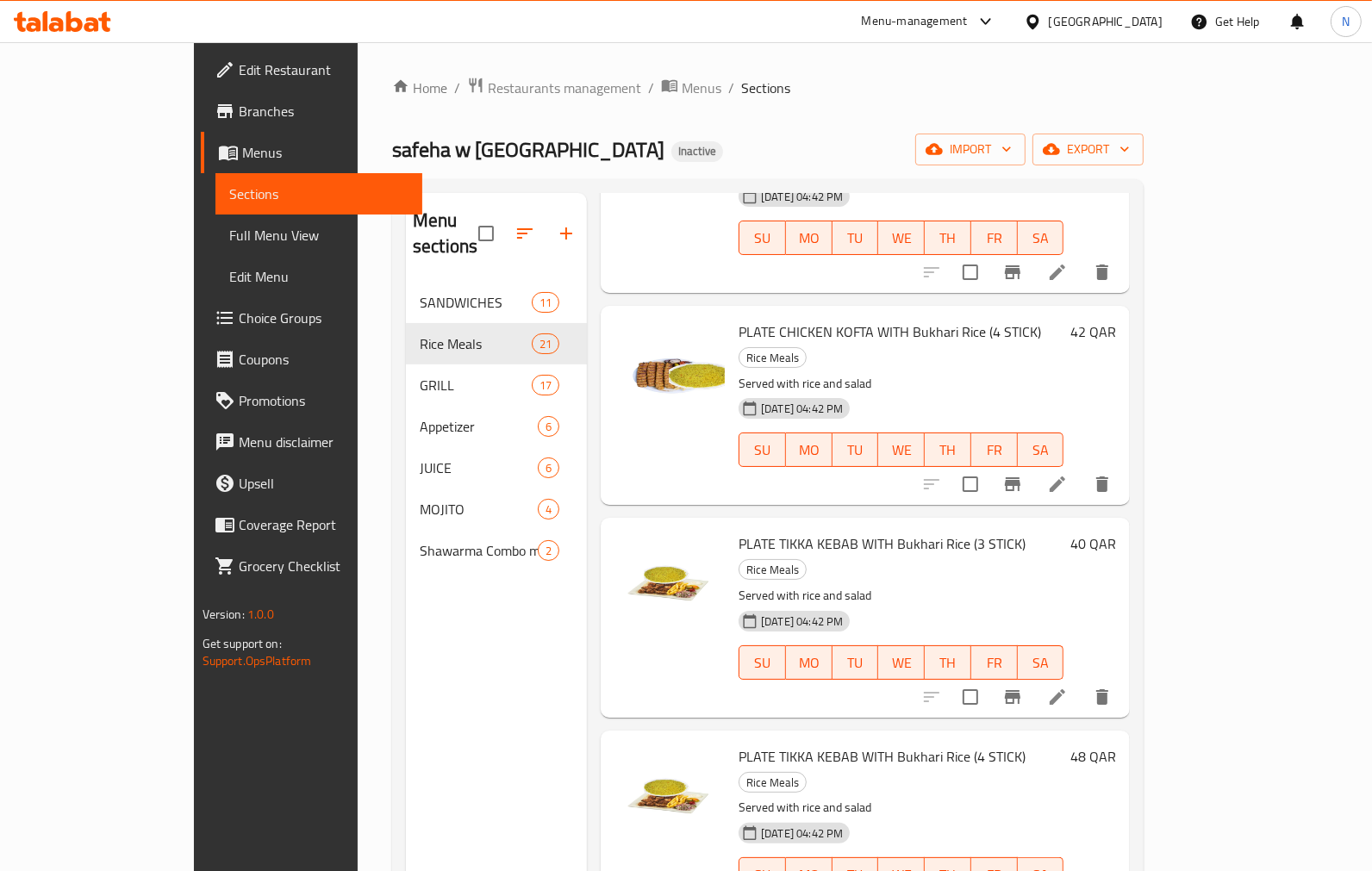
click at [778, 531] on span "PLATE TIKKA KEBAB WITH Bukhari Rice (3 STICK)" at bounding box center [882, 543] width 287 height 26
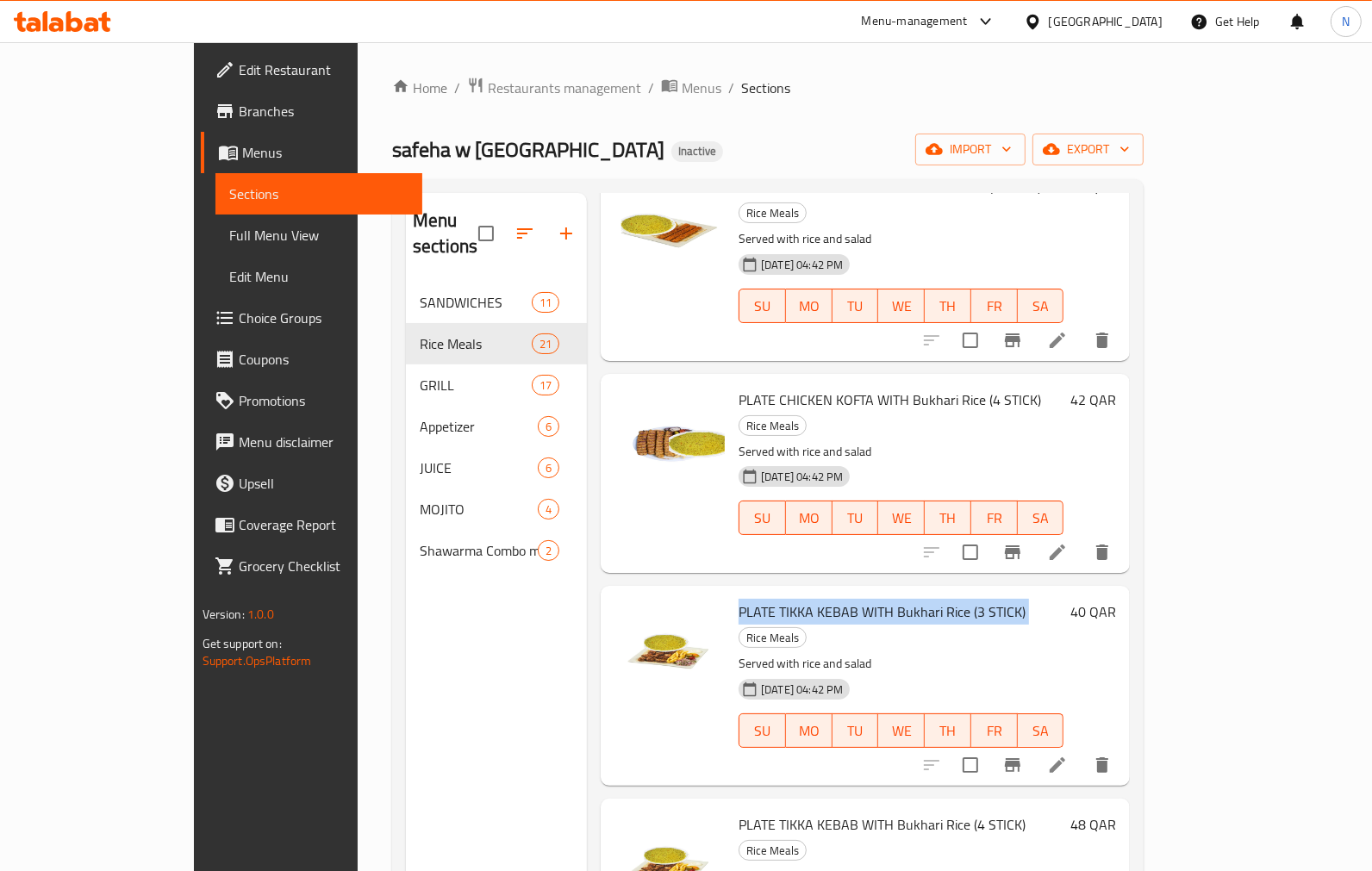
scroll to position [2488, 0]
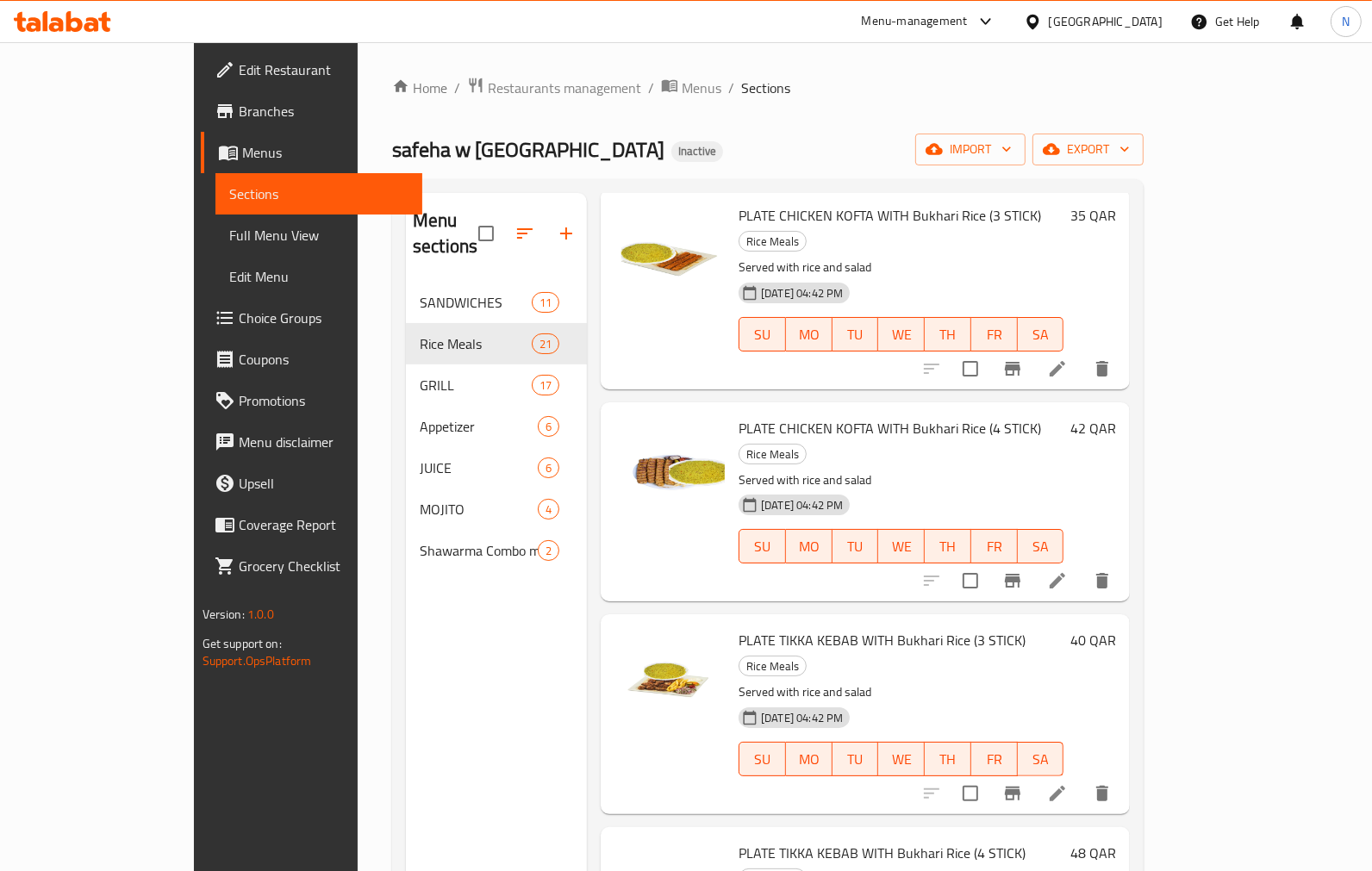
click at [435, 733] on div "Menu sections SANDWICHES 11 Rice Meals 21 GRILL 17 Appetizer 6 JUICE 6 MOJITO 4…" at bounding box center [497, 629] width 181 height 871
click at [754, 840] on span "PLATE TIKKA KEBAB WITH Bukhari Rice (4 STICK)" at bounding box center [882, 853] width 287 height 26
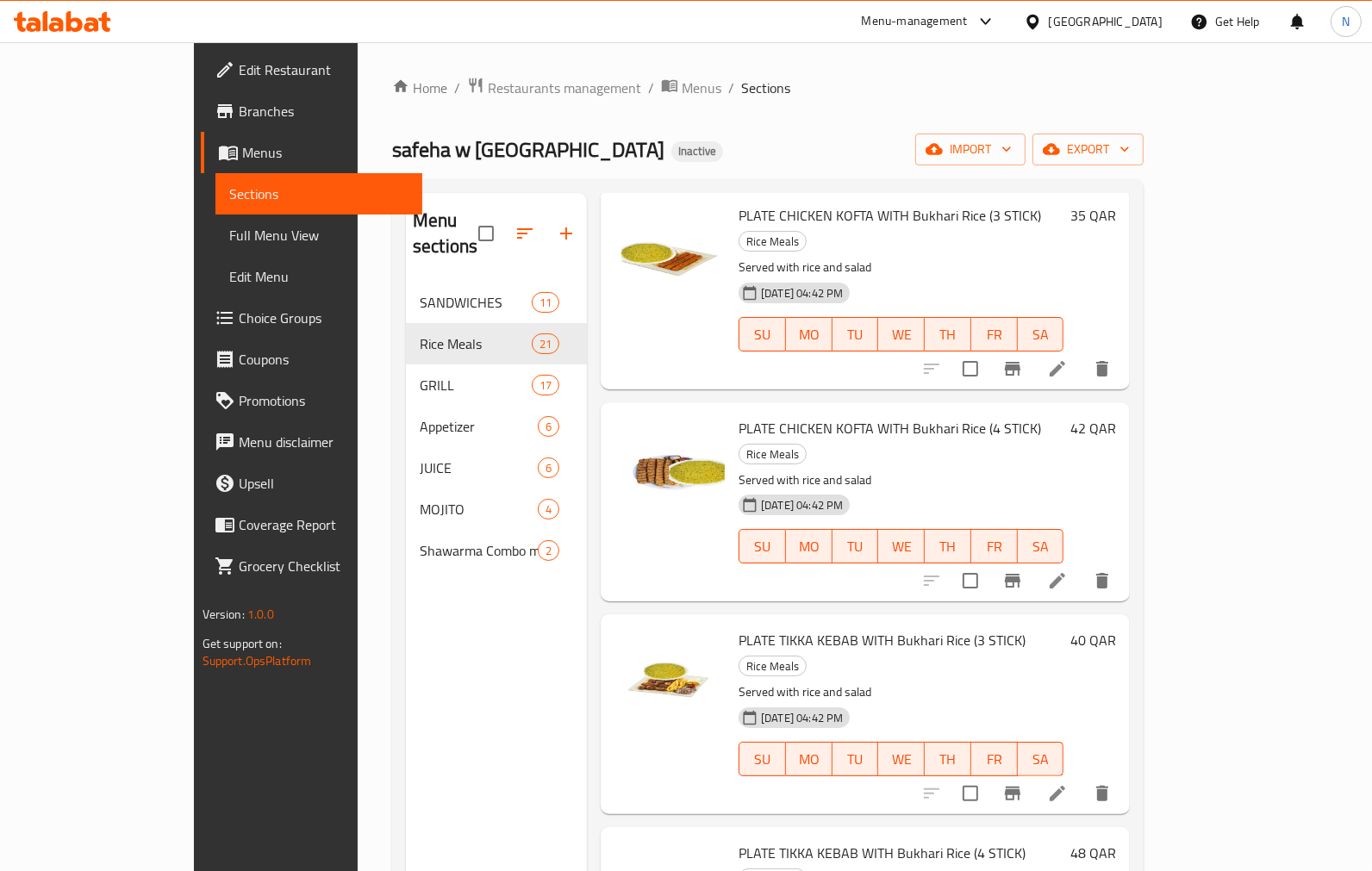
click at [437, 702] on div "Menu sections SANDWICHES 11 Rice Meals 21 GRILL 17 Appetizer 6 JUICE 6 MOJITO 4…" at bounding box center [497, 629] width 181 height 871
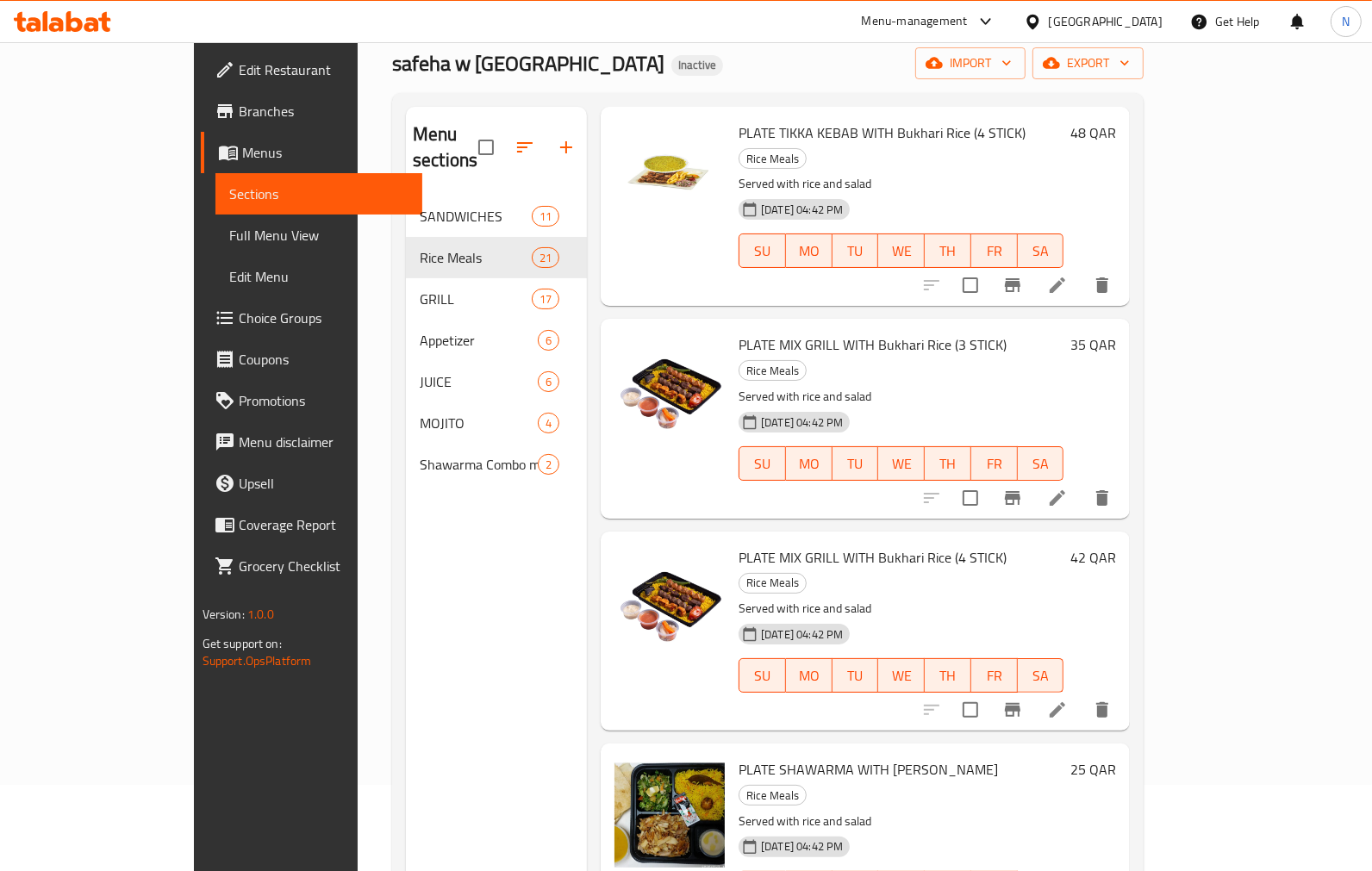
scroll to position [242, 0]
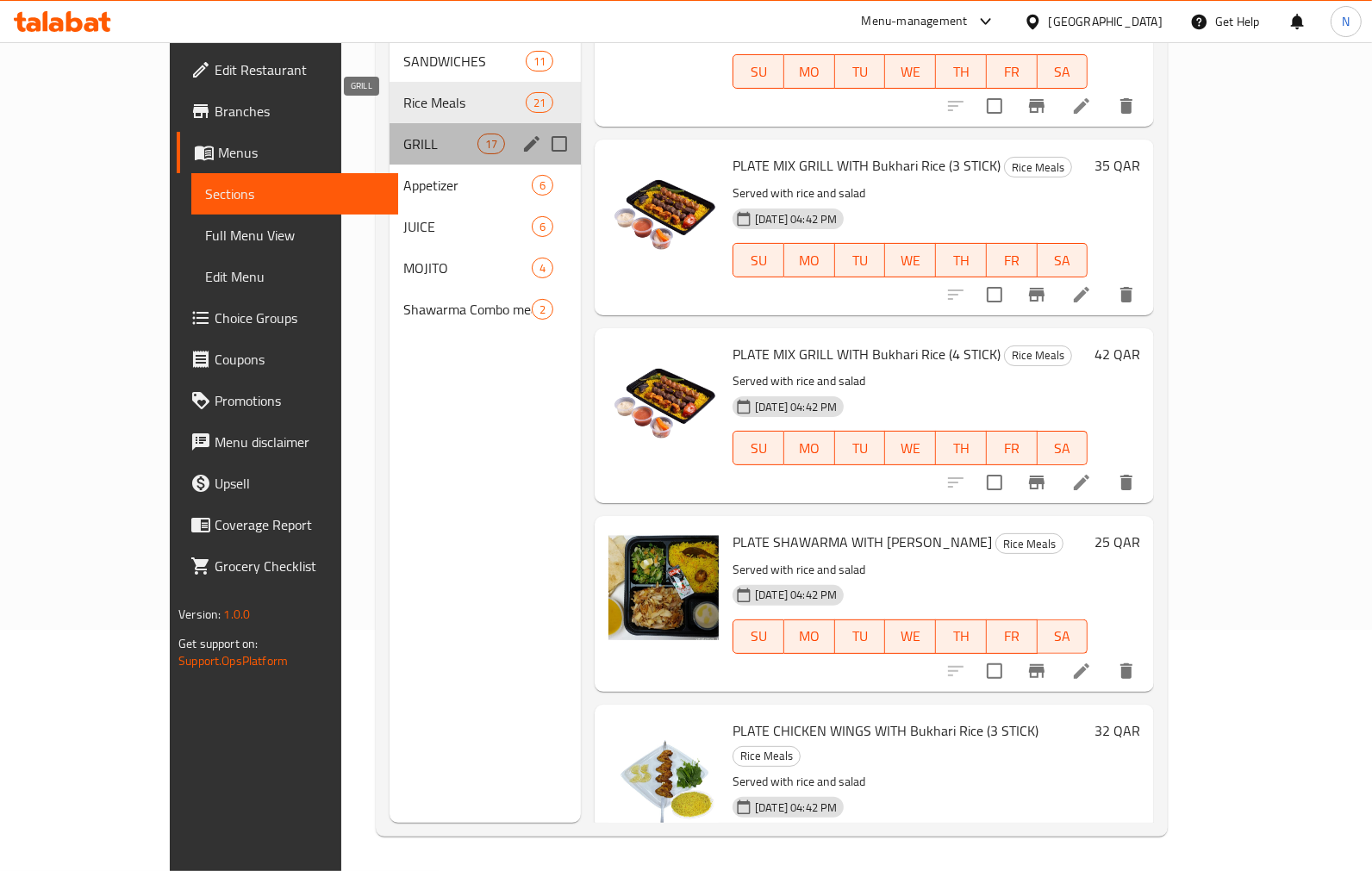
click at [403, 134] on span "GRILL" at bounding box center [440, 144] width 74 height 21
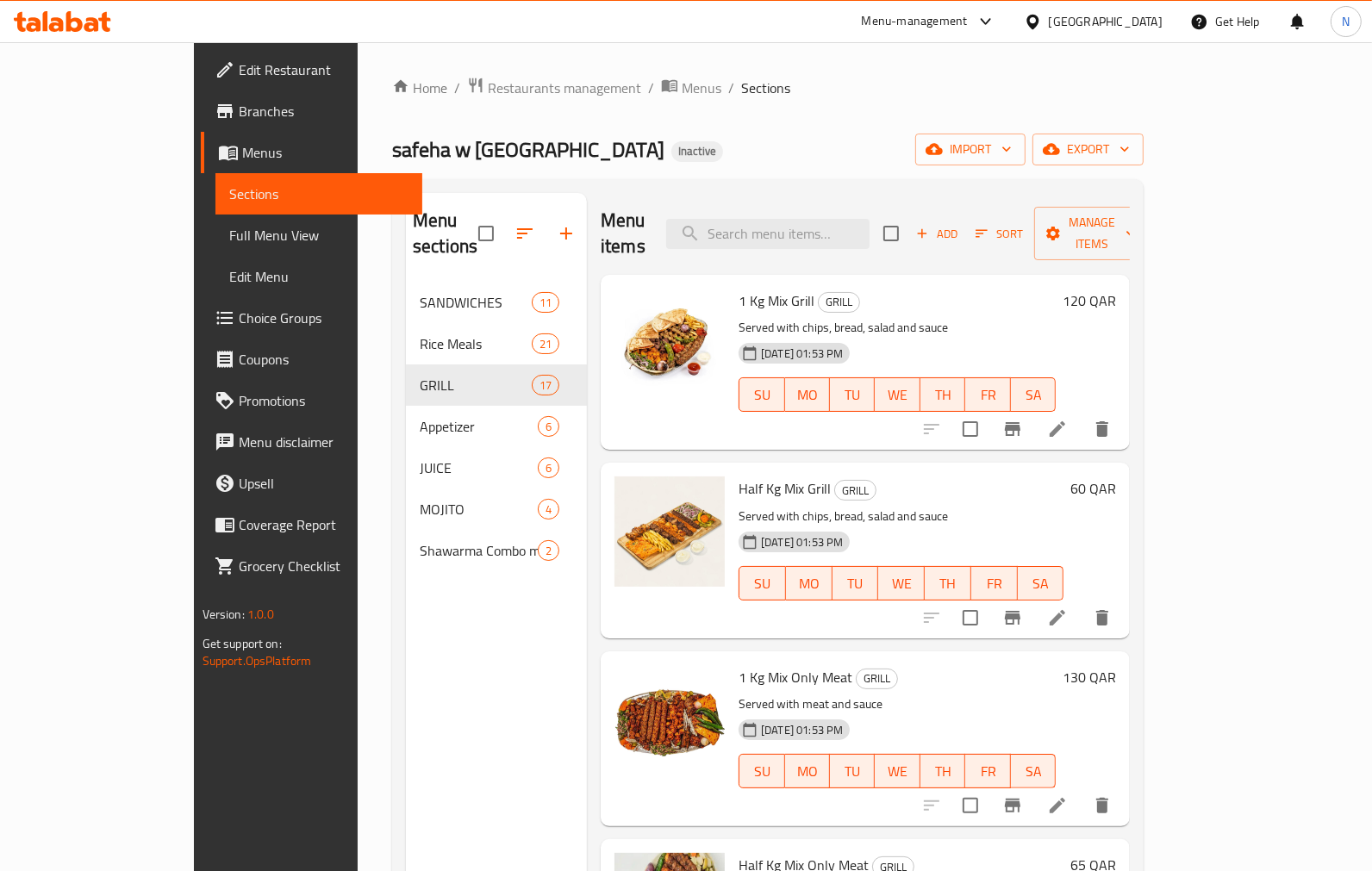
click at [751, 506] on p "Served with chips, bread, salad and sauce" at bounding box center [901, 516] width 325 height 22
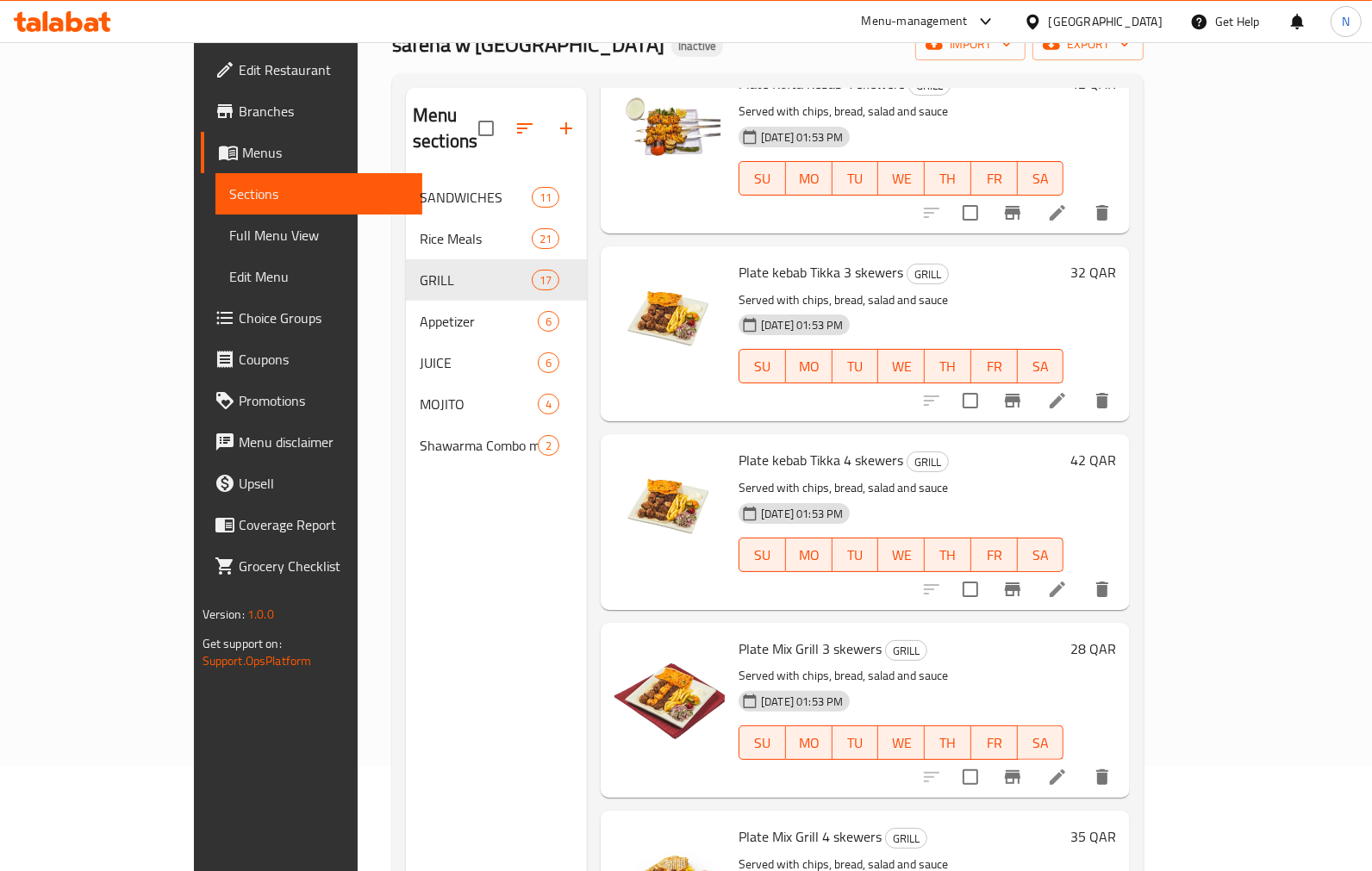
scroll to position [49, 0]
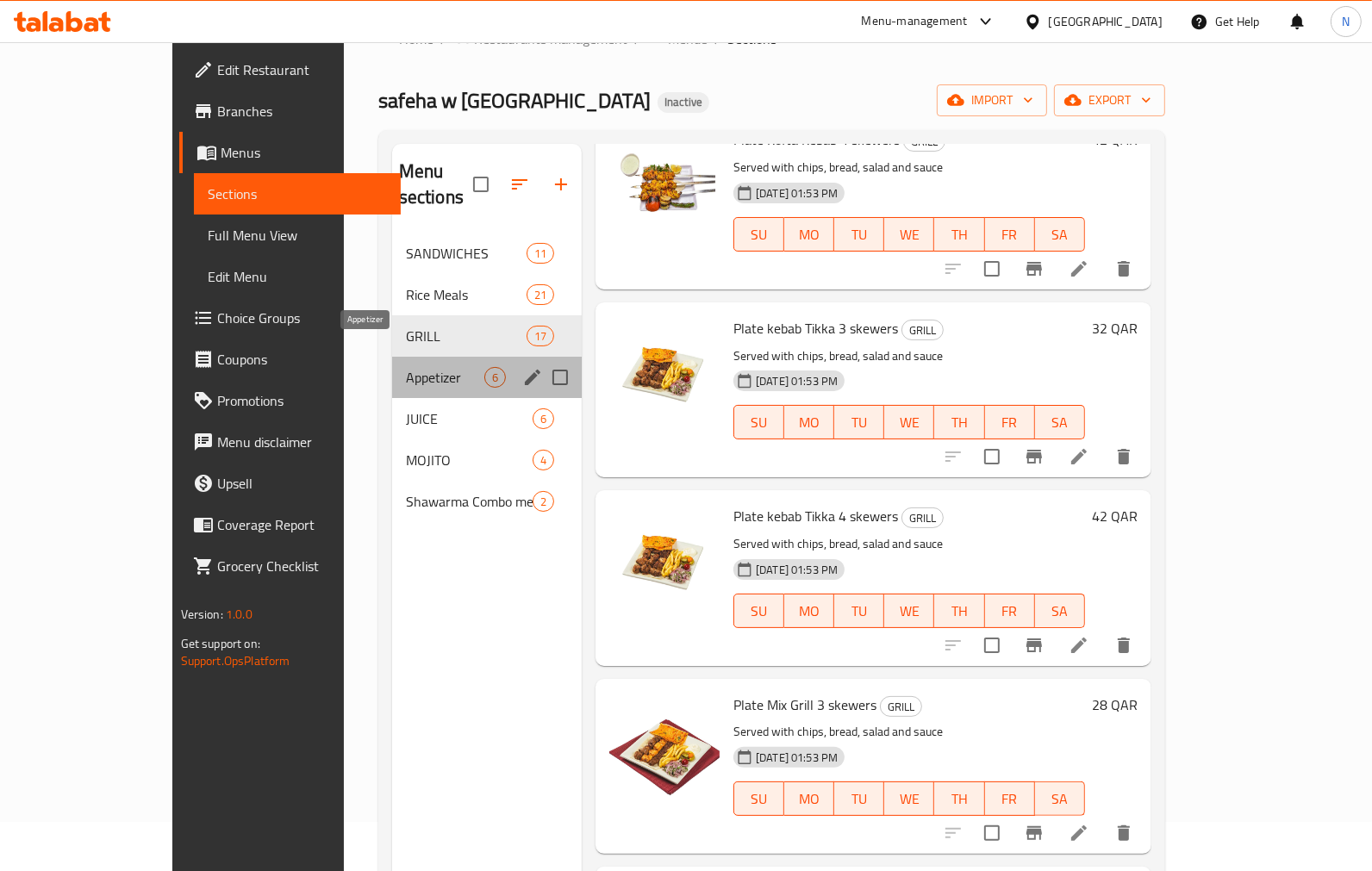
click at [406, 367] on span "Appetizer" at bounding box center [444, 377] width 78 height 21
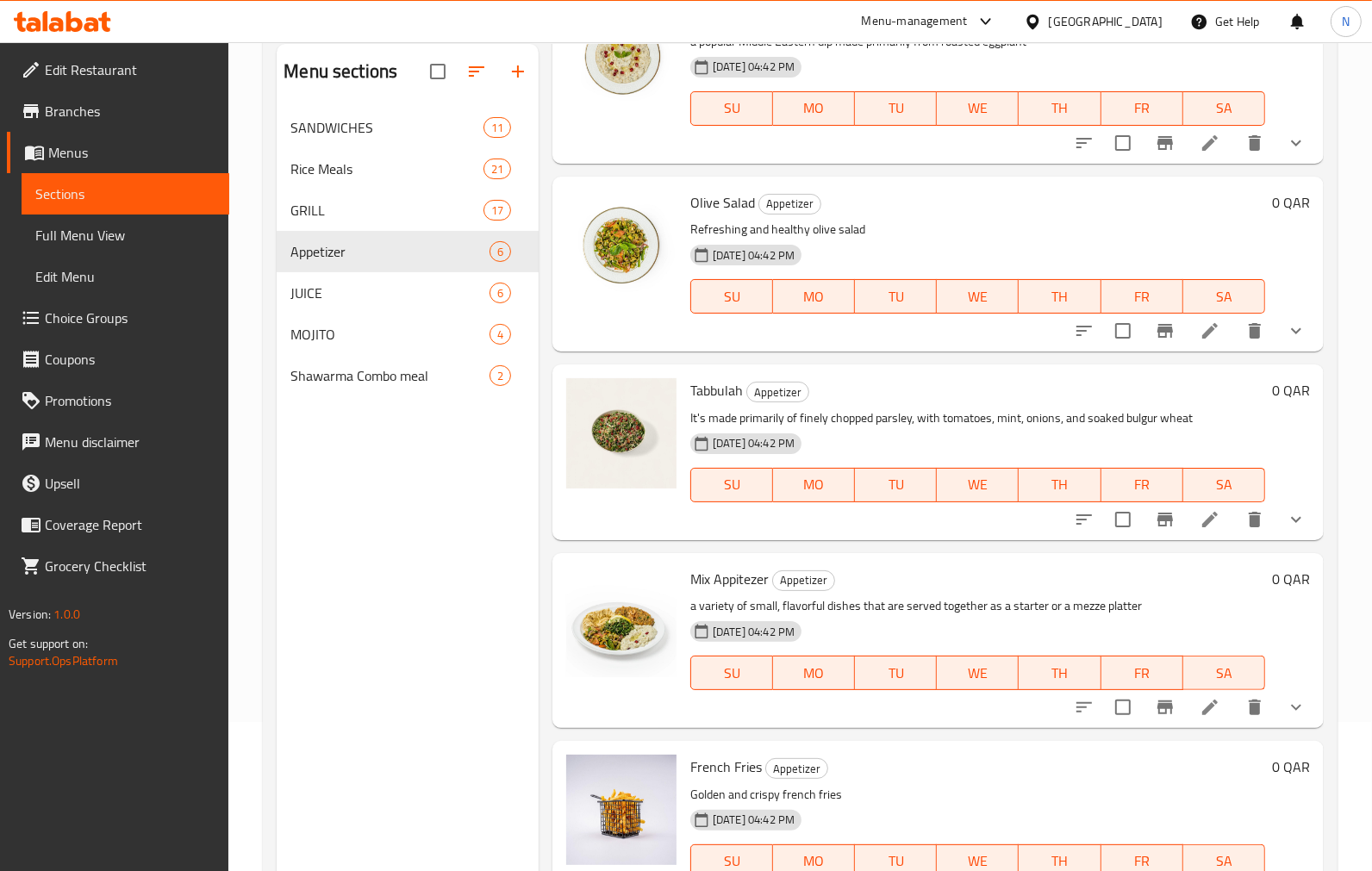
scroll to position [242, 0]
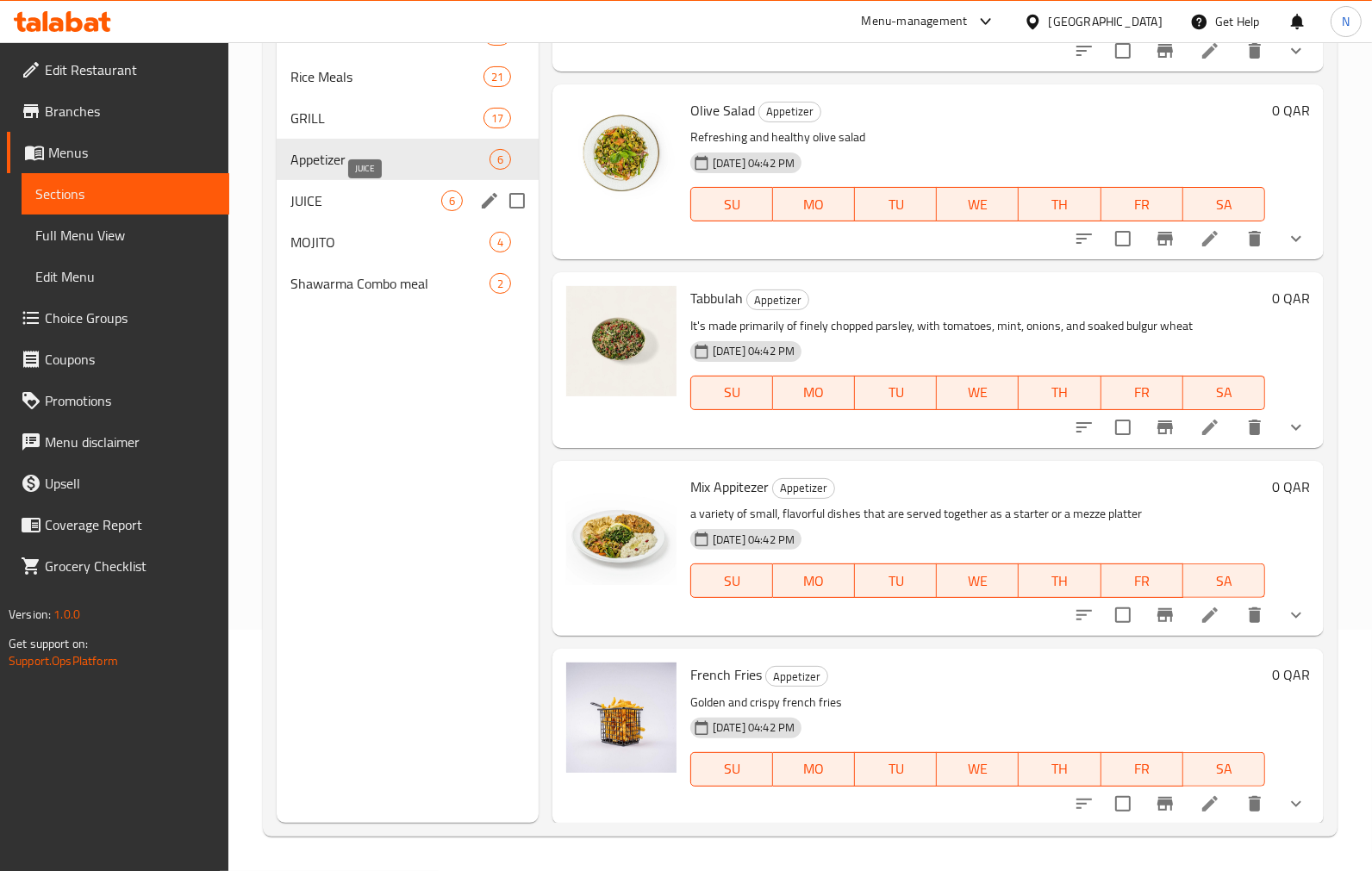
click at [317, 200] on span "JUICE" at bounding box center [365, 200] width 151 height 21
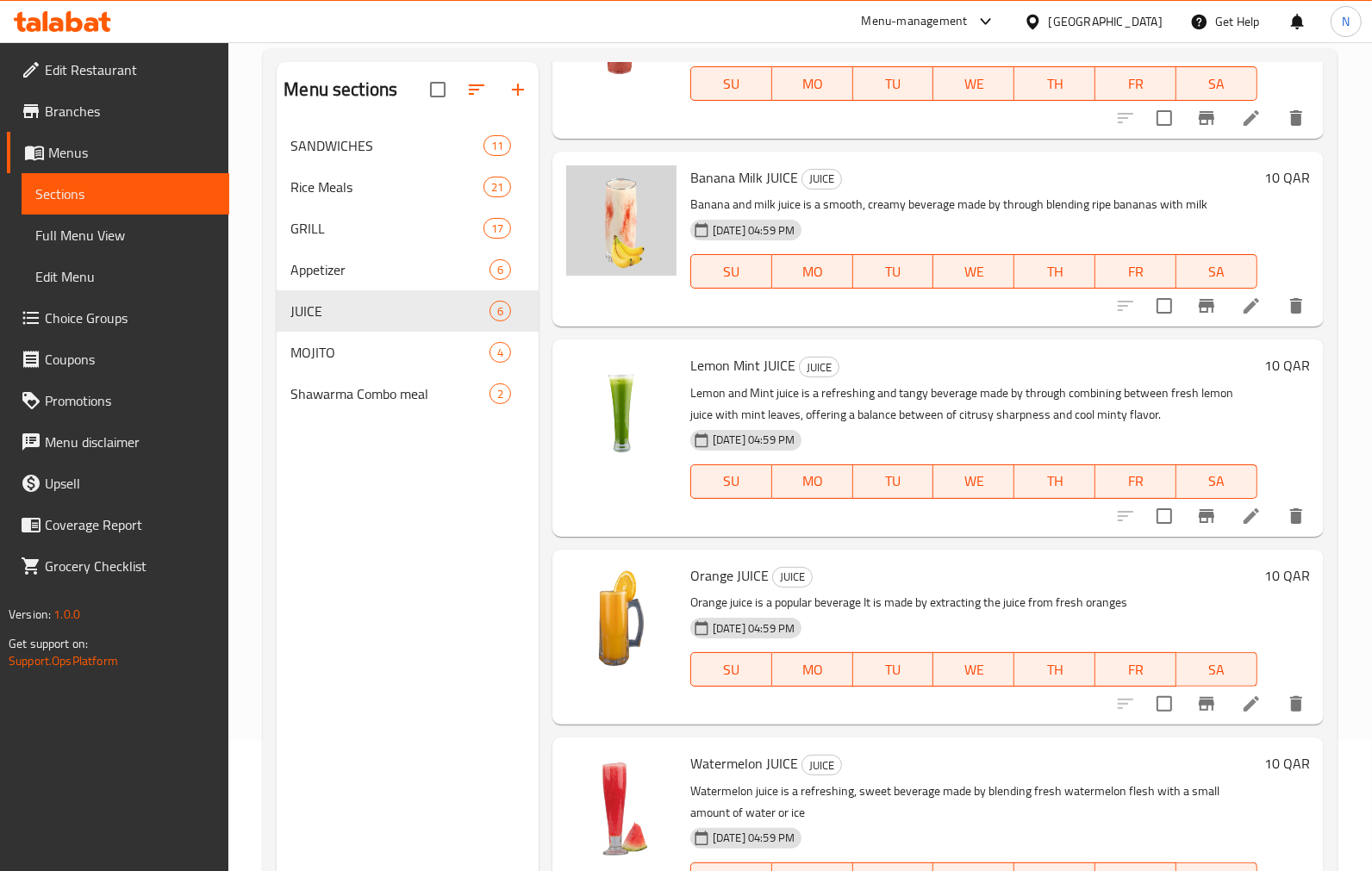
scroll to position [242, 0]
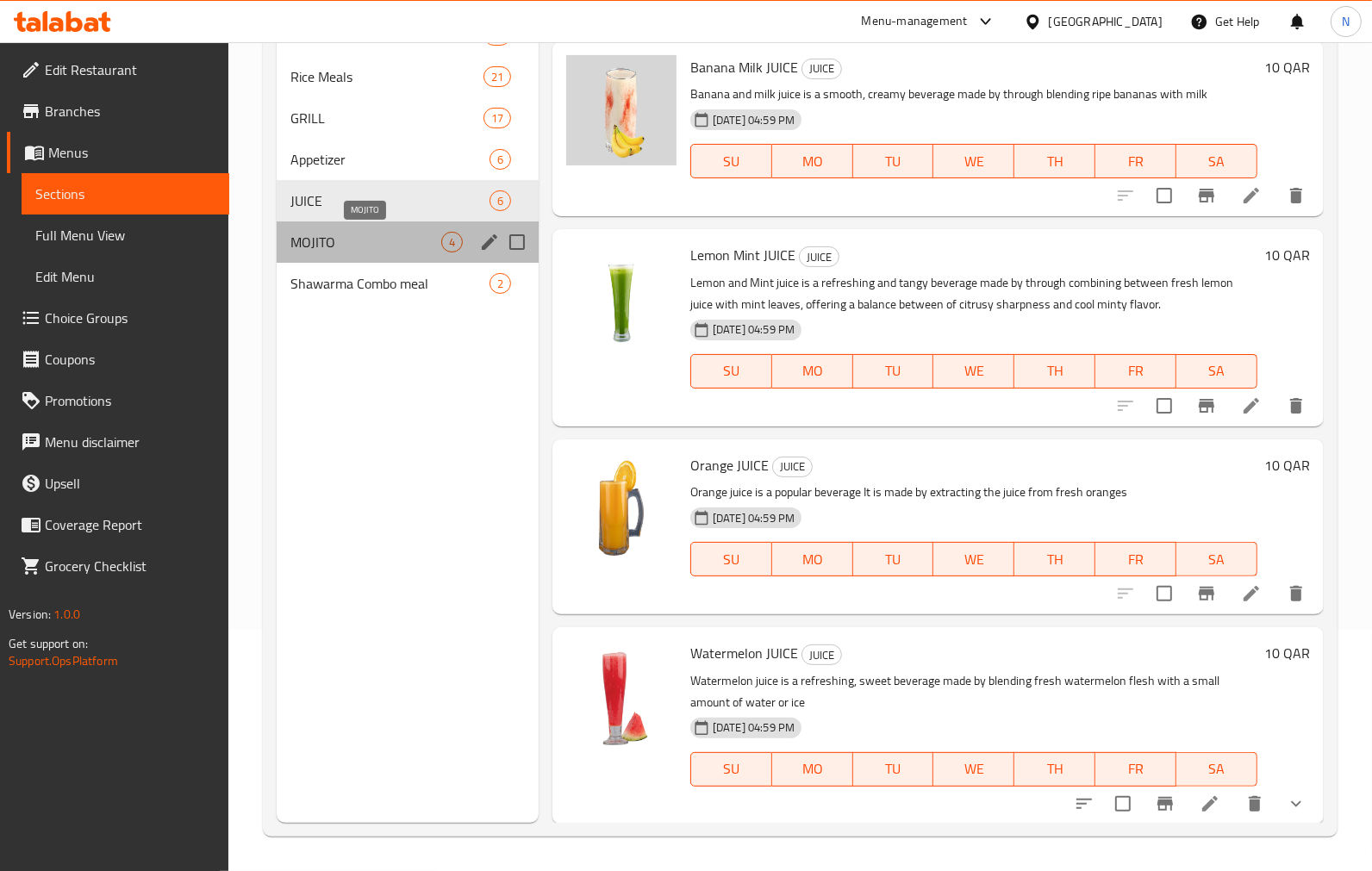
click at [362, 235] on span "MOJITO" at bounding box center [365, 242] width 151 height 21
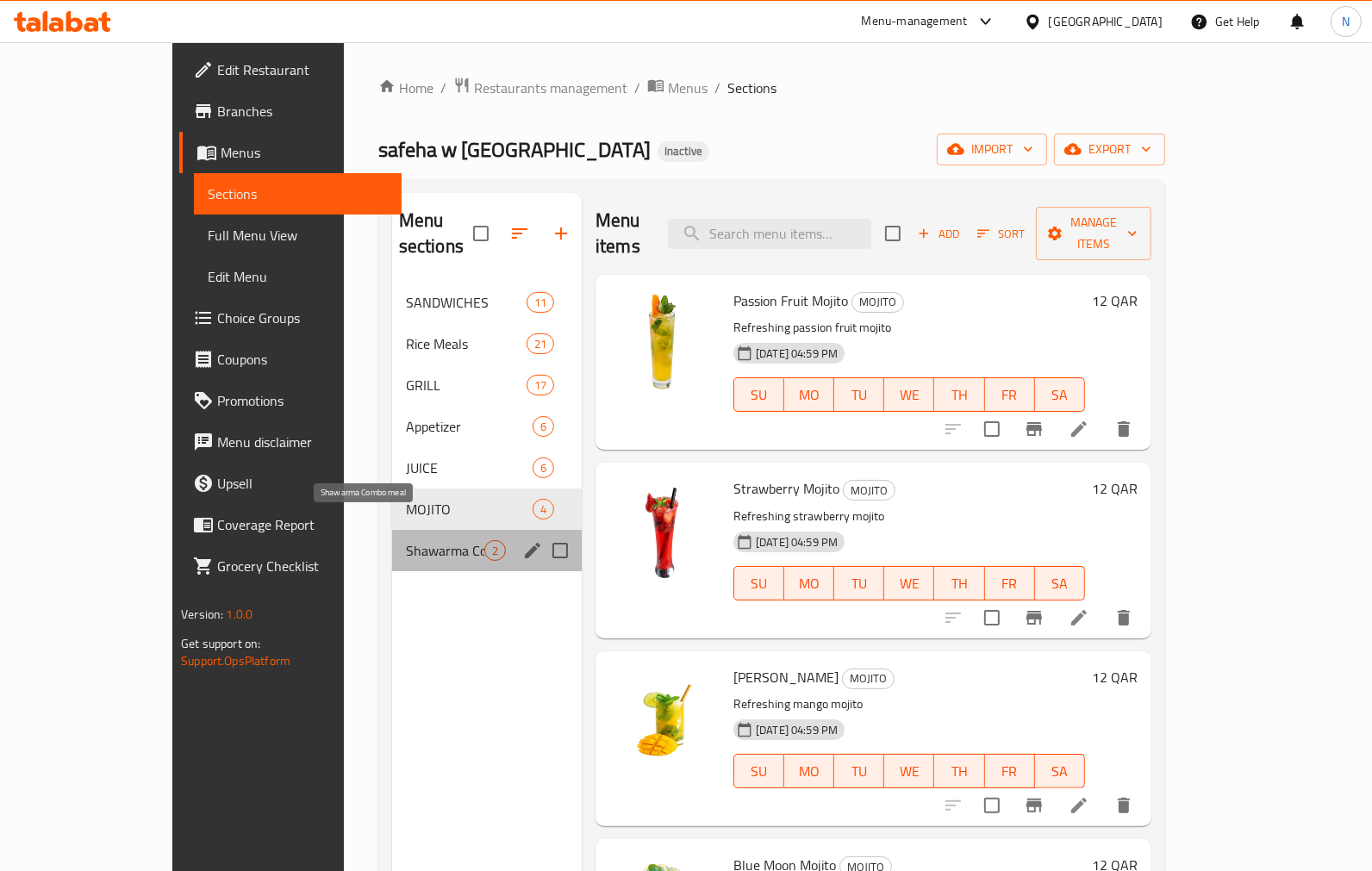
click at [406, 541] on span "Shawarma Combo meal" at bounding box center [444, 550] width 78 height 21
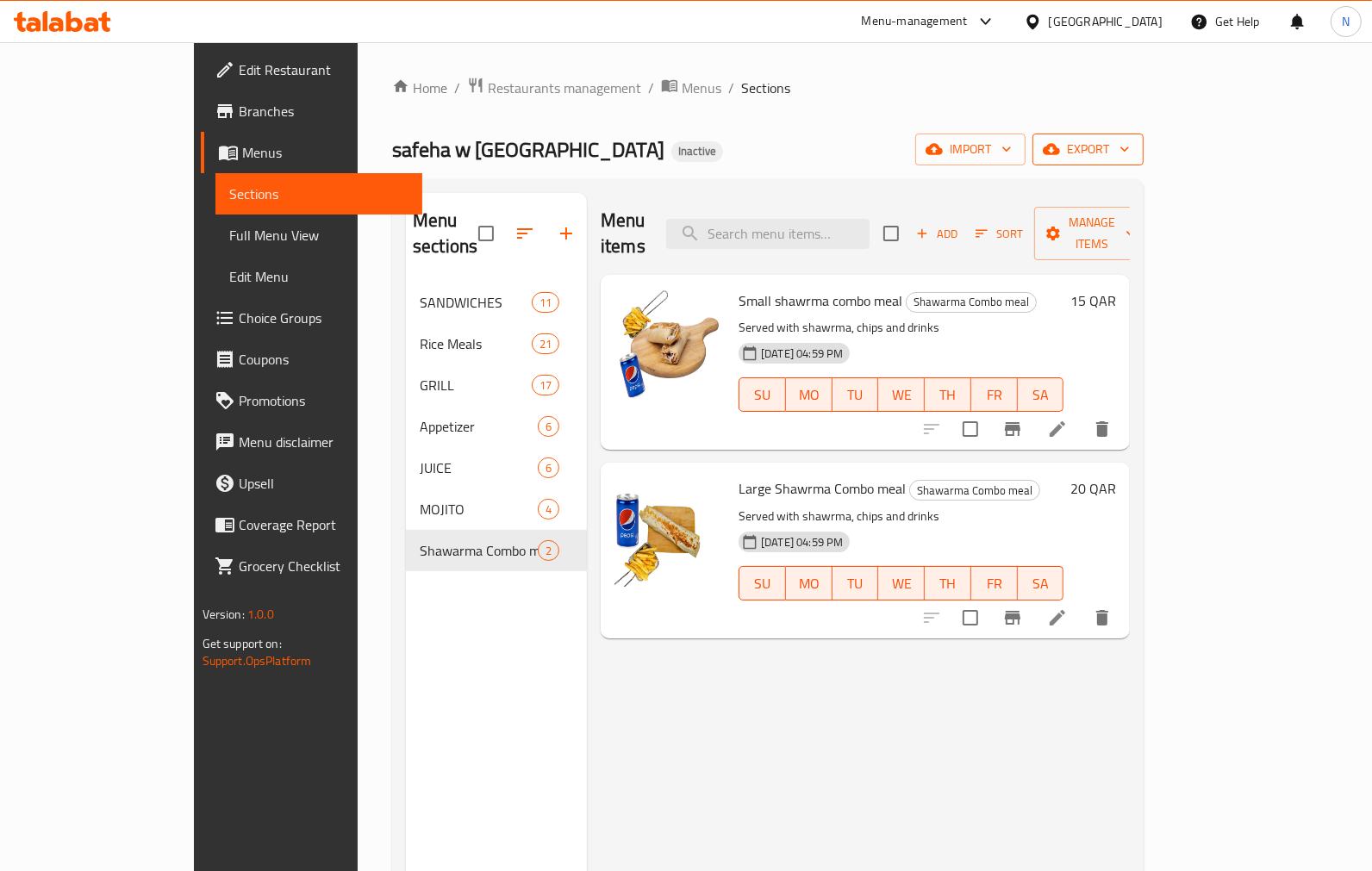
click at [1060, 158] on icon "button" at bounding box center [1051, 148] width 17 height 17
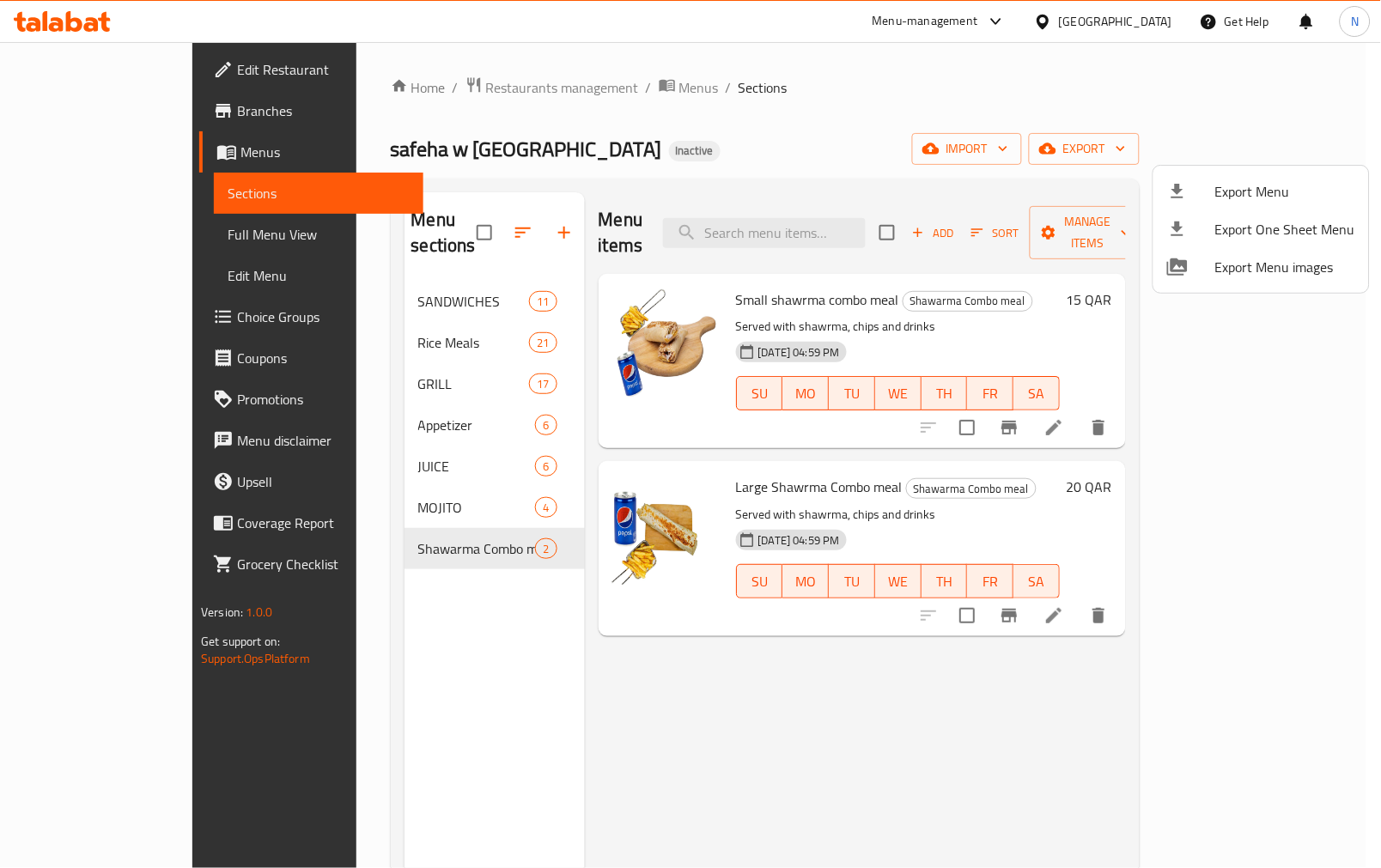
click at [1138, 139] on div at bounding box center [690, 434] width 1381 height 868
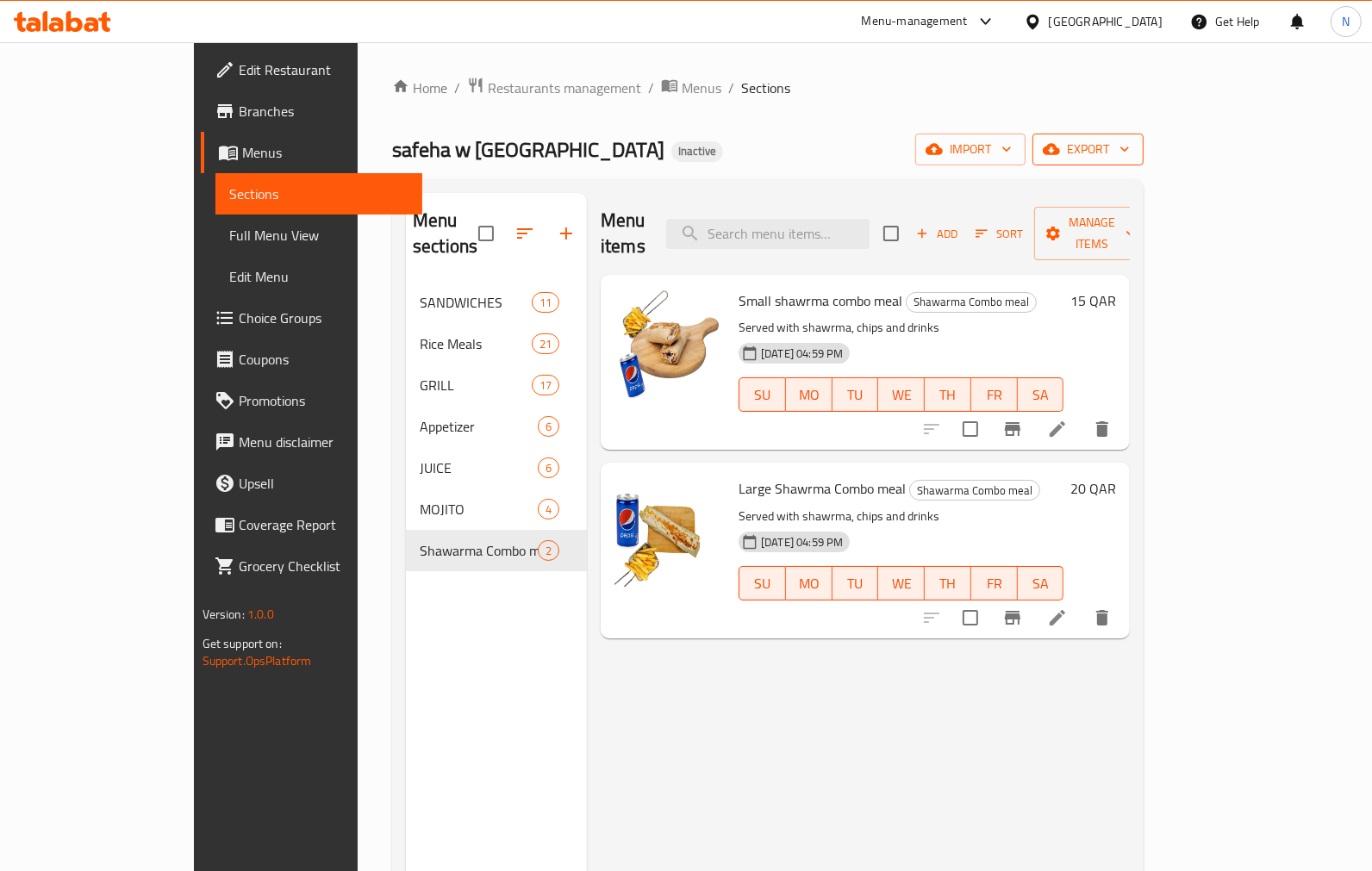
click at [1130, 148] on span "export" at bounding box center [1087, 150] width 84 height 22
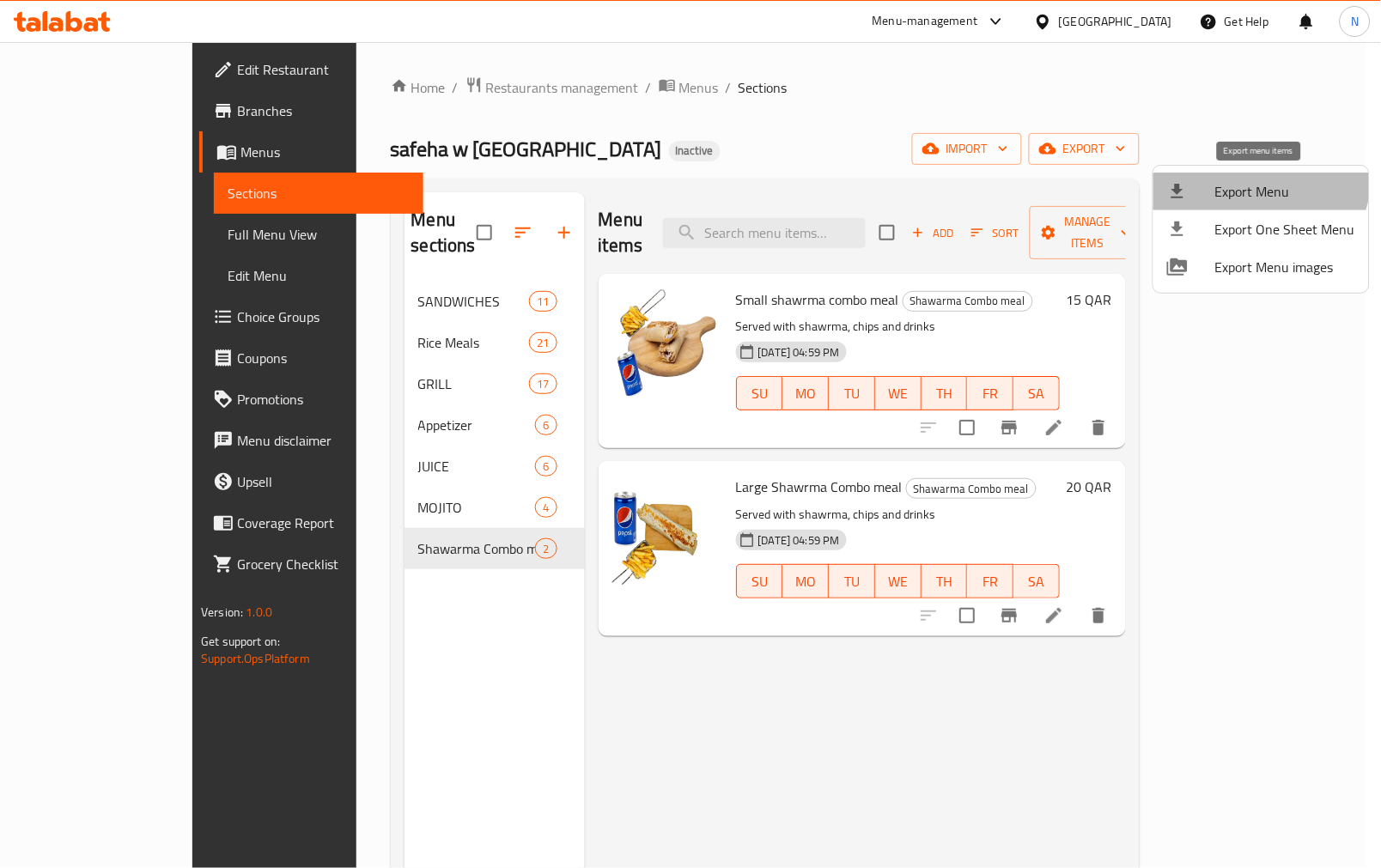
click at [1243, 175] on li "Export Menu" at bounding box center [1261, 191] width 216 height 38
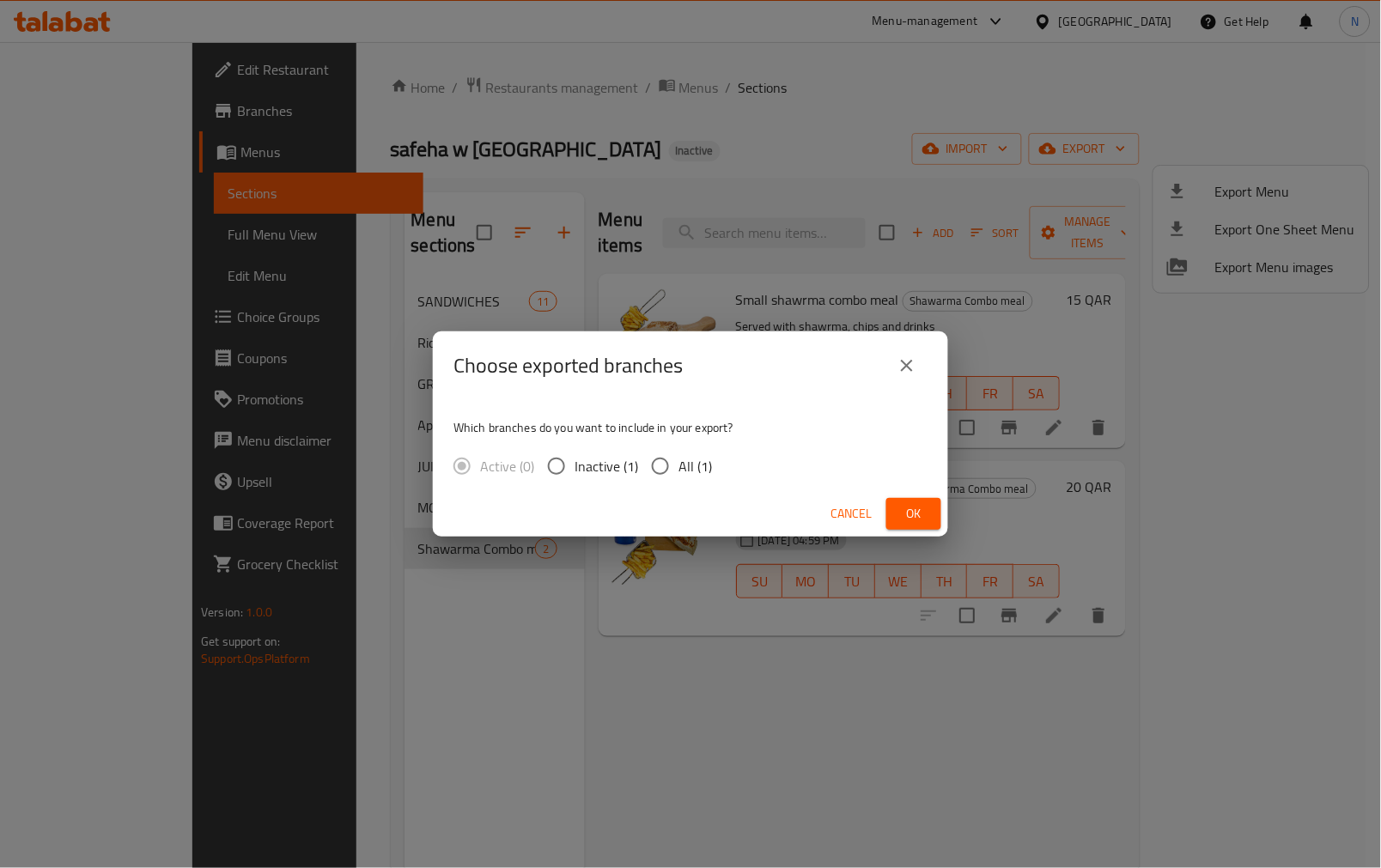
drag, startPoint x: 708, startPoint y: 465, endPoint x: 696, endPoint y: 464, distance: 12.0
click at [697, 467] on div "Active (0) Inactive (1) All (1)" at bounding box center [590, 466] width 272 height 36
click at [685, 466] on span "All (1)" at bounding box center [695, 466] width 33 height 21
click at [678, 466] on input "All (1)" at bounding box center [661, 466] width 36 height 36
radio input "true"
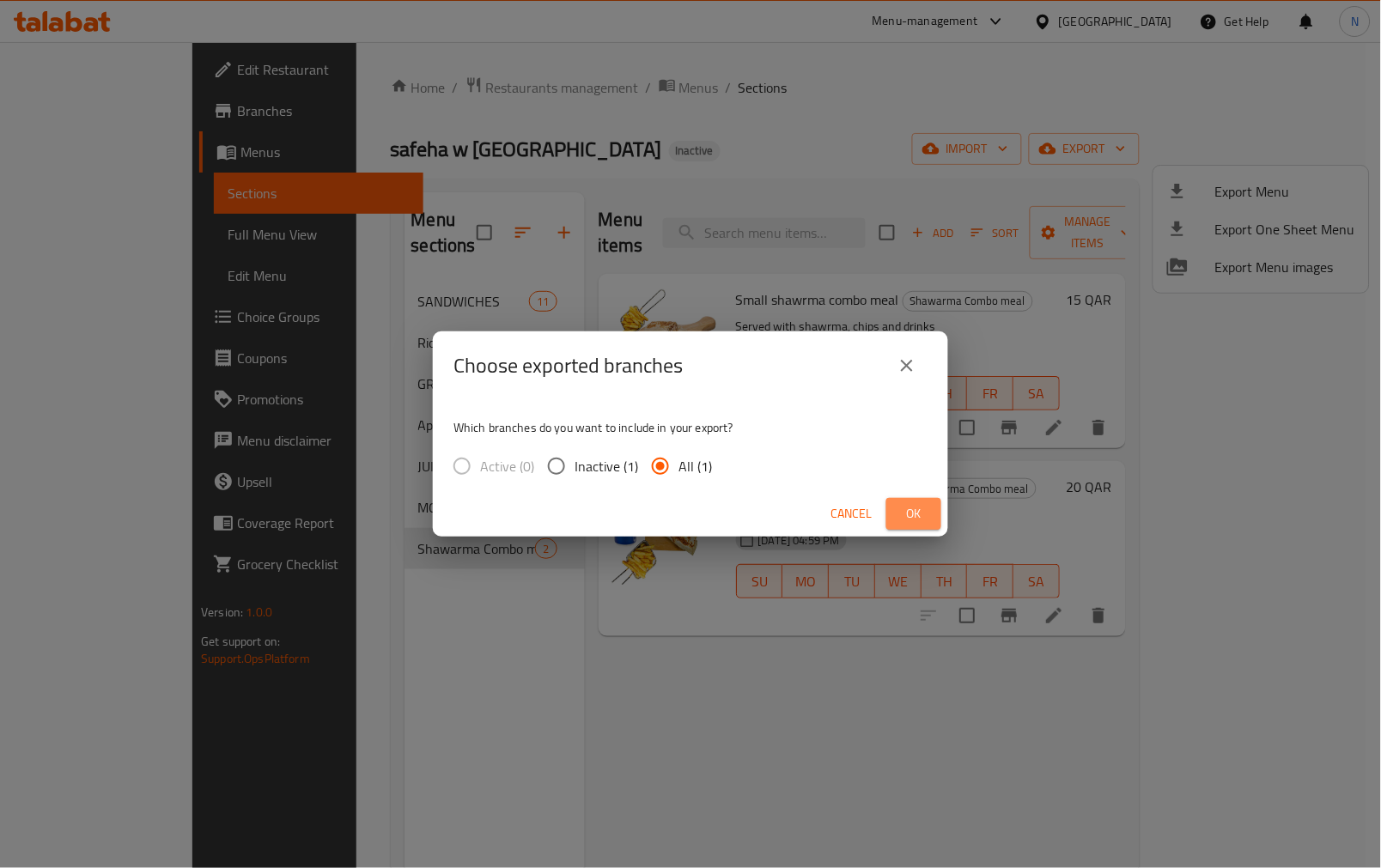
click at [932, 522] on button "Ok" at bounding box center [913, 515] width 55 height 32
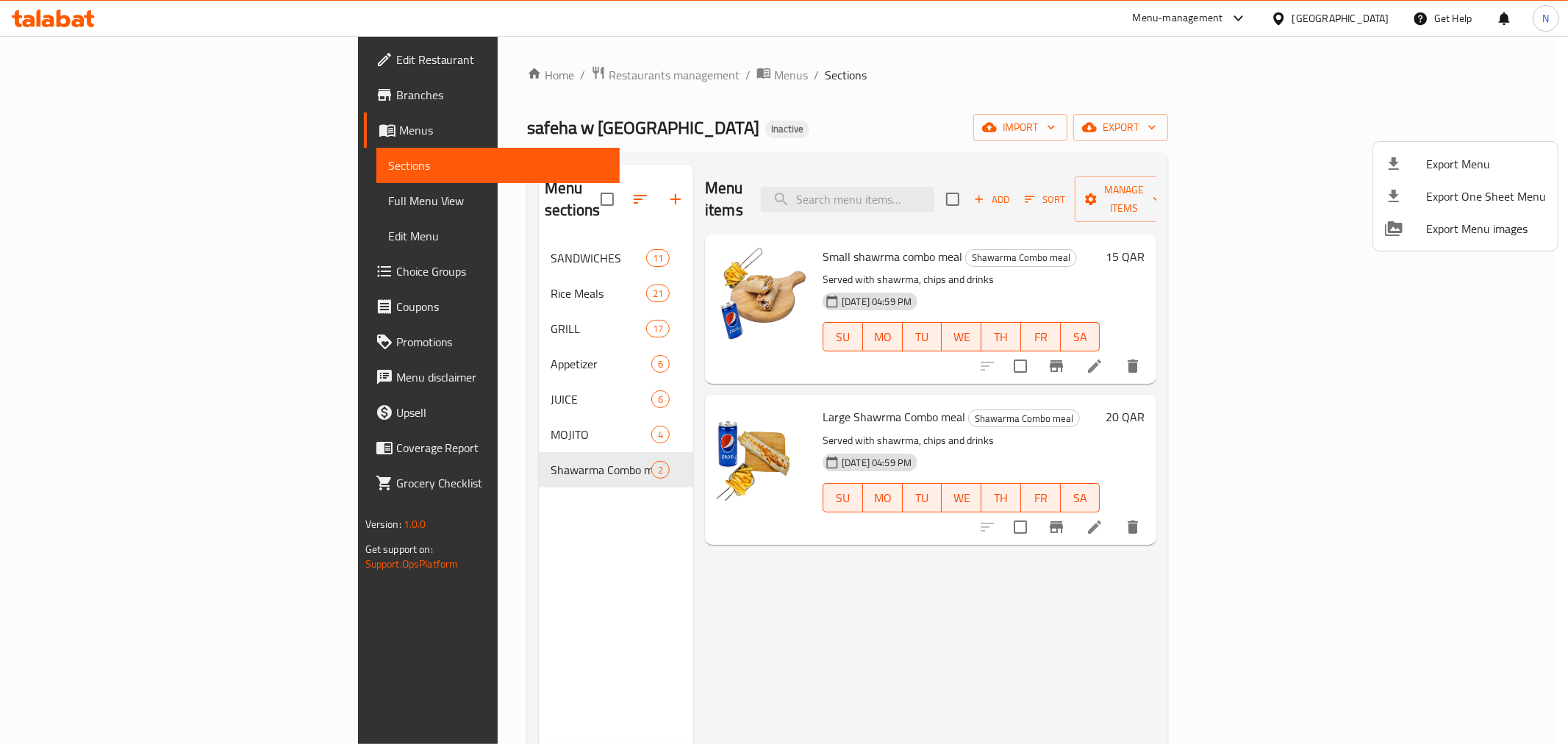
click at [554, 78] on div at bounding box center [784, 372] width 1568 height 744
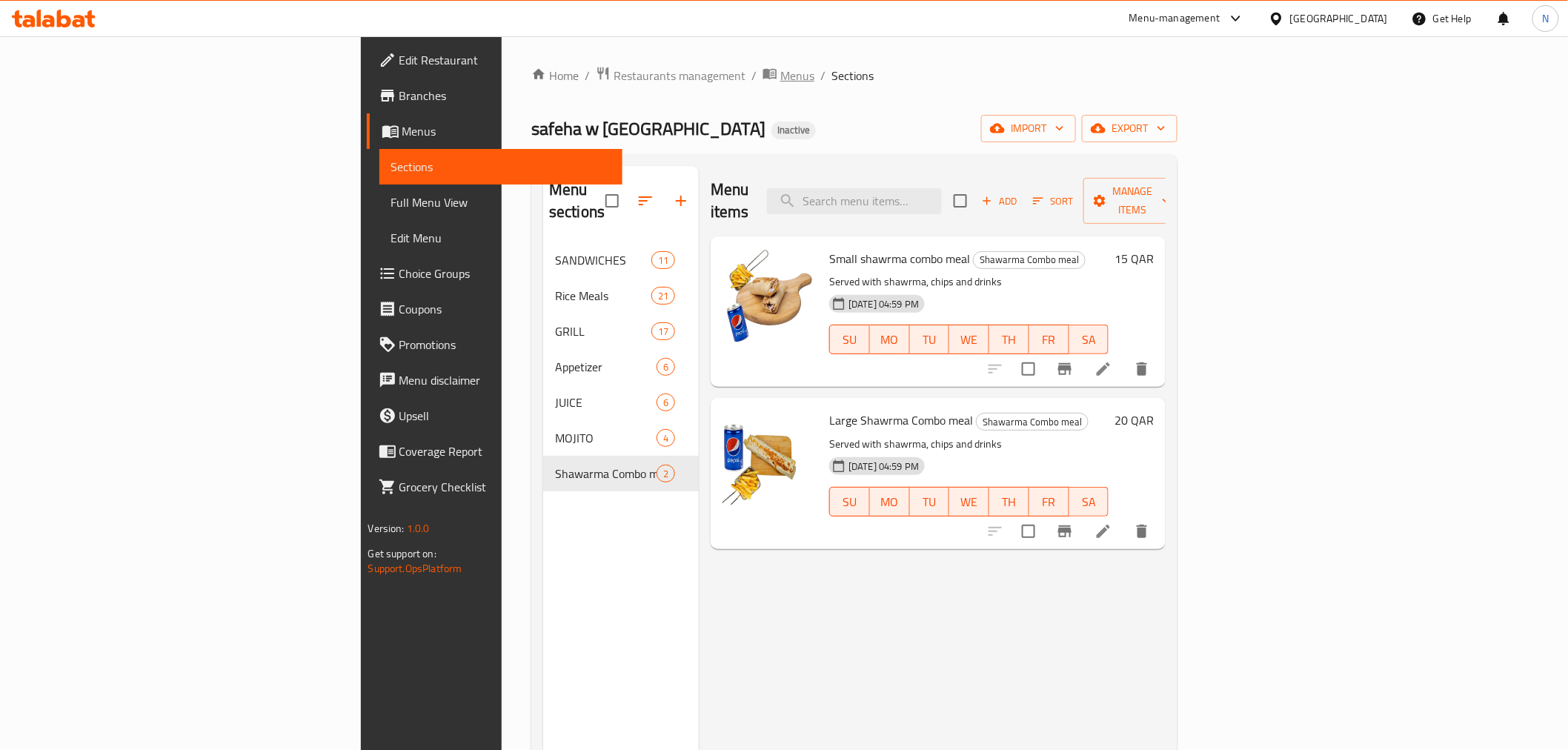
click at [780, 69] on span "Menus" at bounding box center [797, 75] width 34 height 18
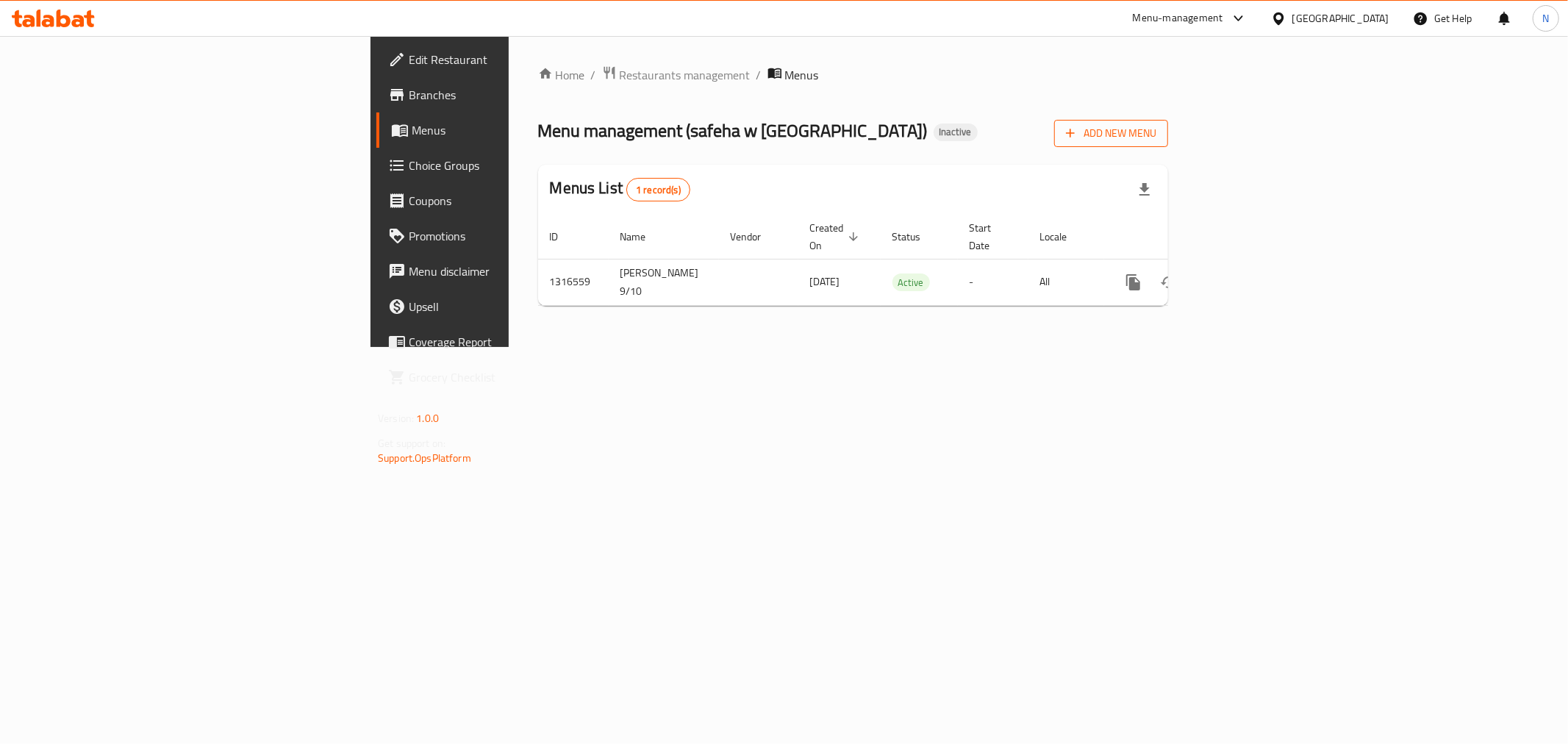
click at [1168, 143] on button "Add New Menu" at bounding box center [1111, 133] width 114 height 28
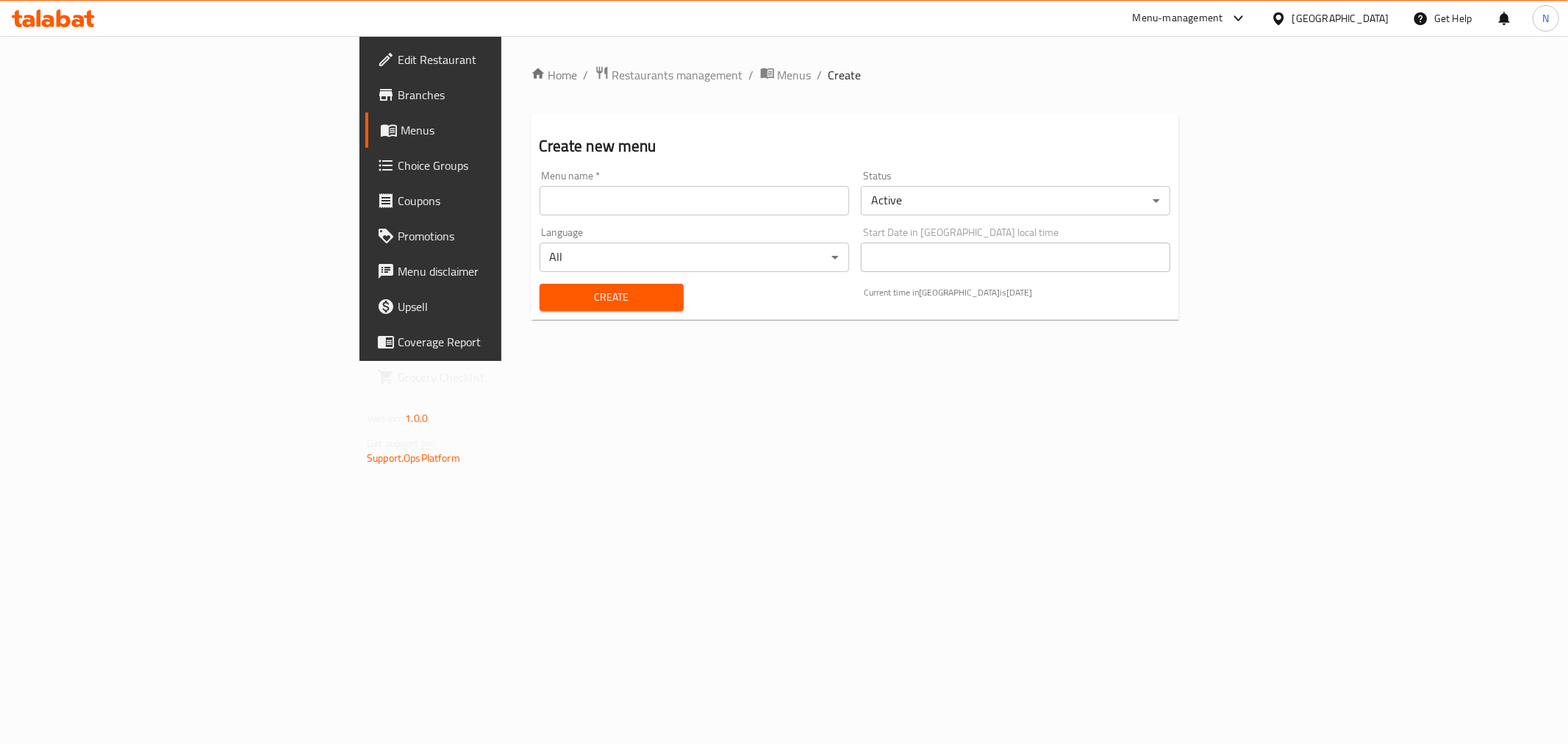
click at [666, 202] on input "text" at bounding box center [694, 201] width 309 height 29
type input "new menu"
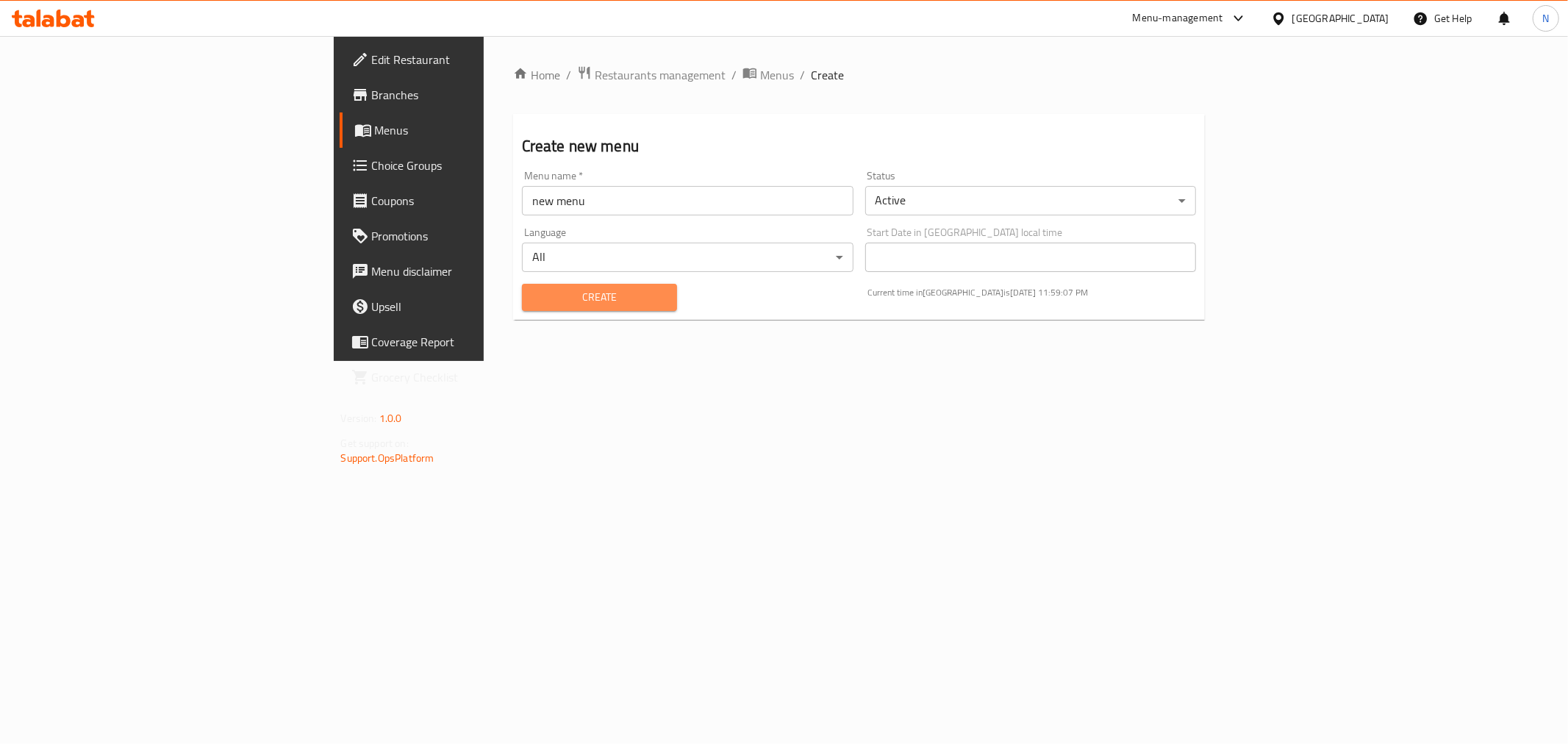
click at [534, 301] on span "Create" at bounding box center [600, 297] width 132 height 18
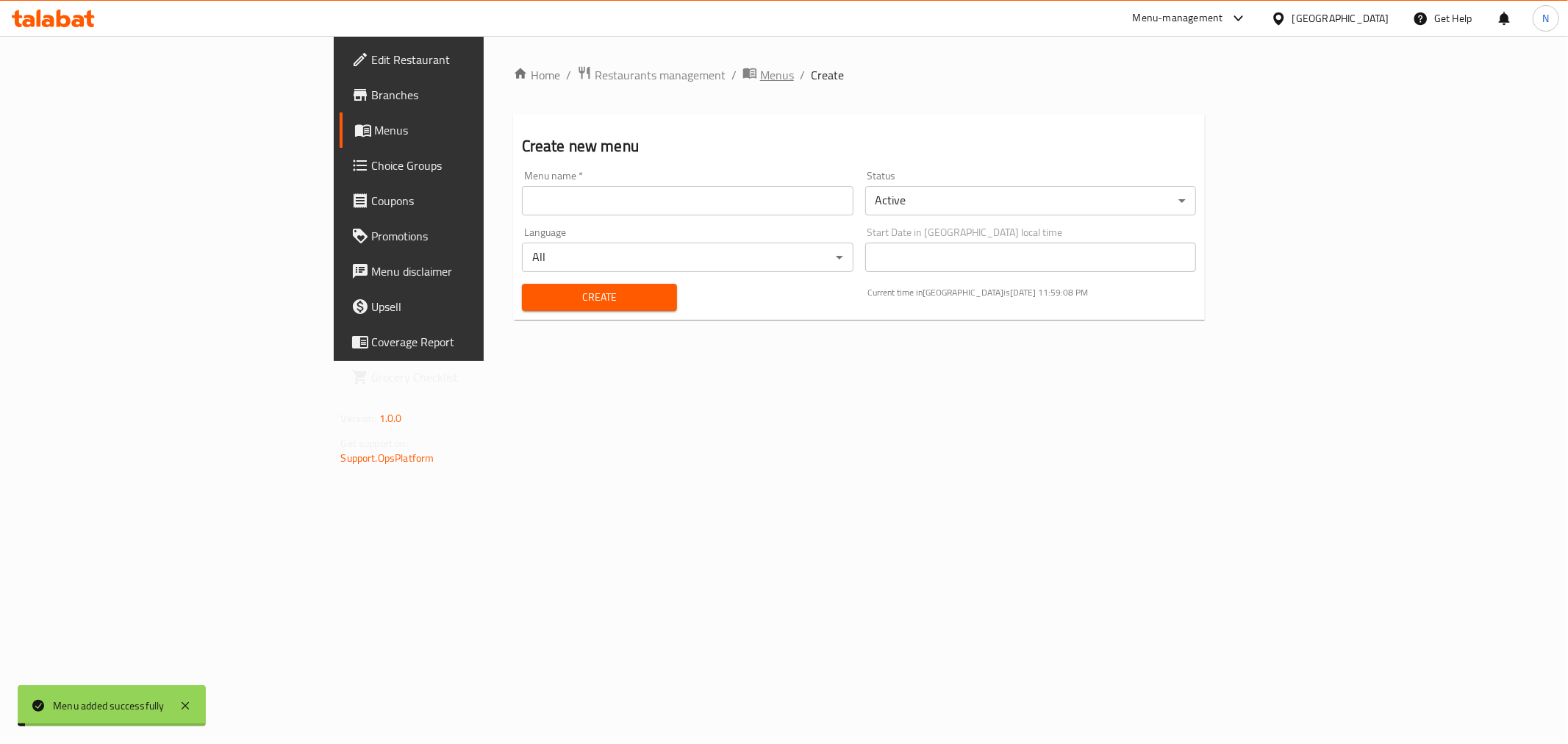
click at [760, 74] on span "Menus" at bounding box center [777, 74] width 34 height 18
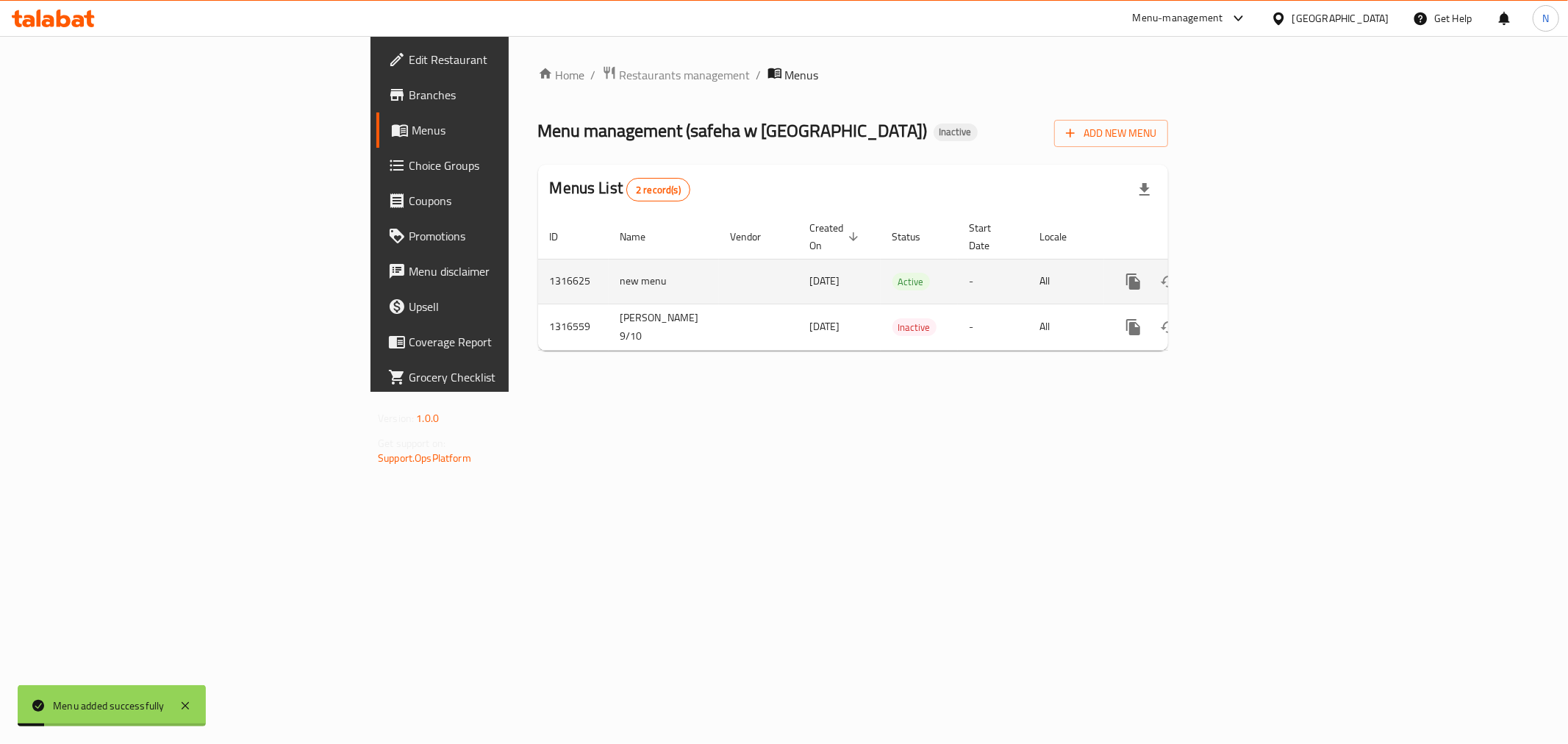
click at [1248, 273] on icon "enhanced table" at bounding box center [1239, 281] width 18 height 18
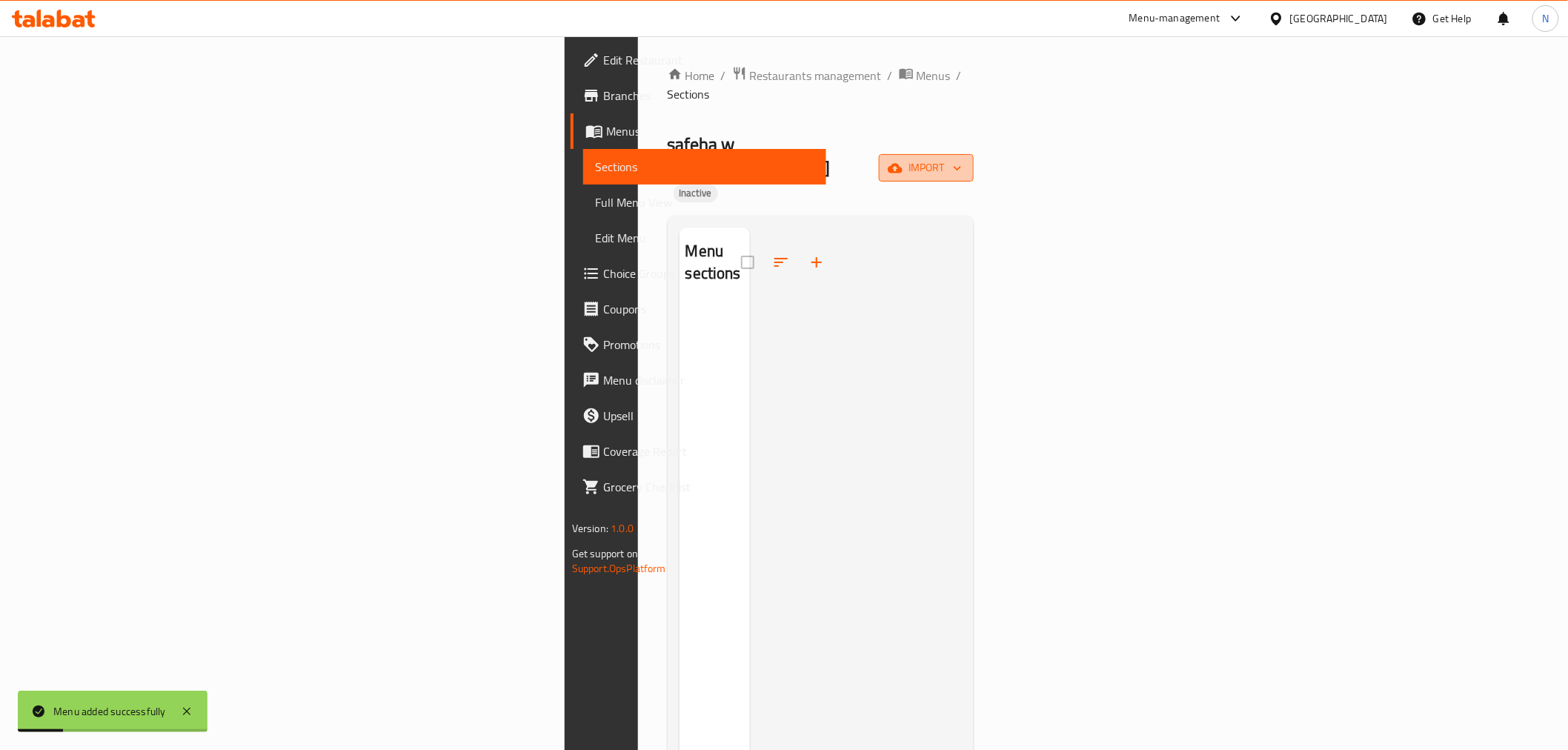
click at [974, 154] on button "import" at bounding box center [926, 168] width 95 height 28
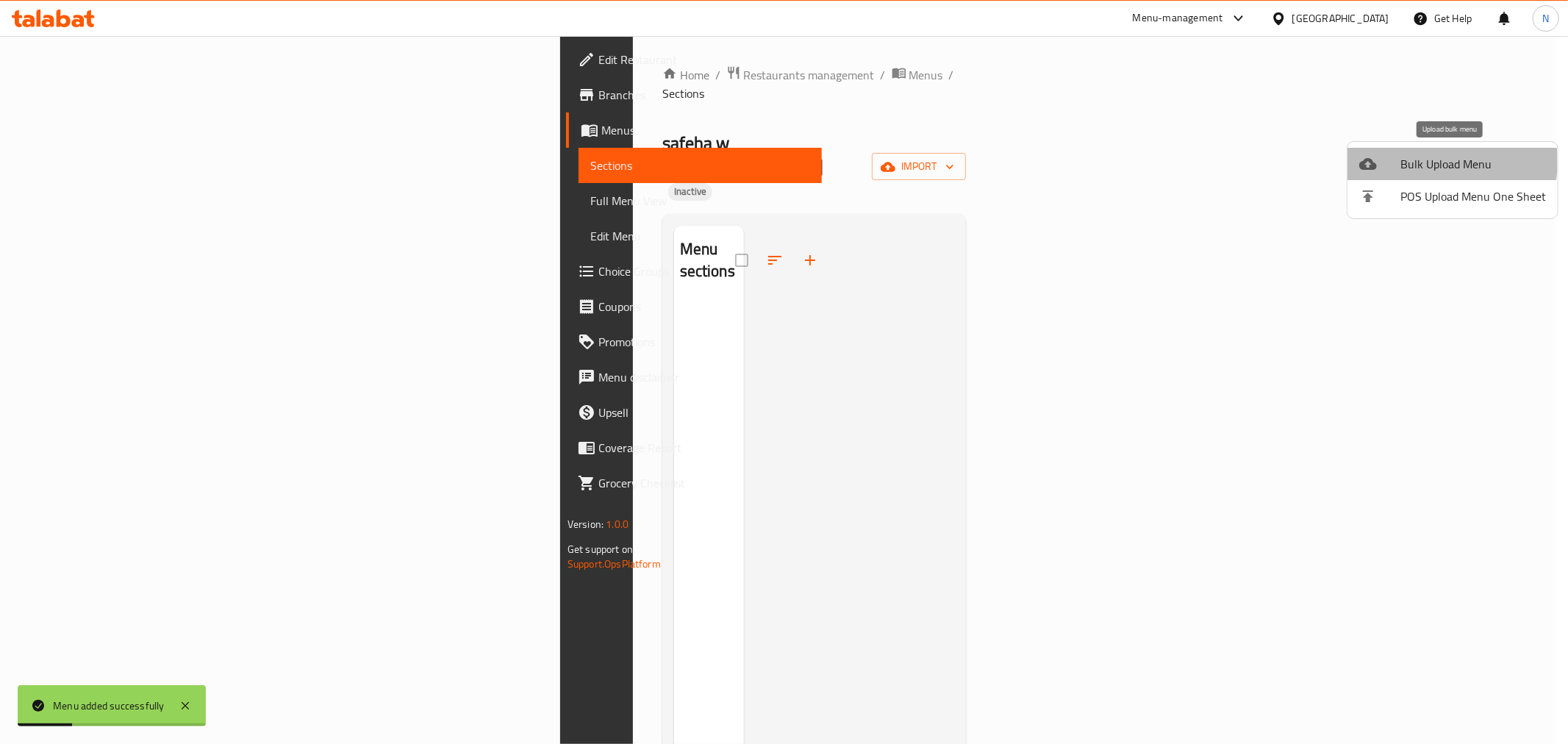
click at [1416, 162] on span "Bulk Upload Menu" at bounding box center [1473, 163] width 146 height 18
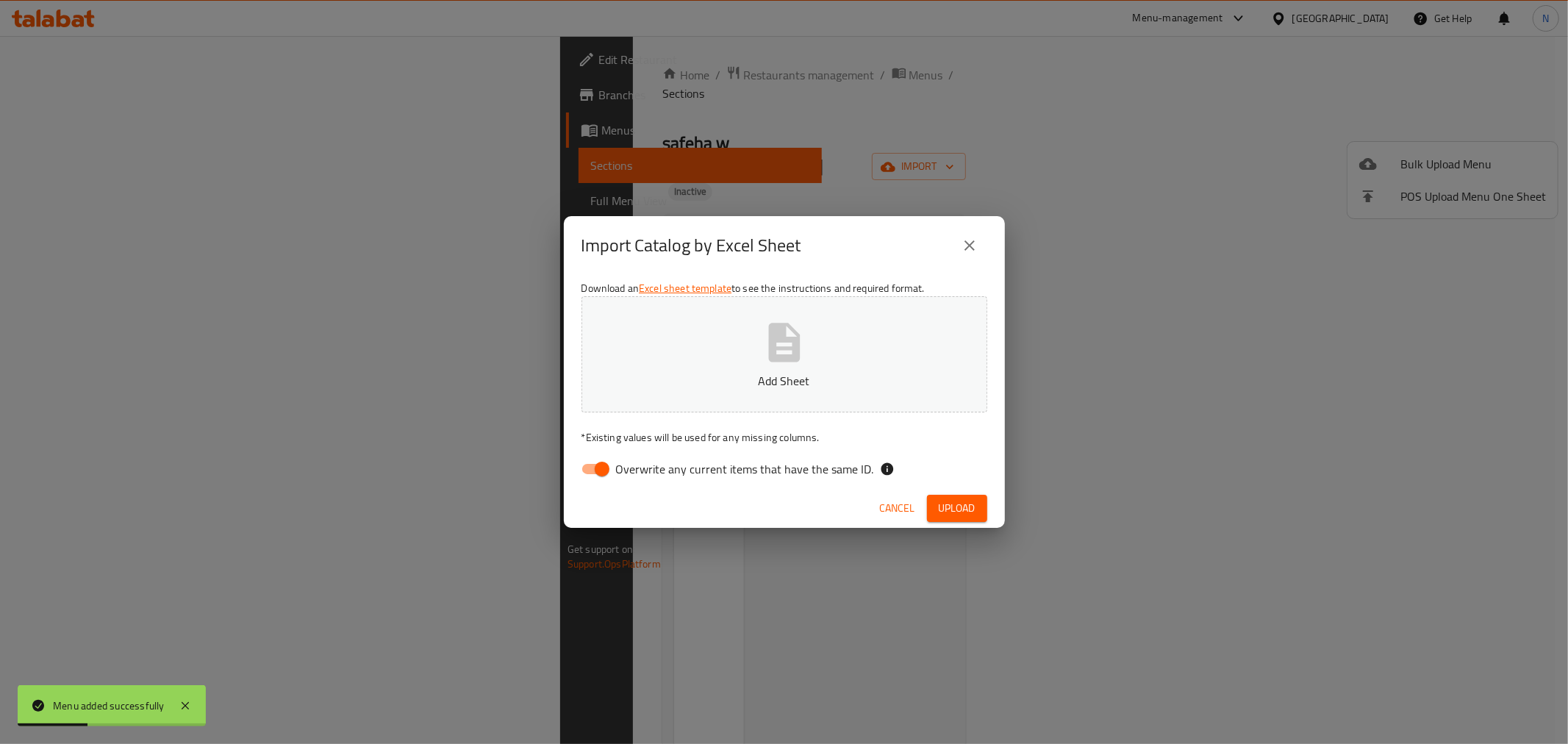
click at [578, 474] on input "Overwrite any current items that have the same ID." at bounding box center [601, 469] width 83 height 28
checkbox input "false"
click at [952, 503] on span "Upload" at bounding box center [957, 509] width 37 height 18
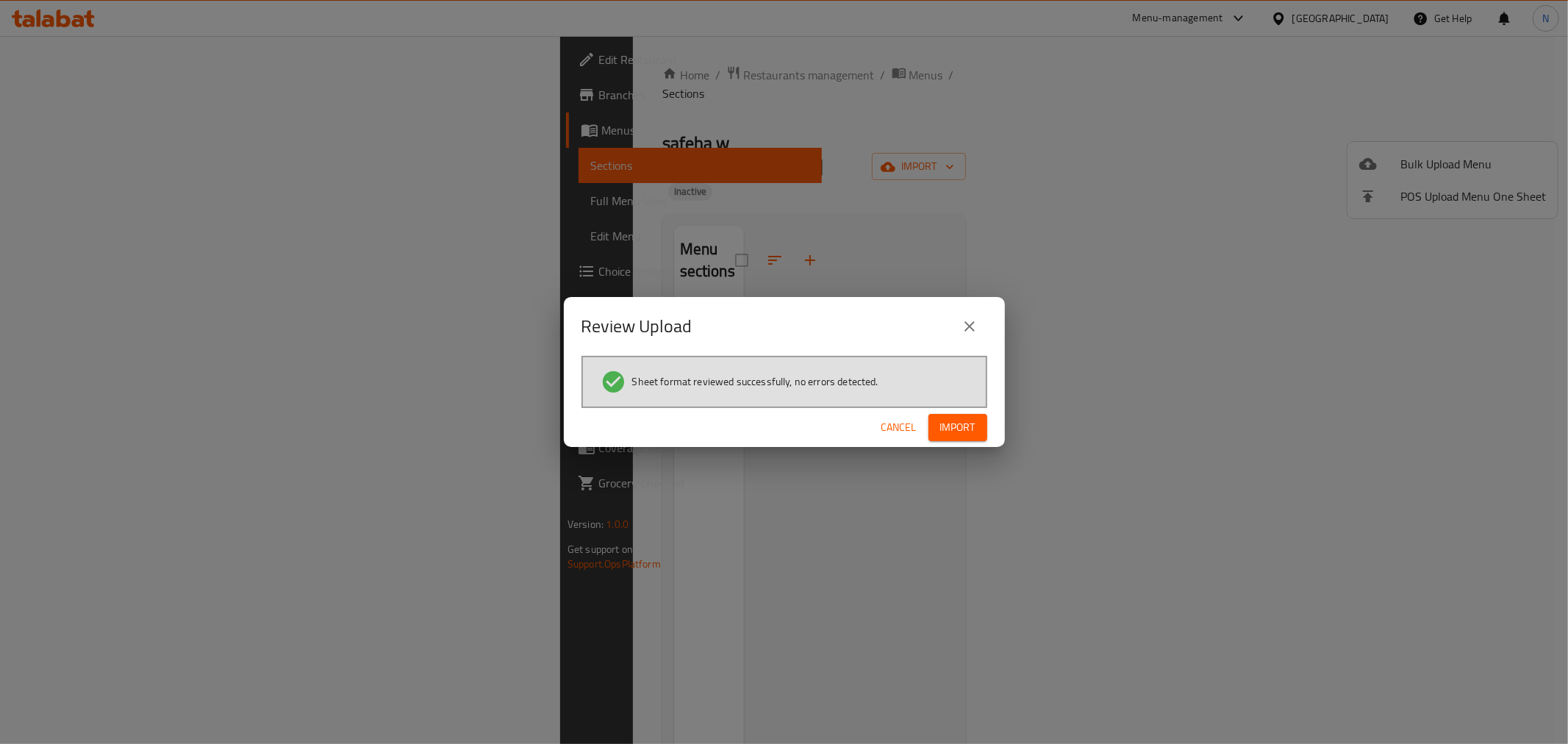
click at [979, 437] on button "Import" at bounding box center [957, 428] width 59 height 28
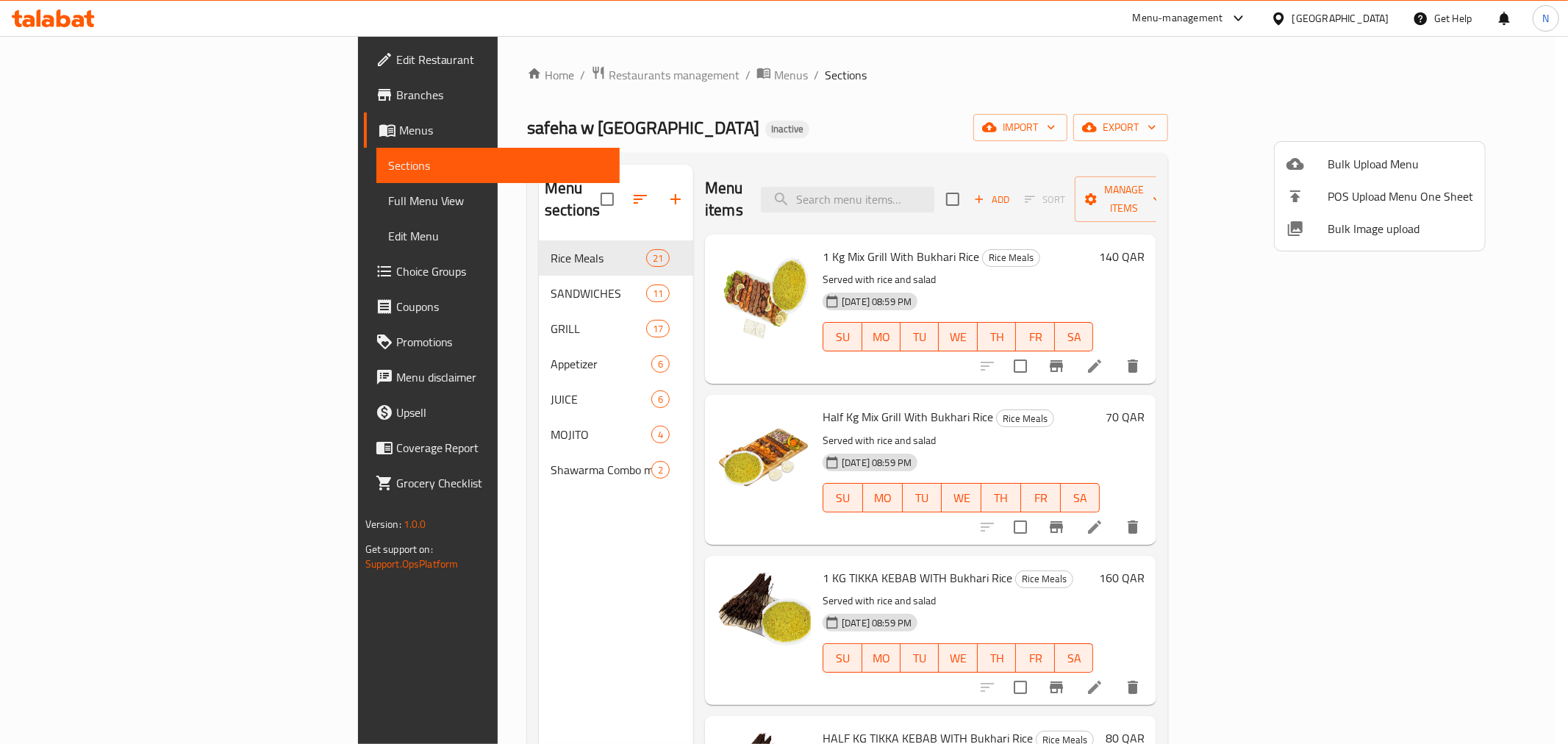
click at [94, 193] on div at bounding box center [784, 372] width 1568 height 744
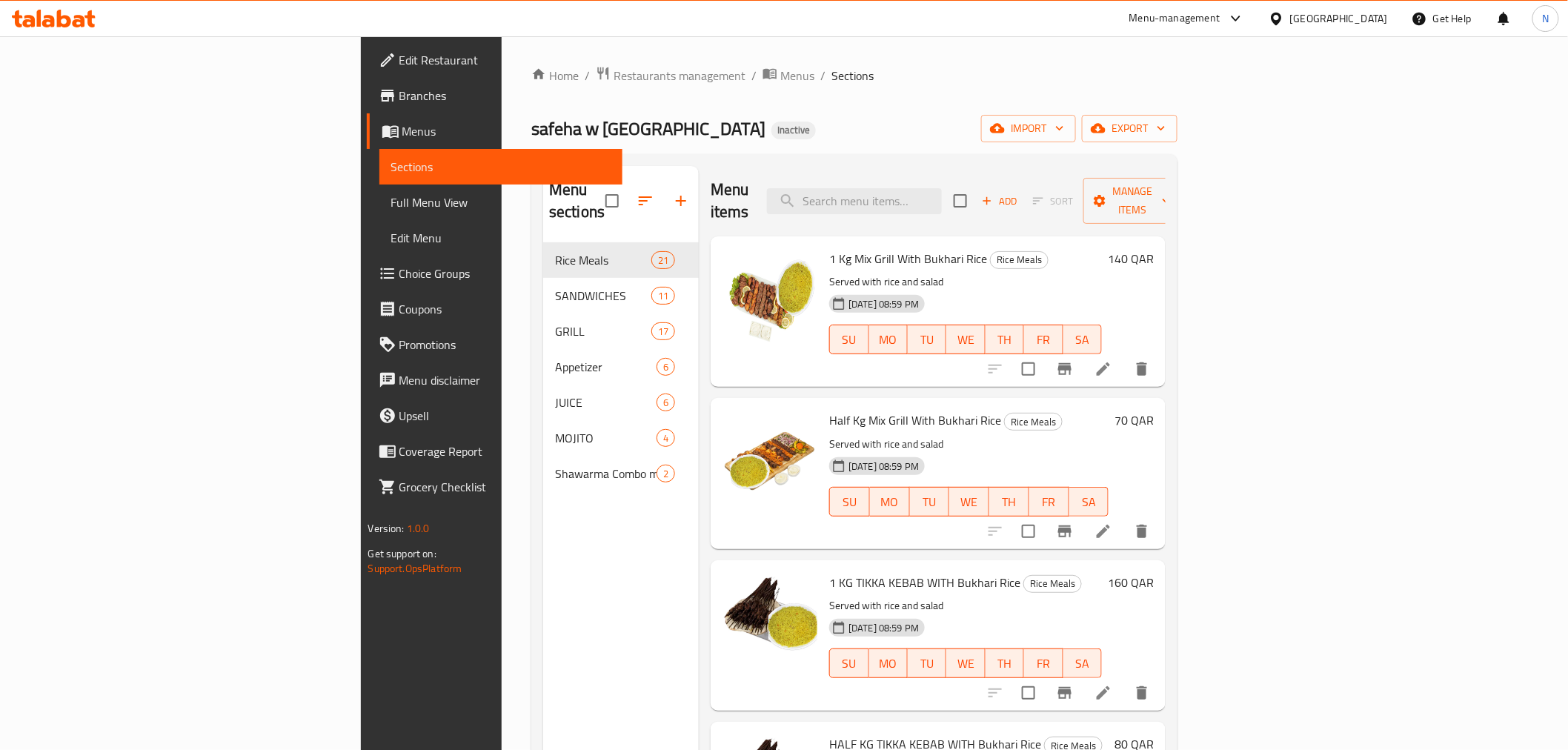
click at [391, 197] on span "Full Menu View" at bounding box center [501, 202] width 219 height 18
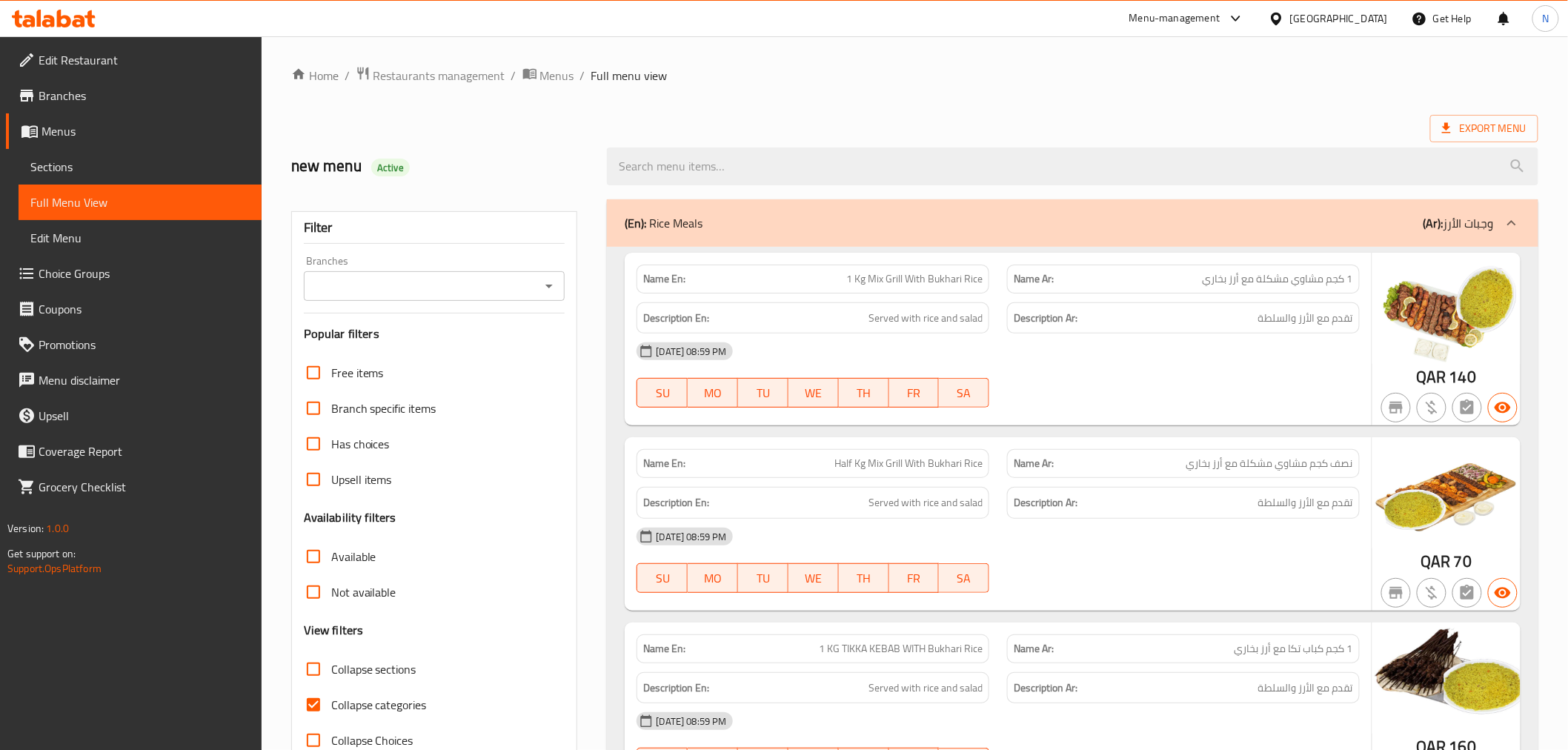
scroll to position [165, 0]
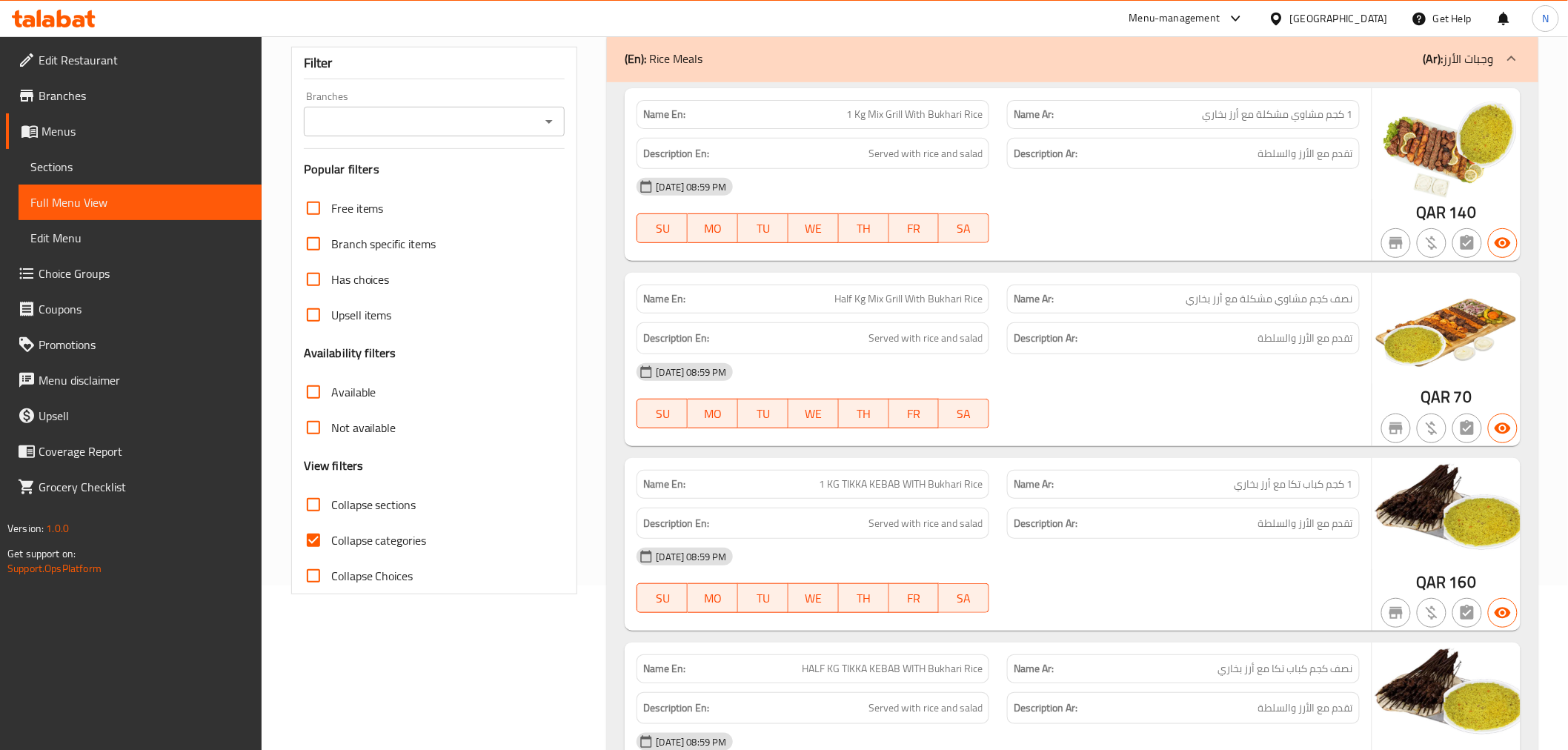
click at [315, 541] on input "Collapse categories" at bounding box center [313, 541] width 36 height 36
checkbox input "false"
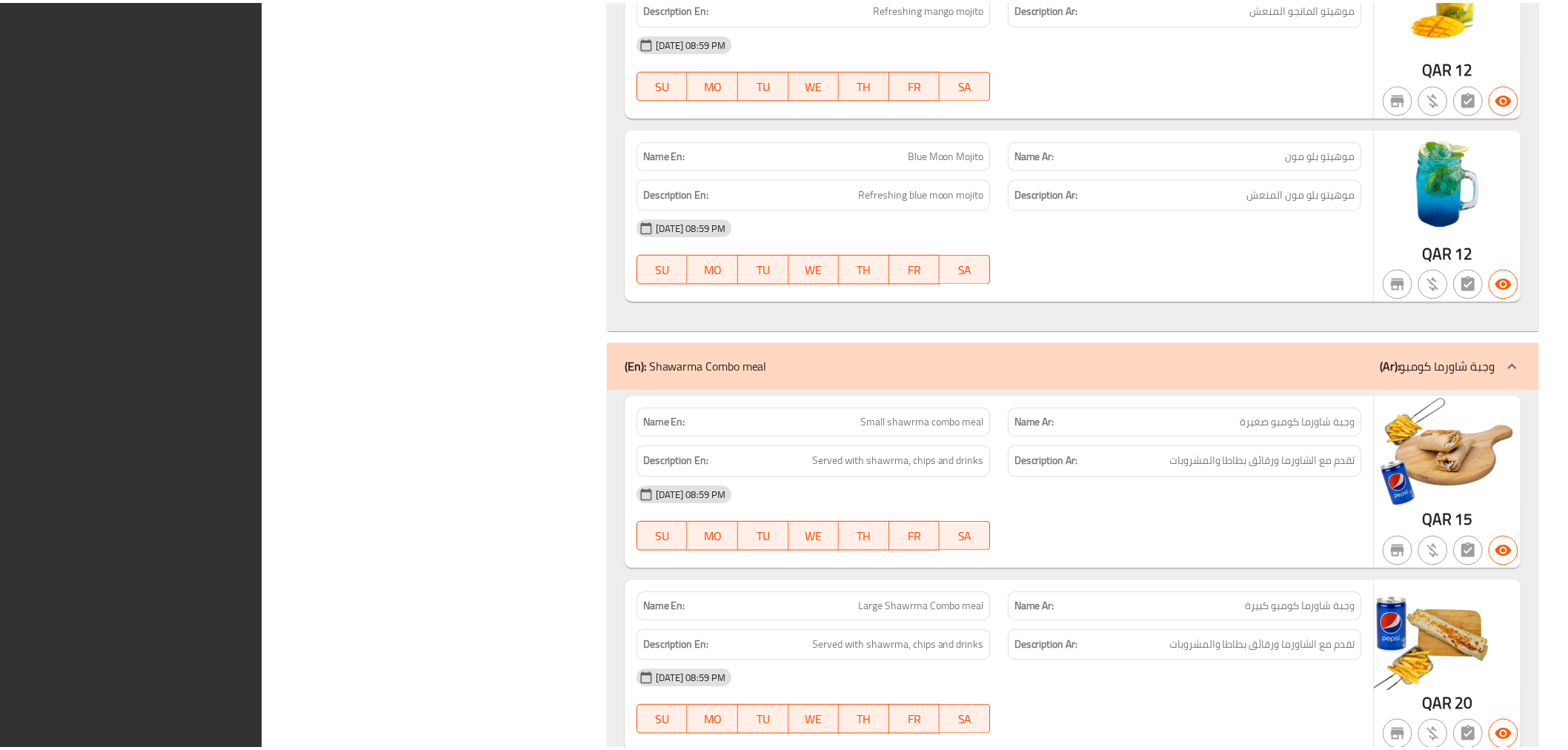
scroll to position [18066, 0]
